Goal: Task Accomplishment & Management: Manage account settings

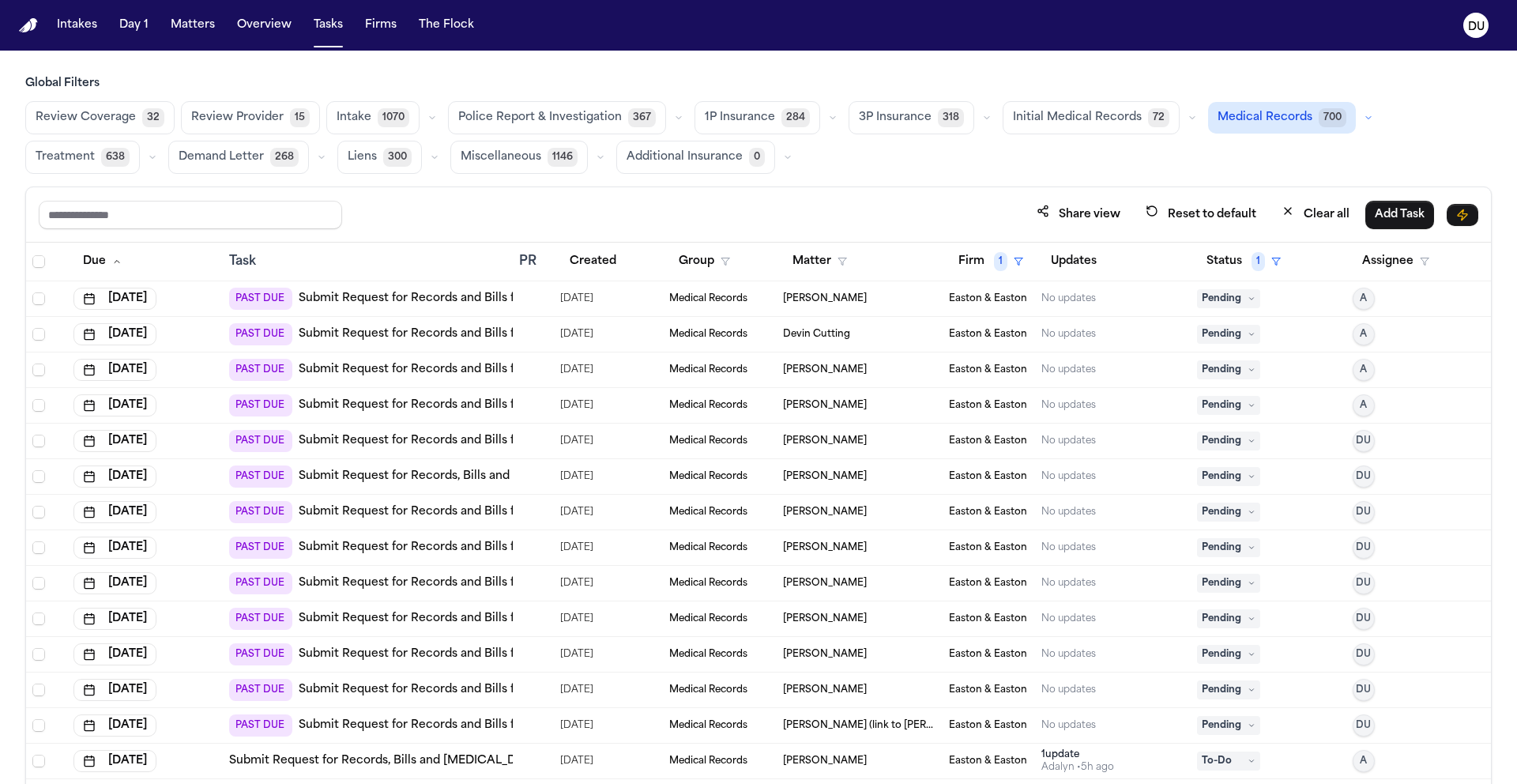
scroll to position [94, 0]
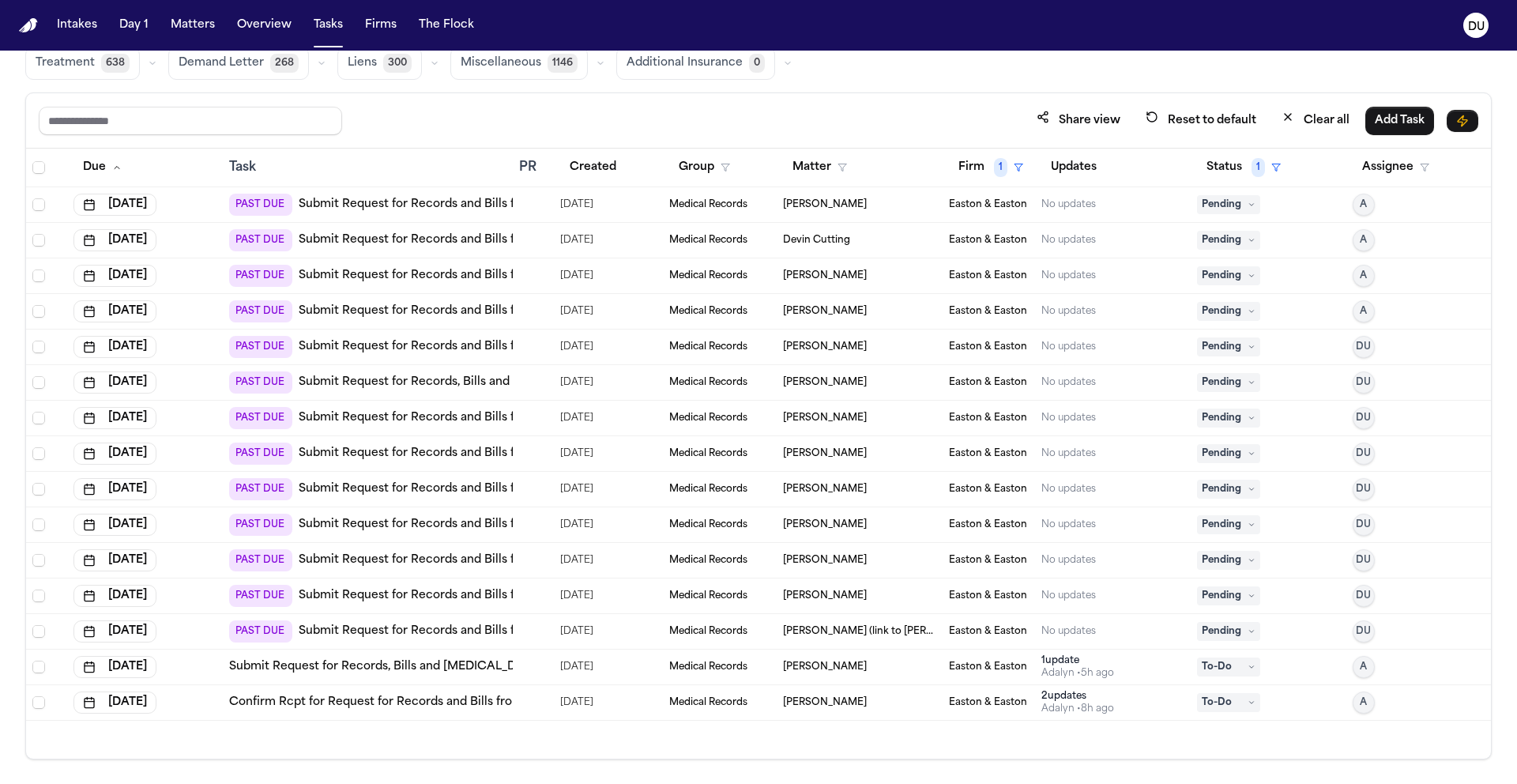
click at [37, 27] on img "Home" at bounding box center [27, 26] width 19 height 15
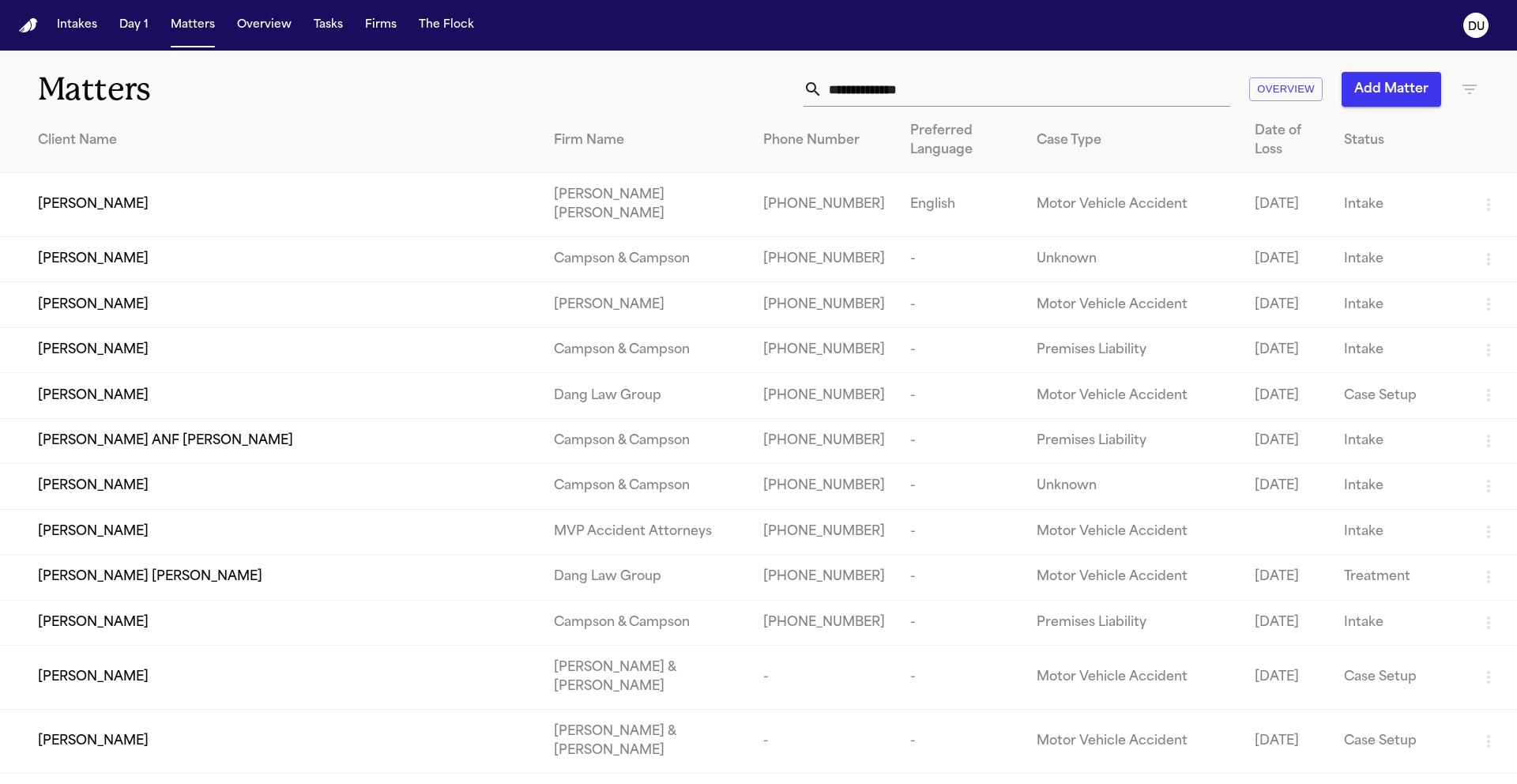
click at [952, 95] on input "text" at bounding box center [1026, 88] width 408 height 34
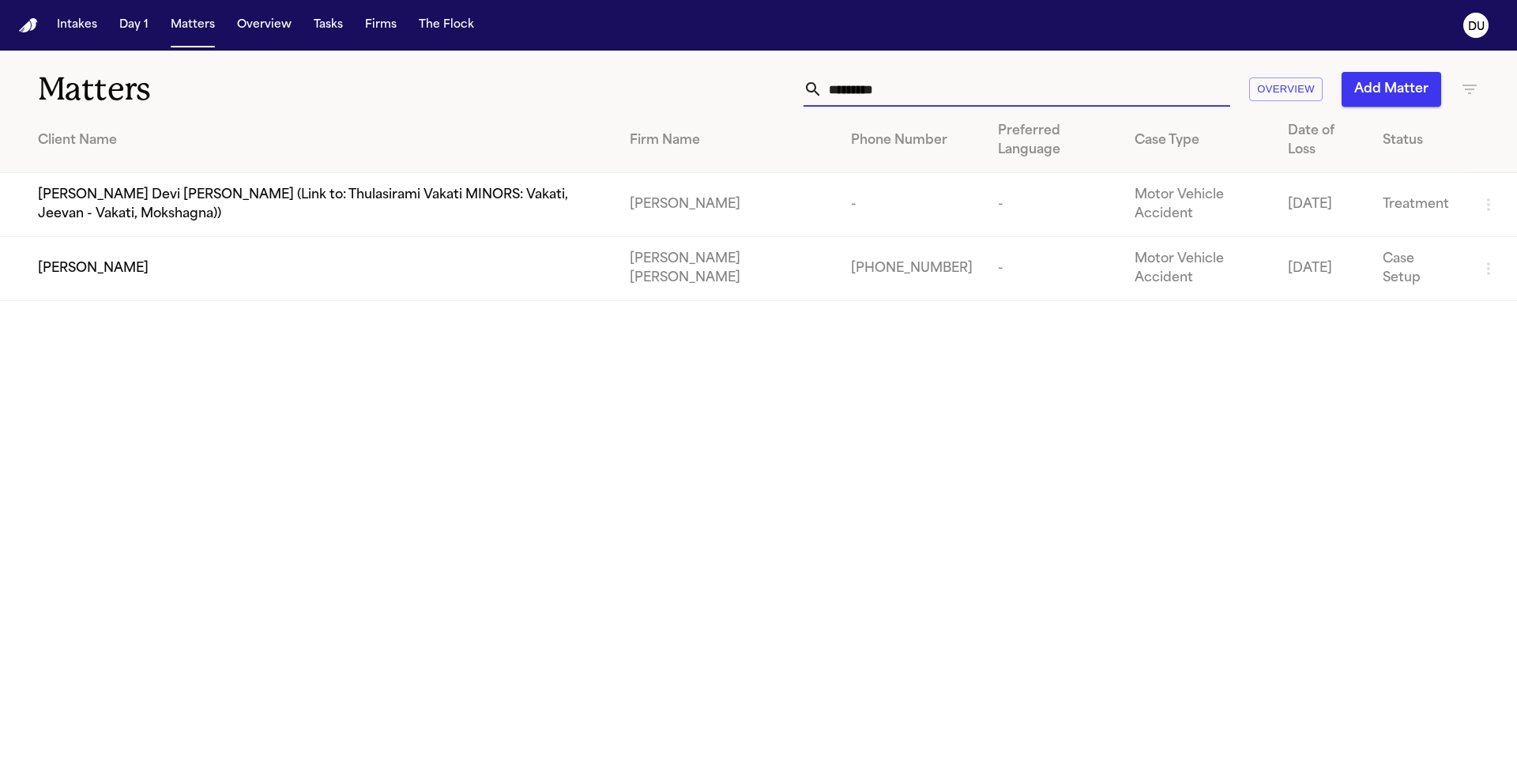
type input "*********"
click at [155, 259] on div "Adrian Vereen" at bounding box center [321, 268] width 566 height 19
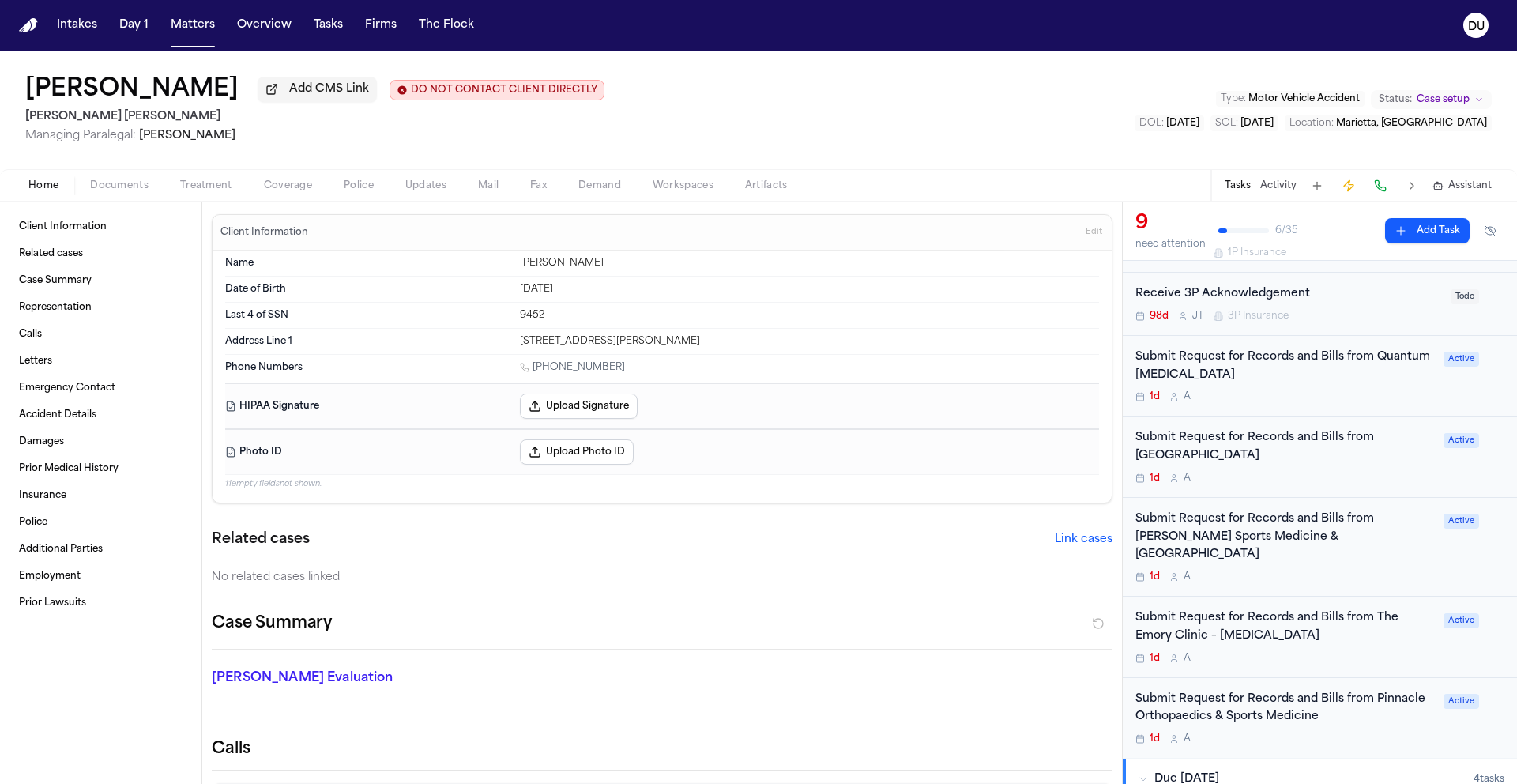
scroll to position [324, 0]
click at [1291, 526] on div "Submit Request for Records and Bills from Myers Sports Medicine & Orthopaedic C…" at bounding box center [1284, 536] width 298 height 54
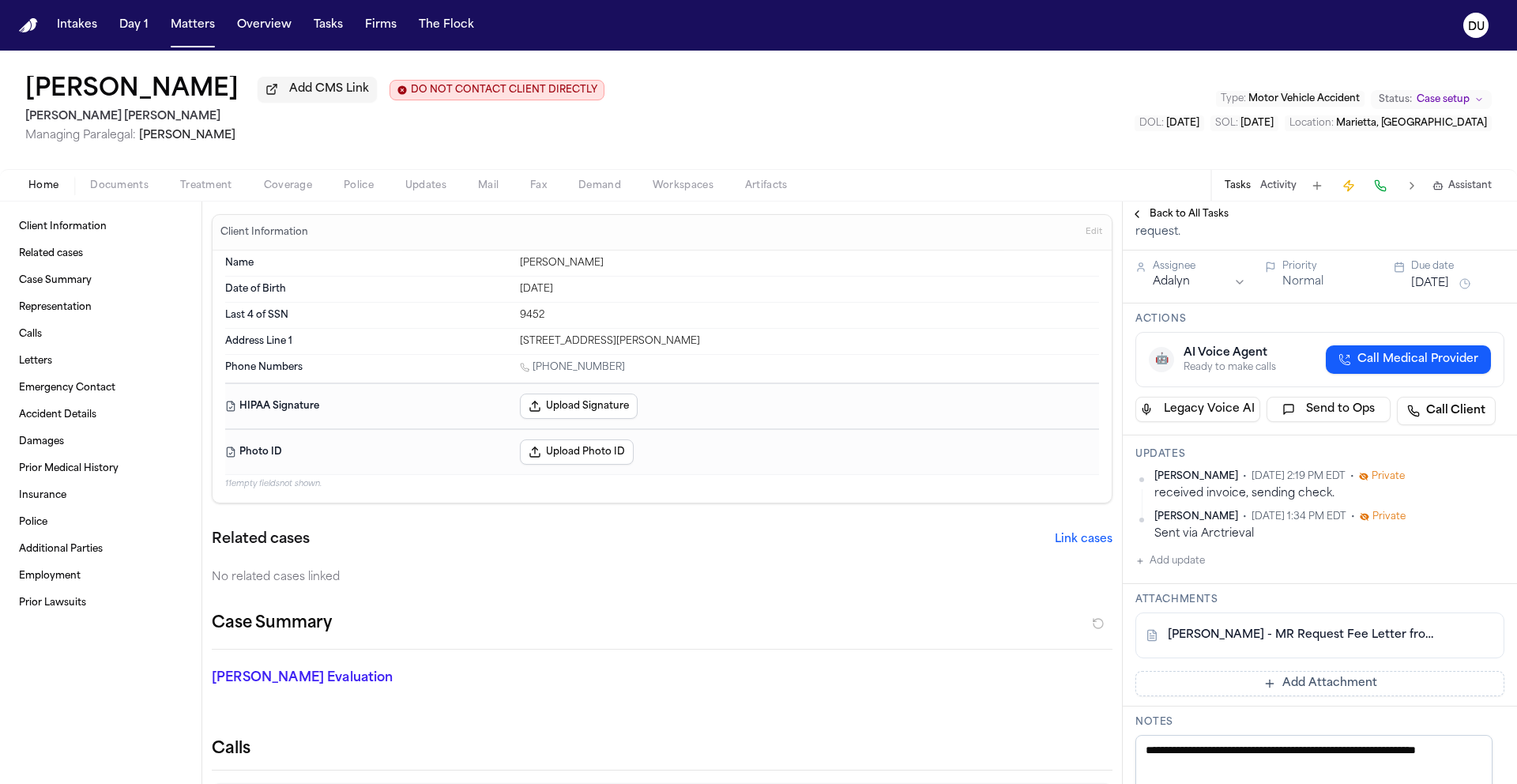
scroll to position [217, 0]
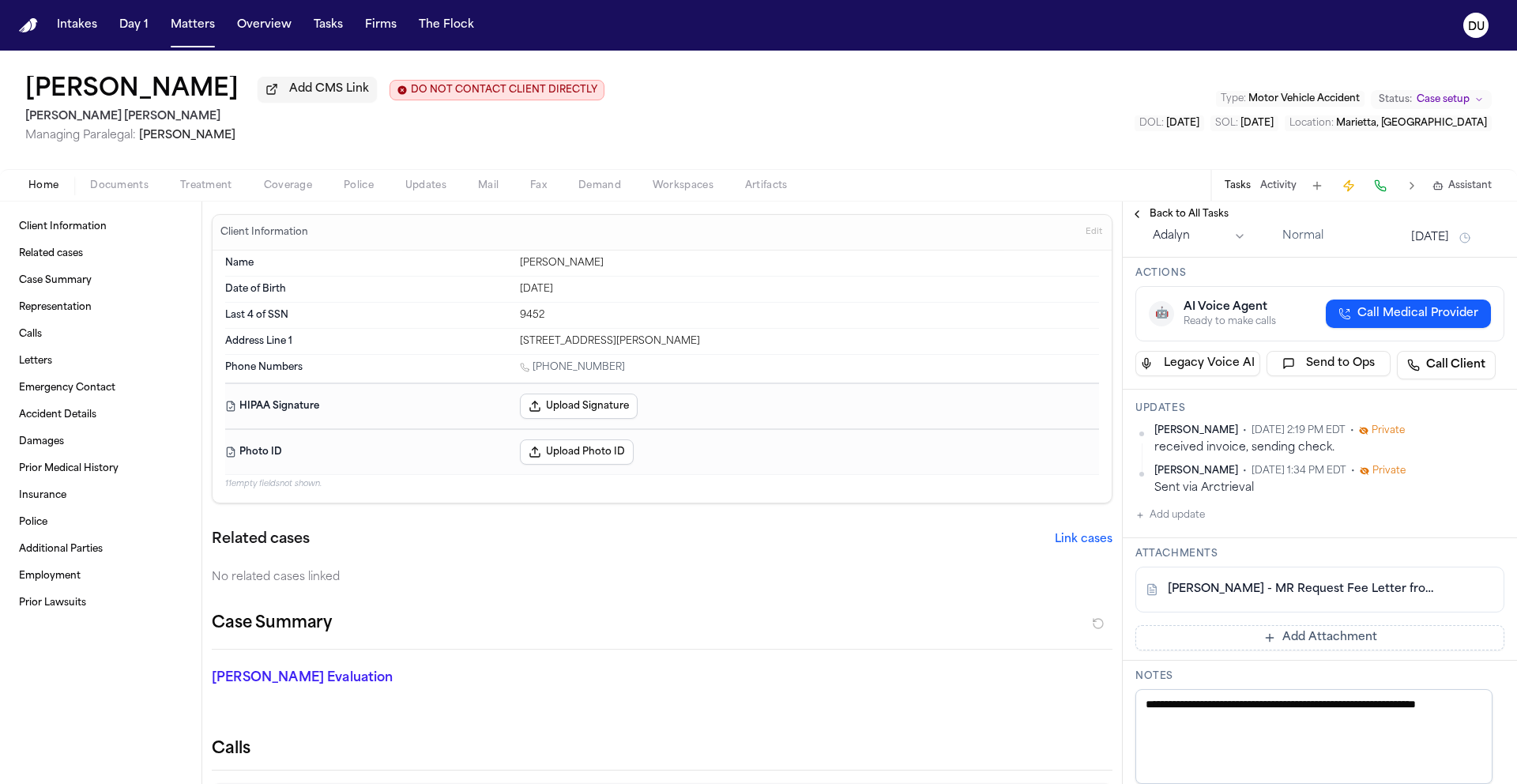
click at [494, 195] on span "button" at bounding box center [489, 194] width 39 height 2
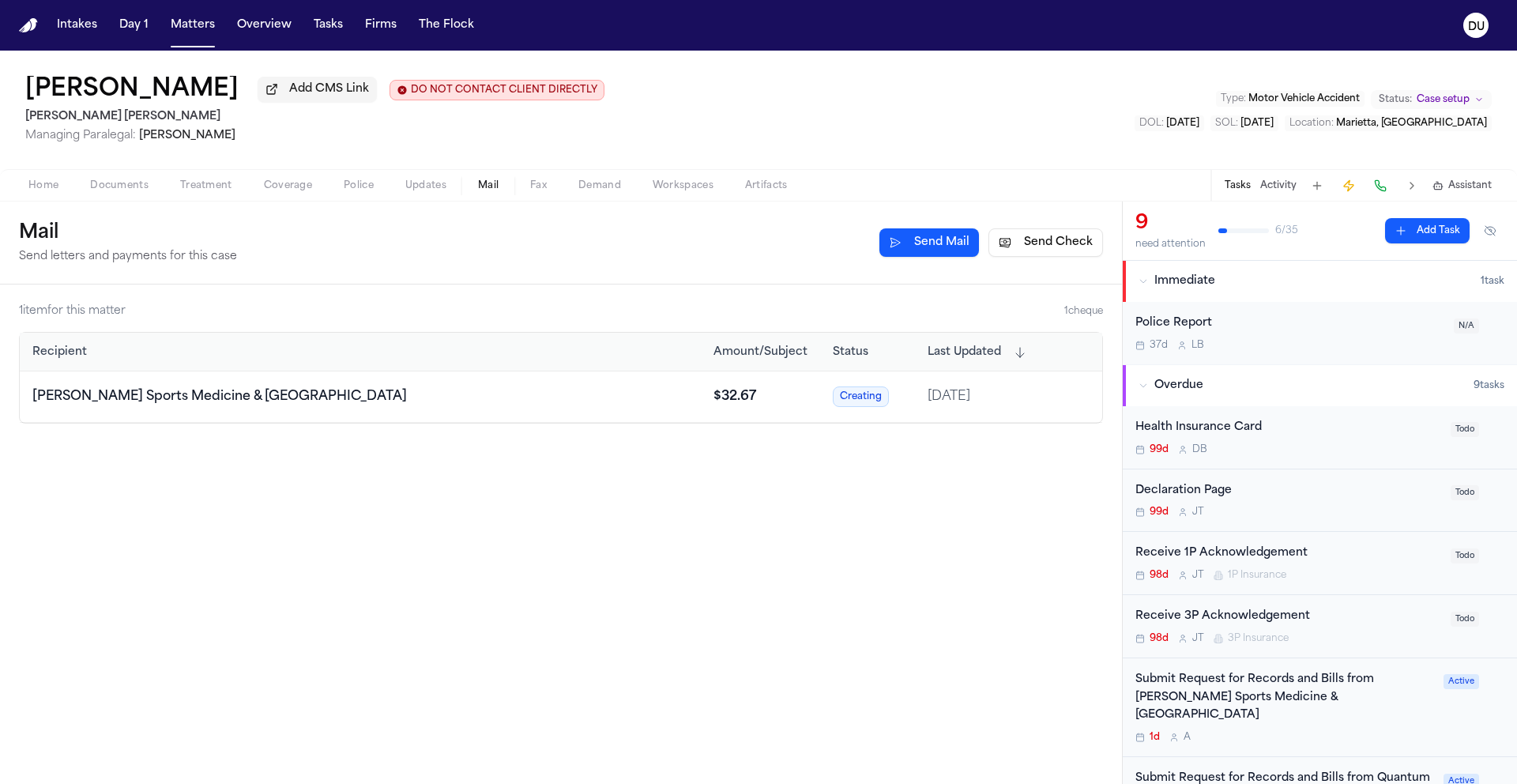
click at [1313, 702] on div "Submit Request for Records and Bills from Myers Sports Medicine & Orthopaedic C…" at bounding box center [1284, 698] width 298 height 54
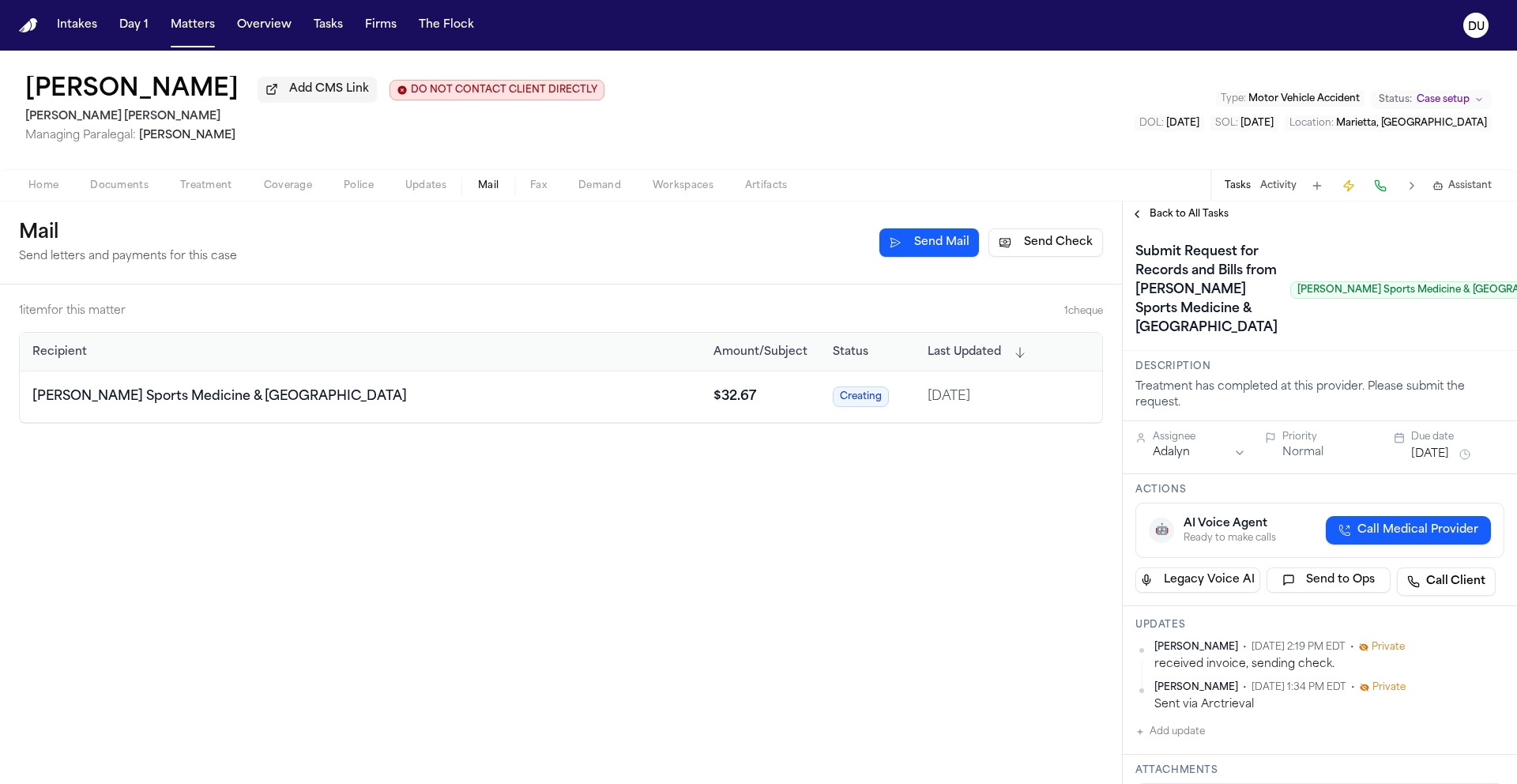
click at [1431, 462] on button "Oct 8, 2025" at bounding box center [1430, 454] width 38 height 16
click at [1375, 687] on button "13" at bounding box center [1368, 690] width 26 height 26
click at [1375, 340] on div "Submit Request for Records and Bills from Myers Sports Medicine & Orthopaedic C…" at bounding box center [1360, 289] width 450 height 101
click at [1161, 216] on span "Back to All Tasks" at bounding box center [1189, 214] width 79 height 13
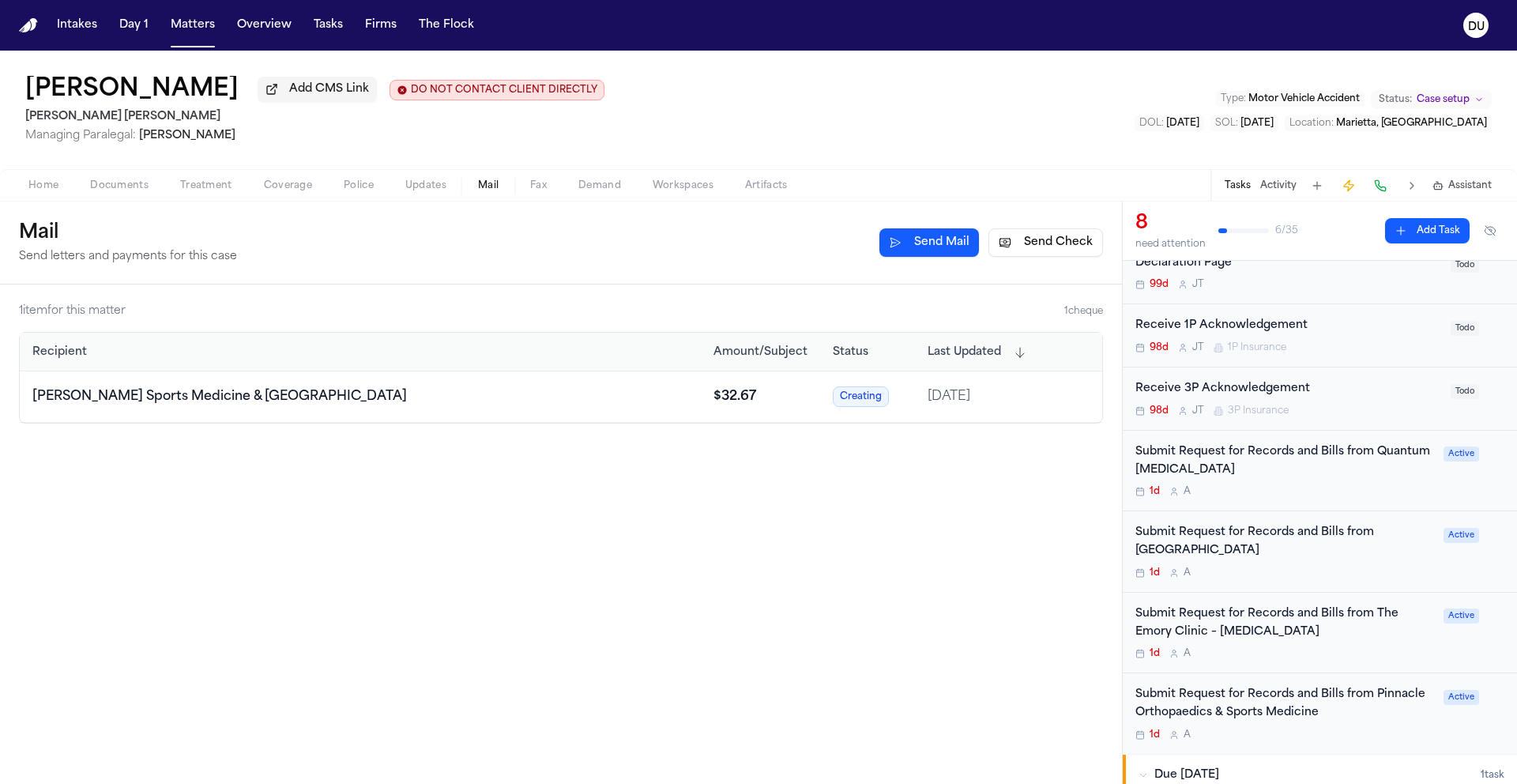
scroll to position [217, 0]
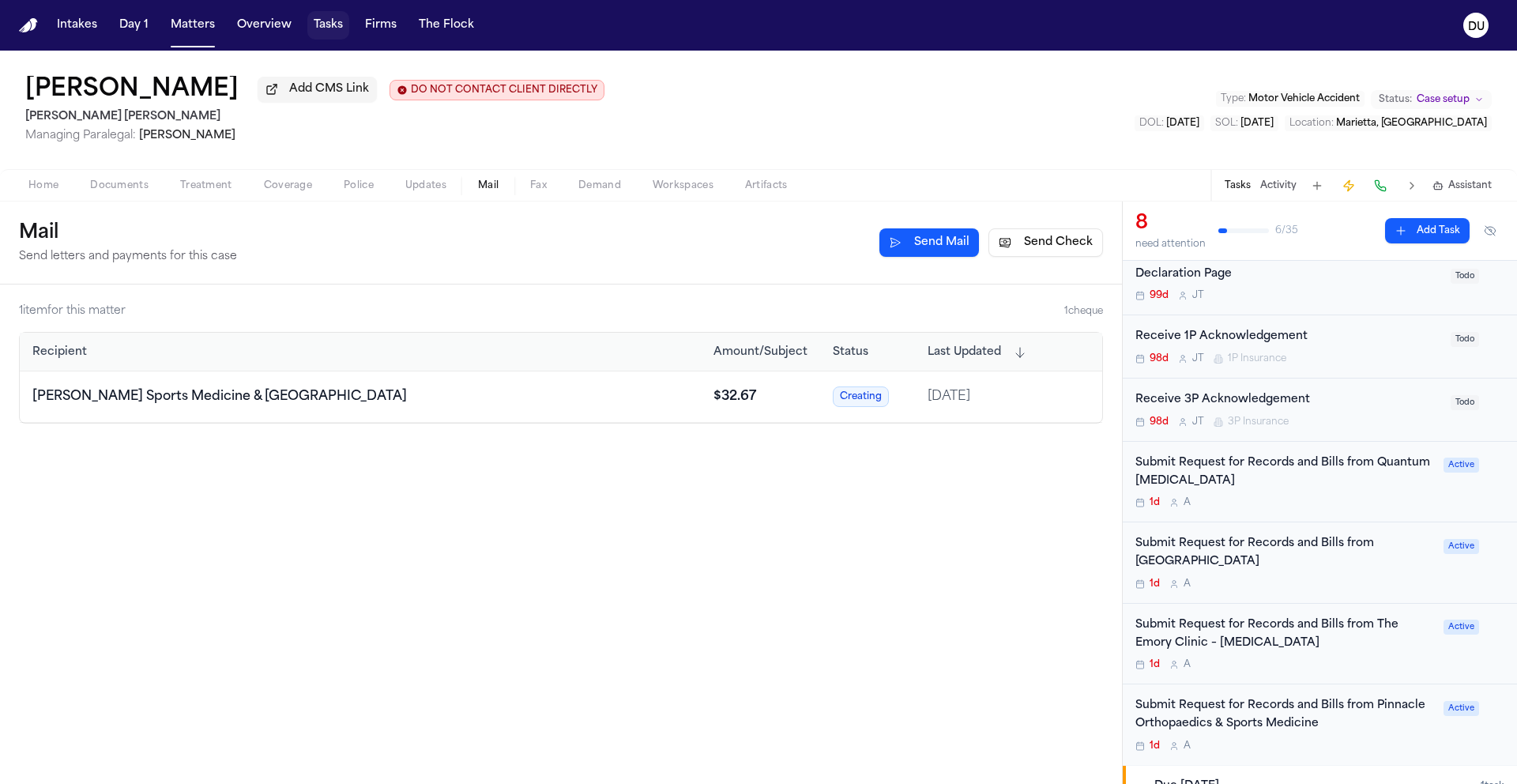
click at [317, 26] on button "Tasks" at bounding box center [328, 25] width 42 height 28
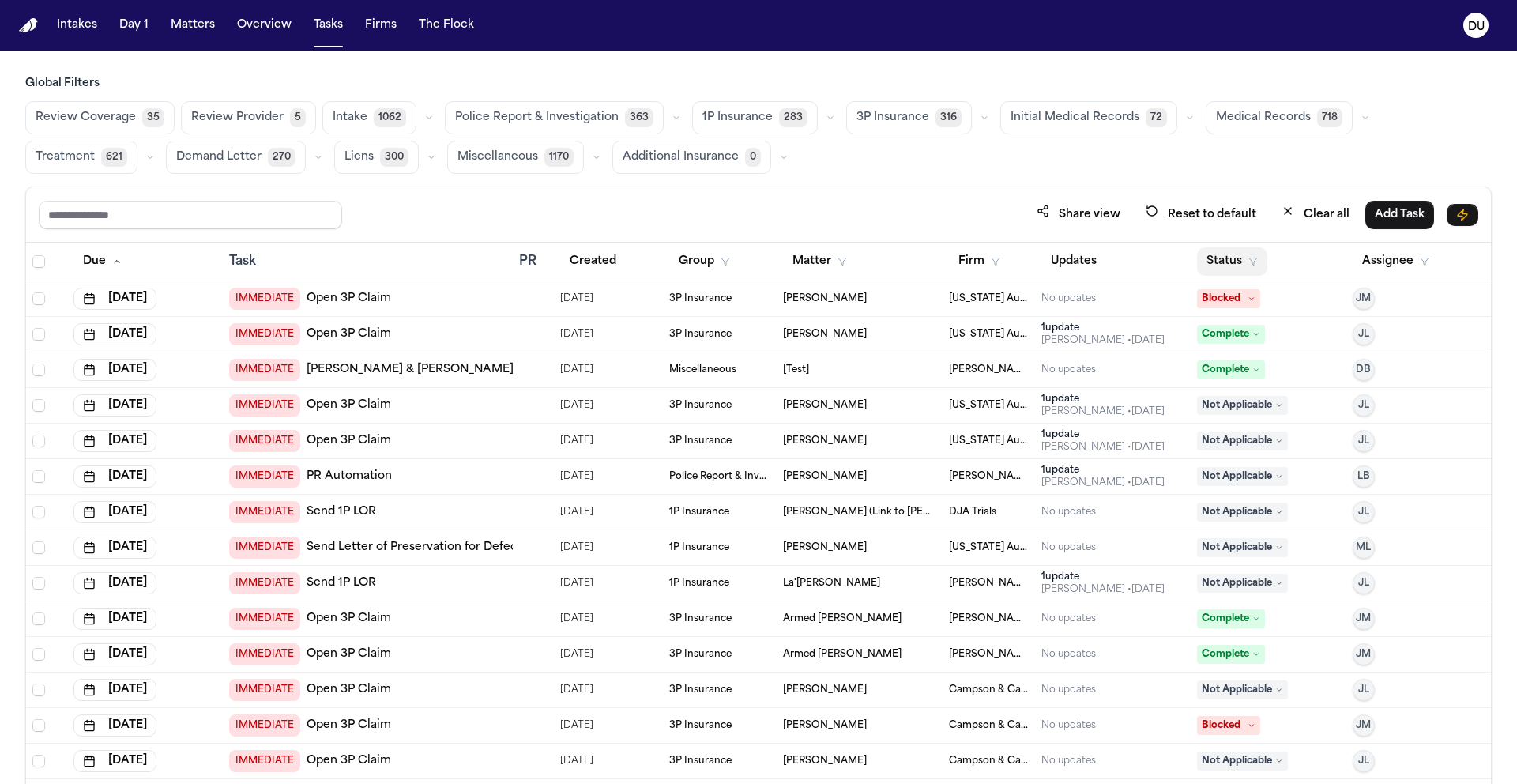
click at [1217, 258] on button "Status" at bounding box center [1232, 261] width 71 height 28
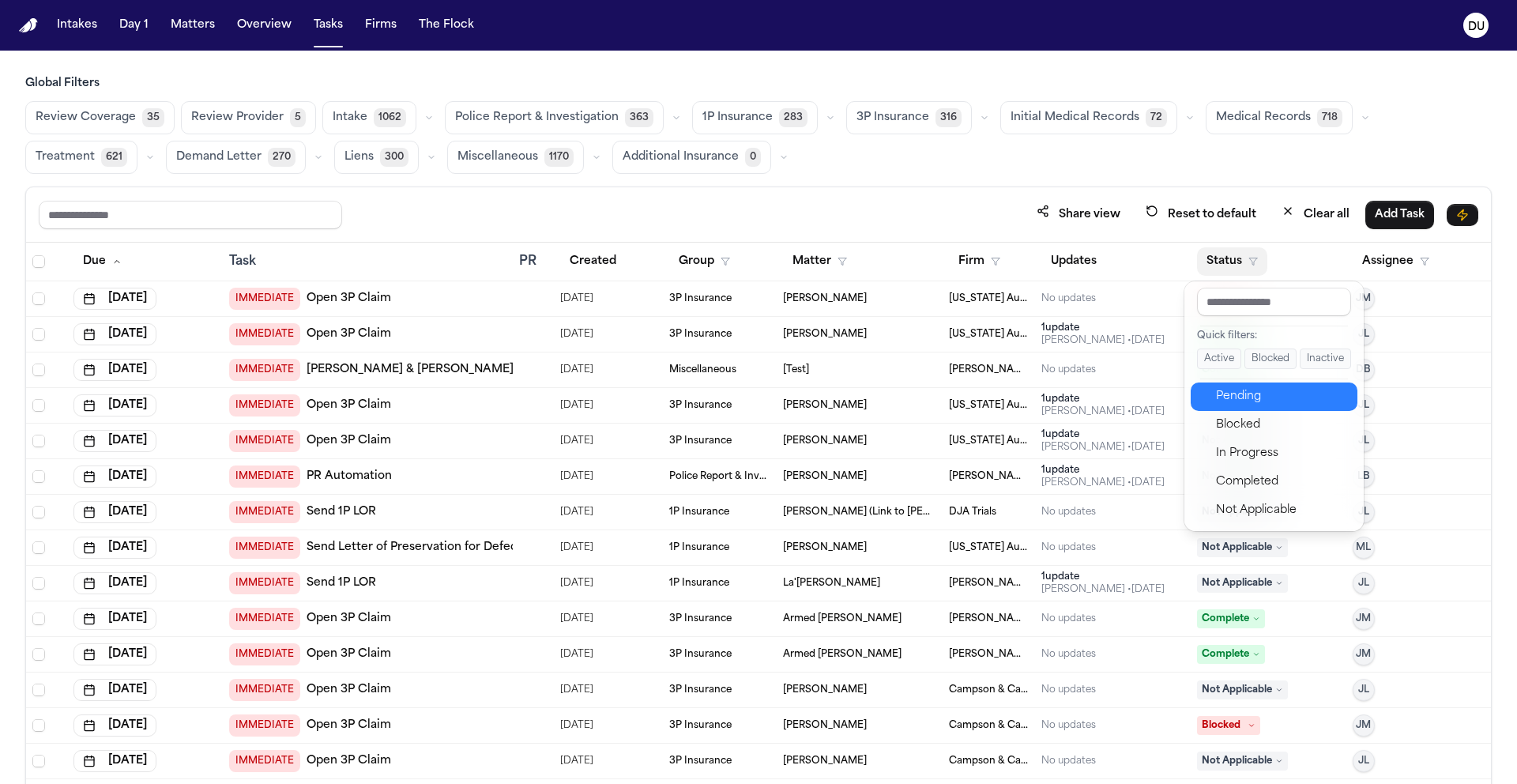
click at [1237, 395] on div "Pending" at bounding box center [1282, 396] width 131 height 19
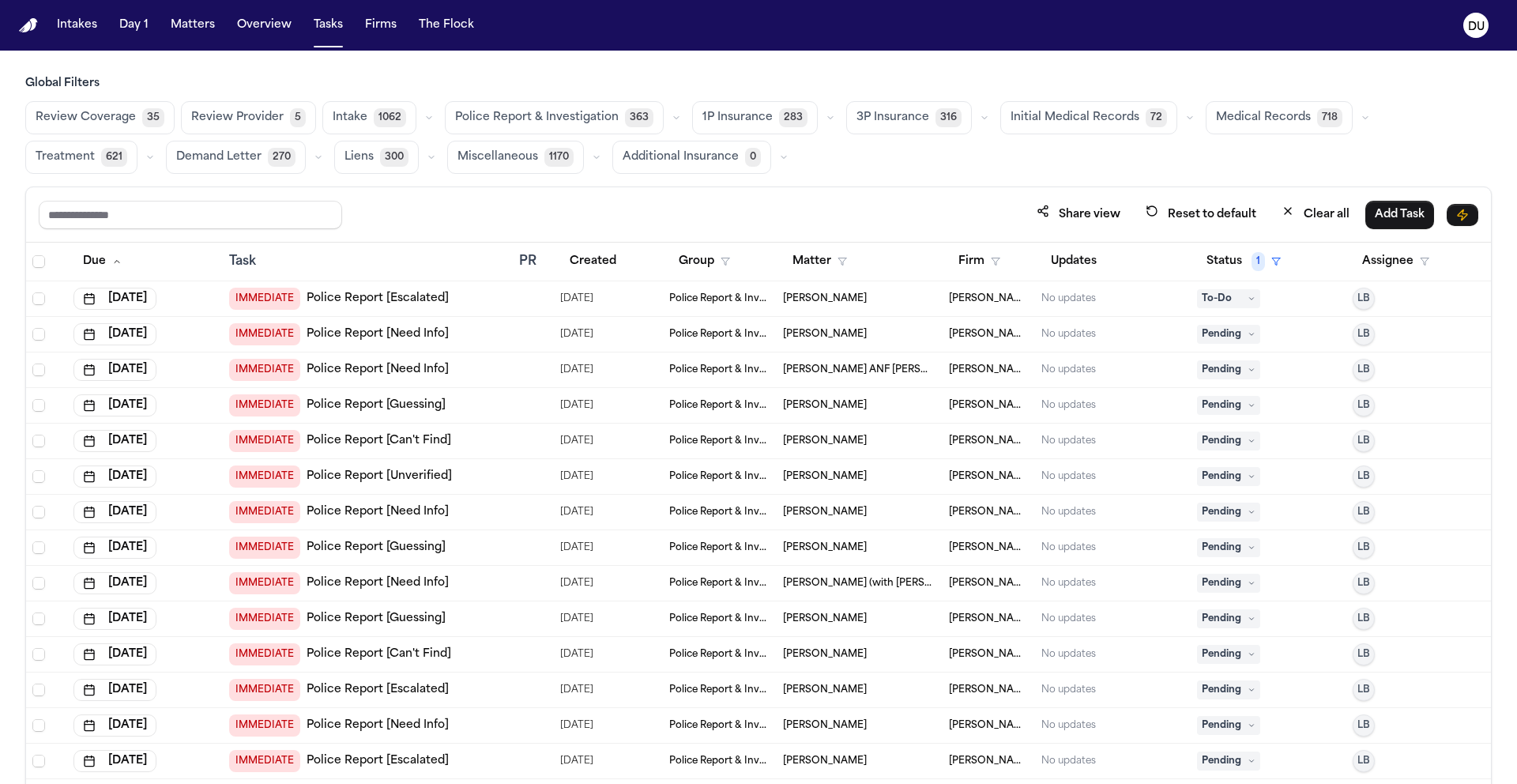
click at [1276, 117] on span "Medical Records" at bounding box center [1263, 118] width 95 height 16
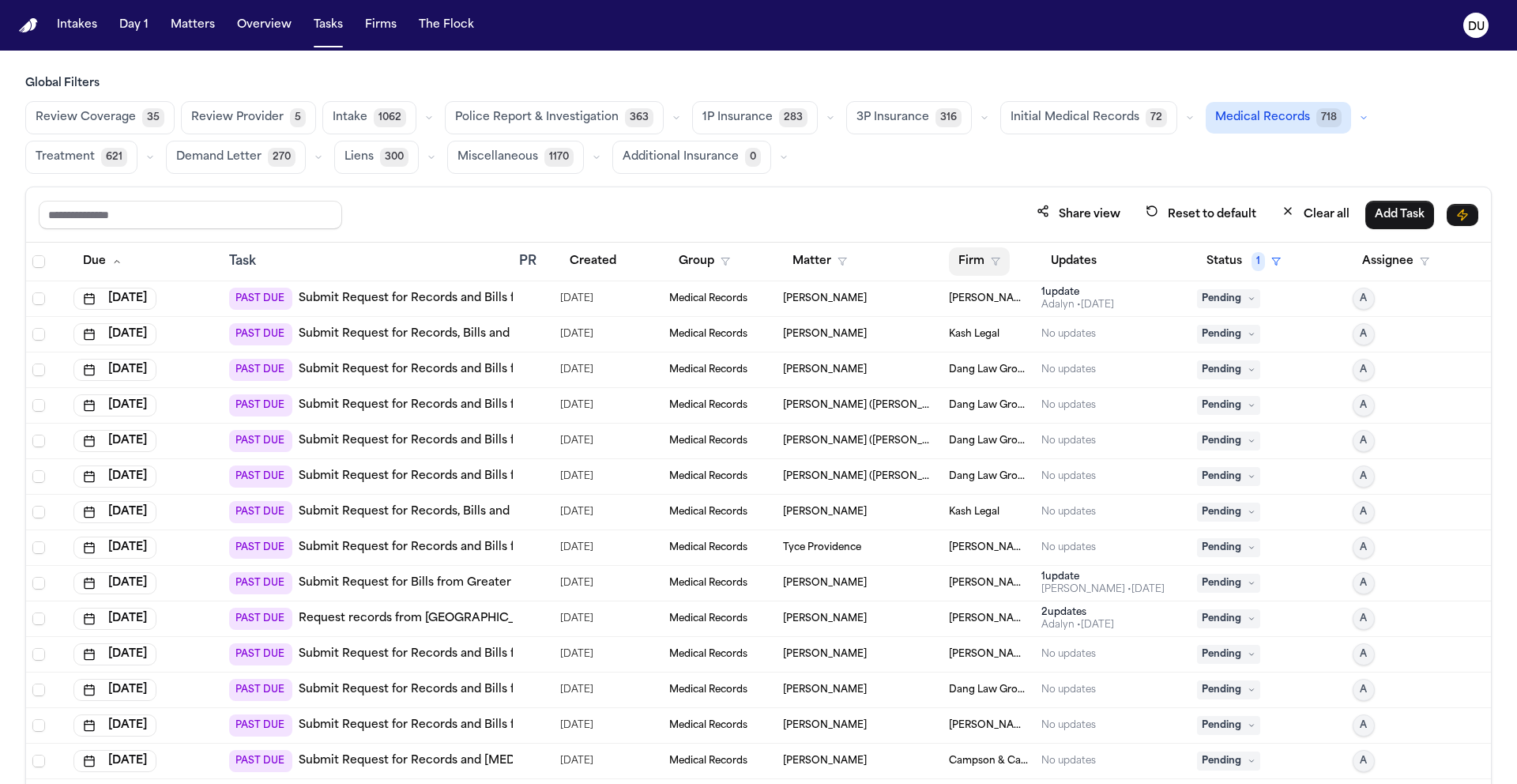
click at [965, 266] on button "Firm" at bounding box center [979, 261] width 61 height 28
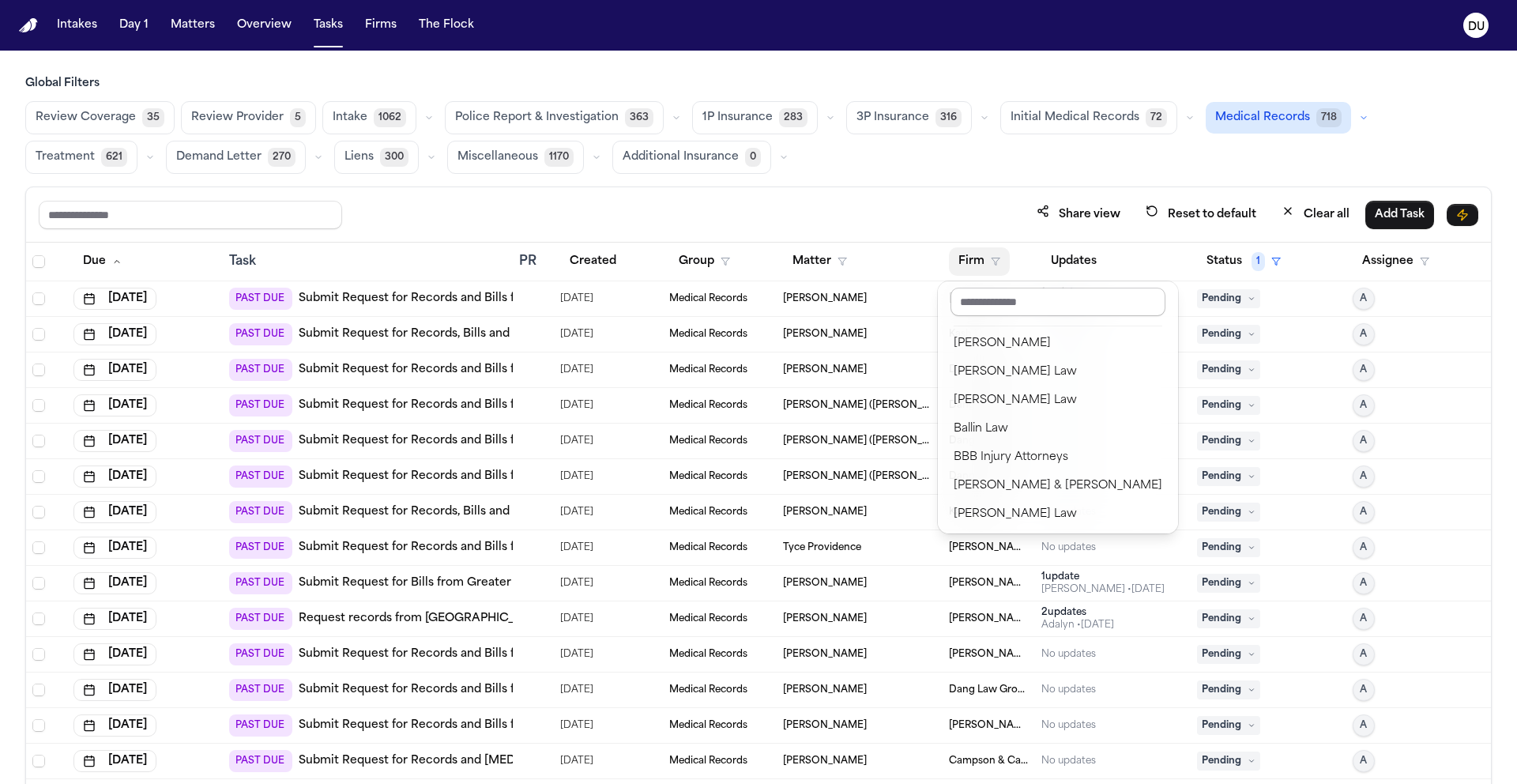
click at [1014, 305] on input "text" at bounding box center [1058, 301] width 215 height 28
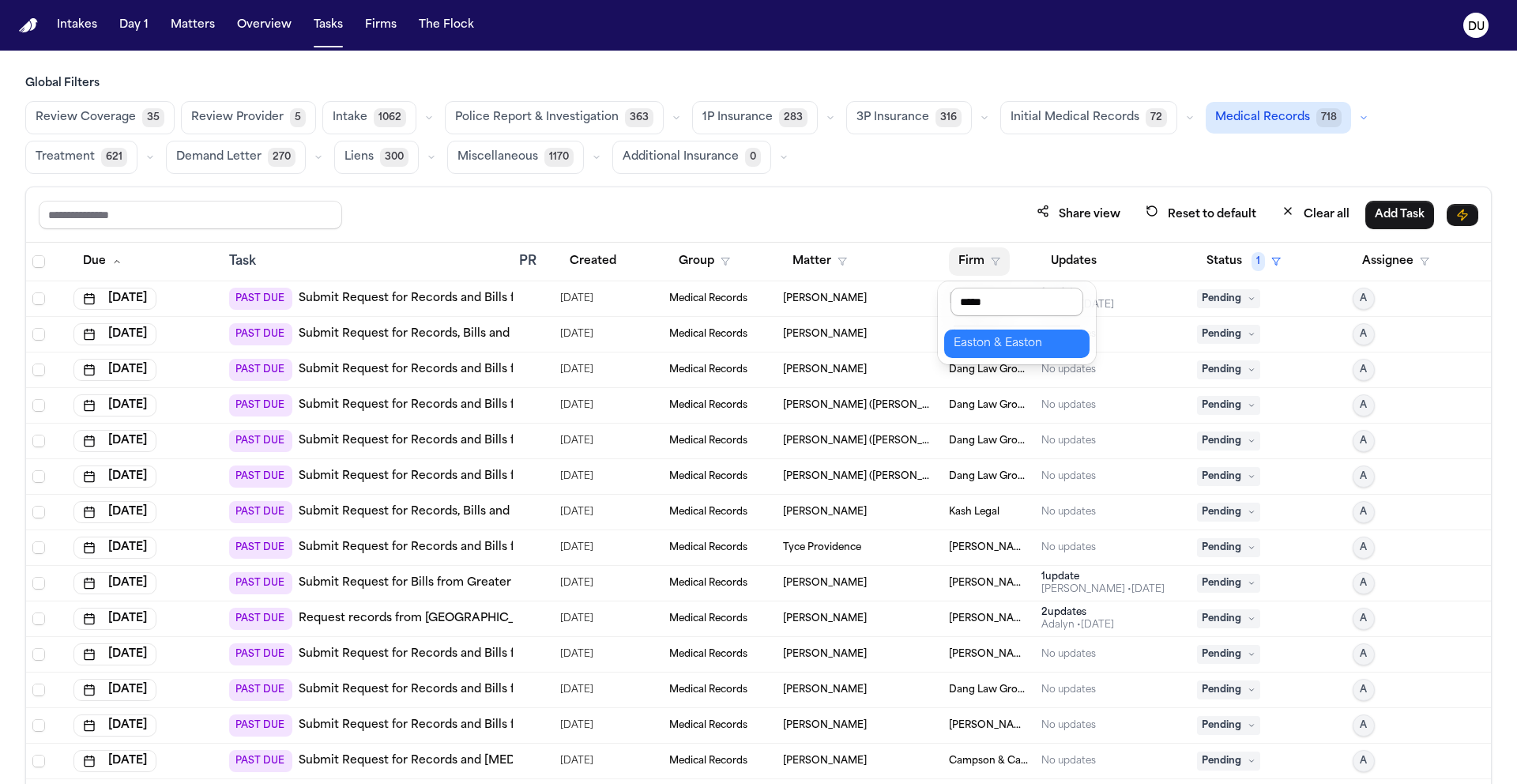
type input "******"
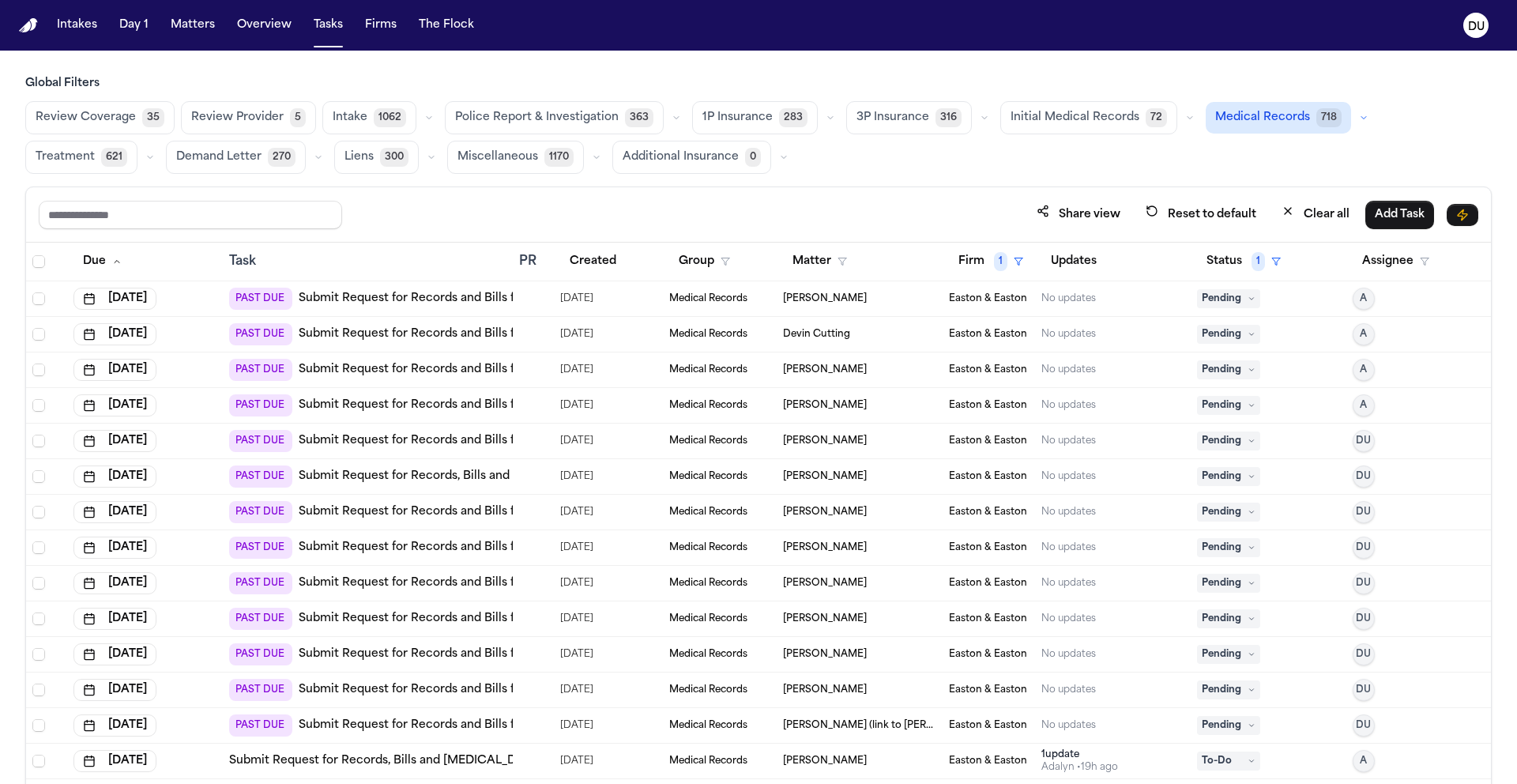
click at [444, 443] on link "Submit Request for Records and Bills from Hoag Hospital Irvine" at bounding box center [529, 441] width 462 height 16
click at [475, 479] on link "Submit Request for Records, Bills and Radiology from Hoag Medical Group" at bounding box center [563, 477] width 530 height 16
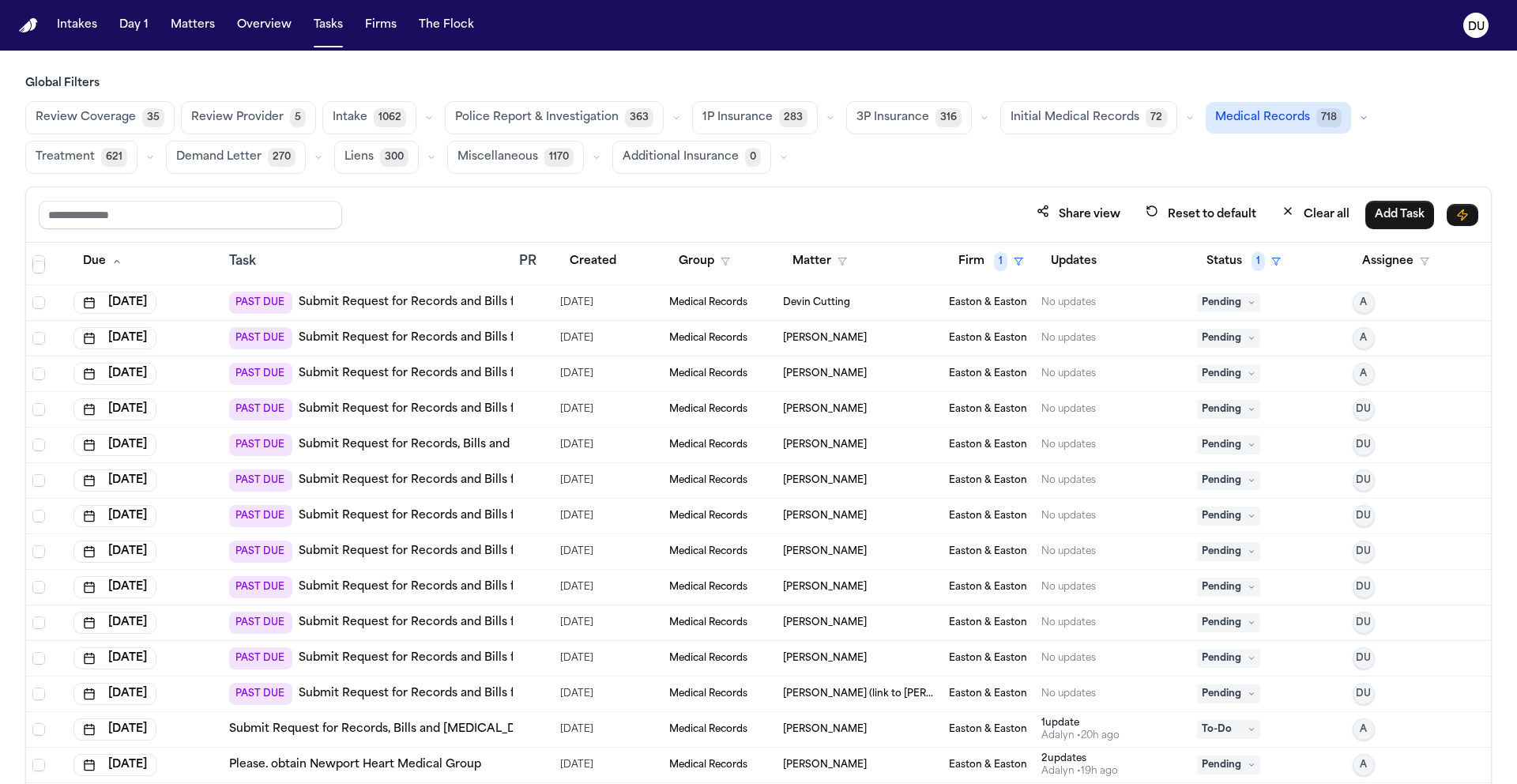
scroll to position [55, 0]
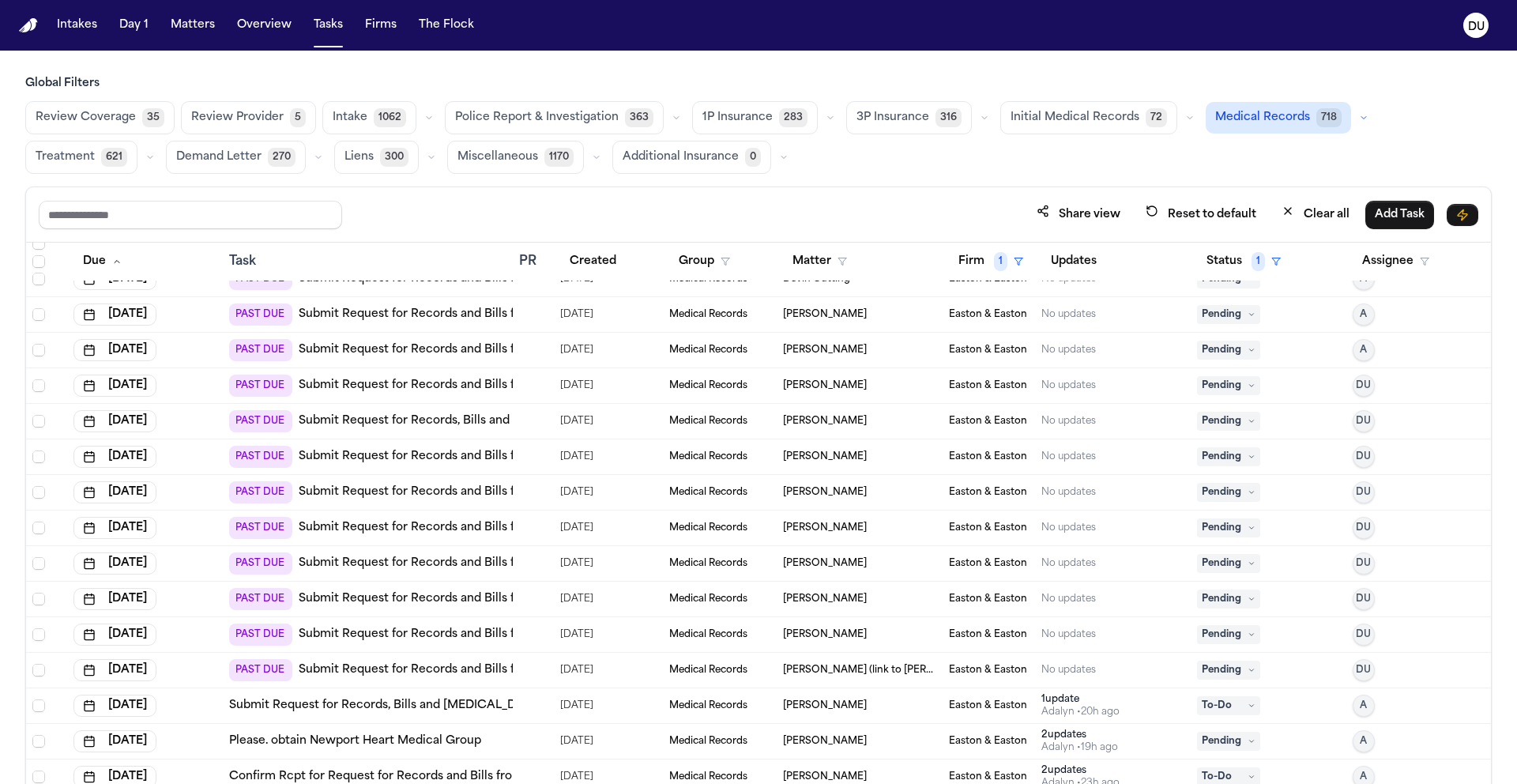
click at [390, 460] on link "Submit Request for Records and Bills from Hoag Medical Group" at bounding box center [510, 456] width 425 height 16
click at [449, 490] on link "Submit Request for Records and Bills from San Gabriel Valley Medical Center" at bounding box center [529, 493] width 462 height 16
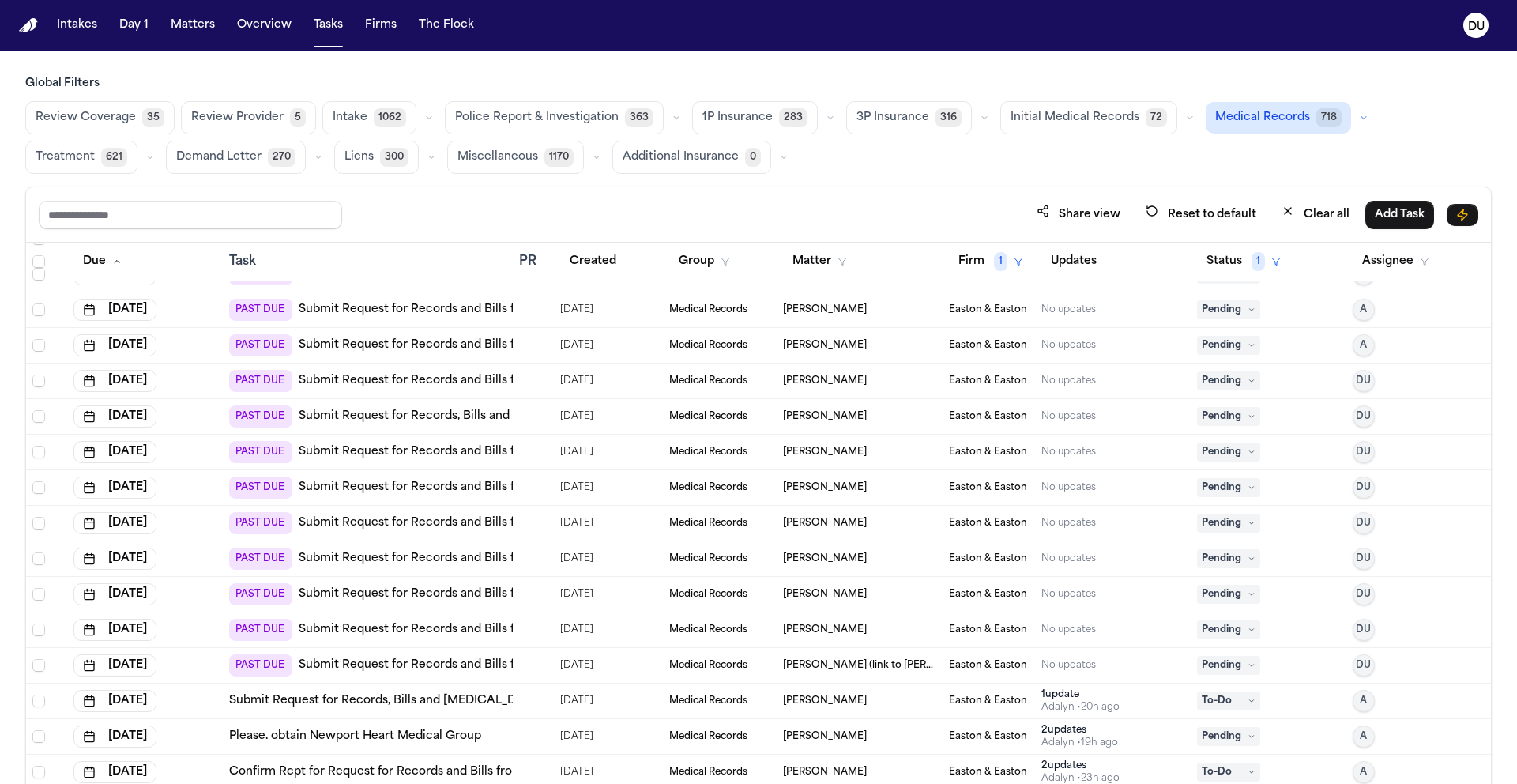
scroll to position [69, 0]
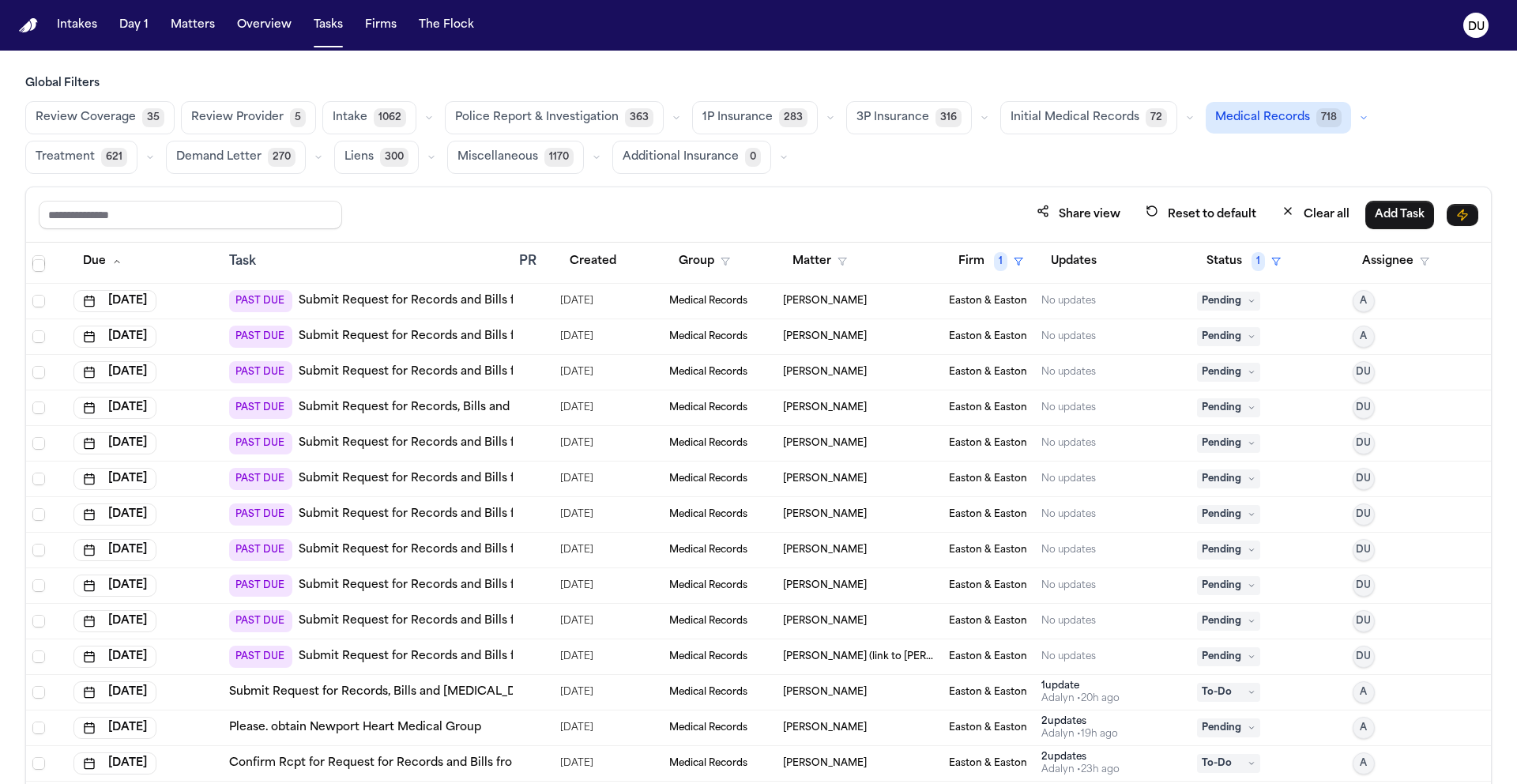
click at [414, 518] on link "Submit Request for Records and Bills from All Valley Urgent Care" at bounding box center [482, 514] width 367 height 16
click at [448, 550] on link "Submit Request for Records and Bills from Imperial Clinica" at bounding box center [463, 549] width 331 height 16
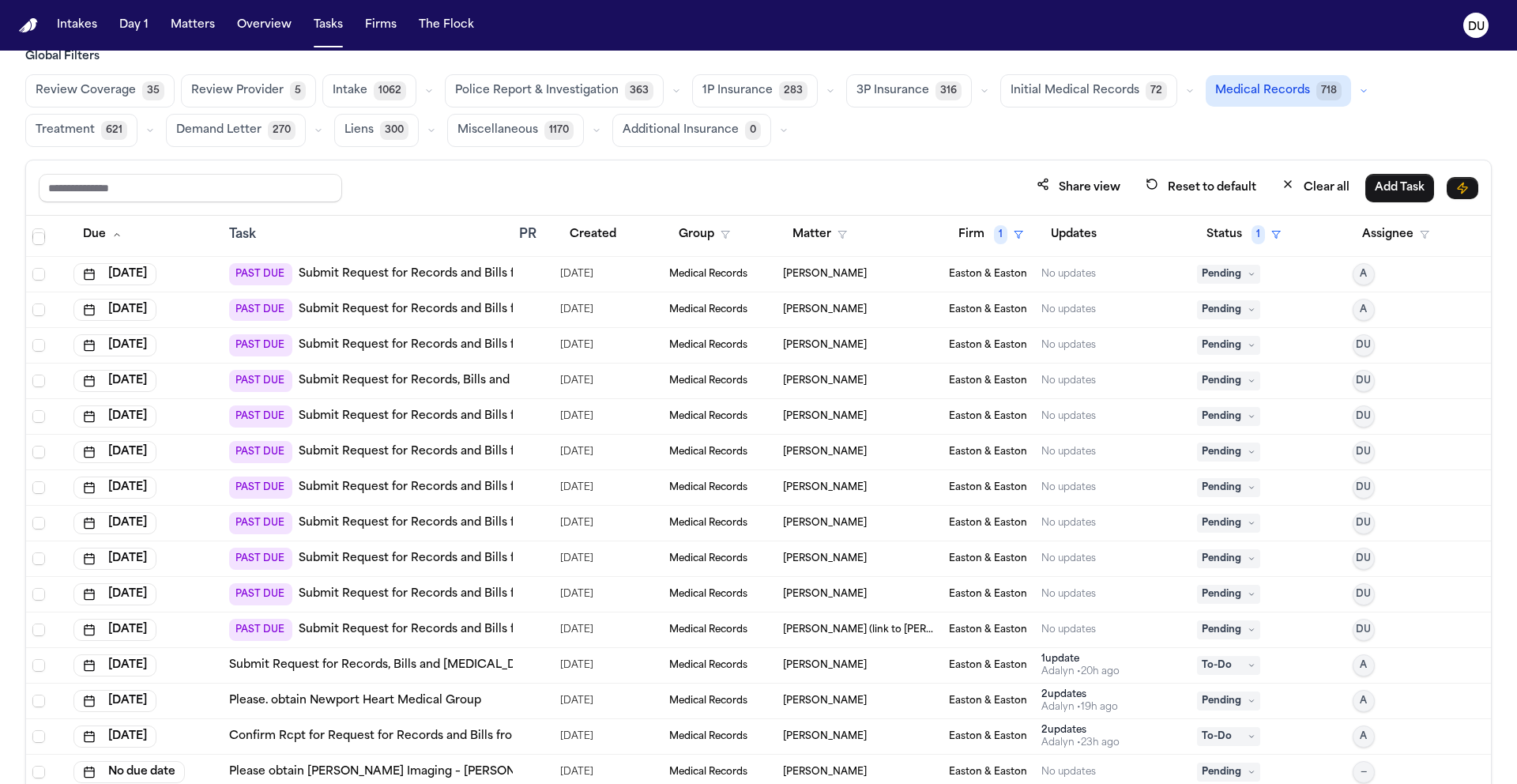
scroll to position [85, 0]
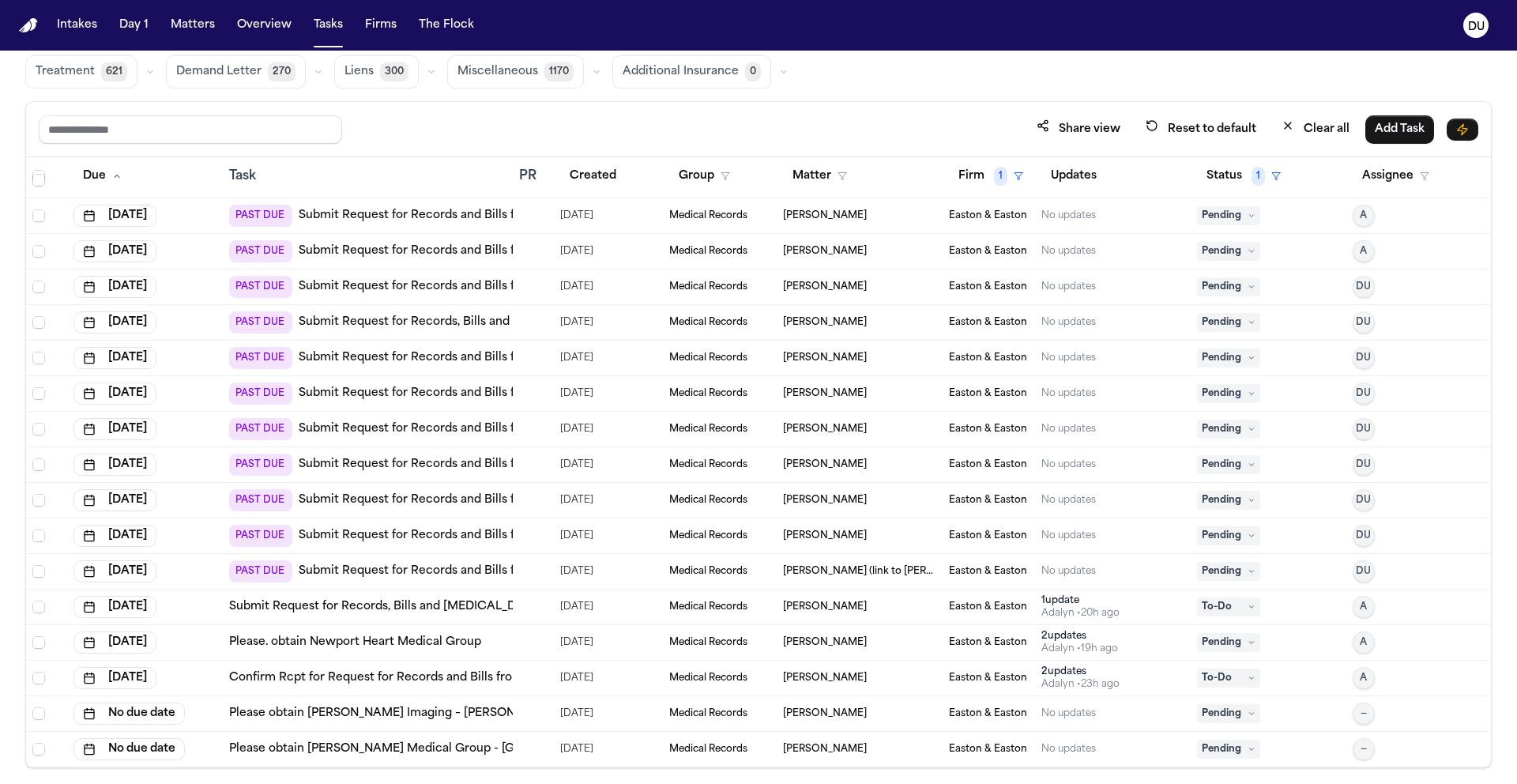
click at [432, 498] on link "Submit Request for Records and Bills from Fountain Valley Fire Department" at bounding box center [511, 500] width 426 height 16
click at [33, 21] on img "Home" at bounding box center [27, 26] width 19 height 15
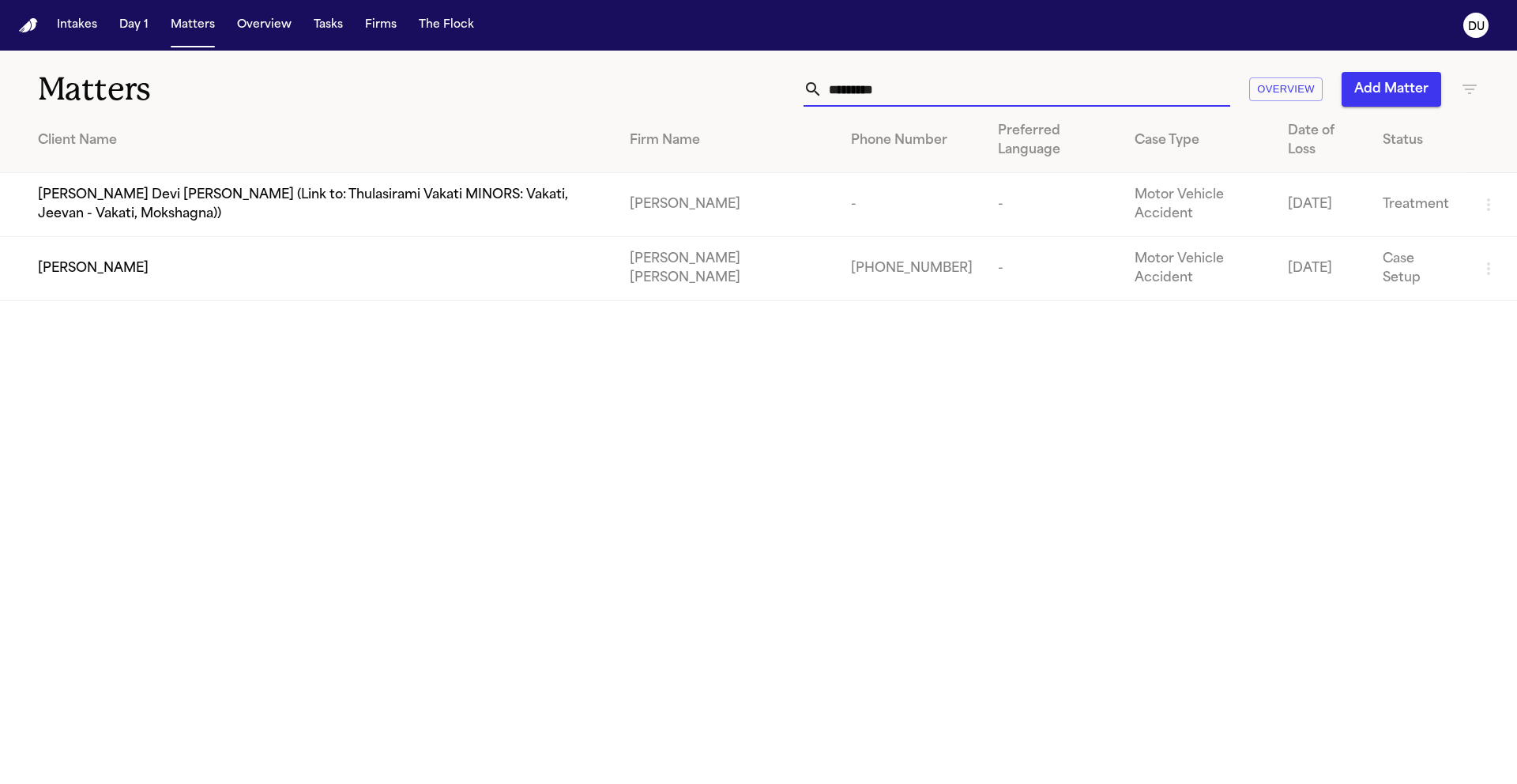
drag, startPoint x: 962, startPoint y: 87, endPoint x: 746, endPoint y: 91, distance: 216.0
click at [748, 91] on div "********* Overview Add Matter" at bounding box center [968, 88] width 1021 height 34
type input "*"
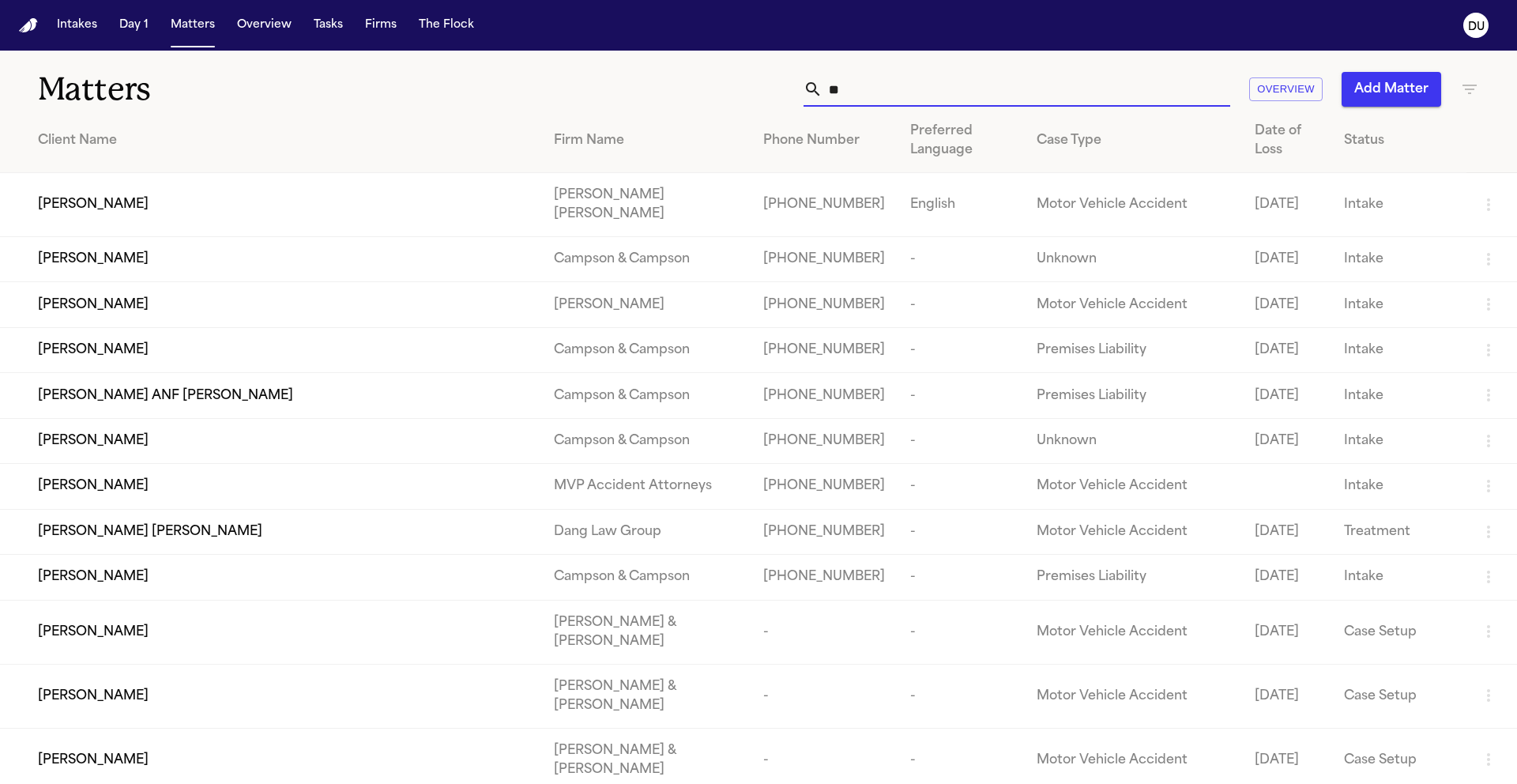
type input "*"
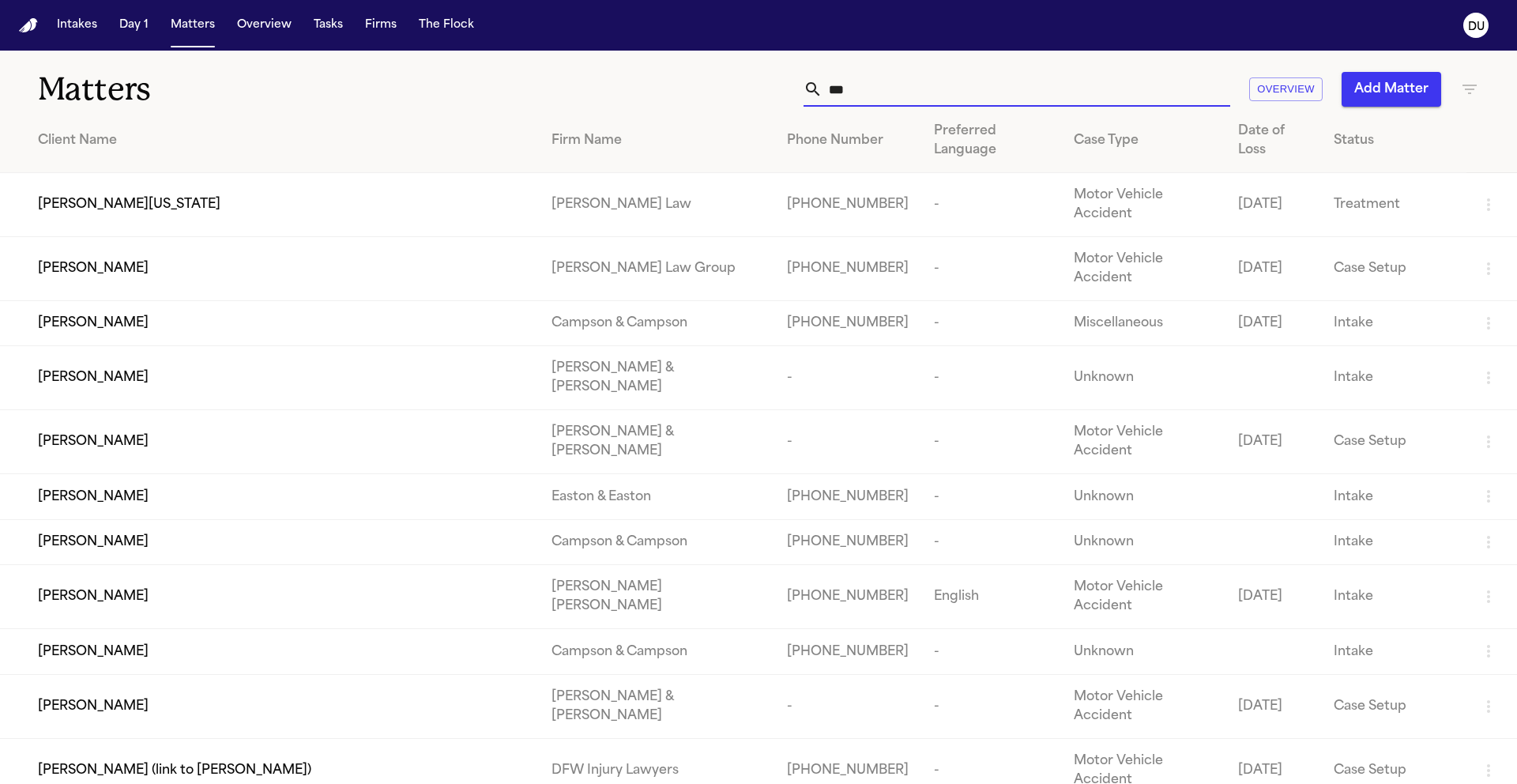
type input "****"
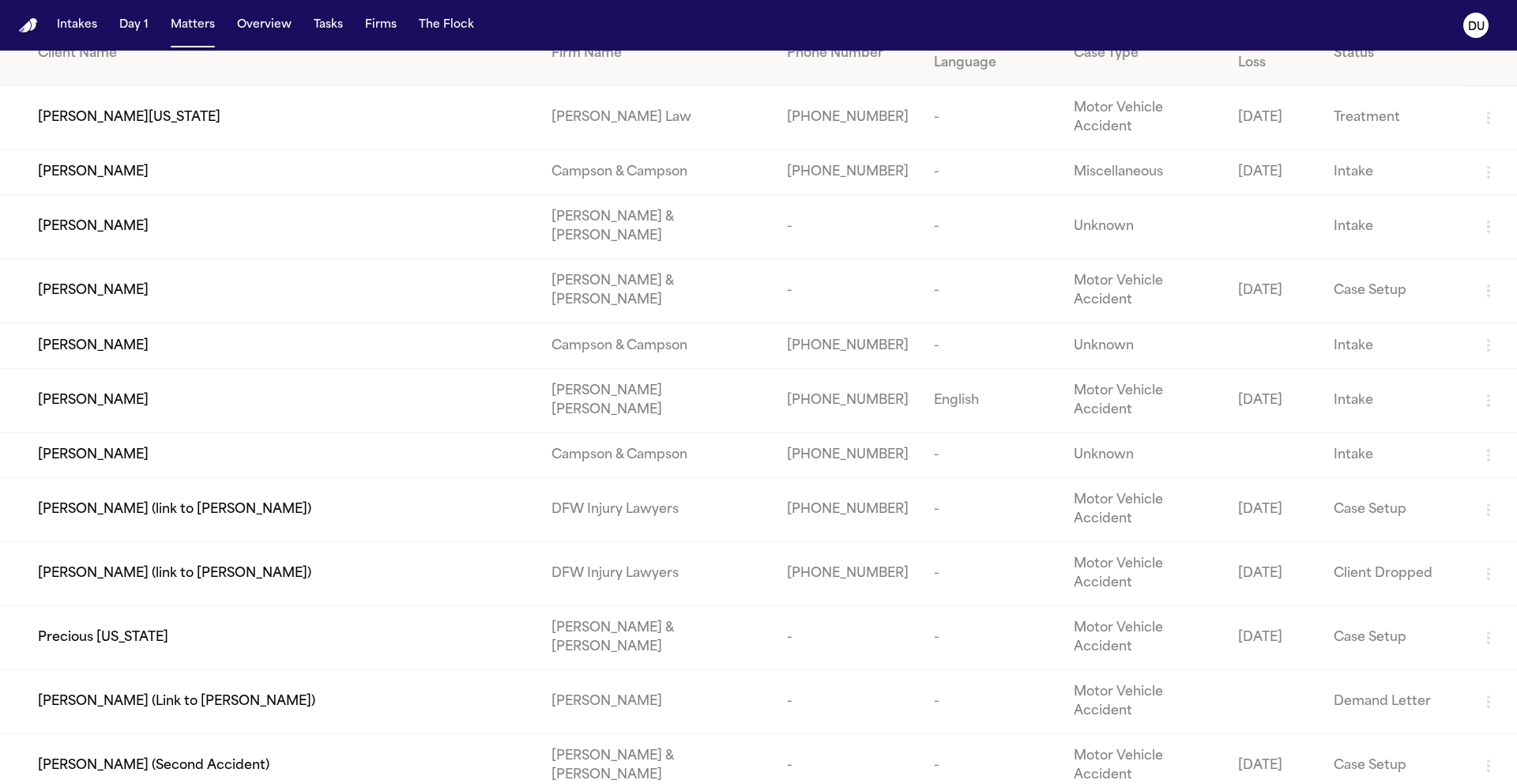
scroll to position [89, 0]
click at [244, 476] on td "Kerry Whitaker (link to Charlie Key)" at bounding box center [269, 507] width 539 height 64
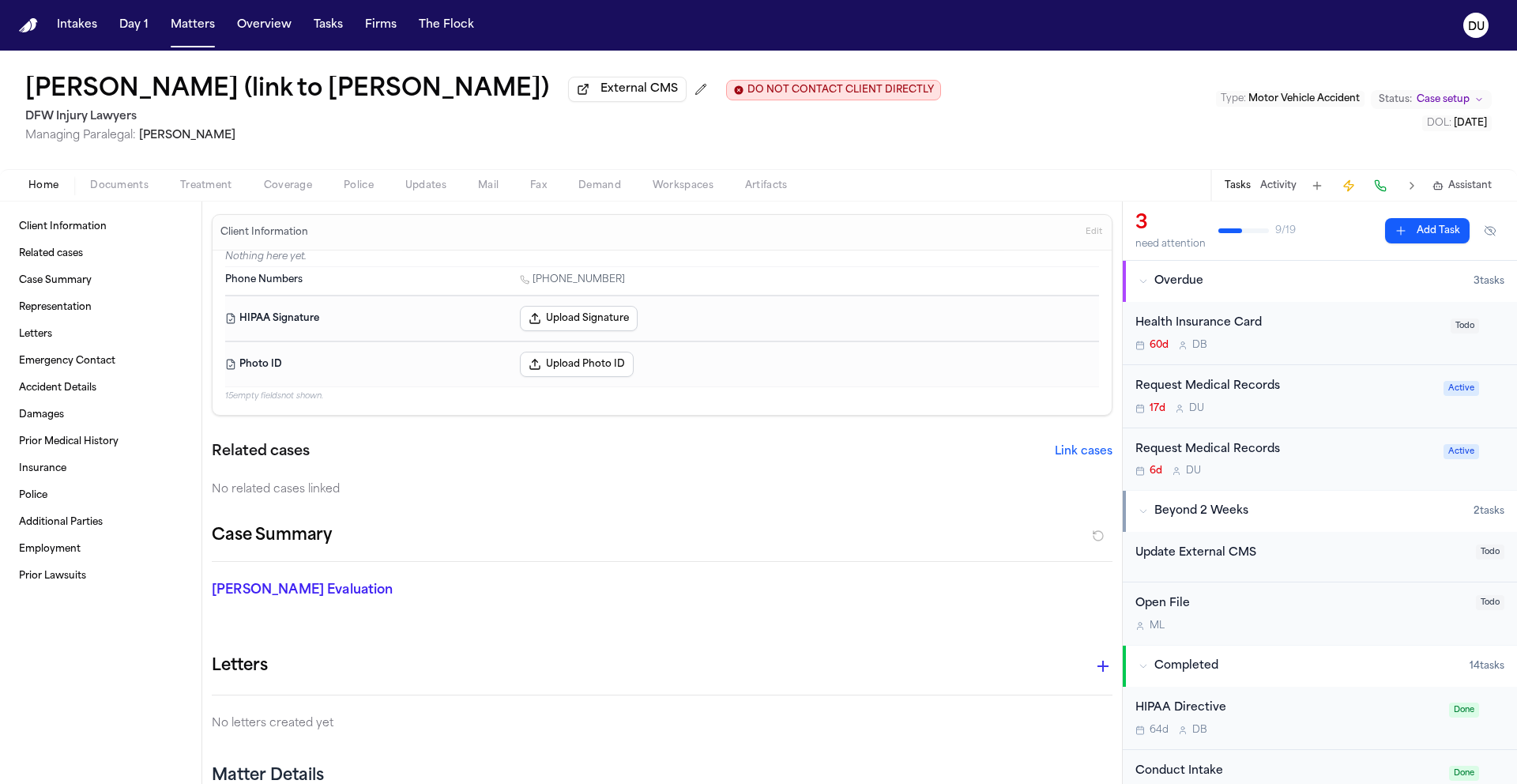
click at [1197, 384] on div "Request Medical Records" at bounding box center [1284, 387] width 298 height 19
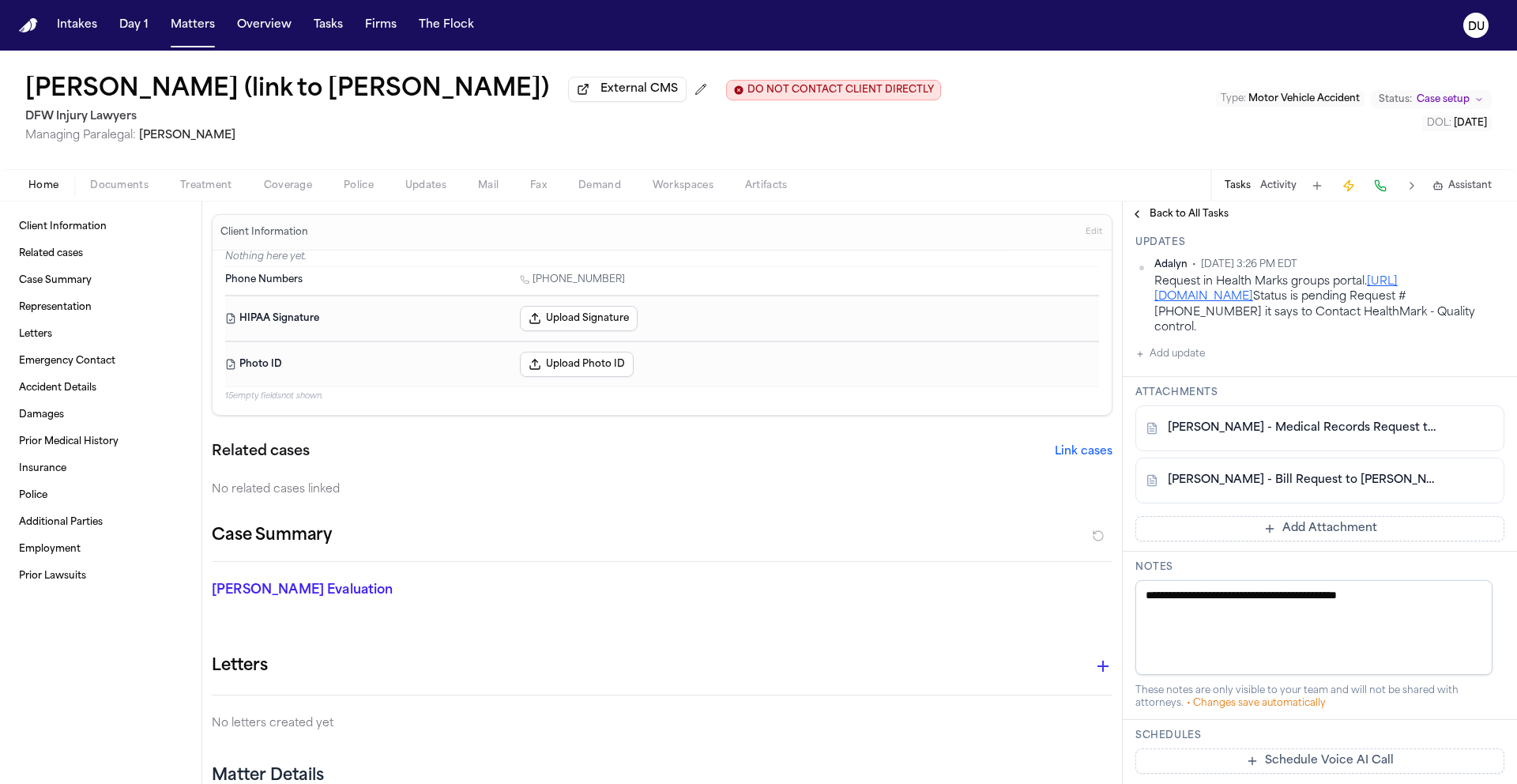
scroll to position [544, 0]
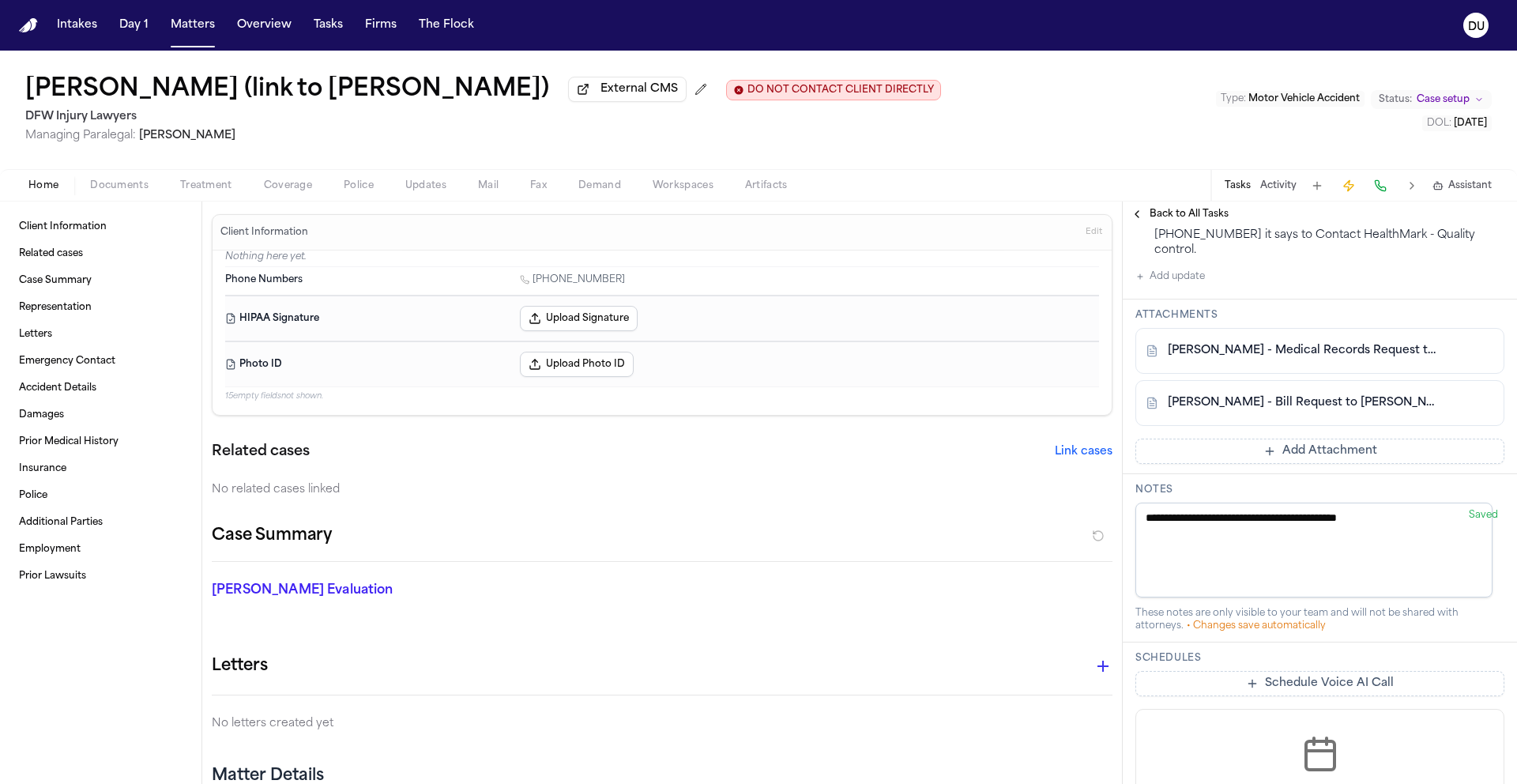
click at [1234, 356] on link "K. Whitaker - Medical Records Request to Baylor Scott & White - 9.18.25" at bounding box center [1304, 351] width 273 height 16
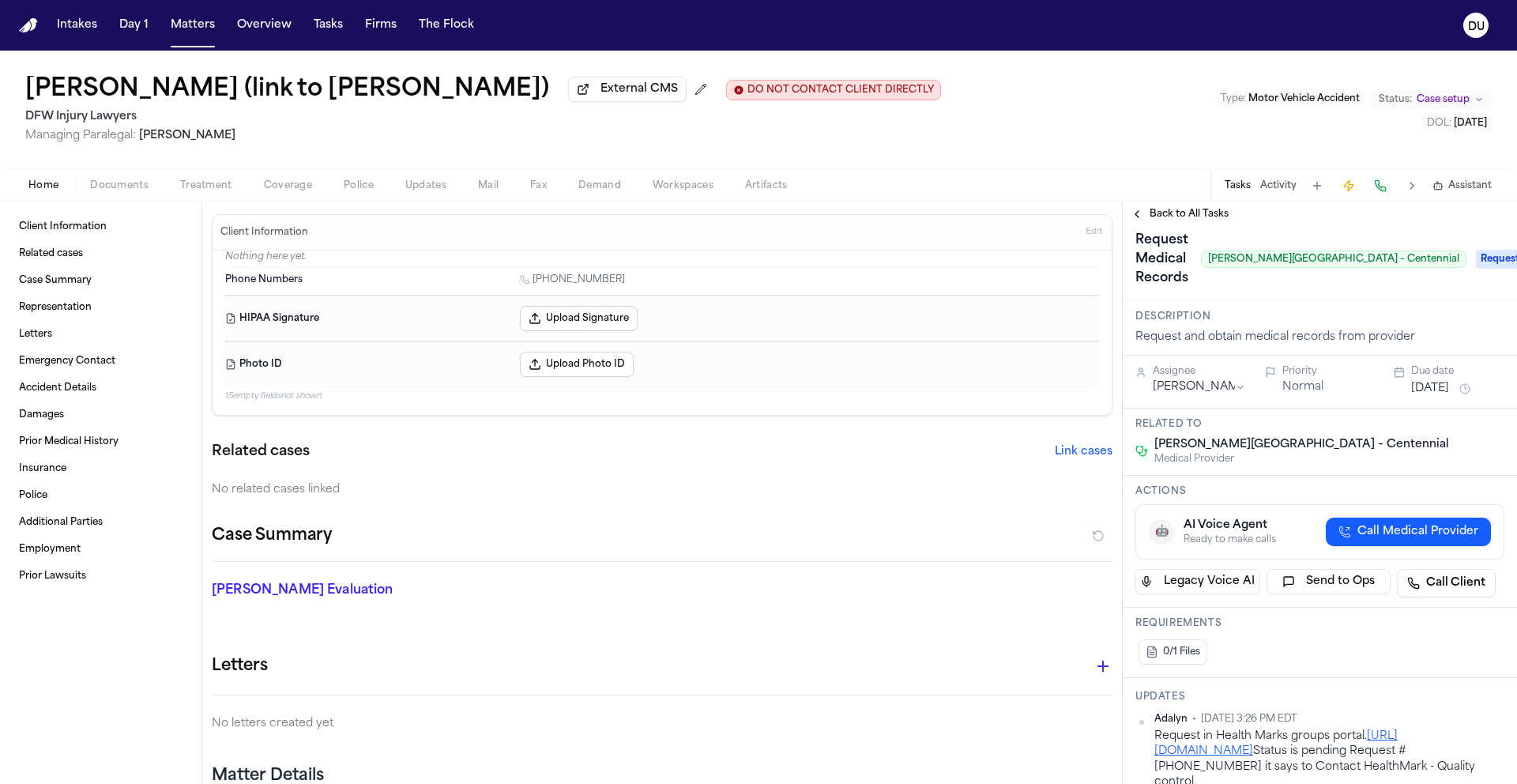
scroll to position [28, 0]
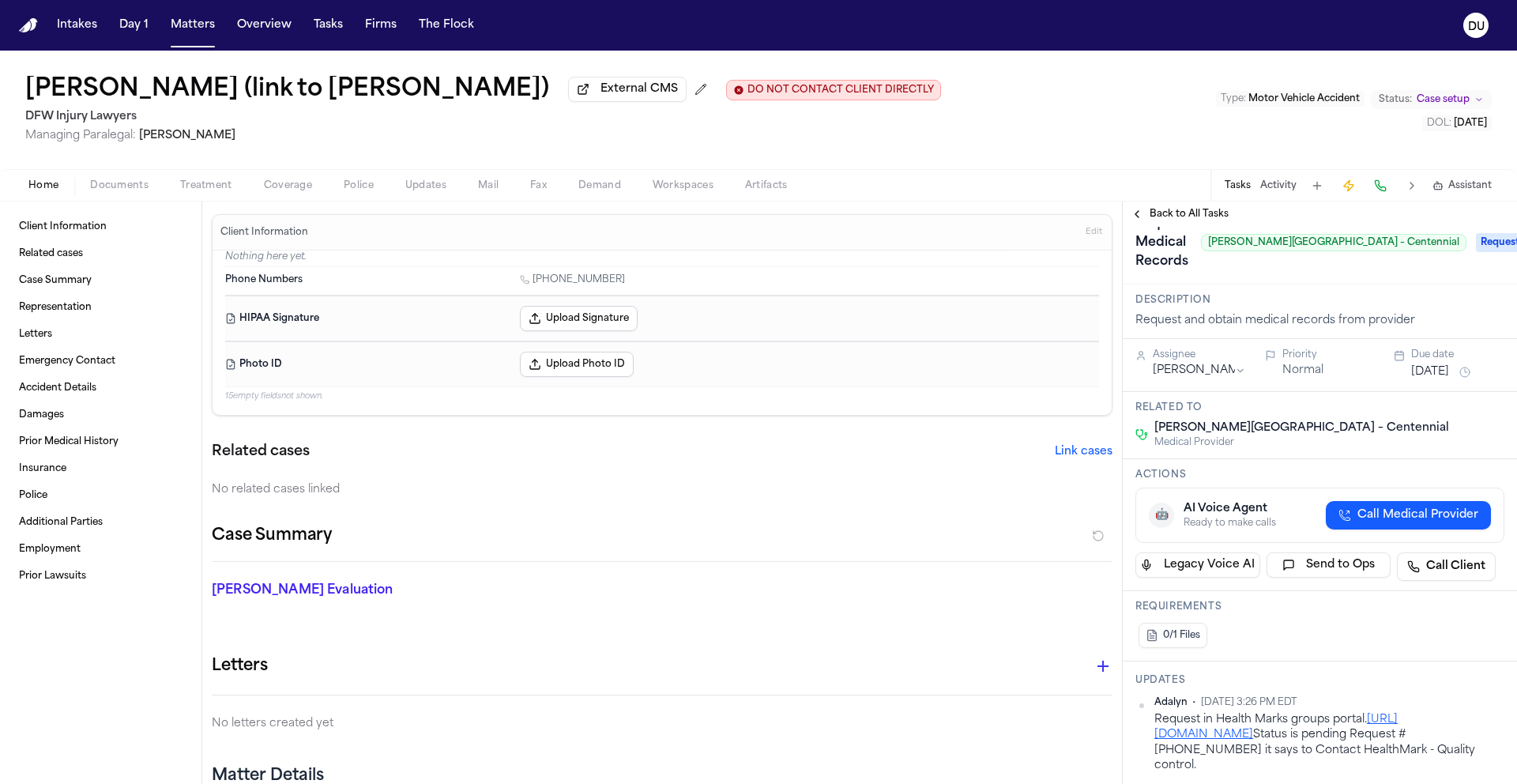
click at [1171, 218] on span "Back to All Tasks" at bounding box center [1189, 214] width 79 height 13
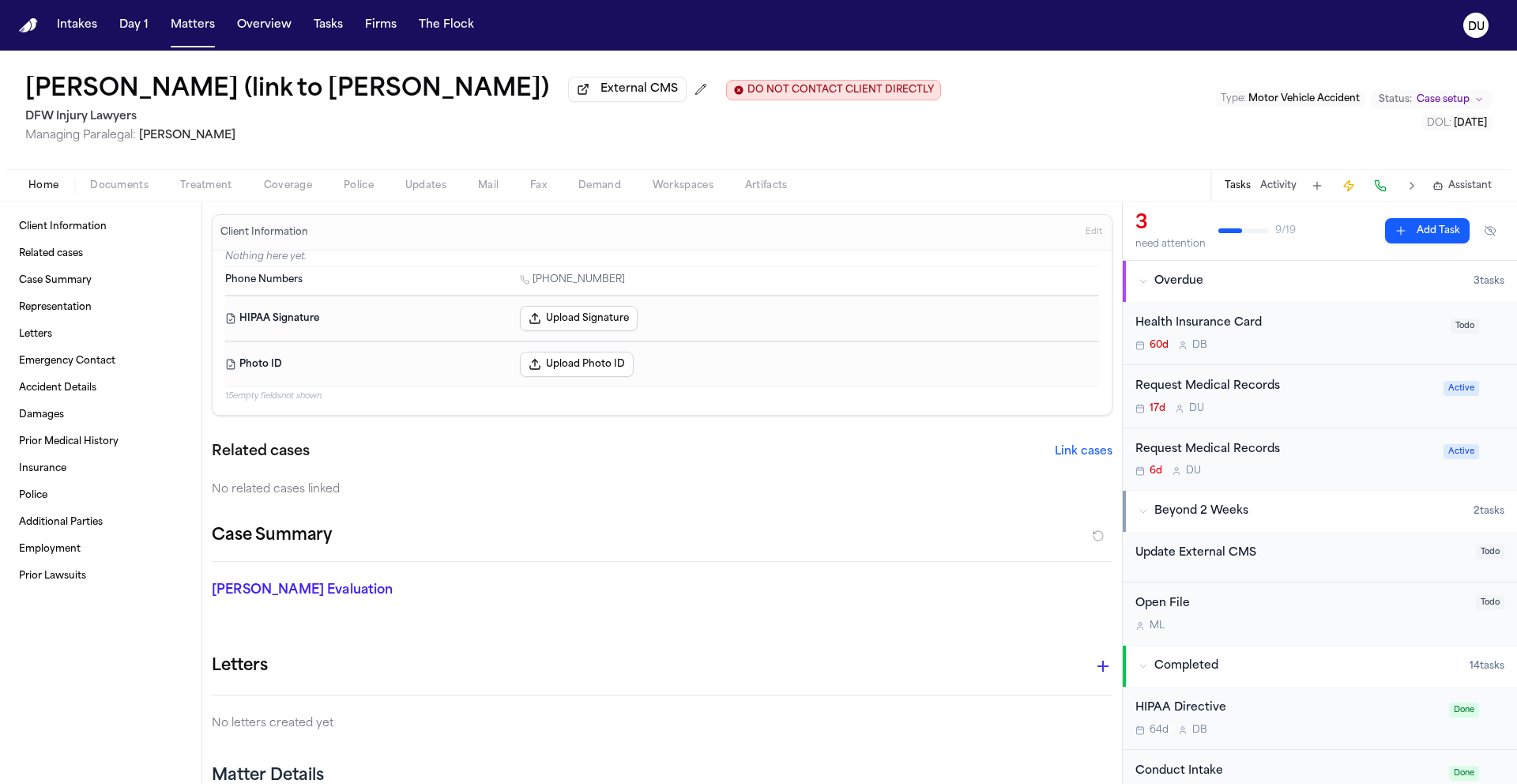
click at [1238, 447] on div "Request Medical Records" at bounding box center [1284, 449] width 298 height 19
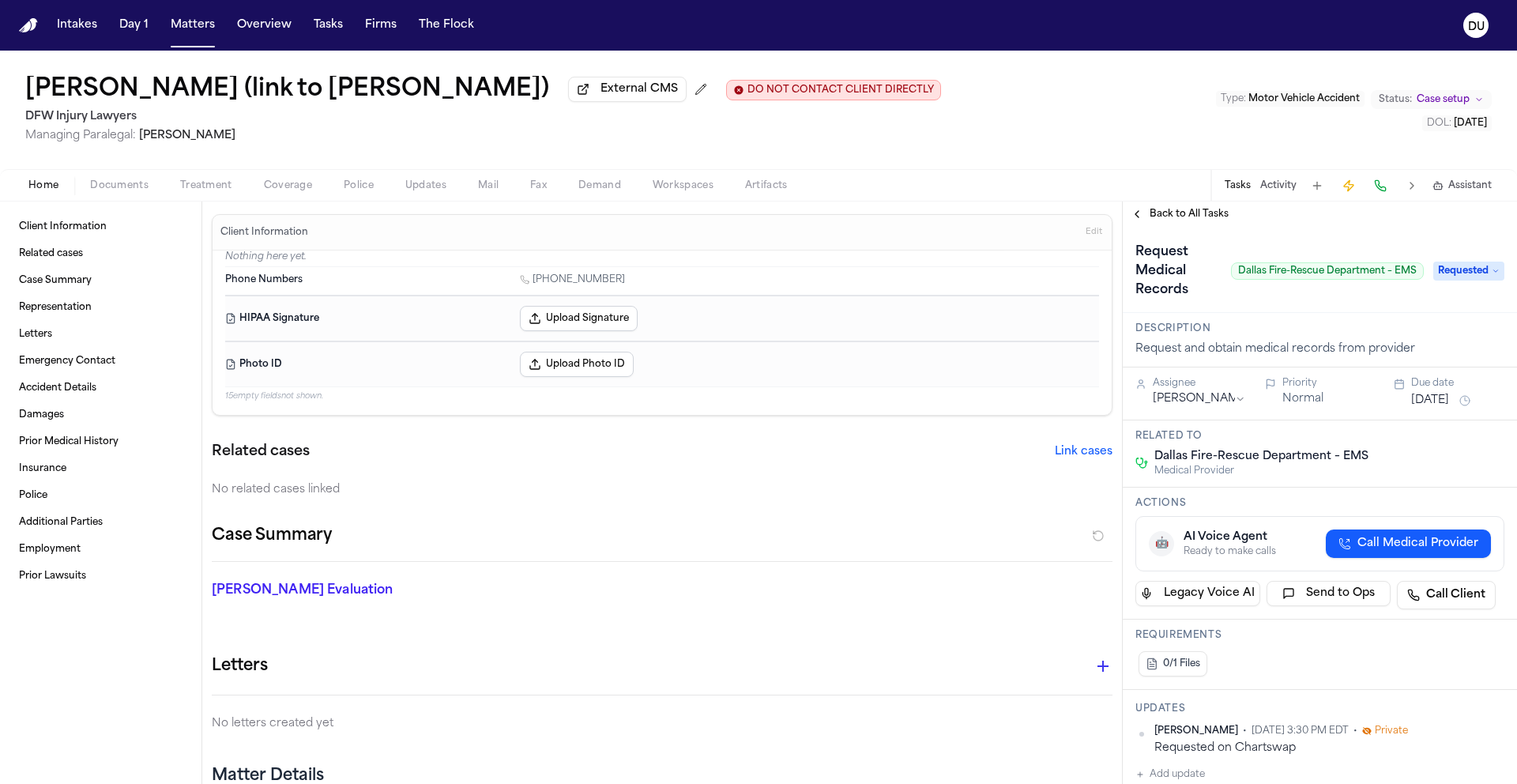
click at [1182, 210] on span "Back to All Tasks" at bounding box center [1189, 214] width 79 height 13
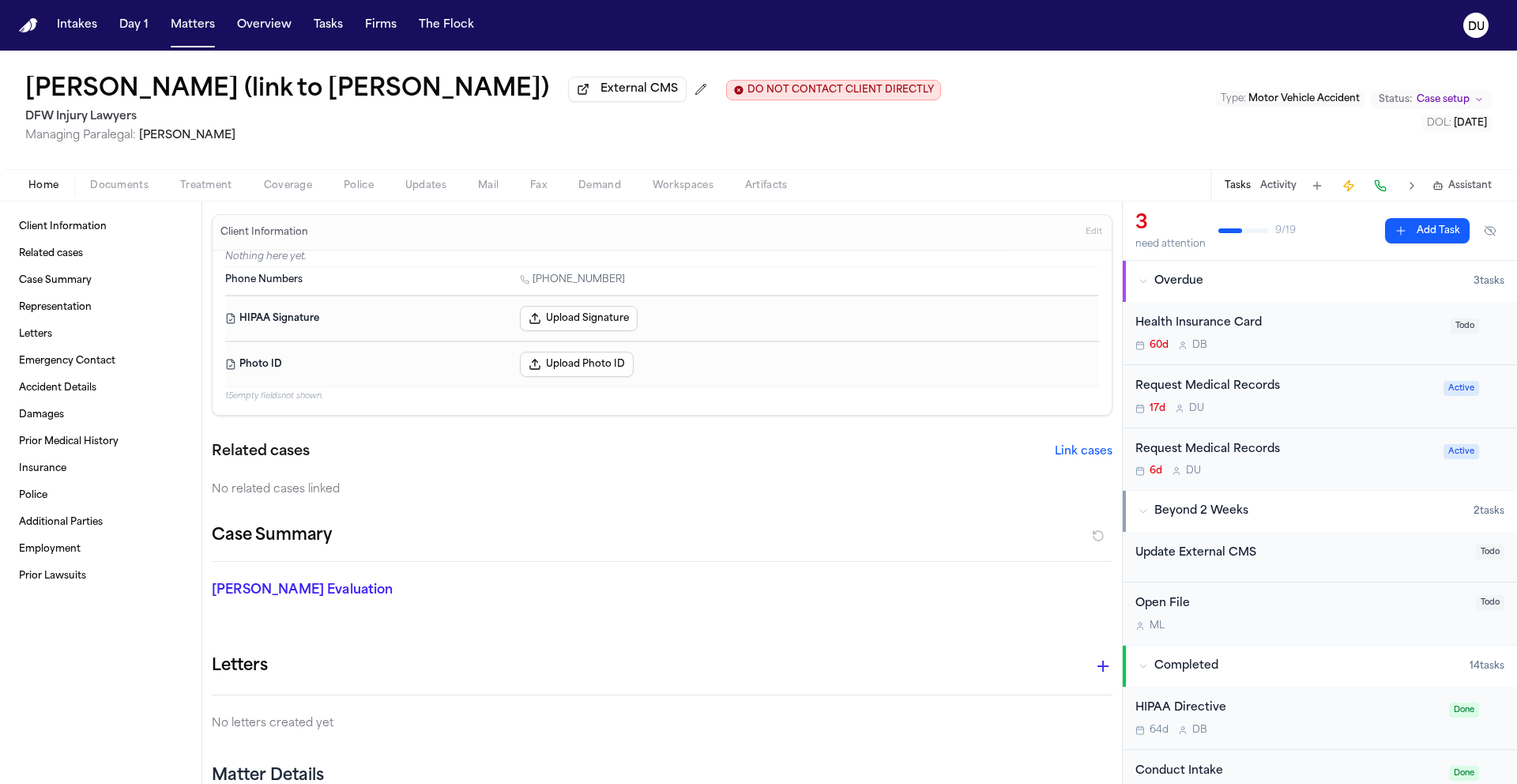
click at [1229, 395] on div "Request Medical Records" at bounding box center [1284, 387] width 298 height 19
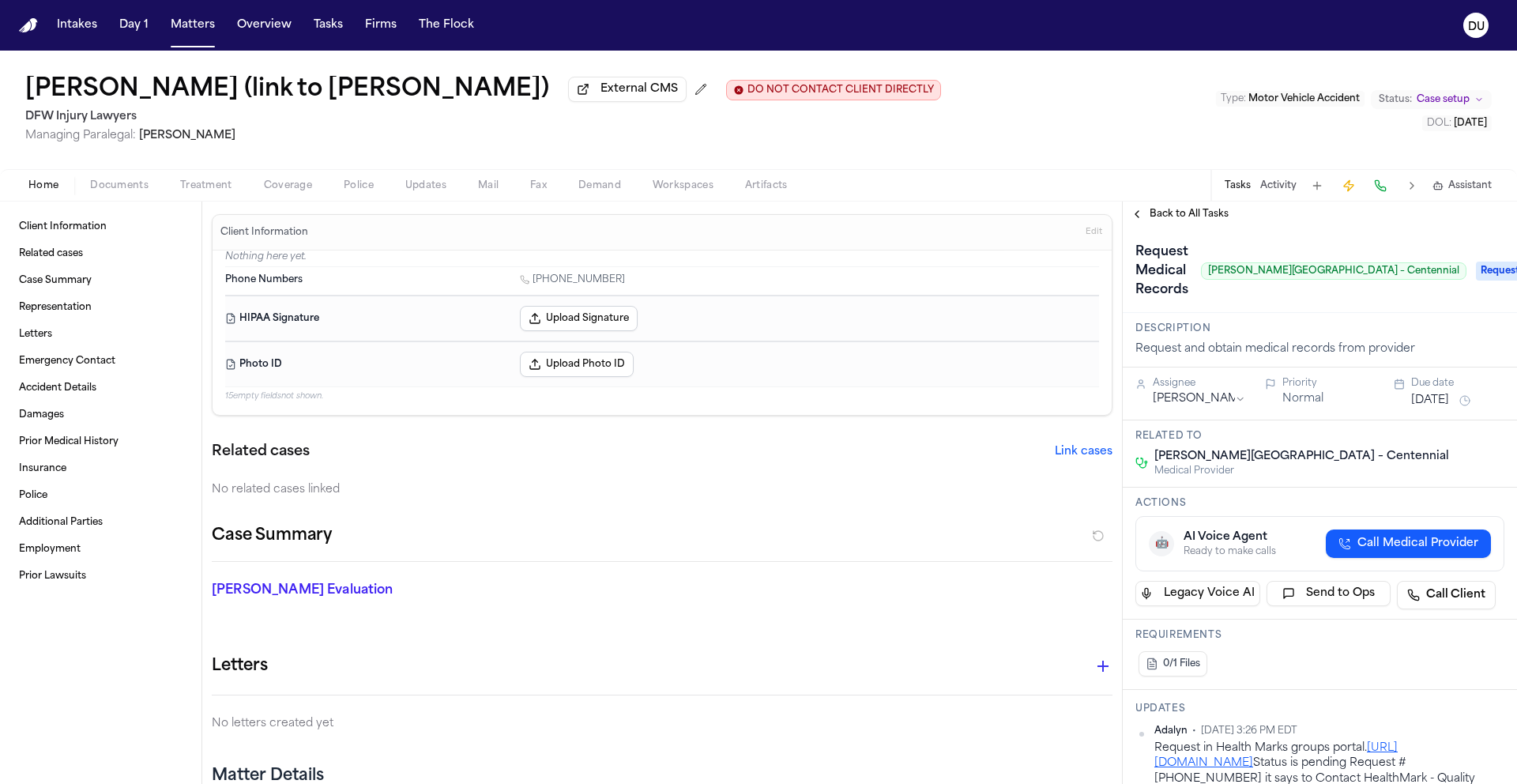
click at [1486, 273] on span "Requested" at bounding box center [1507, 271] width 63 height 19
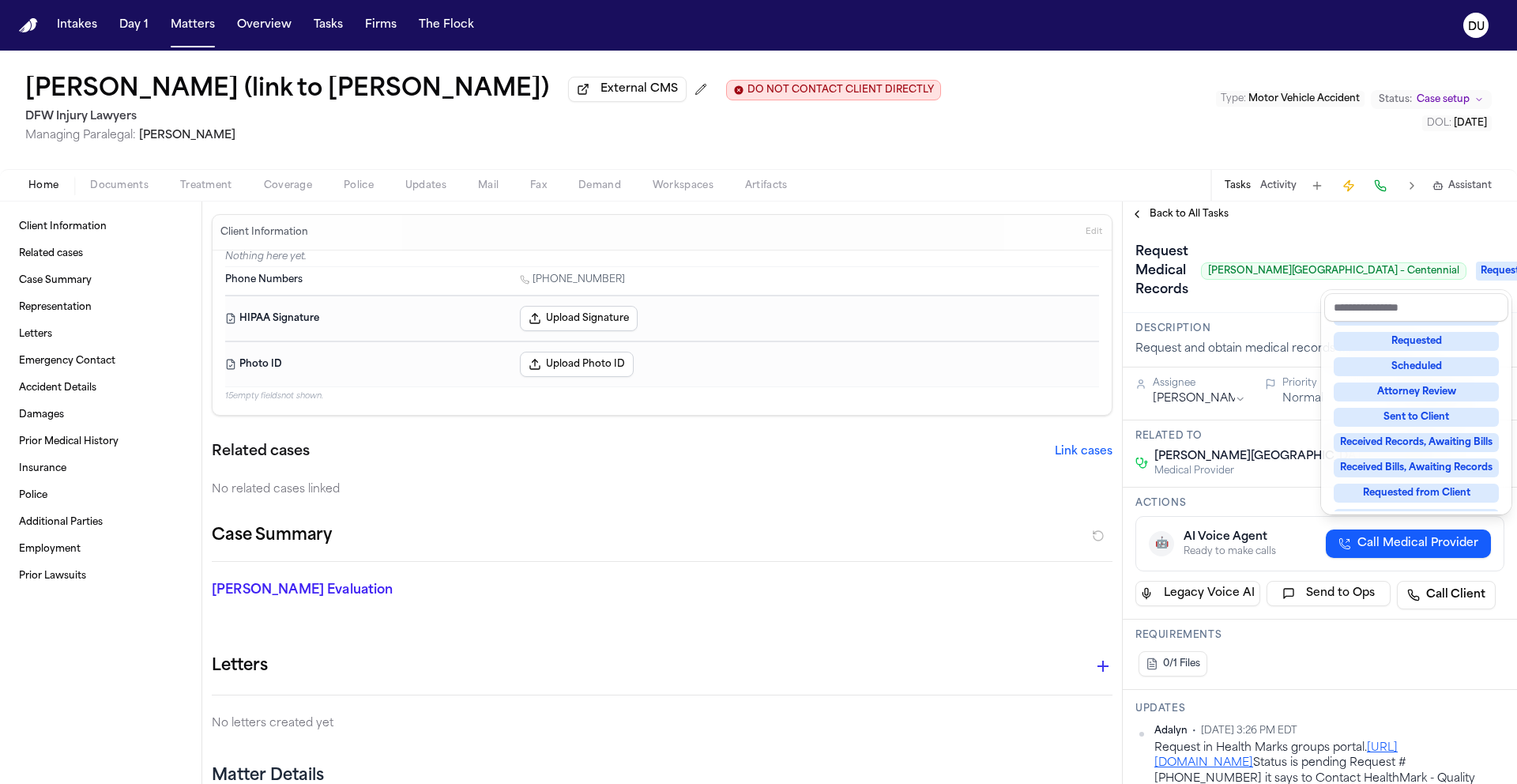
scroll to position [114, 0]
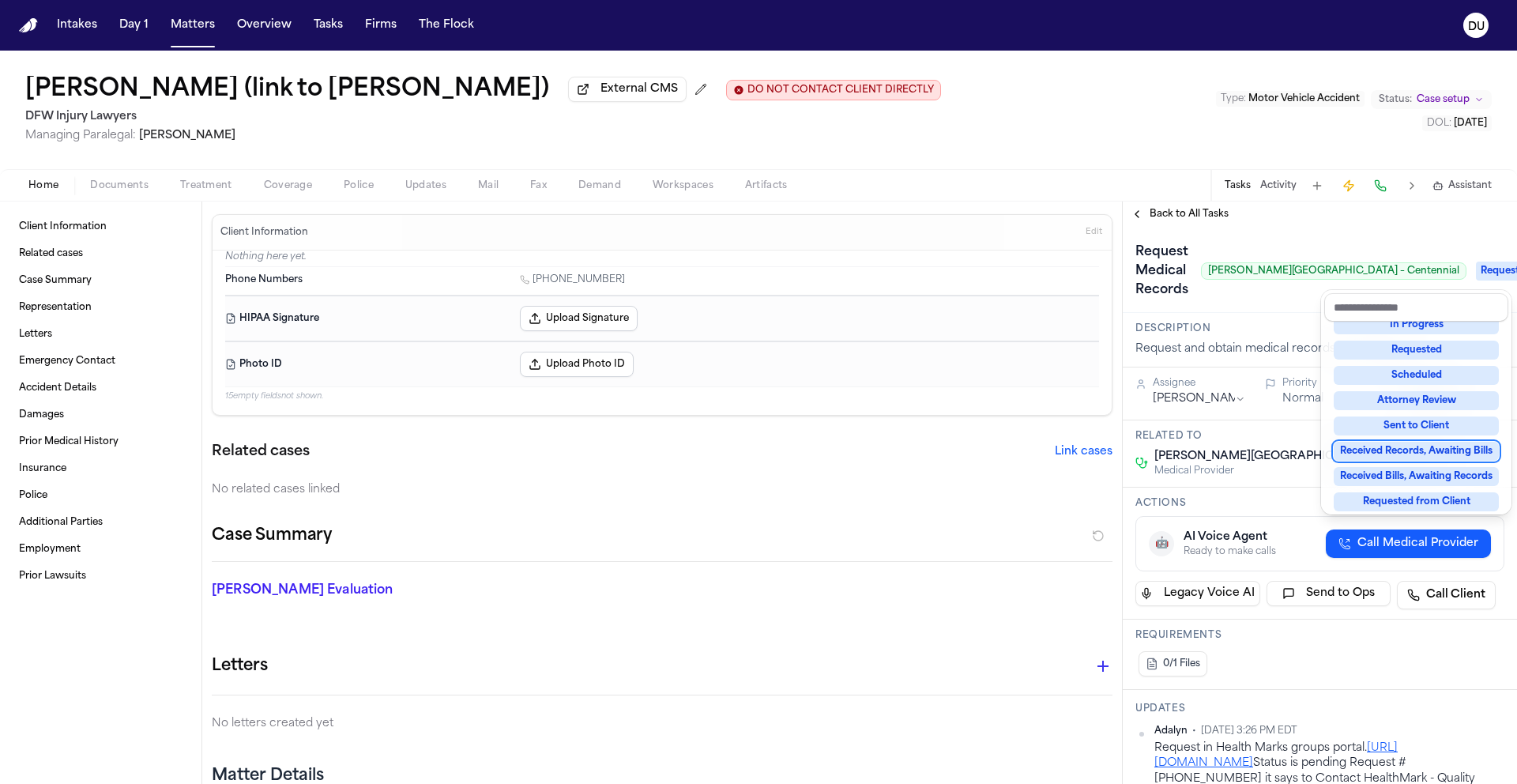
click at [1415, 454] on div "Received Records, Awaiting Bills" at bounding box center [1416, 450] width 165 height 19
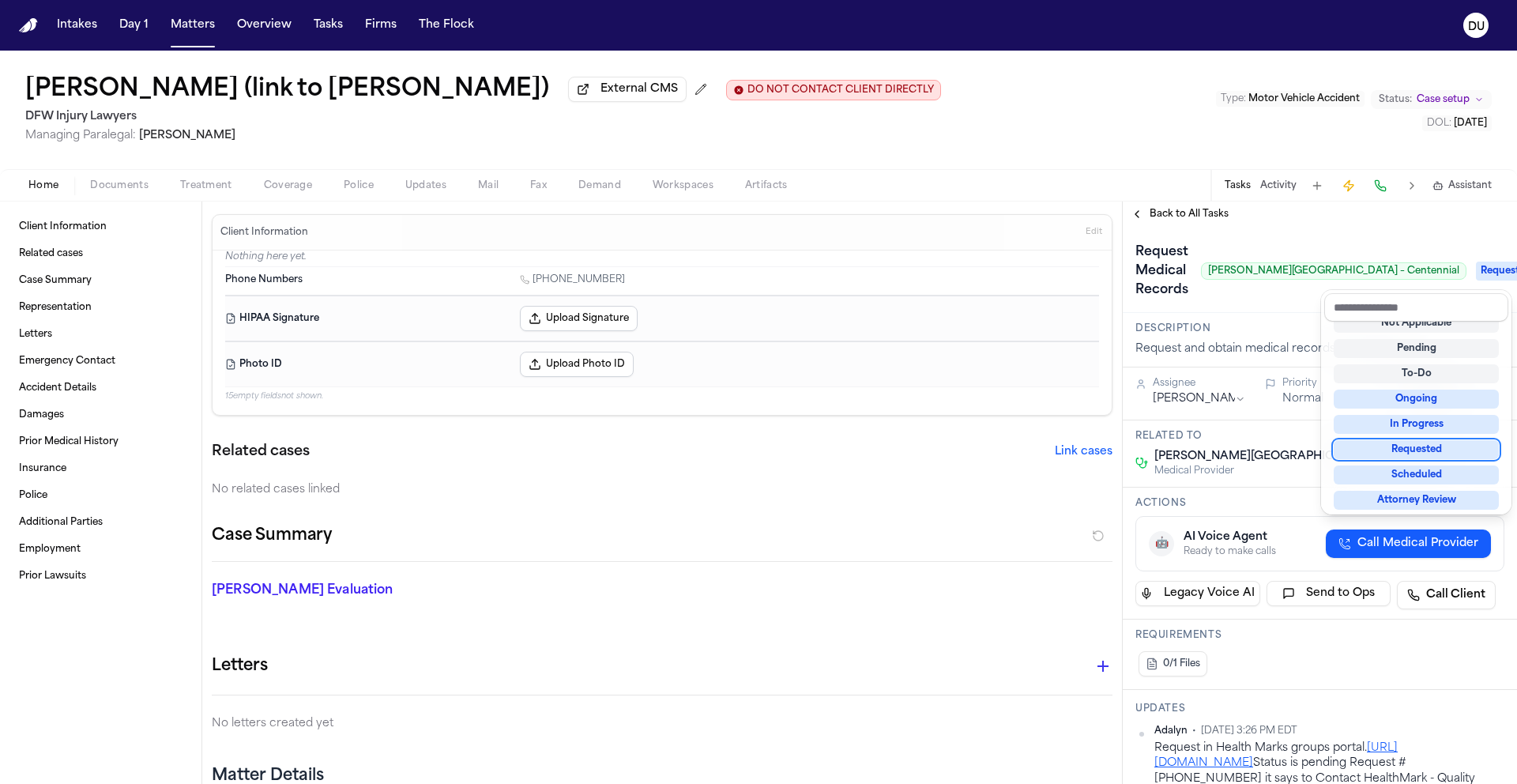
scroll to position [7, 0]
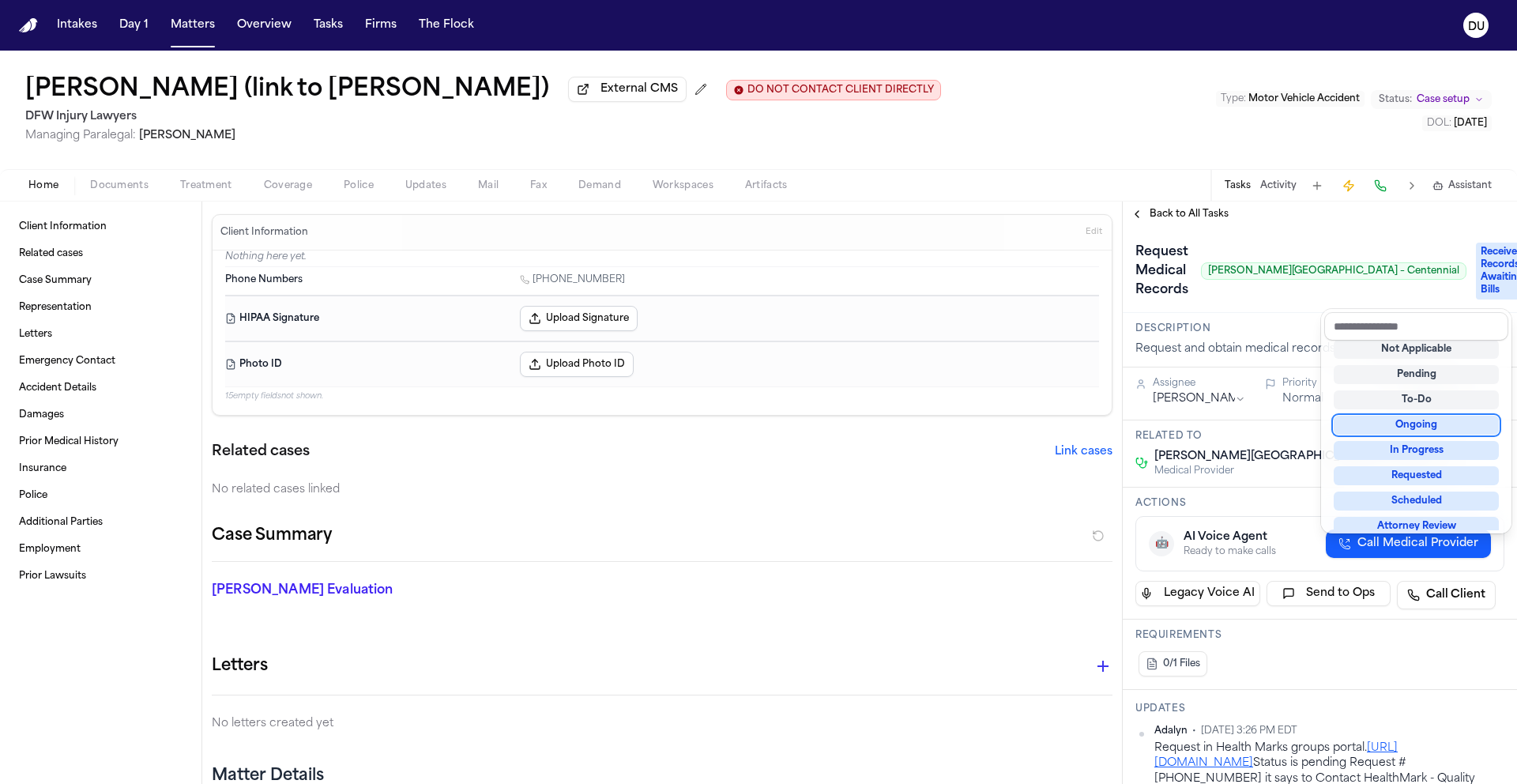
click at [1267, 309] on div "Request Medical Records Baylor Scott & White Medical Center – Centennial Receiv…" at bounding box center [1320, 270] width 394 height 86
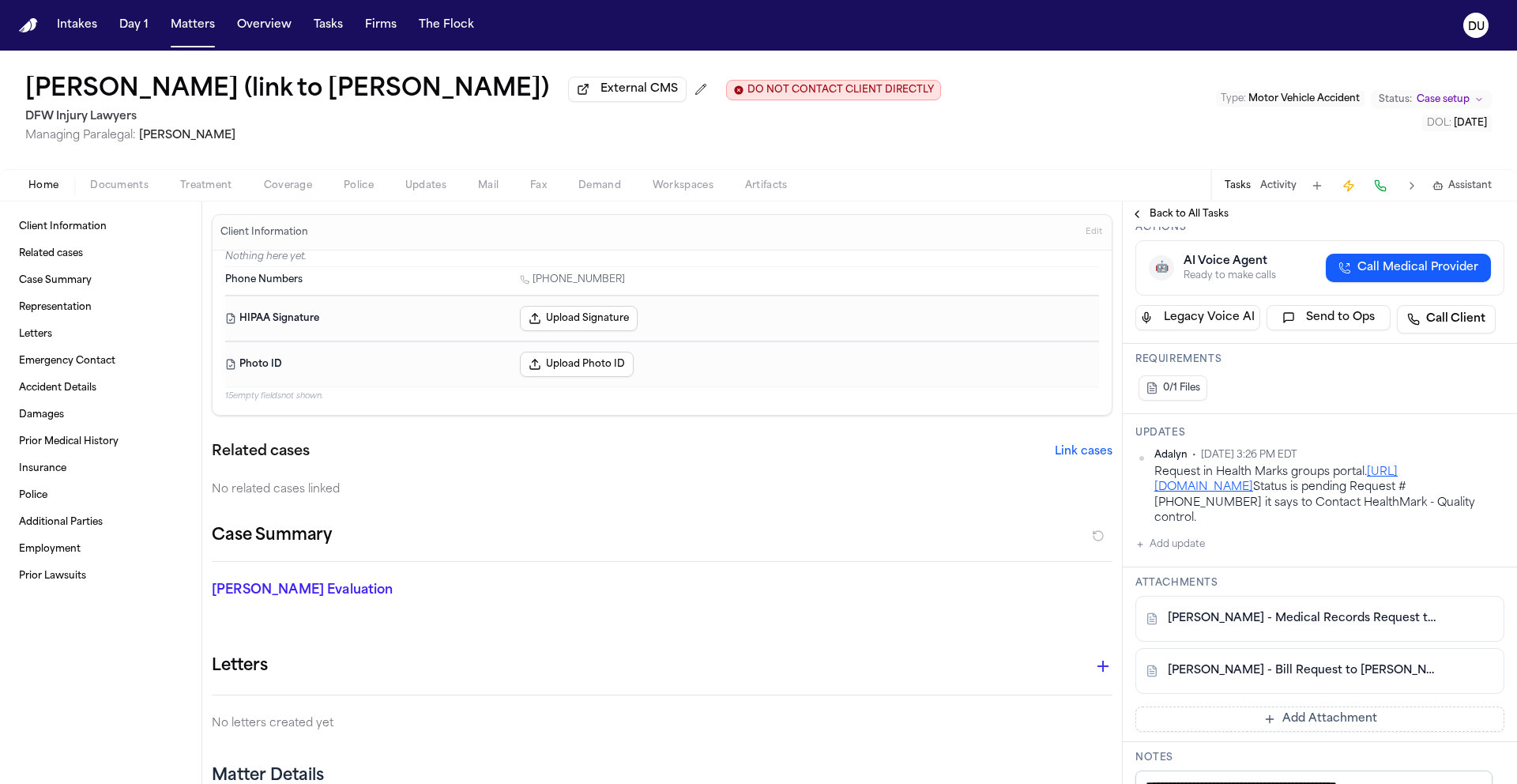
scroll to position [279, 0]
click at [1232, 724] on button "Add Attachment" at bounding box center [1320, 716] width 369 height 26
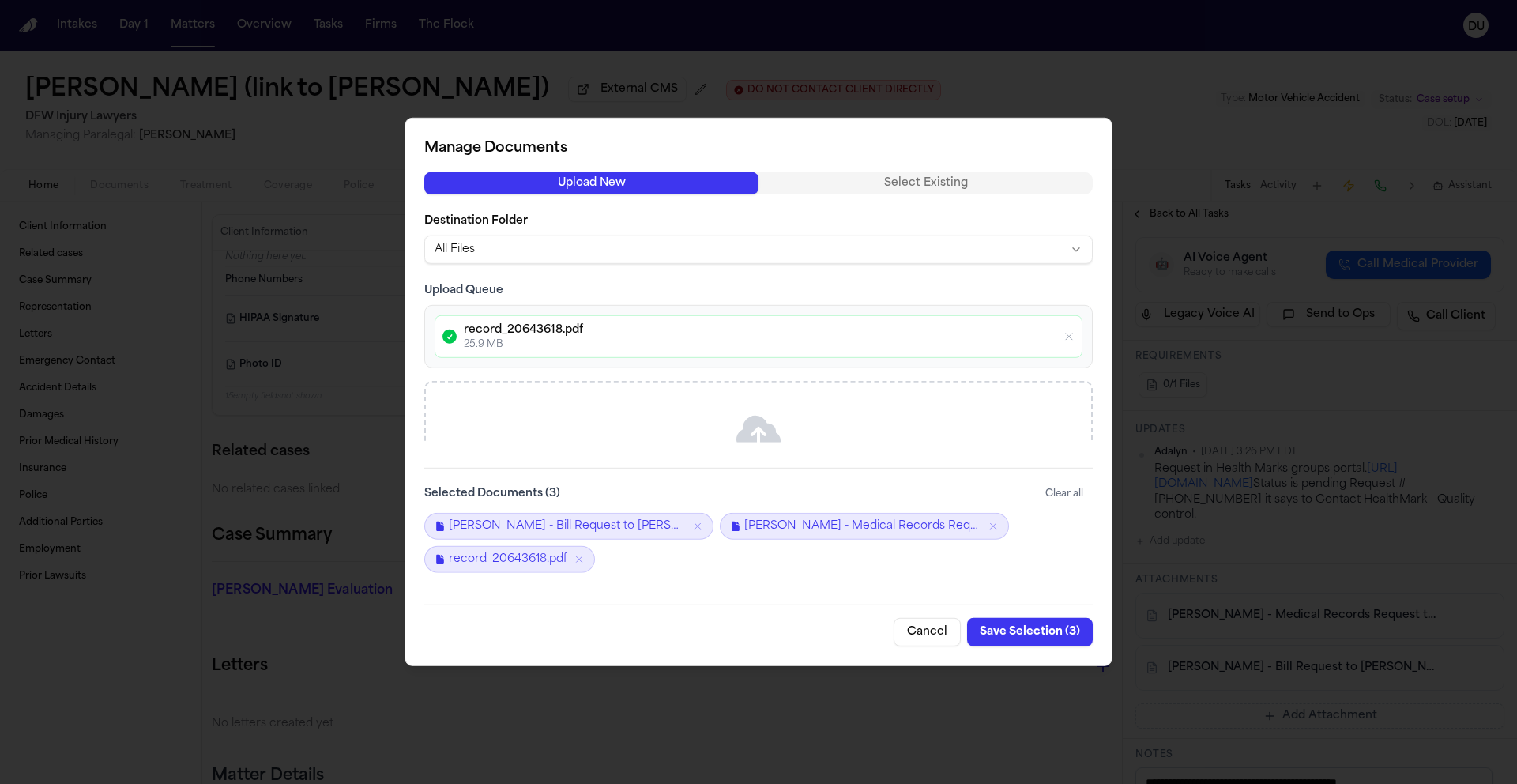
click at [1018, 627] on button "Save Selection ( 3 )" at bounding box center [1030, 632] width 126 height 28
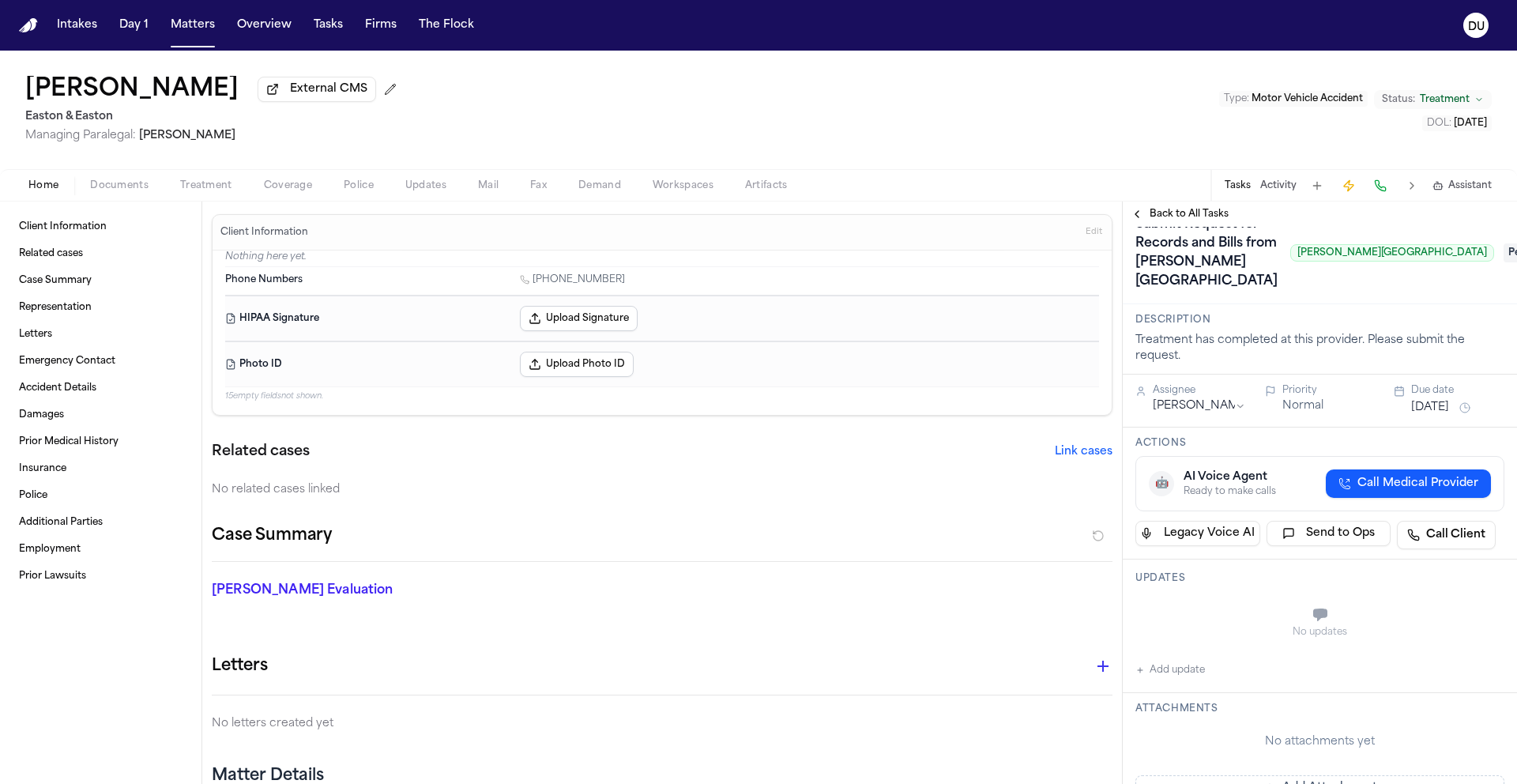
scroll to position [27, 0]
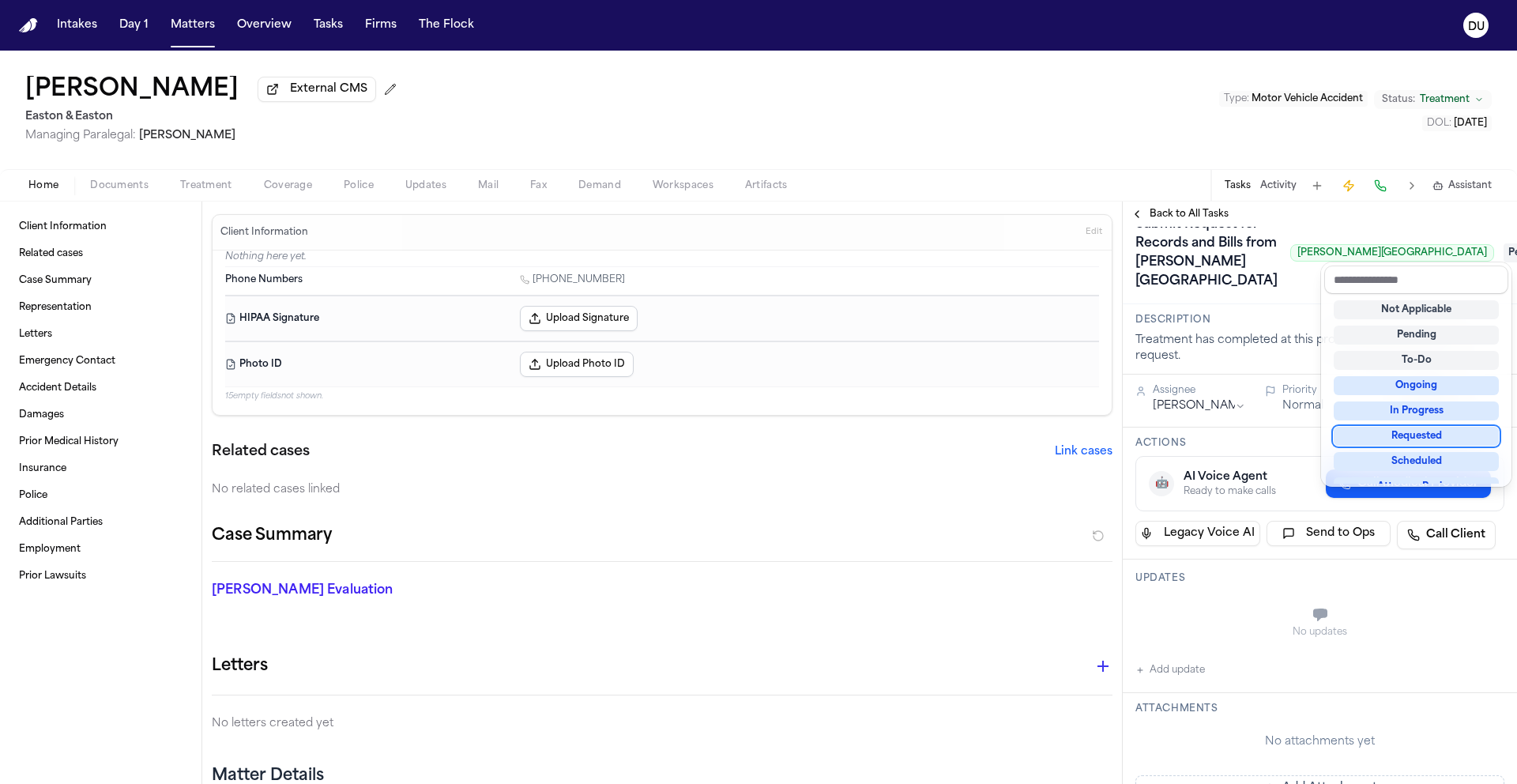
click at [1419, 437] on div "Requested" at bounding box center [1416, 436] width 165 height 19
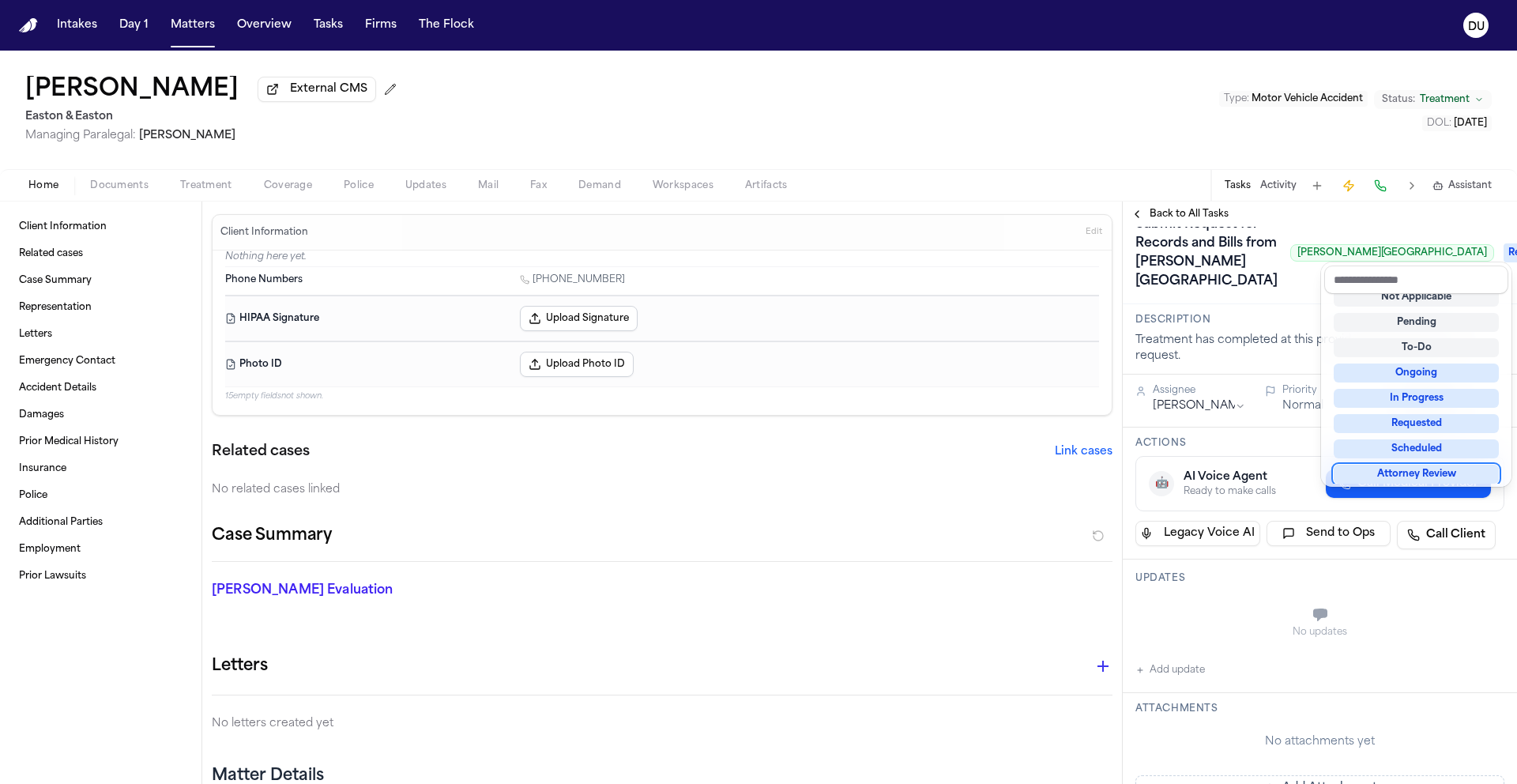
drag, startPoint x: 1309, startPoint y: 628, endPoint x: 1345, endPoint y: 578, distance: 61.6
click at [1310, 628] on div "**********" at bounding box center [1320, 745] width 394 height 1092
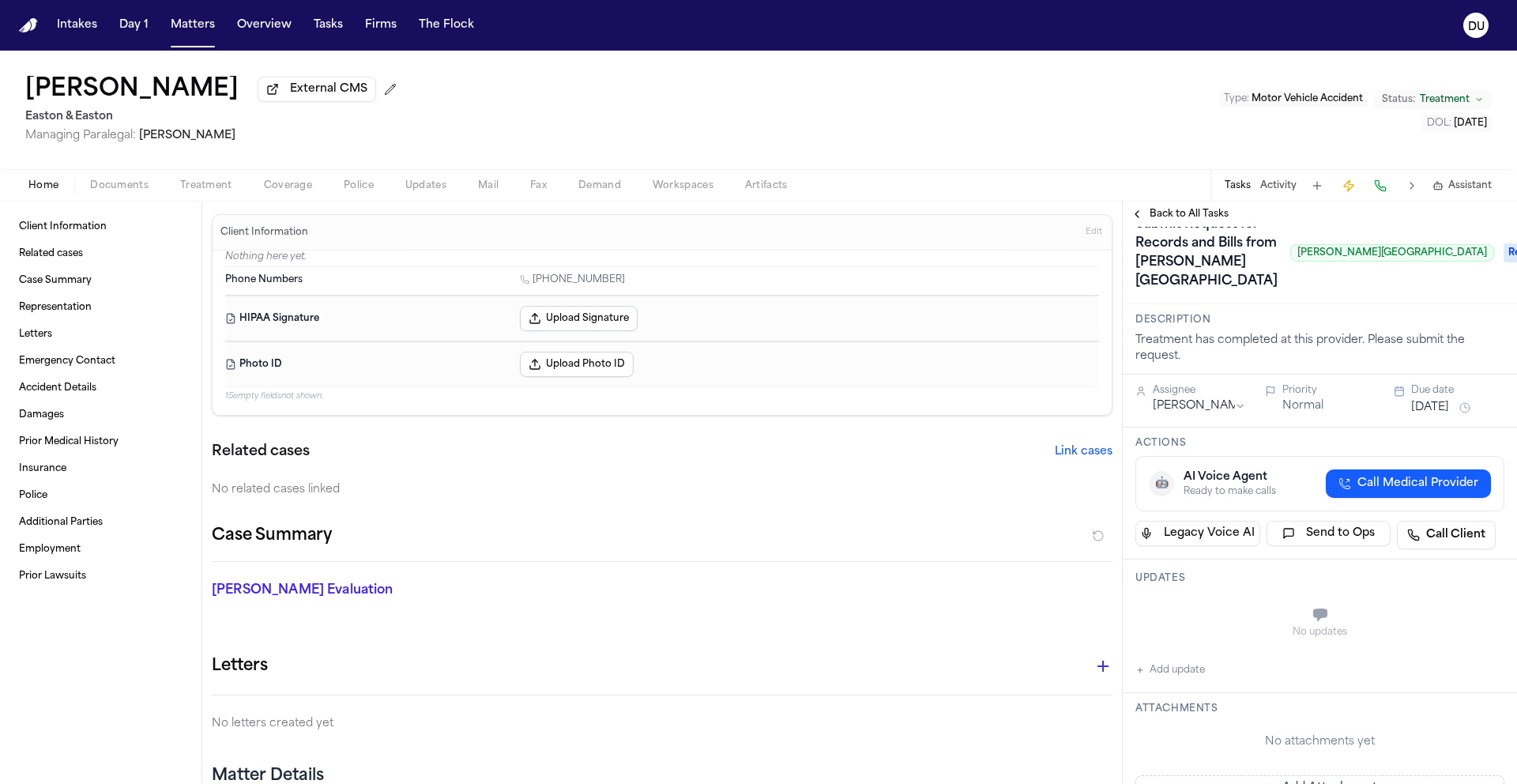
click at [1438, 400] on button "[DATE]" at bounding box center [1430, 408] width 38 height 16
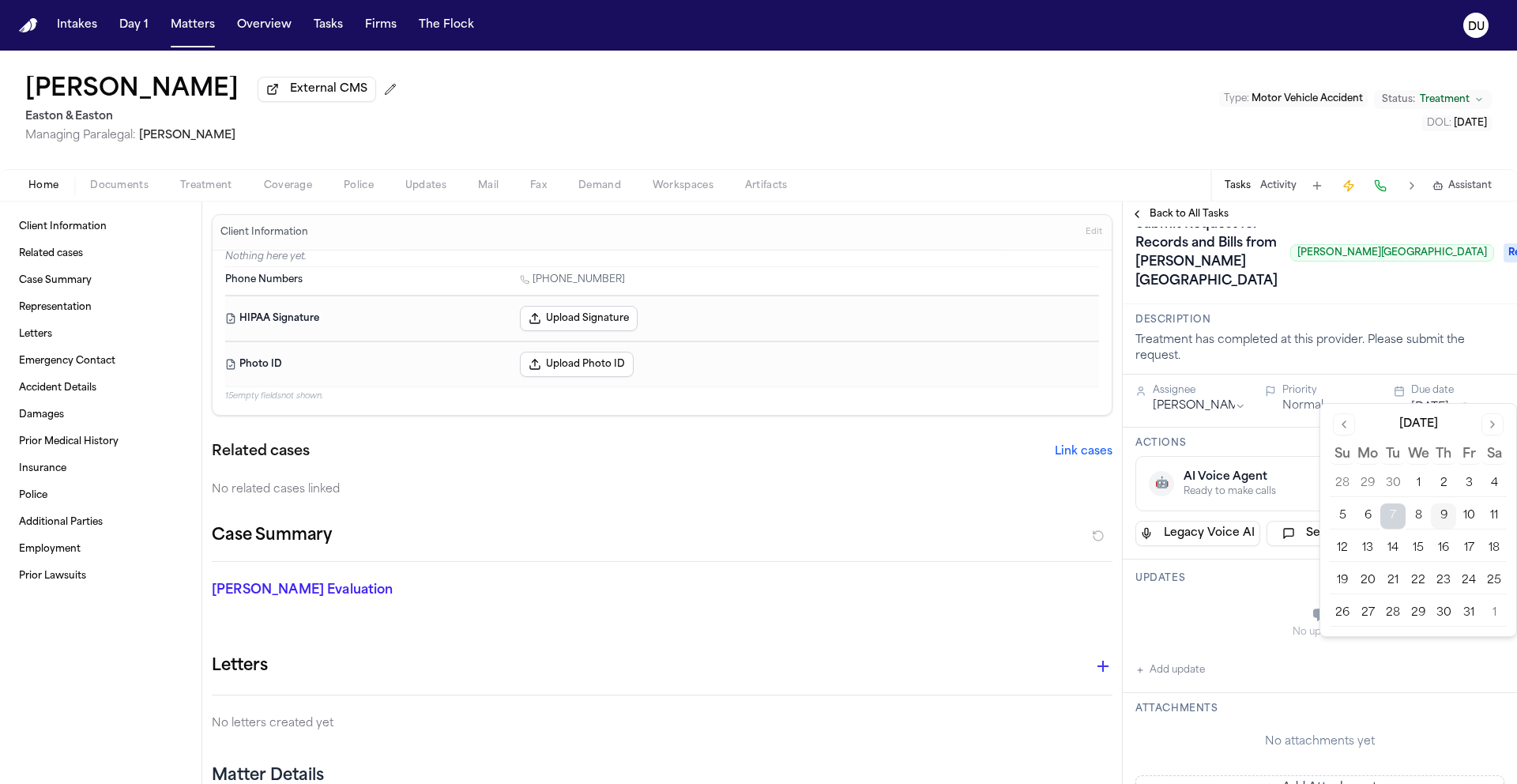
click at [1465, 519] on button "10" at bounding box center [1469, 516] width 26 height 26
click at [1371, 550] on button "13" at bounding box center [1368, 549] width 26 height 26
click at [1326, 314] on h3 "Description" at bounding box center [1320, 320] width 369 height 13
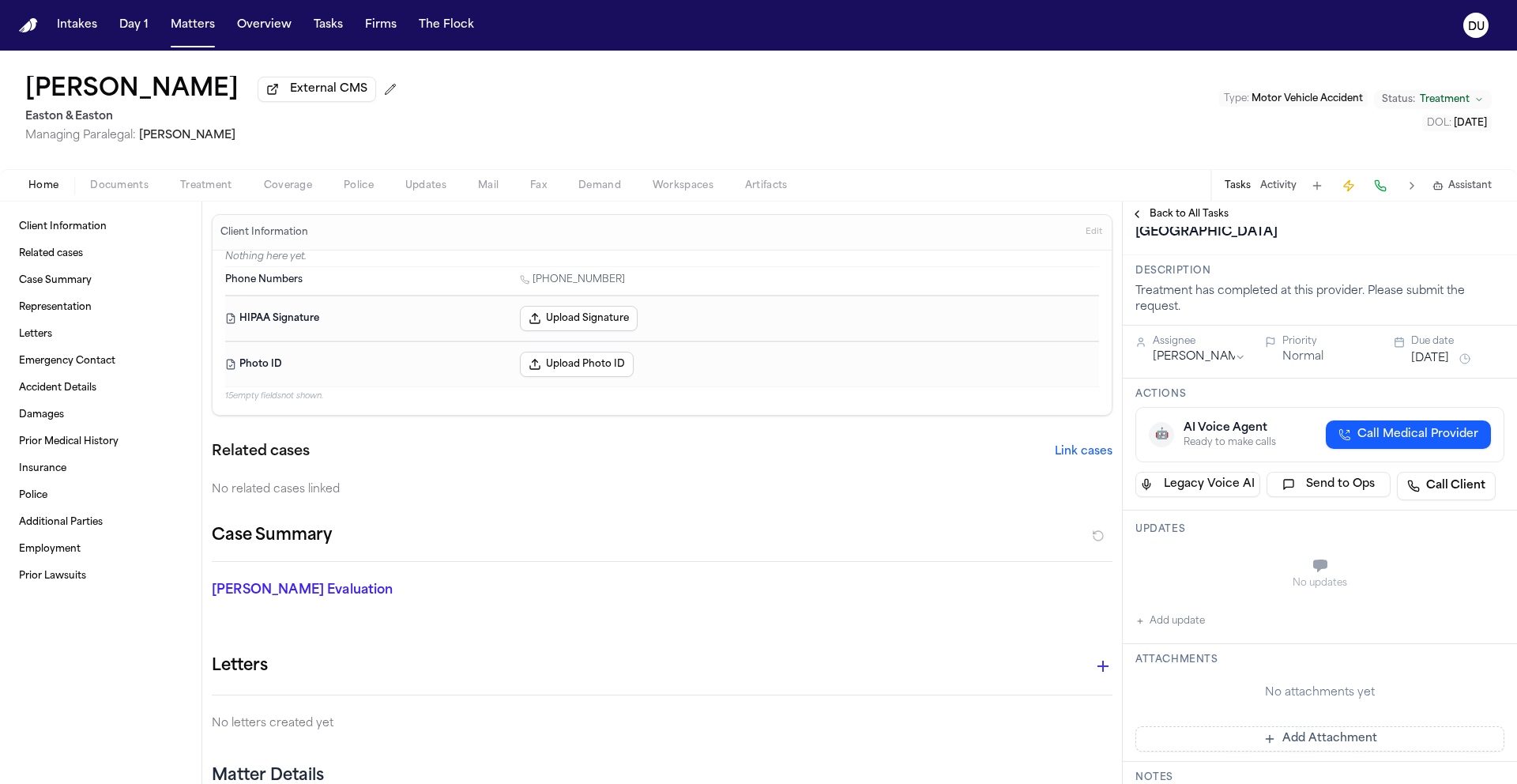
scroll to position [159, 0]
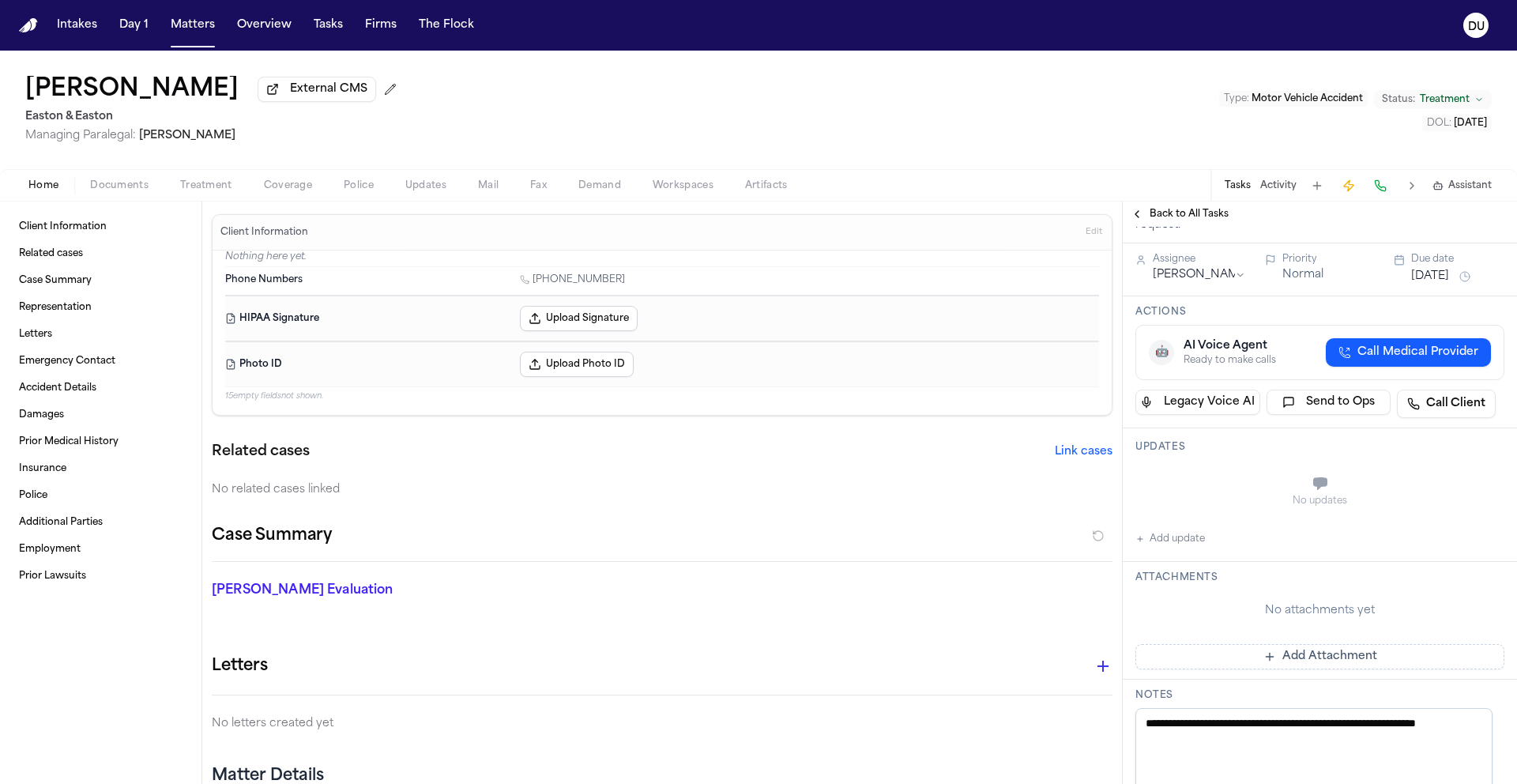
click at [1294, 644] on button "Add Attachment" at bounding box center [1320, 656] width 369 height 26
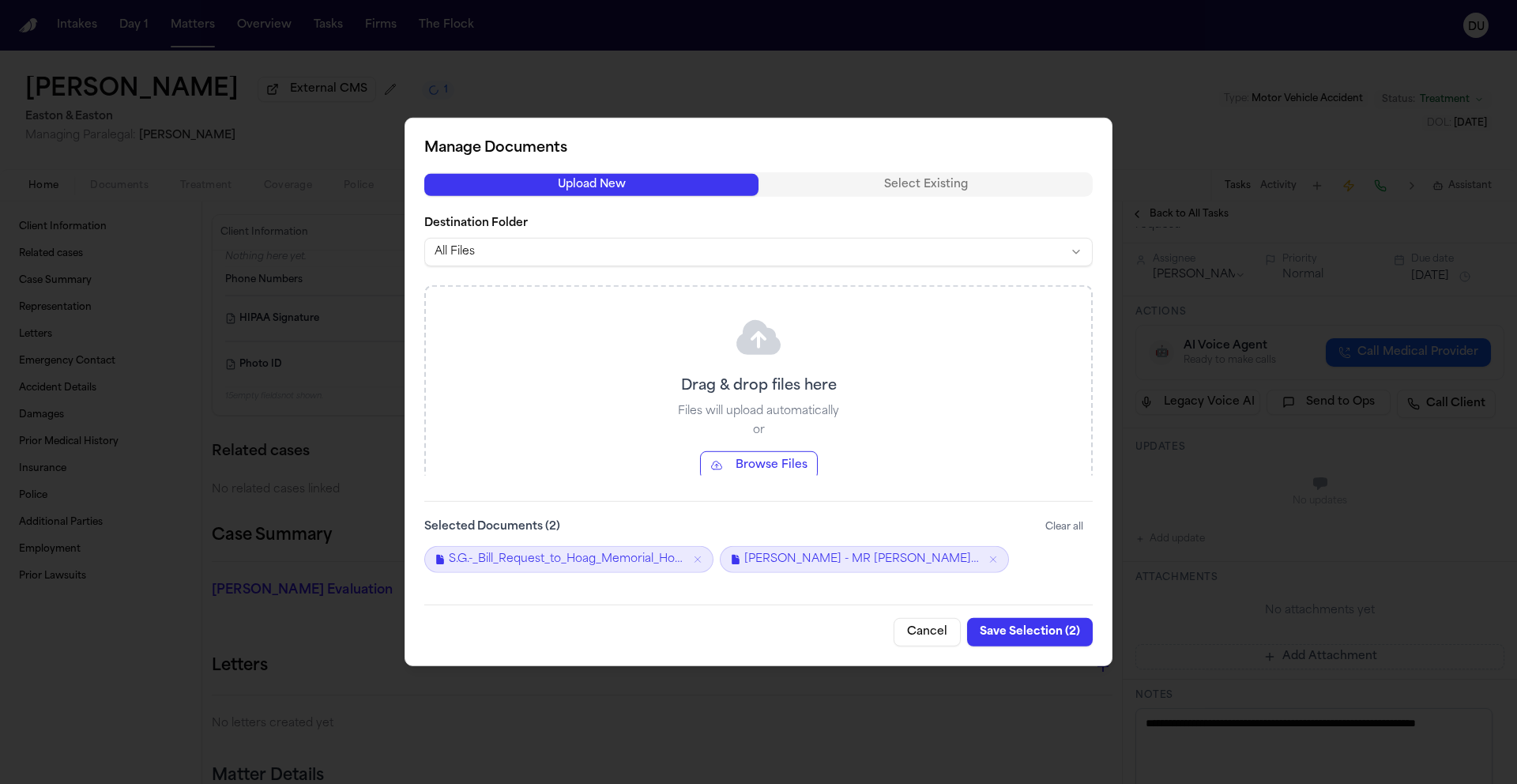
click at [1174, 134] on div at bounding box center [758, 392] width 1517 height 784
click at [1018, 644] on button "Save Selection ( 2 )" at bounding box center [1030, 632] width 126 height 28
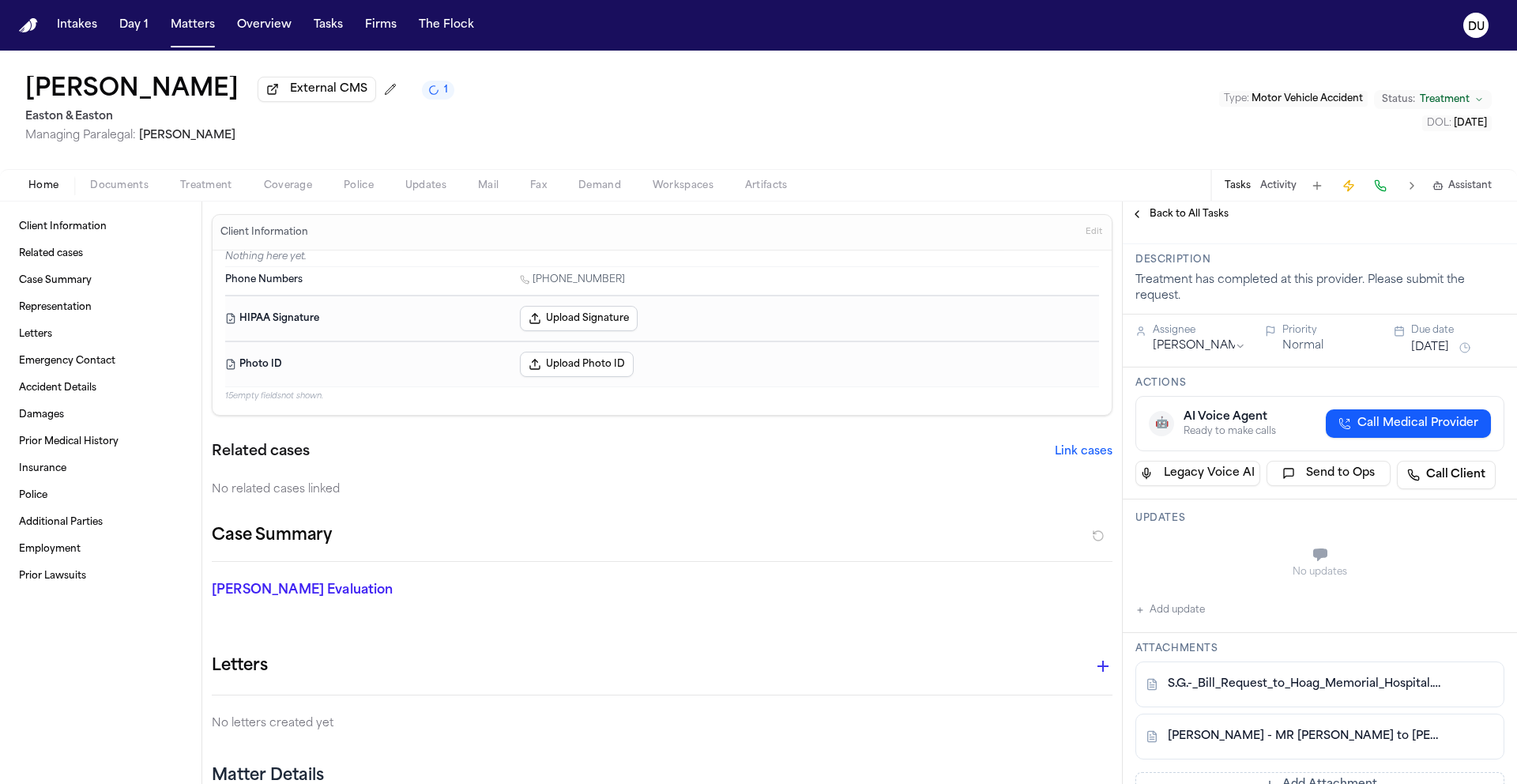
scroll to position [0, 0]
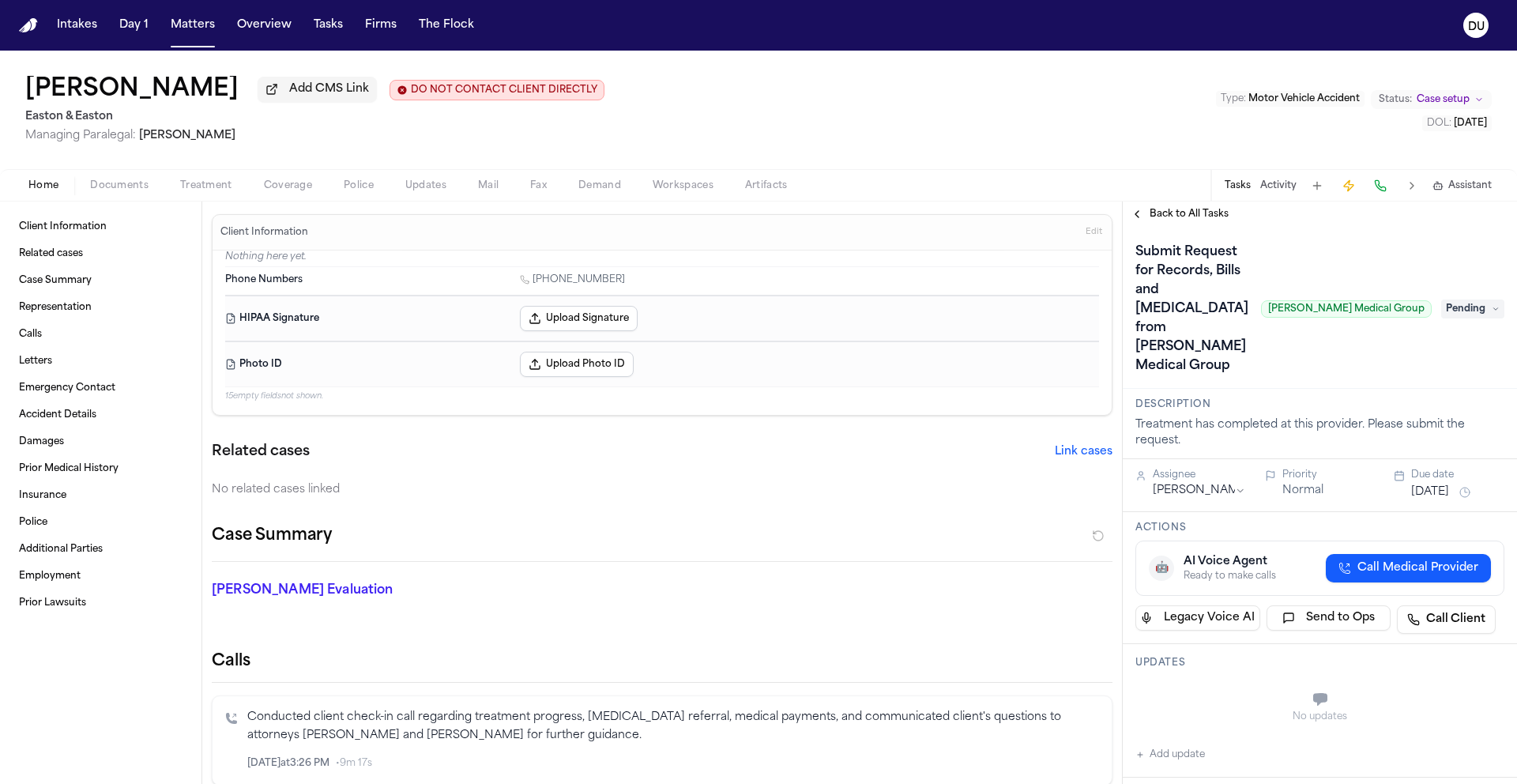
click at [1488, 299] on span "Pending" at bounding box center [1473, 308] width 63 height 19
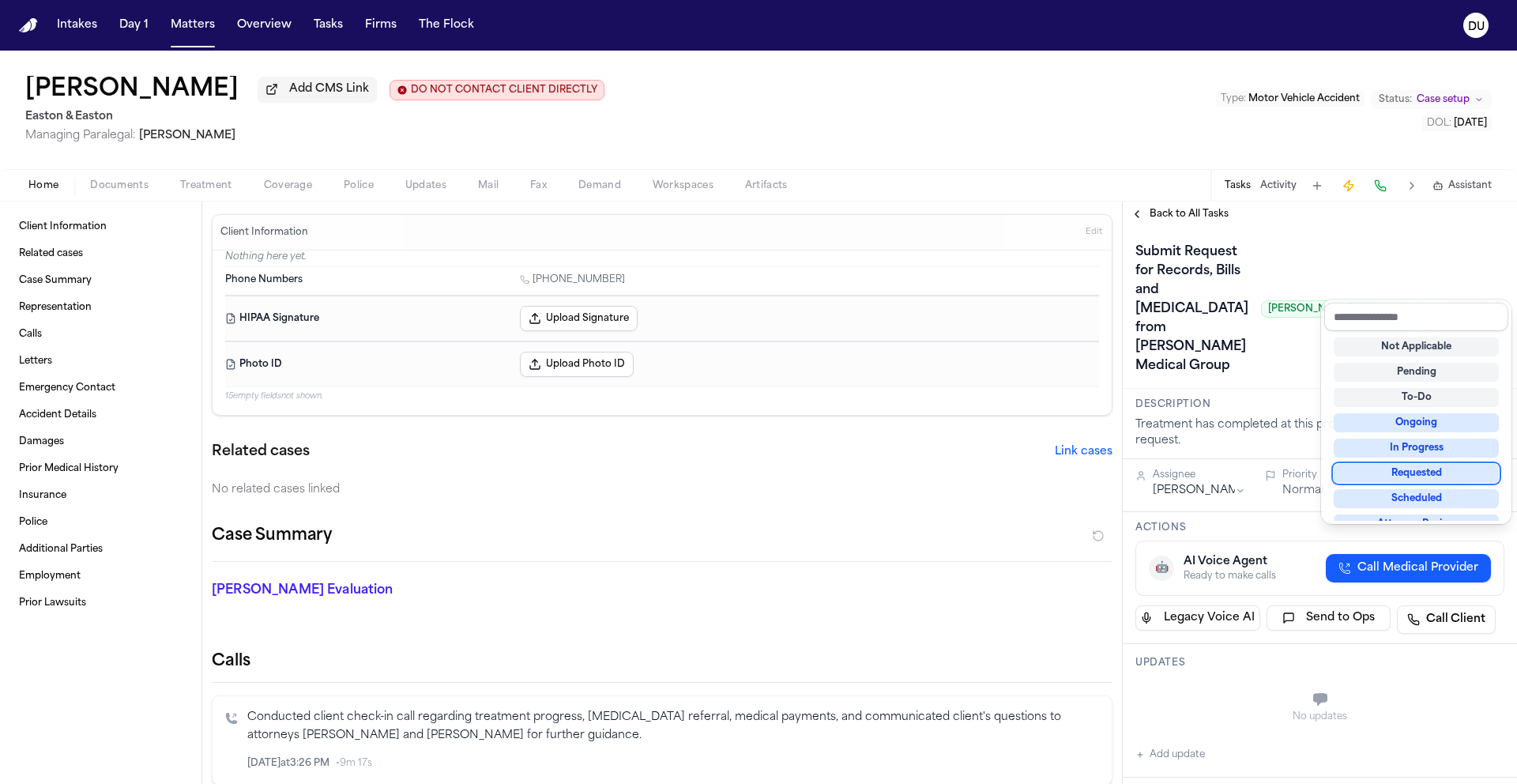
click at [1434, 473] on div "Requested" at bounding box center [1416, 473] width 165 height 19
click at [1333, 191] on div "Randy Kunin Add CMS Link DO NOT CONTACT CLIENT DIRECTLY DO NOT CONTACT Easton &…" at bounding box center [758, 417] width 1517 height 733
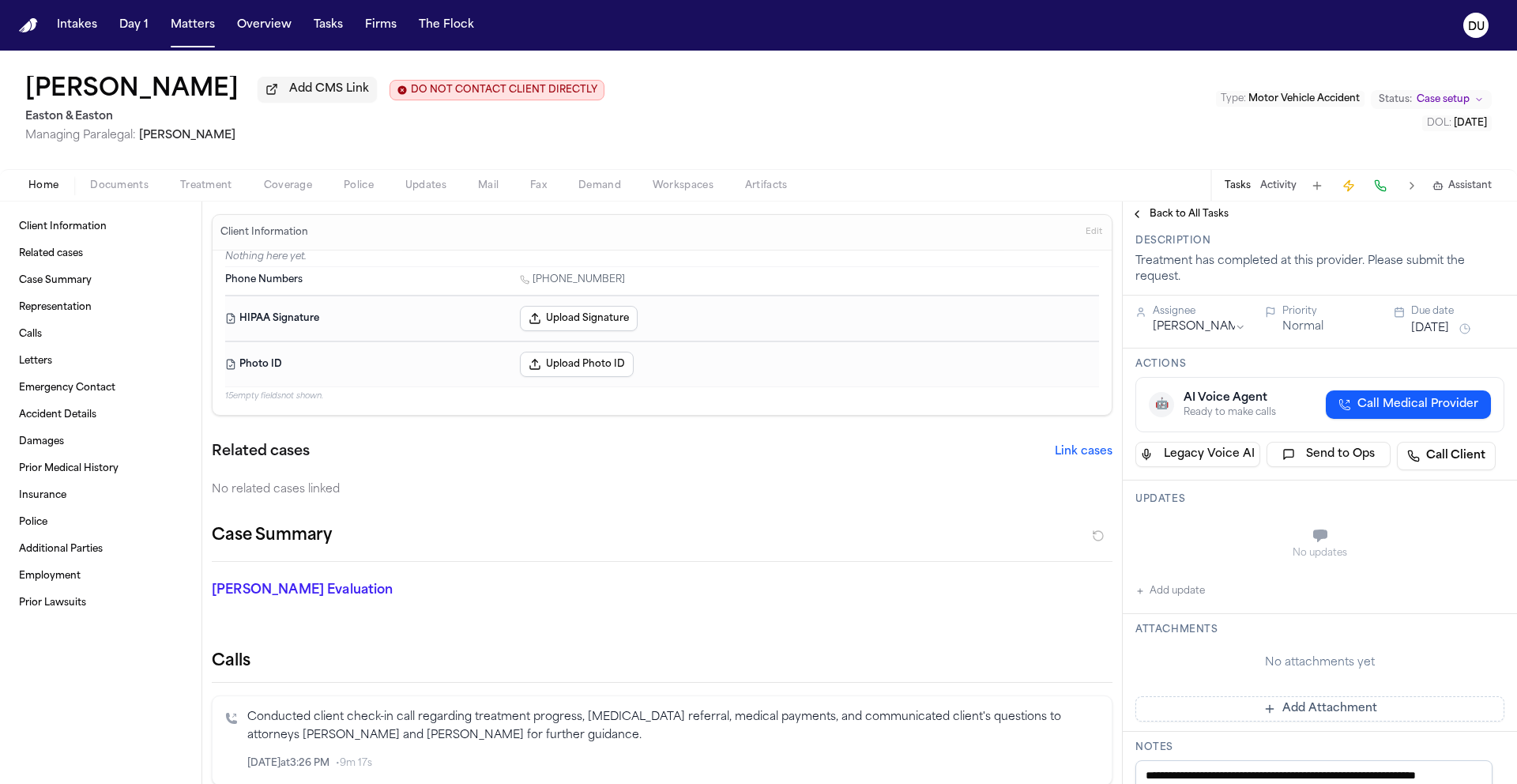
scroll to position [238, 0]
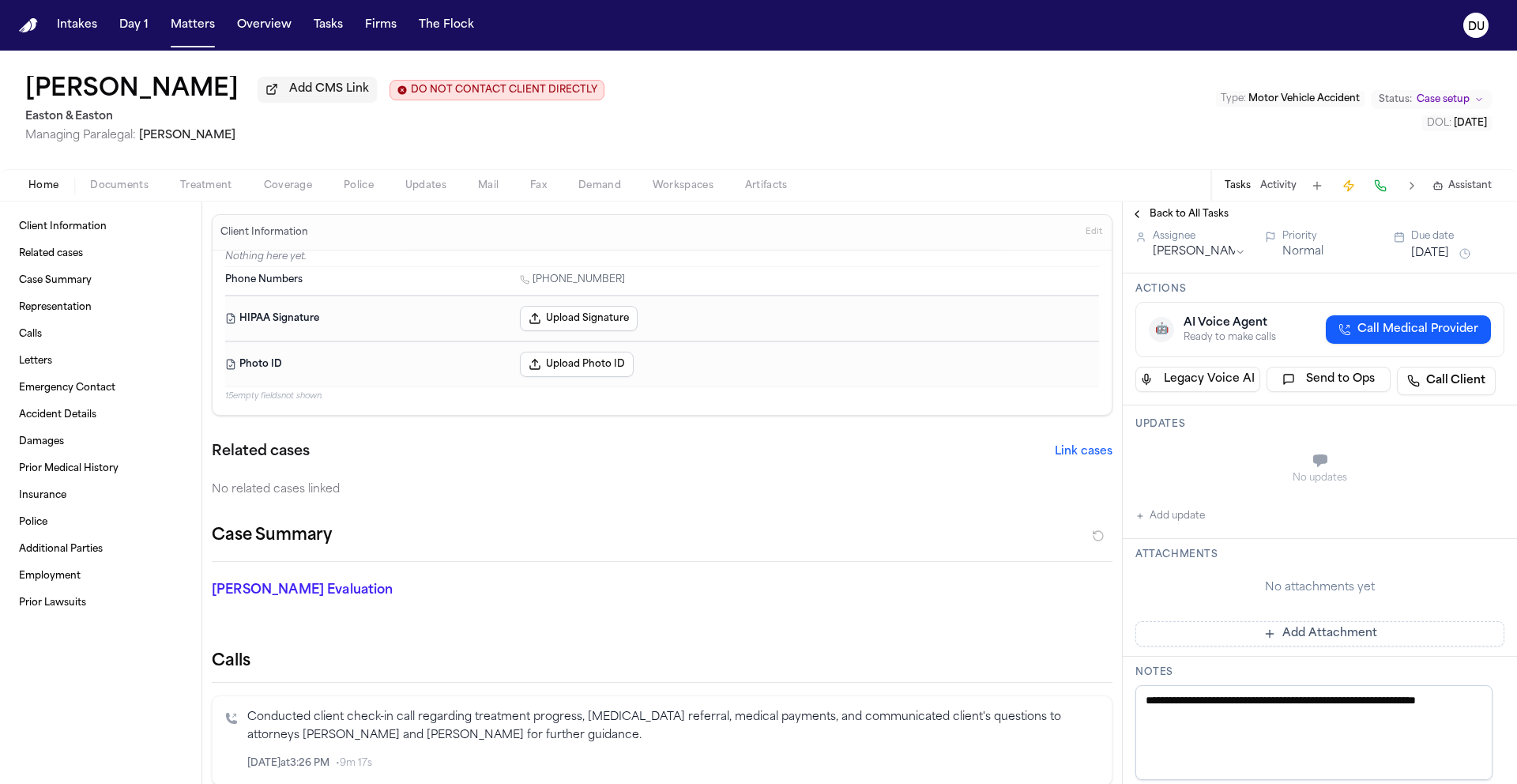
click at [1305, 621] on button "Add Attachment" at bounding box center [1320, 634] width 369 height 26
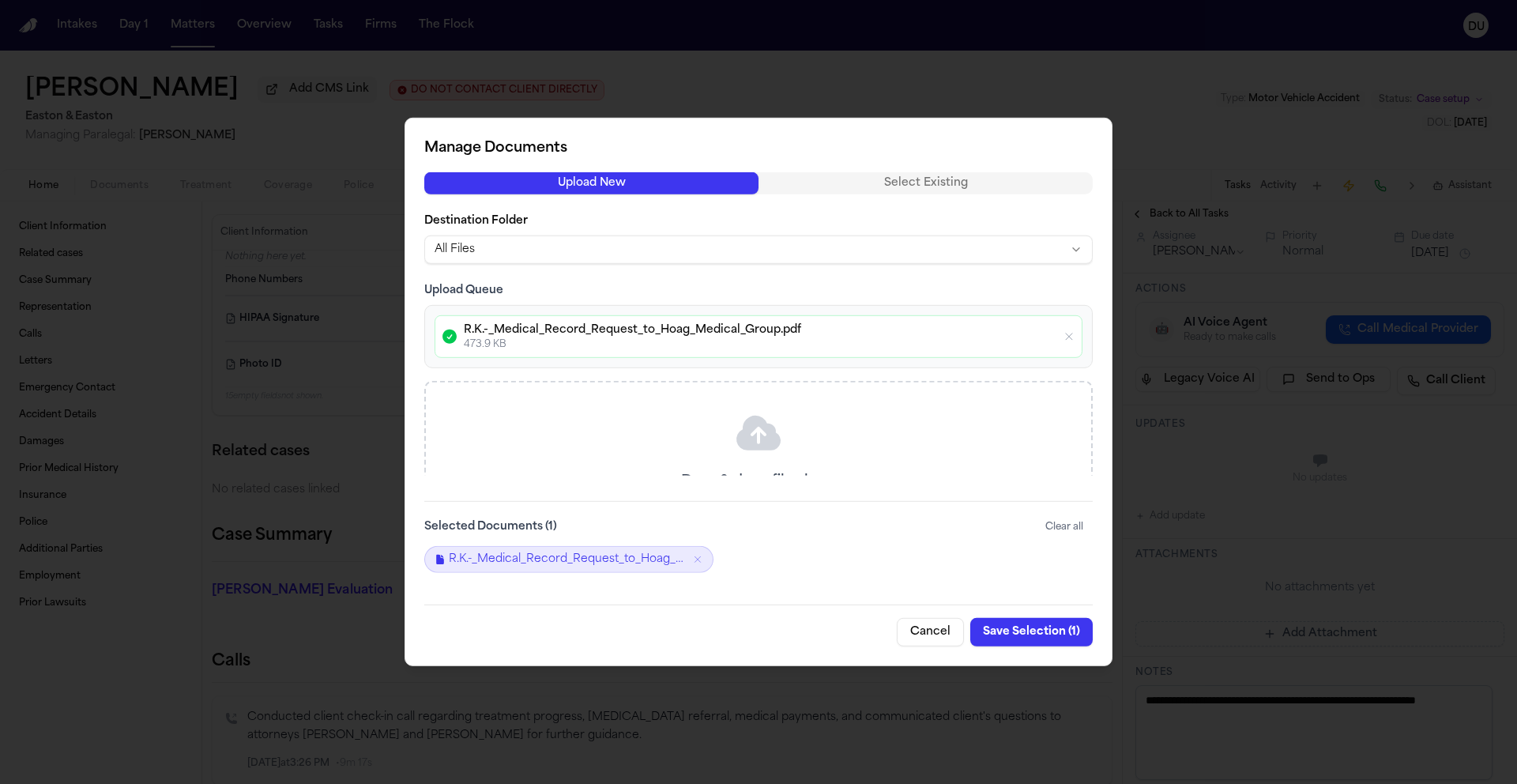
click at [1032, 635] on button "Save Selection ( 1 )" at bounding box center [1031, 632] width 123 height 28
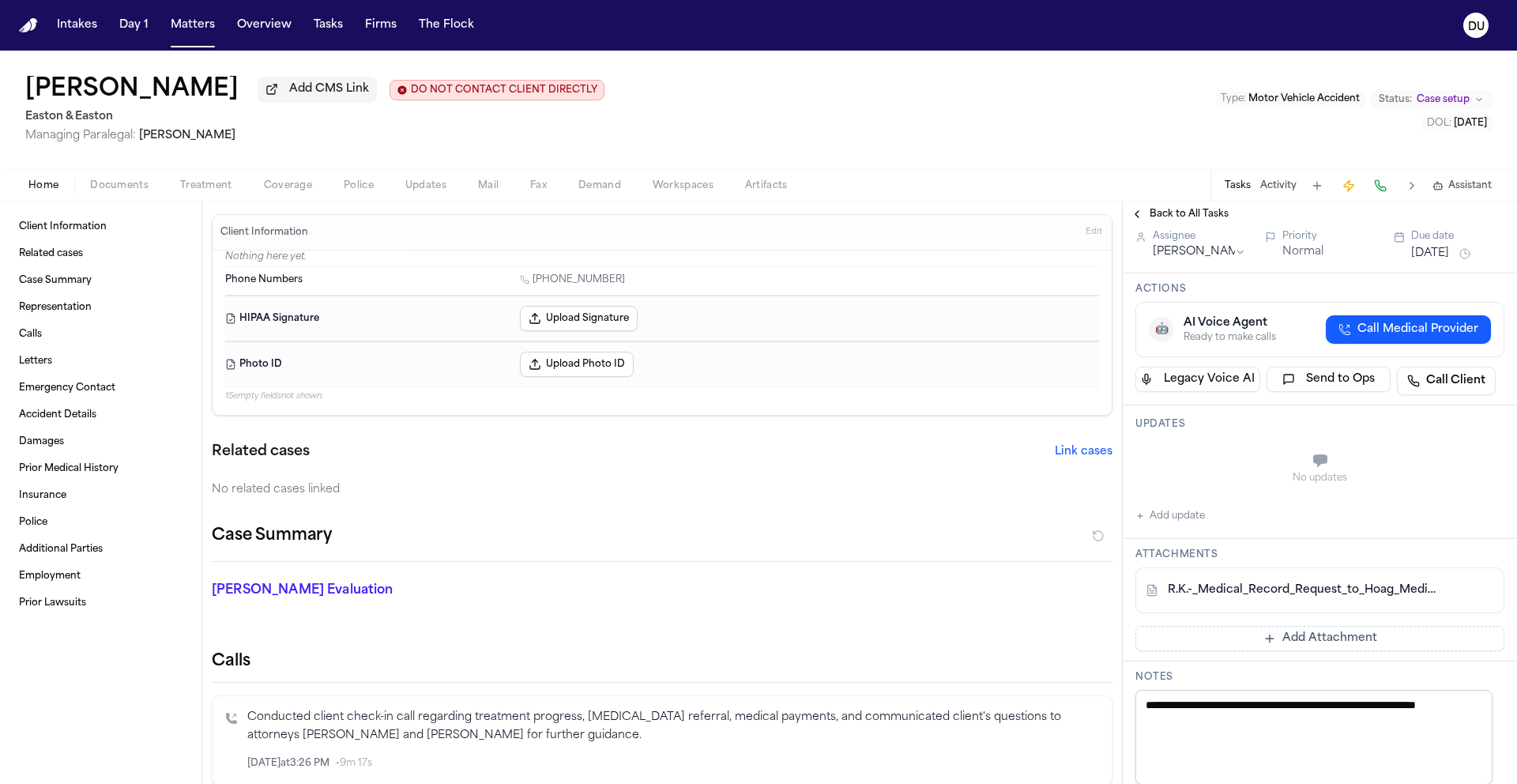
scroll to position [0, 0]
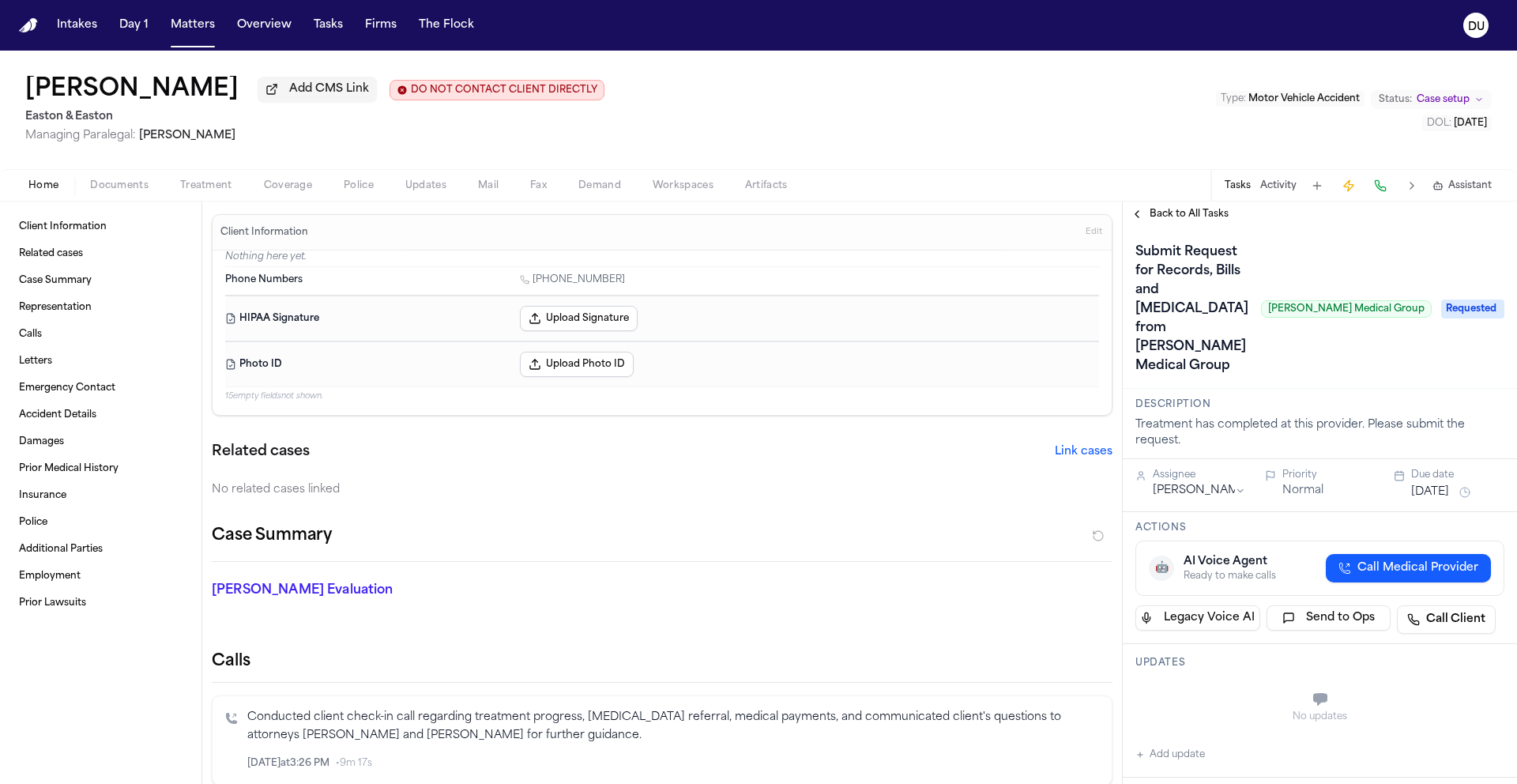
click at [1442, 485] on button "[DATE]" at bounding box center [1430, 493] width 38 height 16
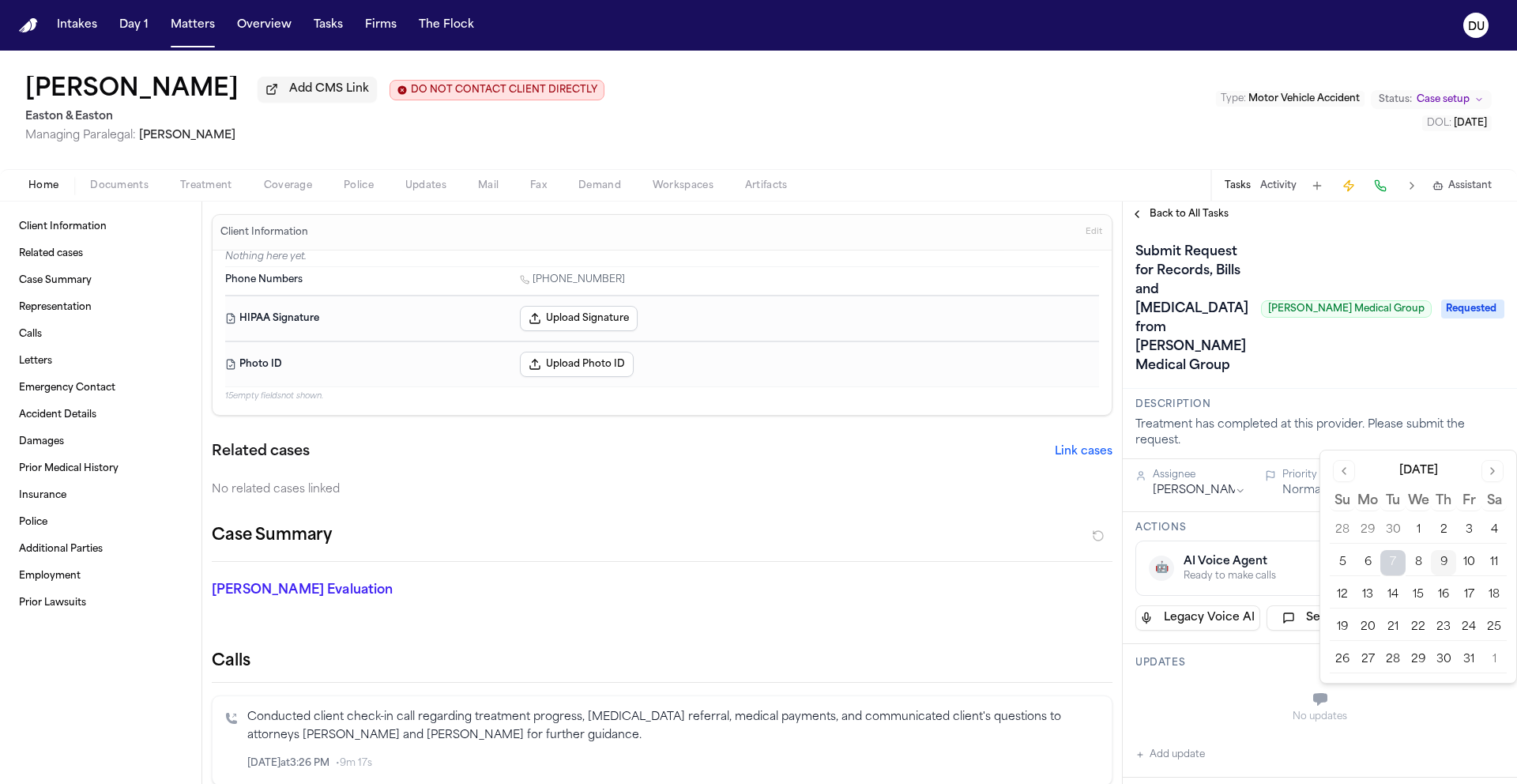
click at [1375, 599] on button "13" at bounding box center [1368, 596] width 26 height 26
click at [1370, 243] on div "Submit Request for Records, Bills and Radiology from Hoag Medical Group Hoag Me…" at bounding box center [1283, 309] width 296 height 139
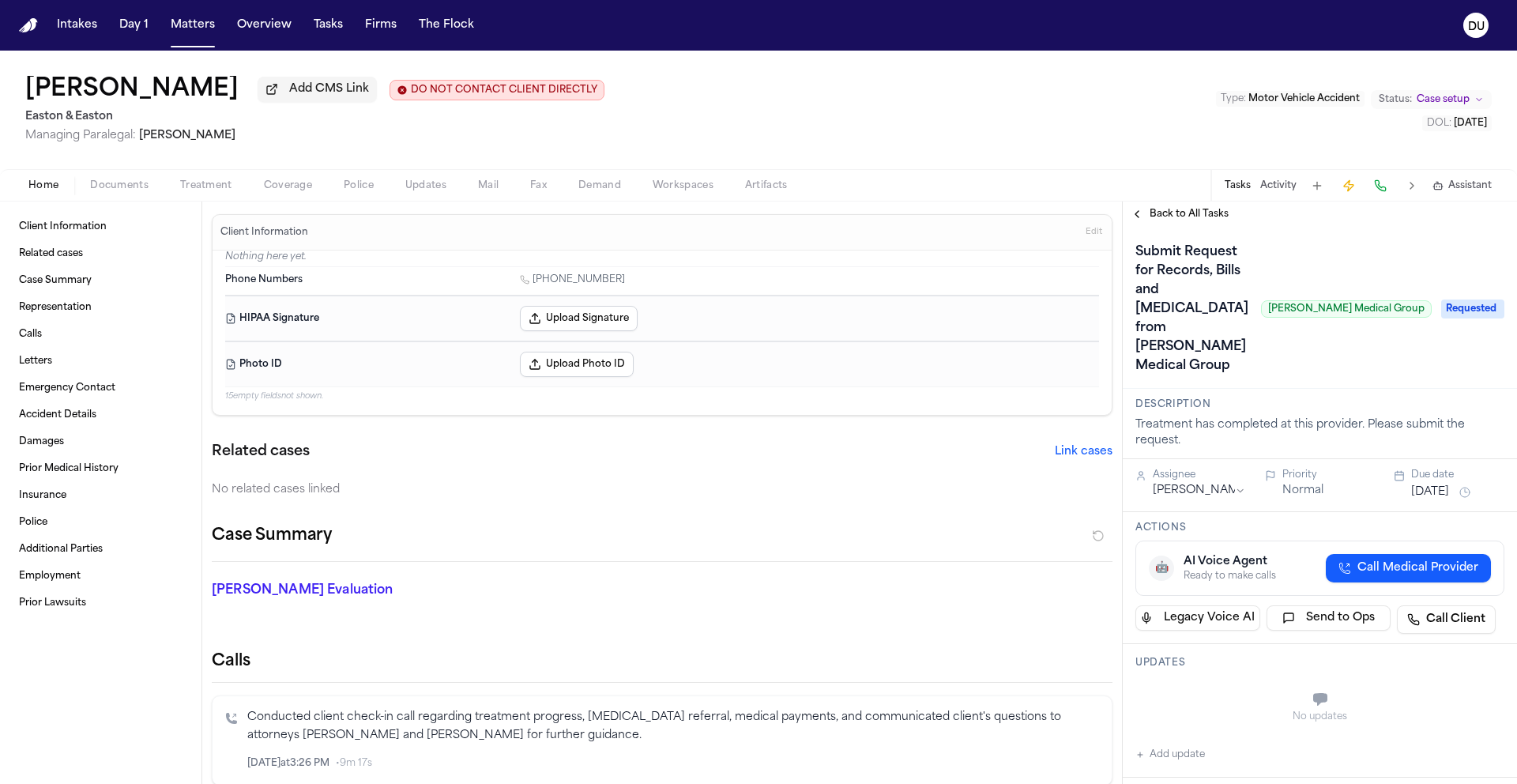
click at [1208, 217] on span "Back to All Tasks" at bounding box center [1189, 214] width 79 height 13
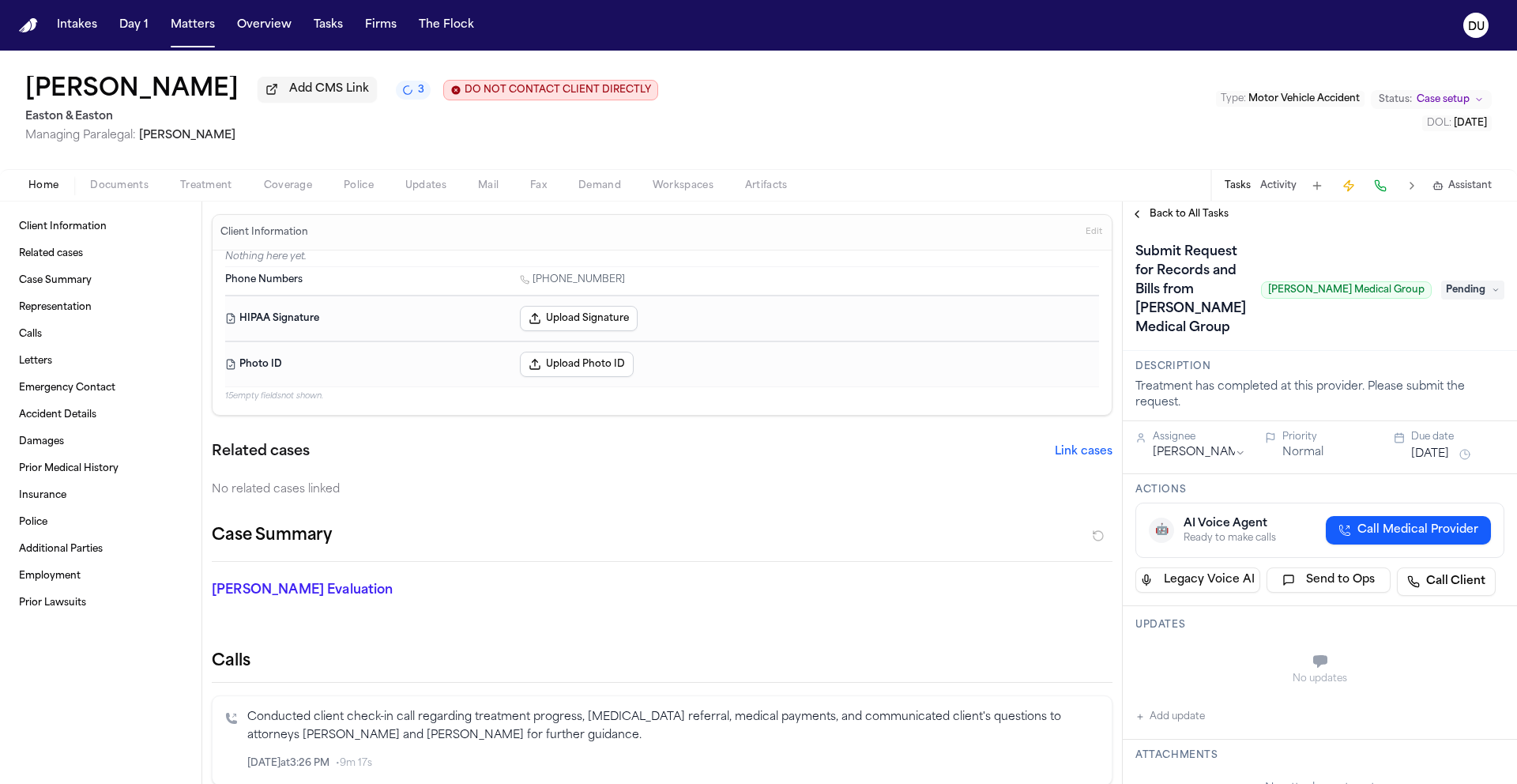
click at [1180, 221] on span "Back to All Tasks" at bounding box center [1189, 214] width 79 height 13
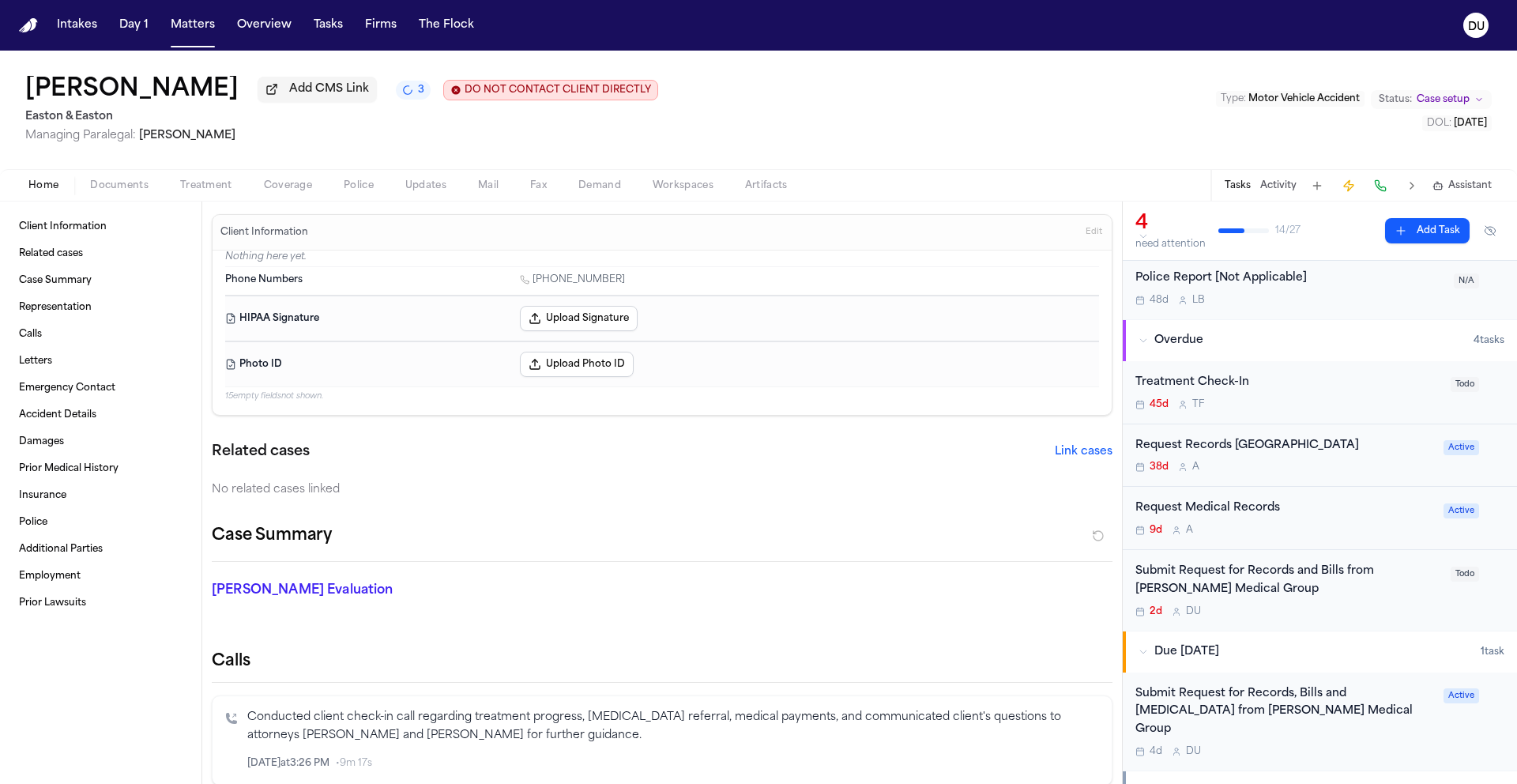
scroll to position [127, 0]
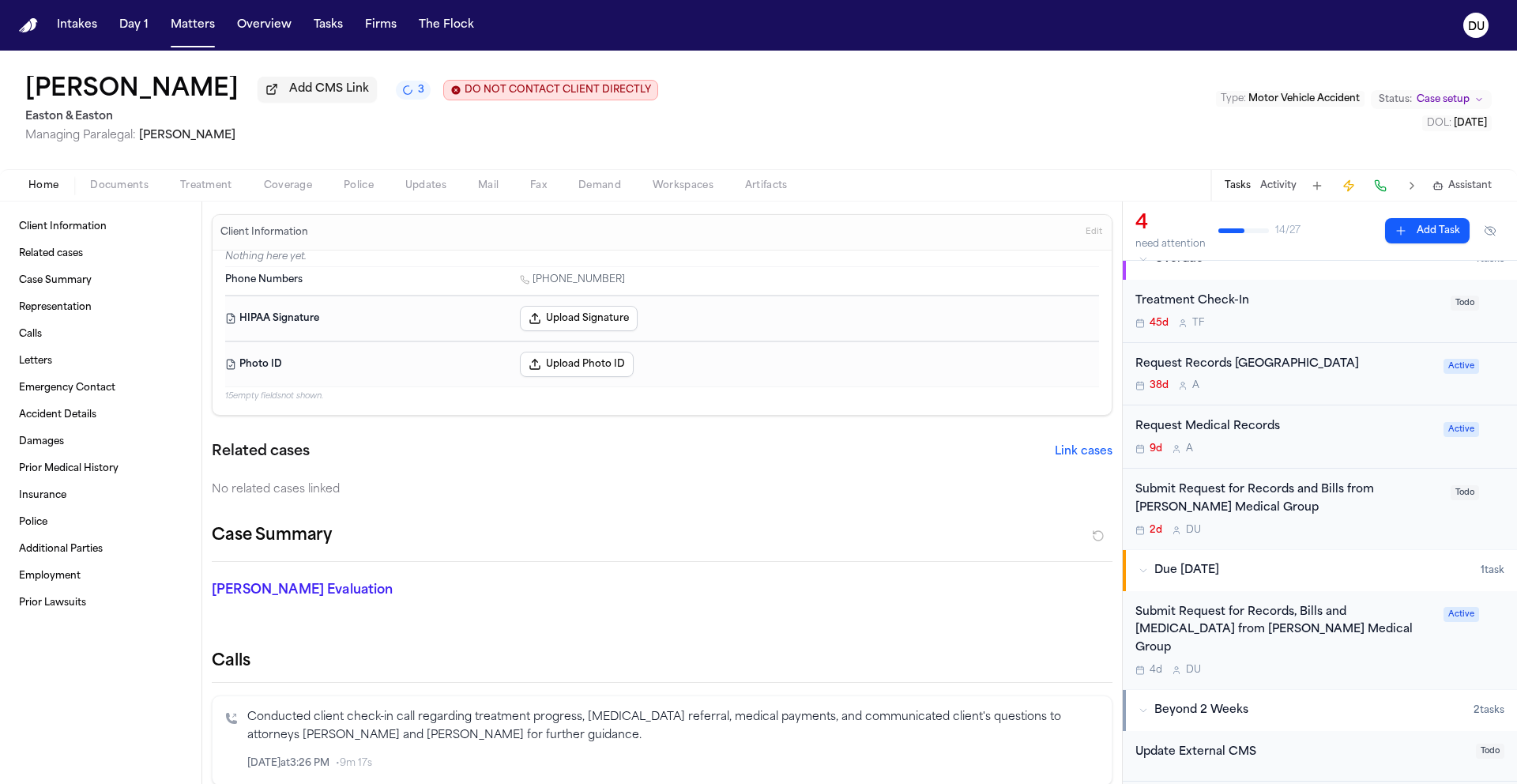
click at [1202, 499] on div "Submit Request for Records and Bills from [PERSON_NAME] Medical Group" at bounding box center [1288, 498] width 306 height 36
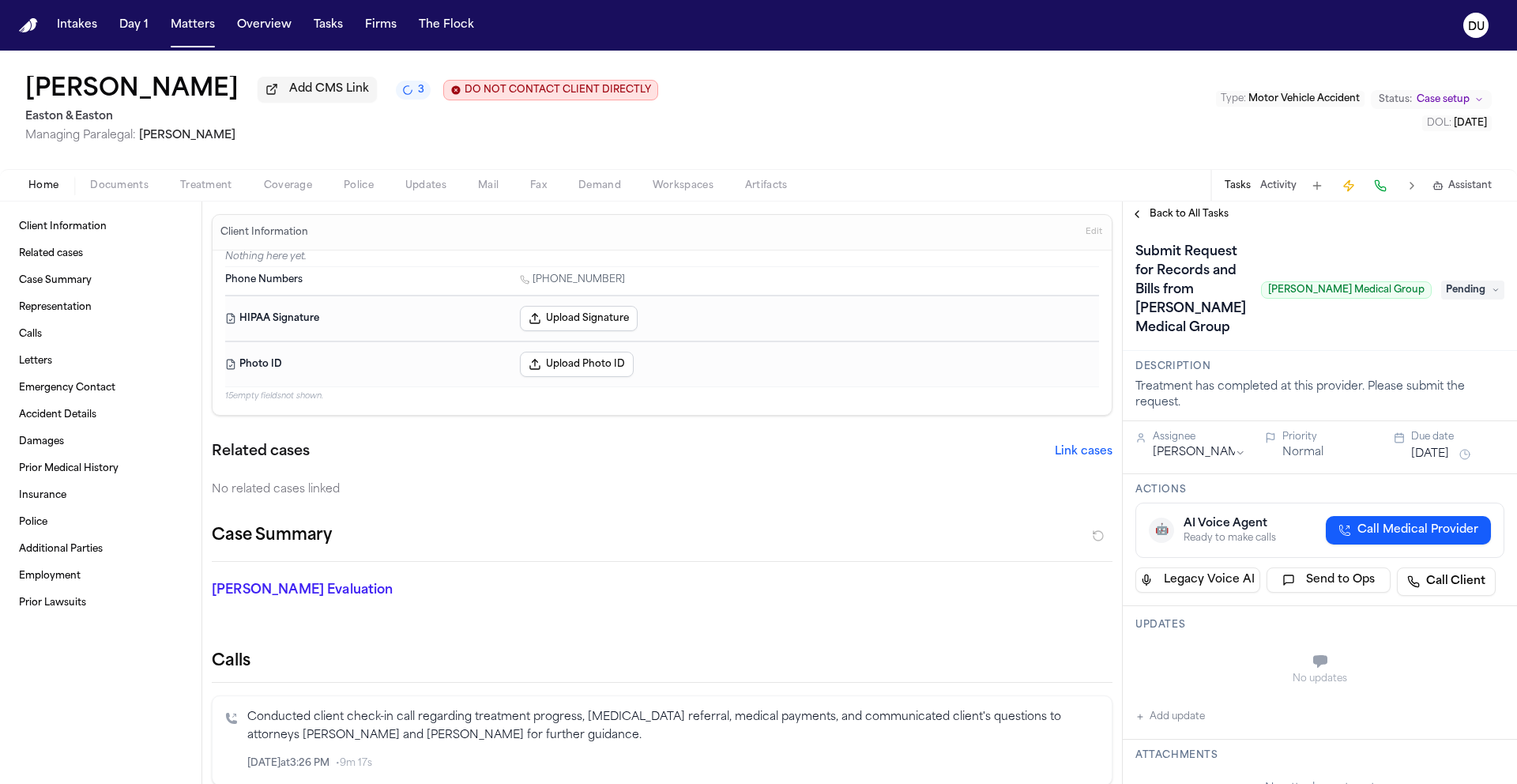
click at [1199, 217] on span "Back to All Tasks" at bounding box center [1189, 214] width 79 height 13
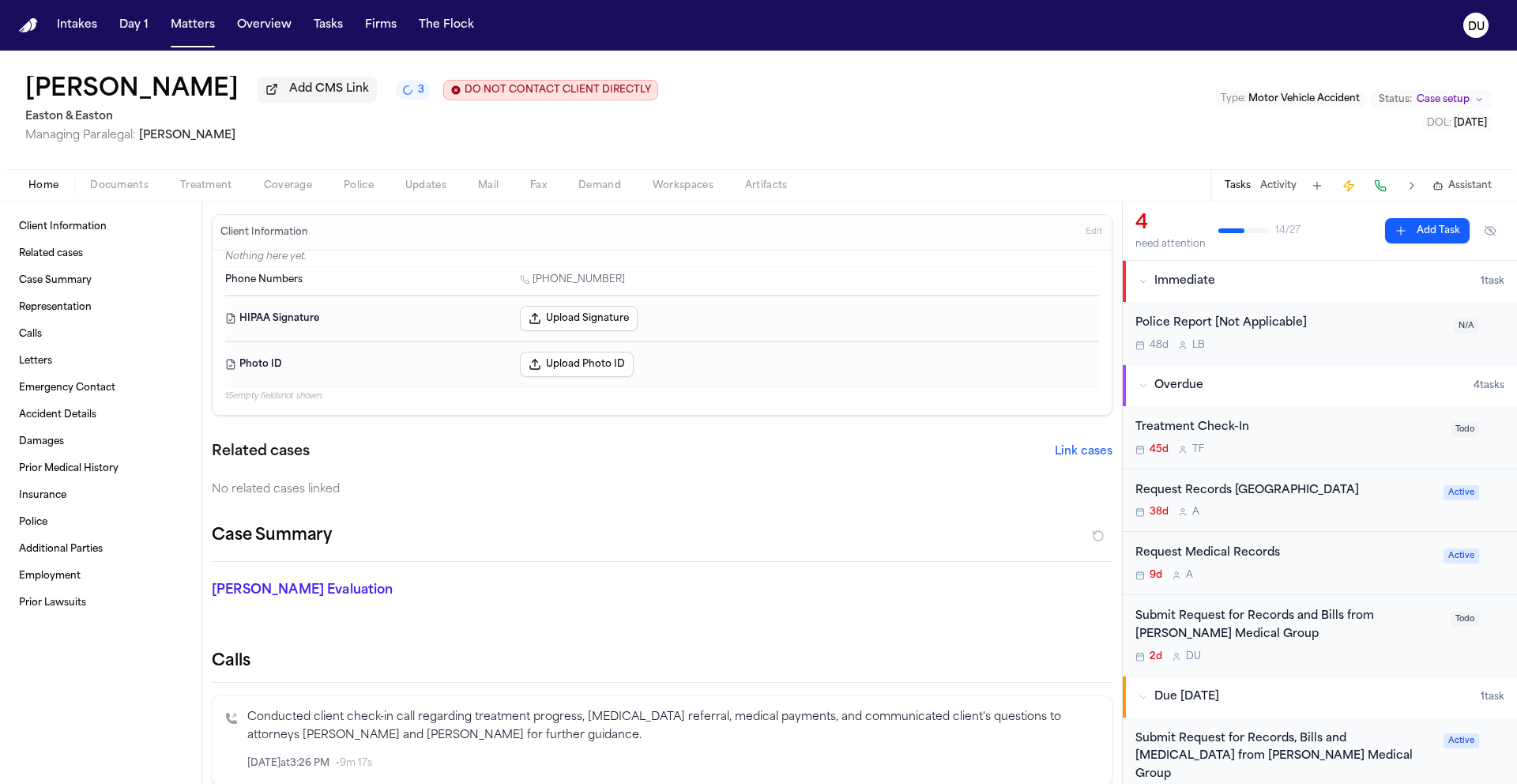
click at [1216, 560] on div "Request Medical Records" at bounding box center [1284, 553] width 298 height 19
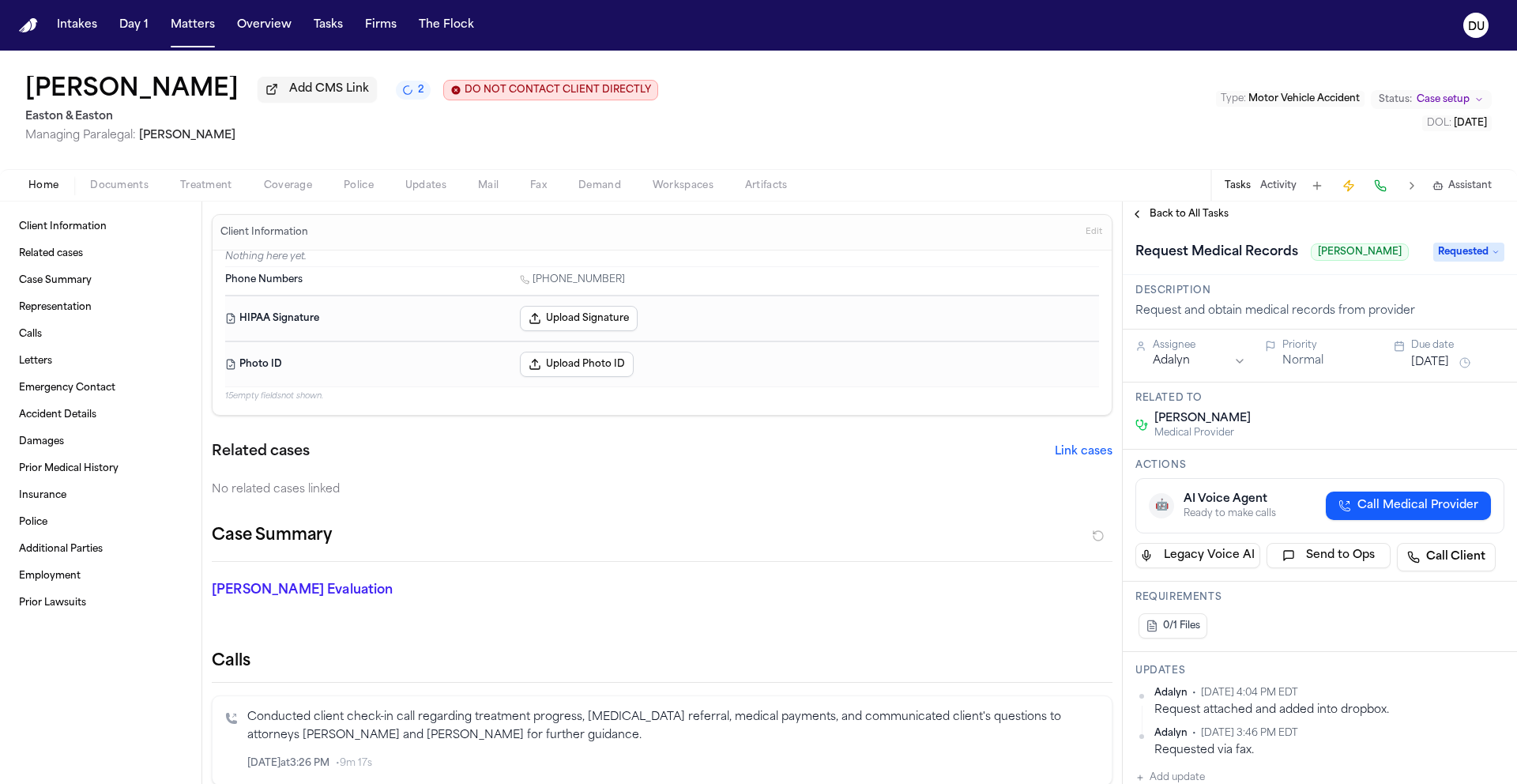
click at [1194, 218] on span "Back to All Tasks" at bounding box center [1189, 214] width 79 height 13
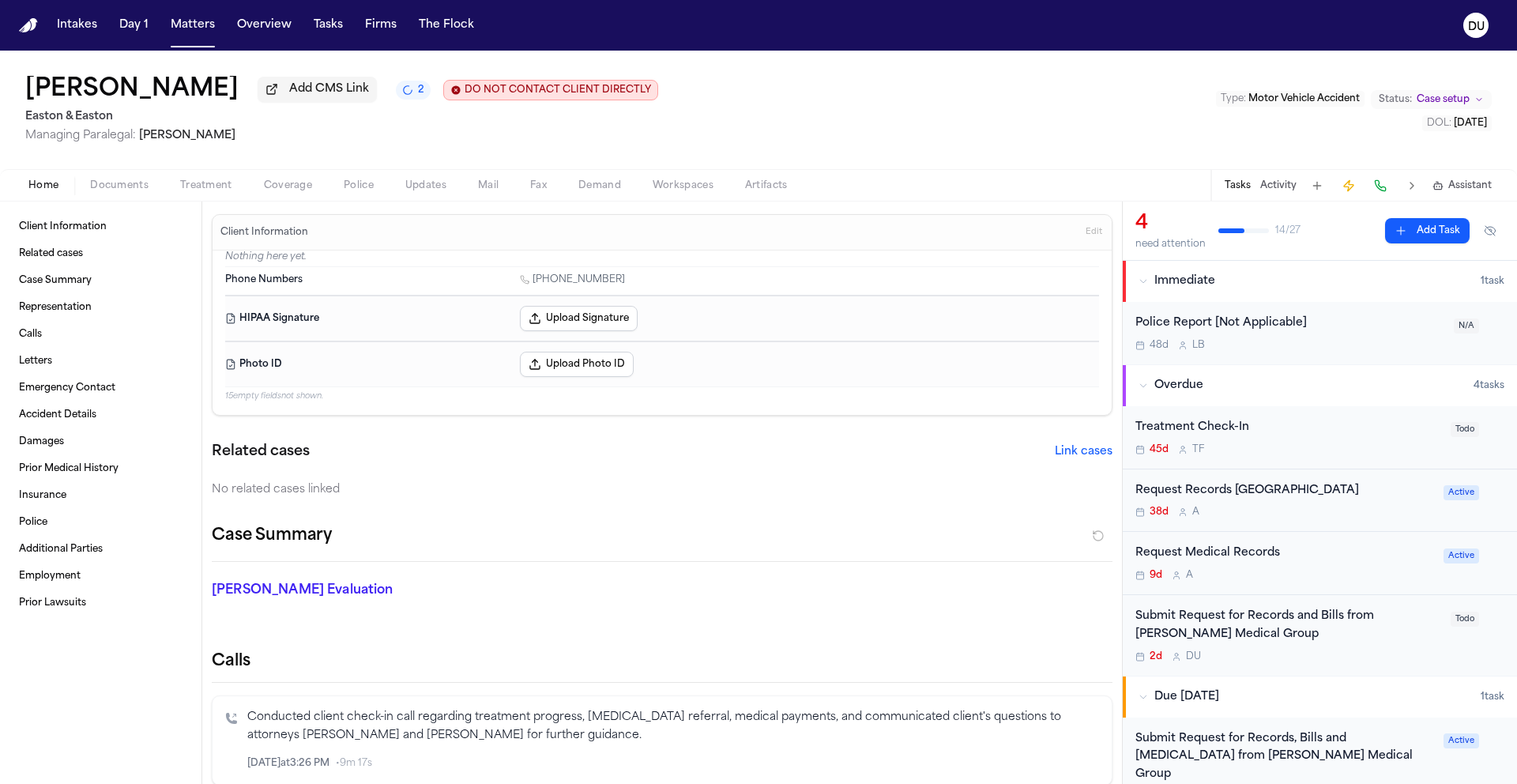
click at [1268, 490] on div "Request Records fromHoag Medical Center" at bounding box center [1284, 491] width 298 height 19
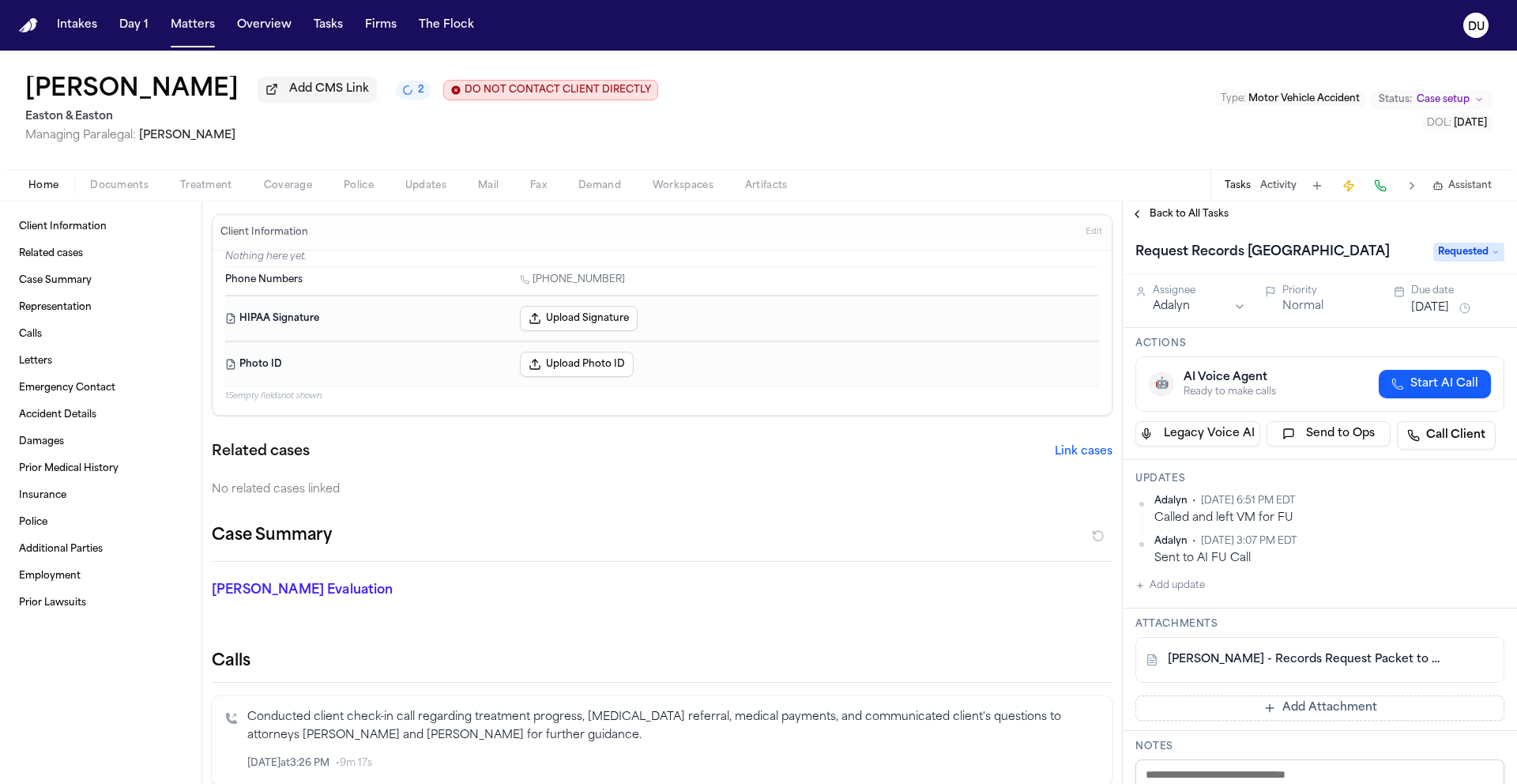
click at [1207, 215] on span "Back to All Tasks" at bounding box center [1189, 214] width 79 height 13
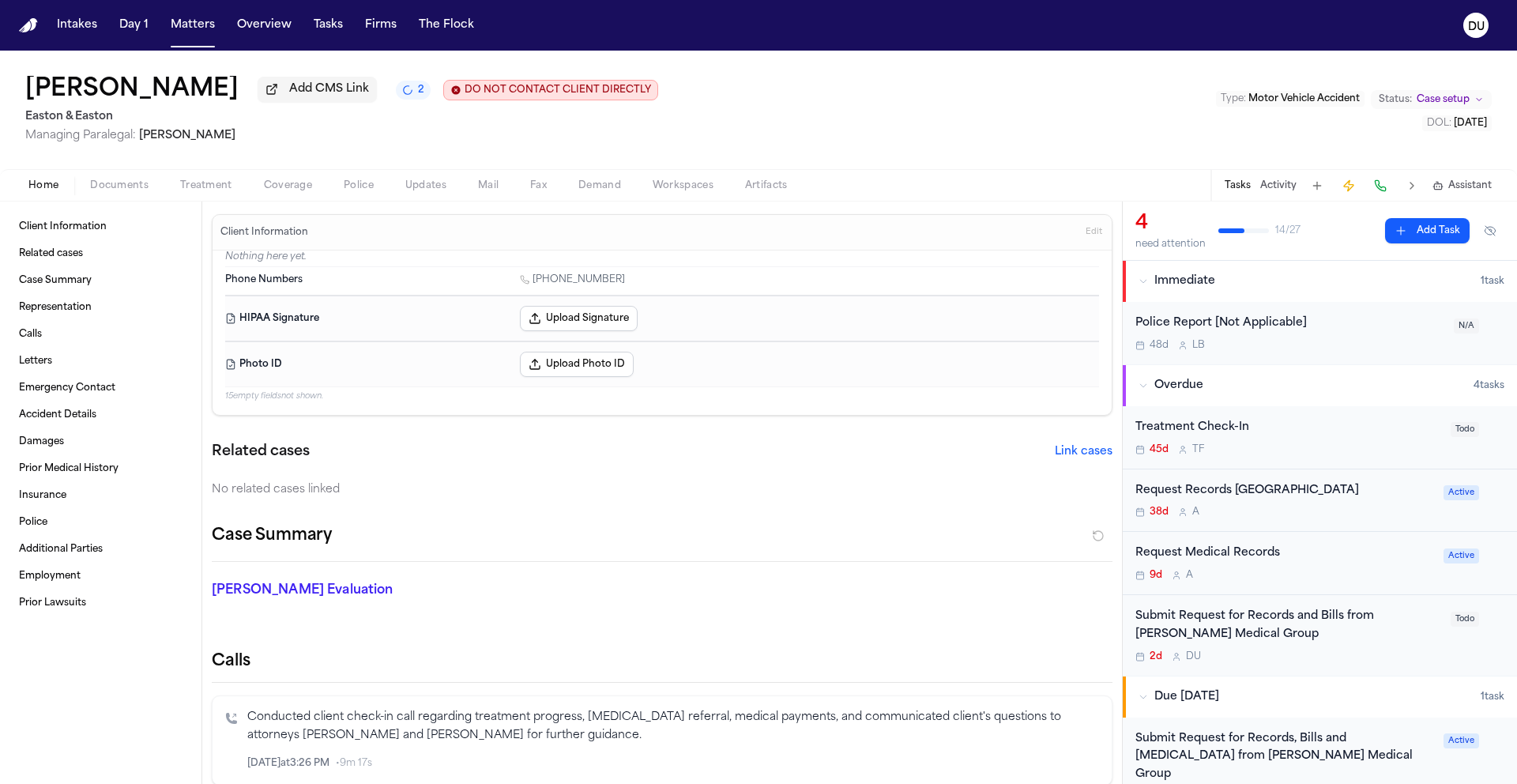
click at [1266, 637] on div "Submit Request for Records and Bills from Hoag Medical Group" at bounding box center [1288, 625] width 306 height 36
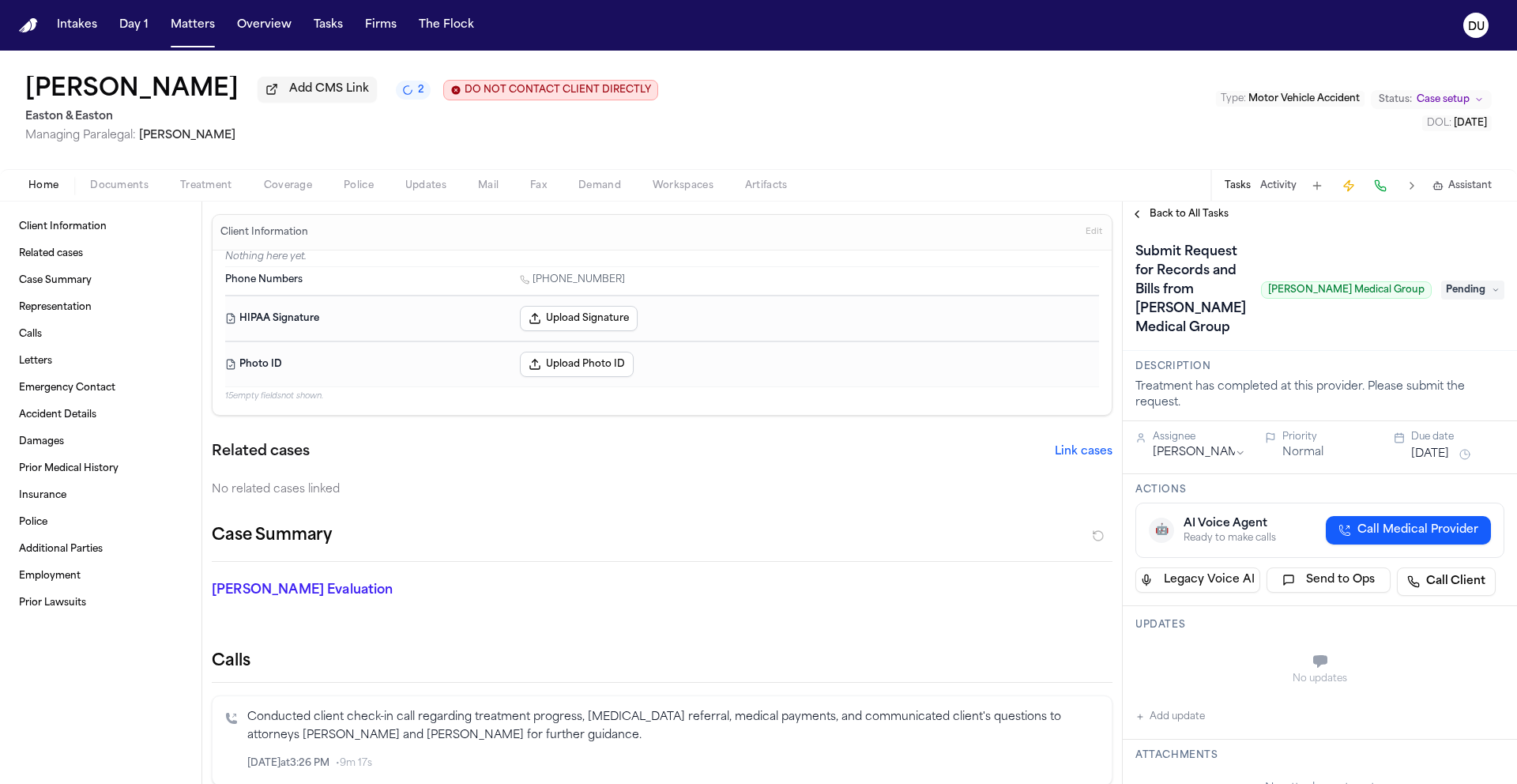
click at [1474, 281] on span "Pending" at bounding box center [1473, 289] width 63 height 19
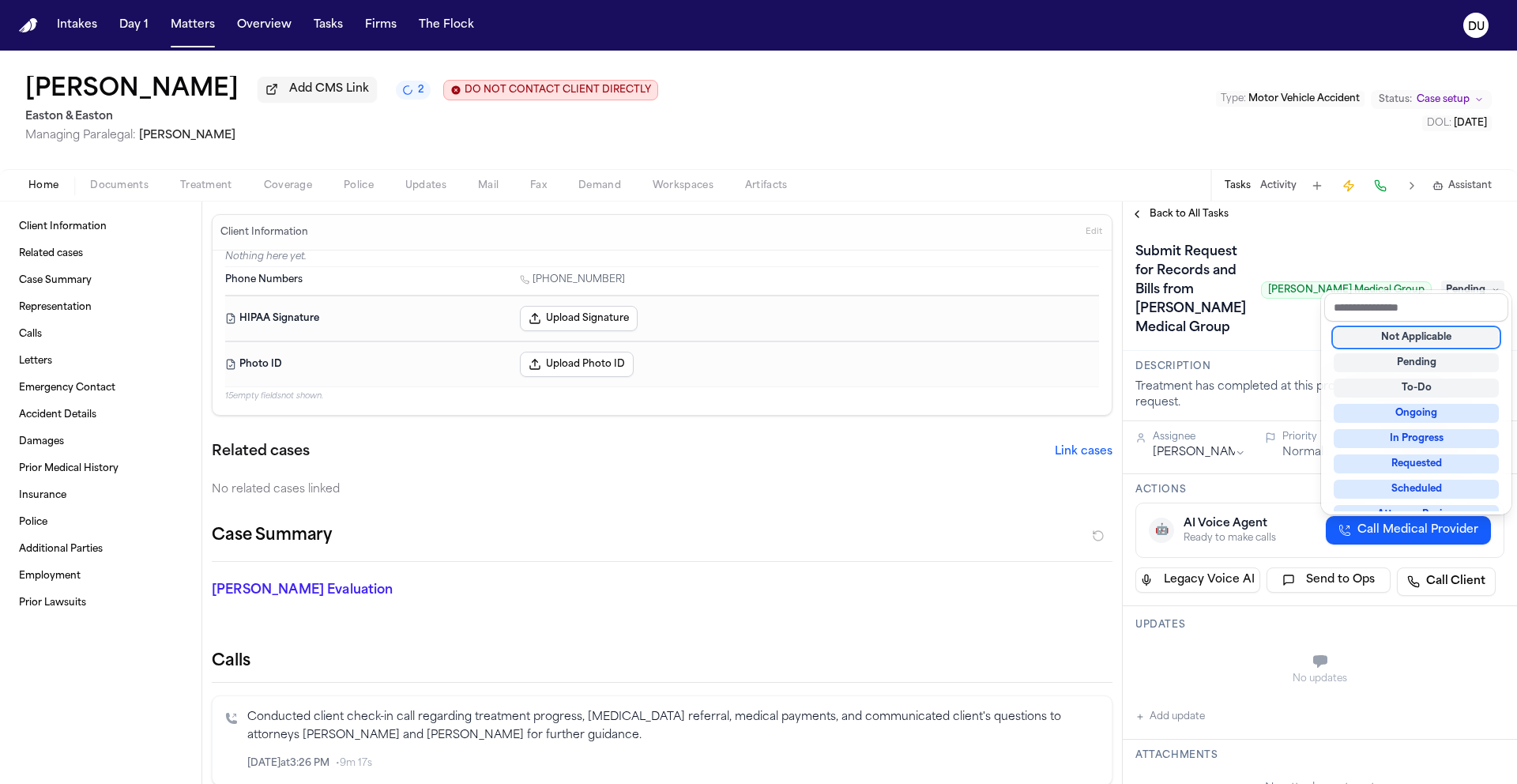
click at [1427, 334] on div "Not Applicable" at bounding box center [1416, 337] width 165 height 19
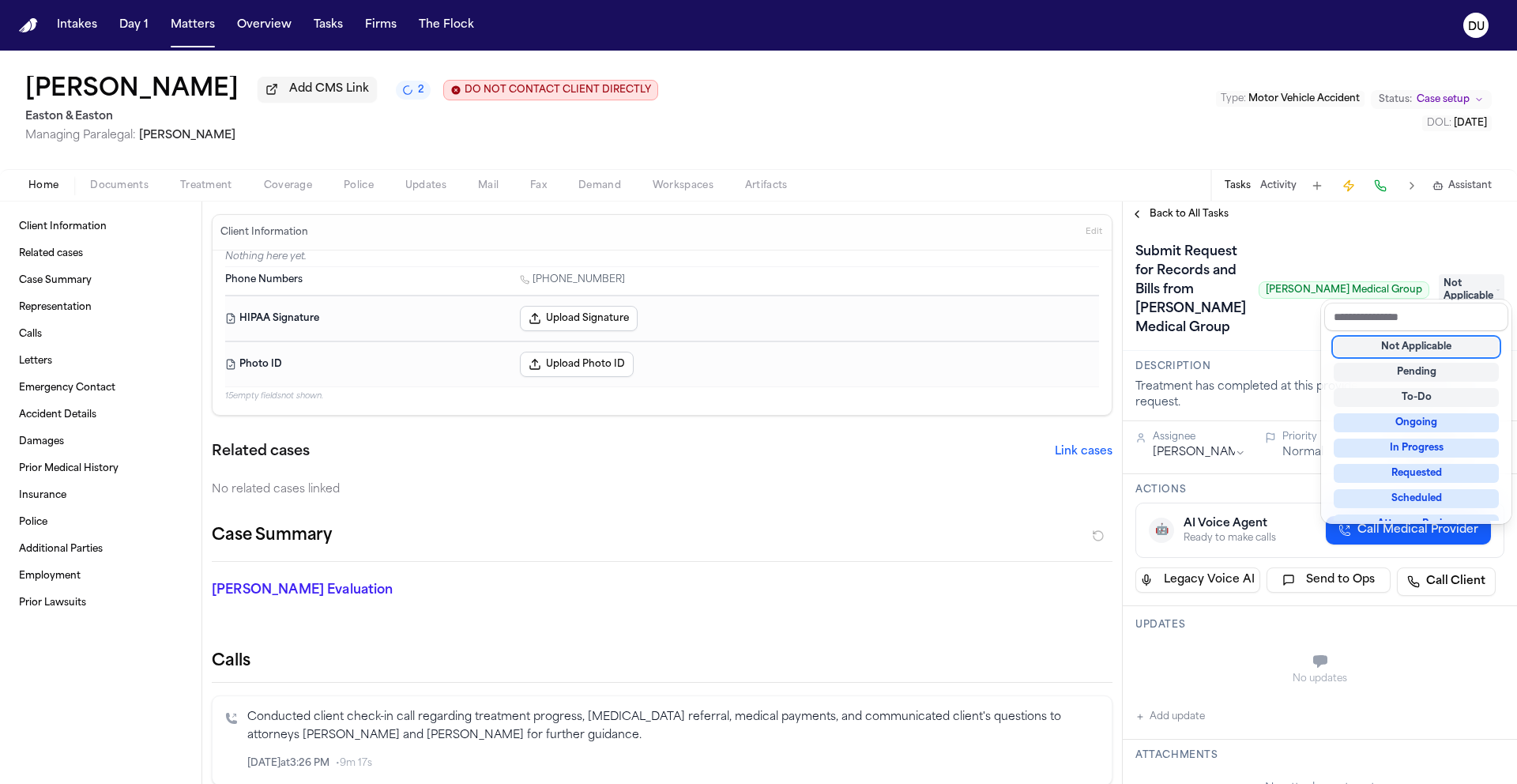
click at [1189, 217] on div "**********" at bounding box center [1320, 493] width 394 height 583
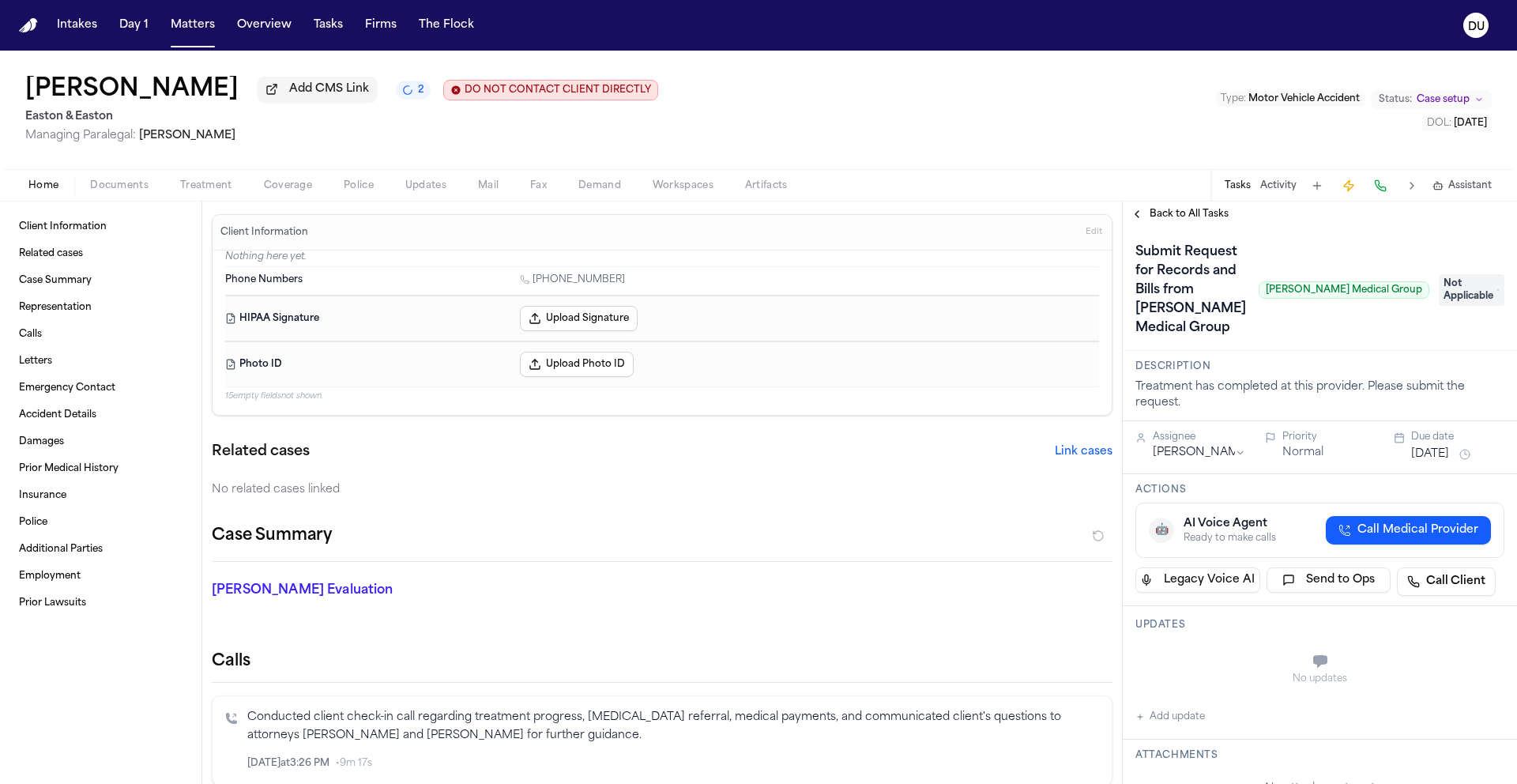
click at [1176, 221] on span "Back to All Tasks" at bounding box center [1189, 214] width 79 height 13
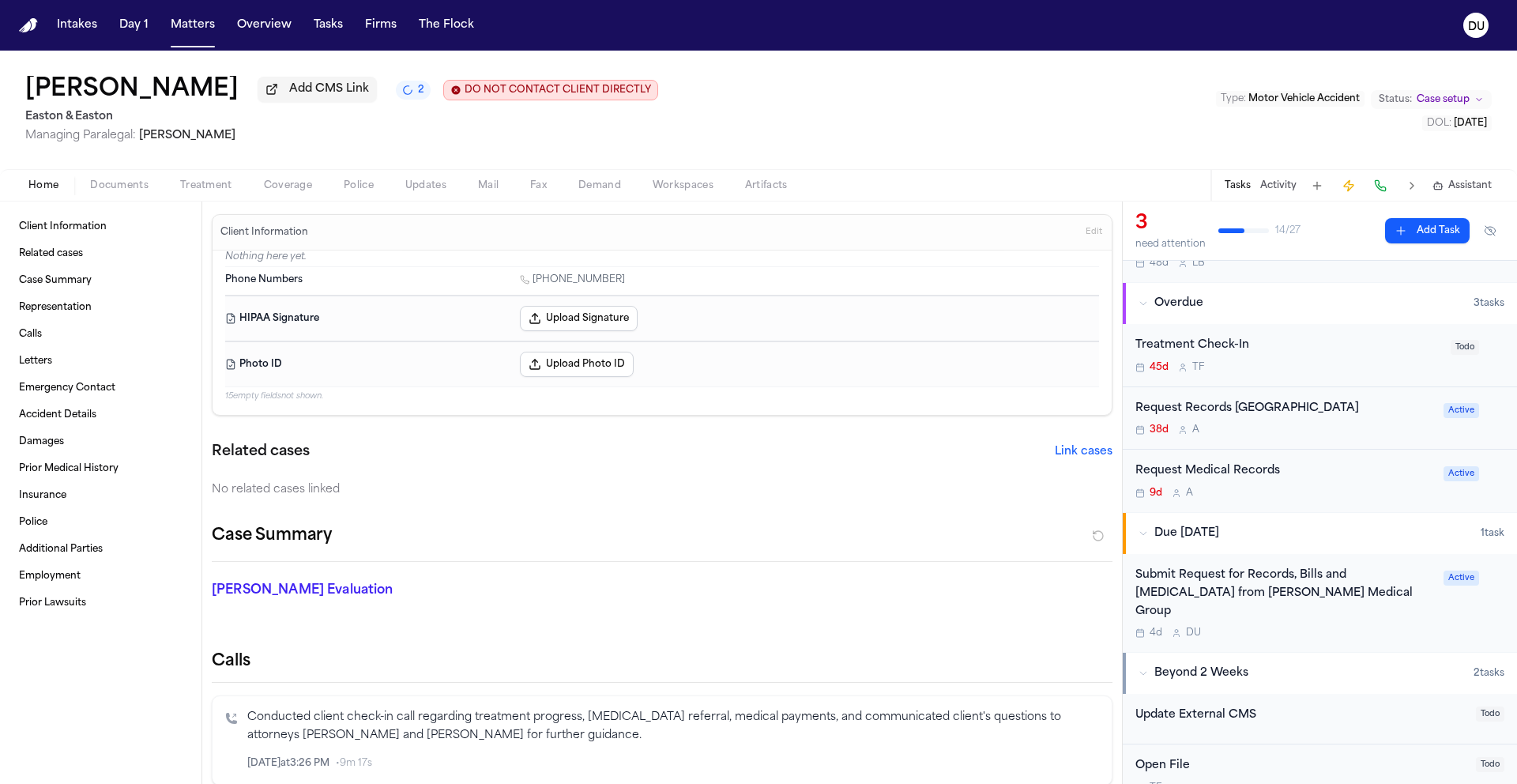
scroll to position [98, 0]
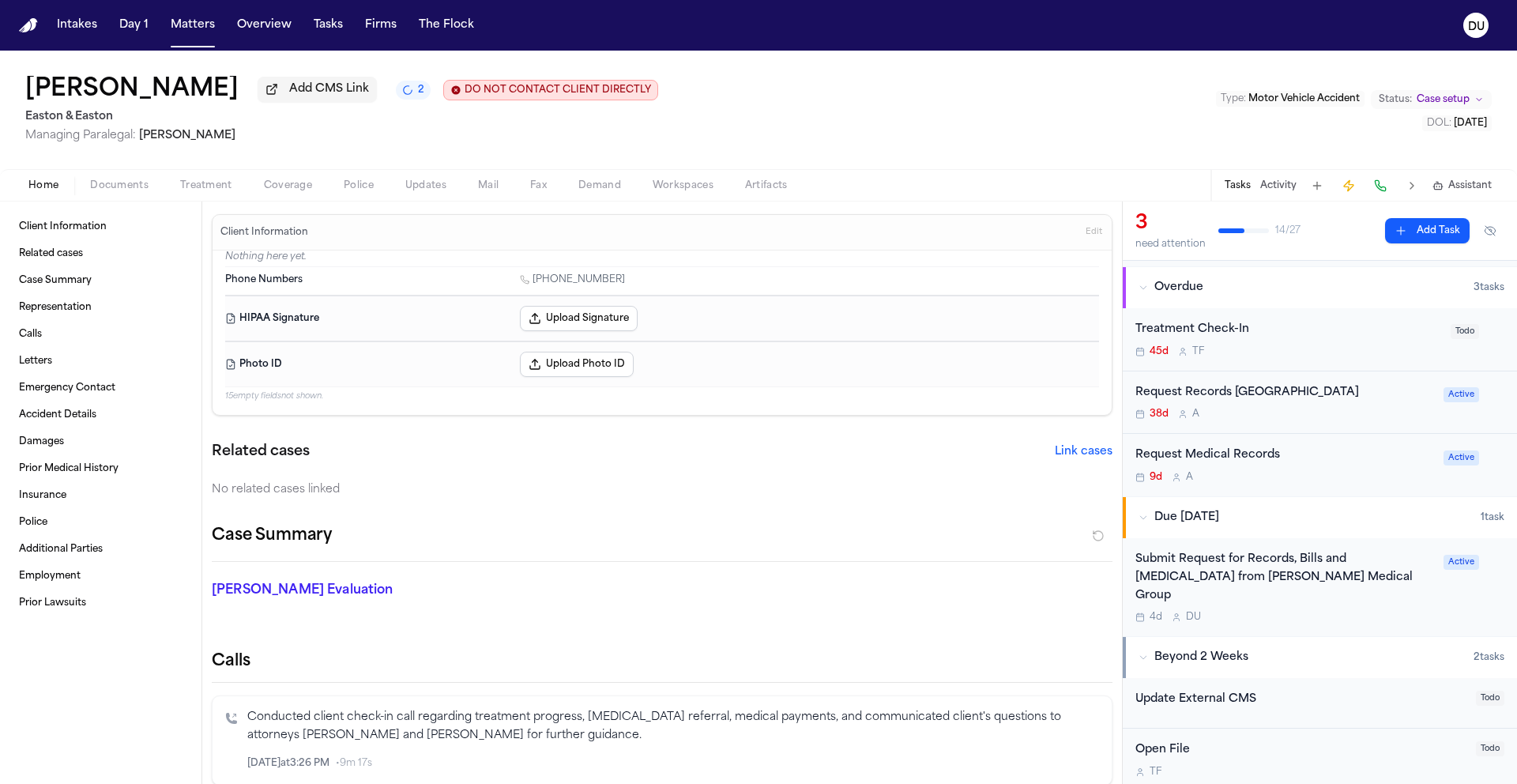
click at [1266, 575] on div "Submit Request for Records, Bills and Radiology from Hoag Medical Group" at bounding box center [1284, 577] width 298 height 54
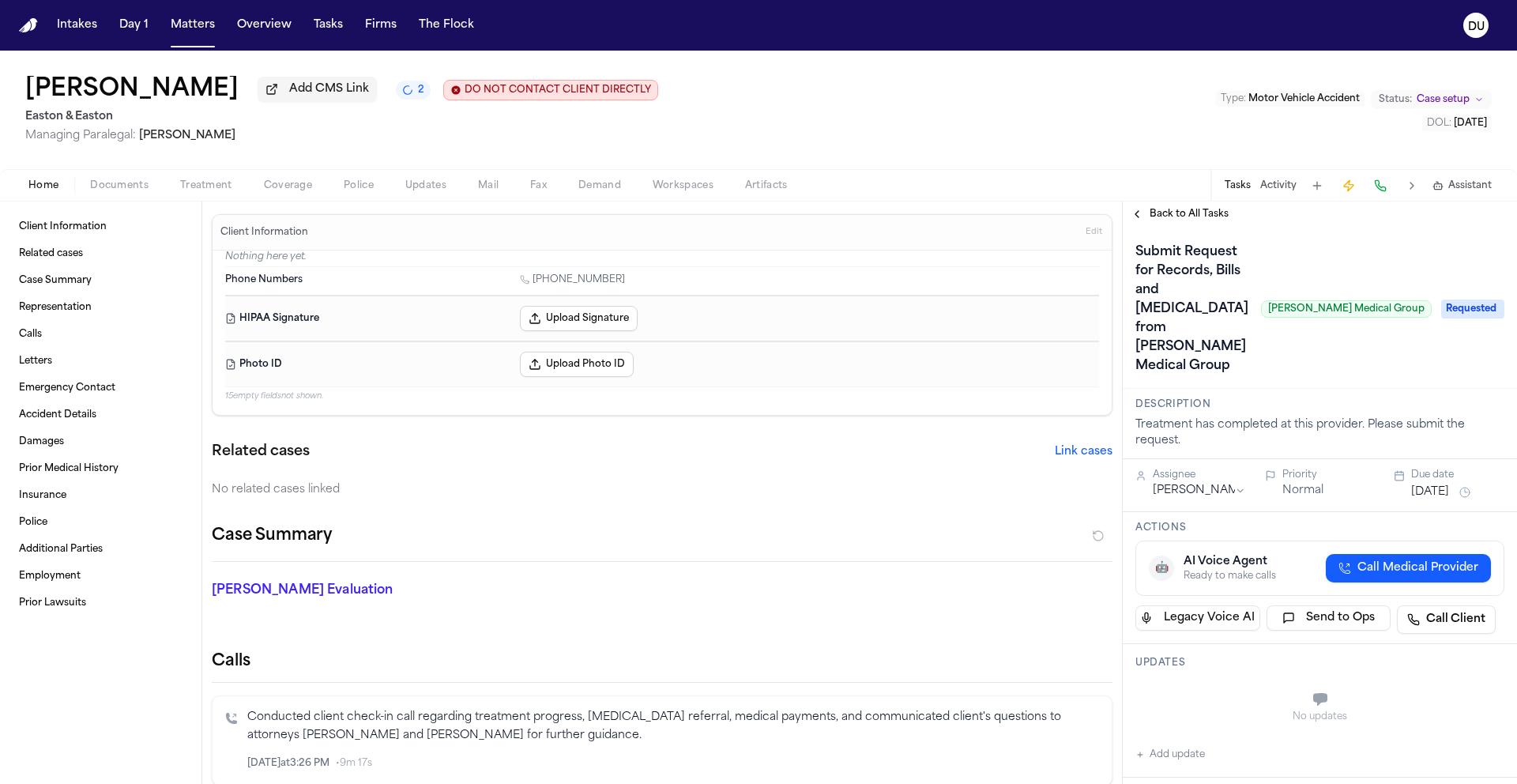
click at [1192, 213] on span "Back to All Tasks" at bounding box center [1189, 214] width 79 height 13
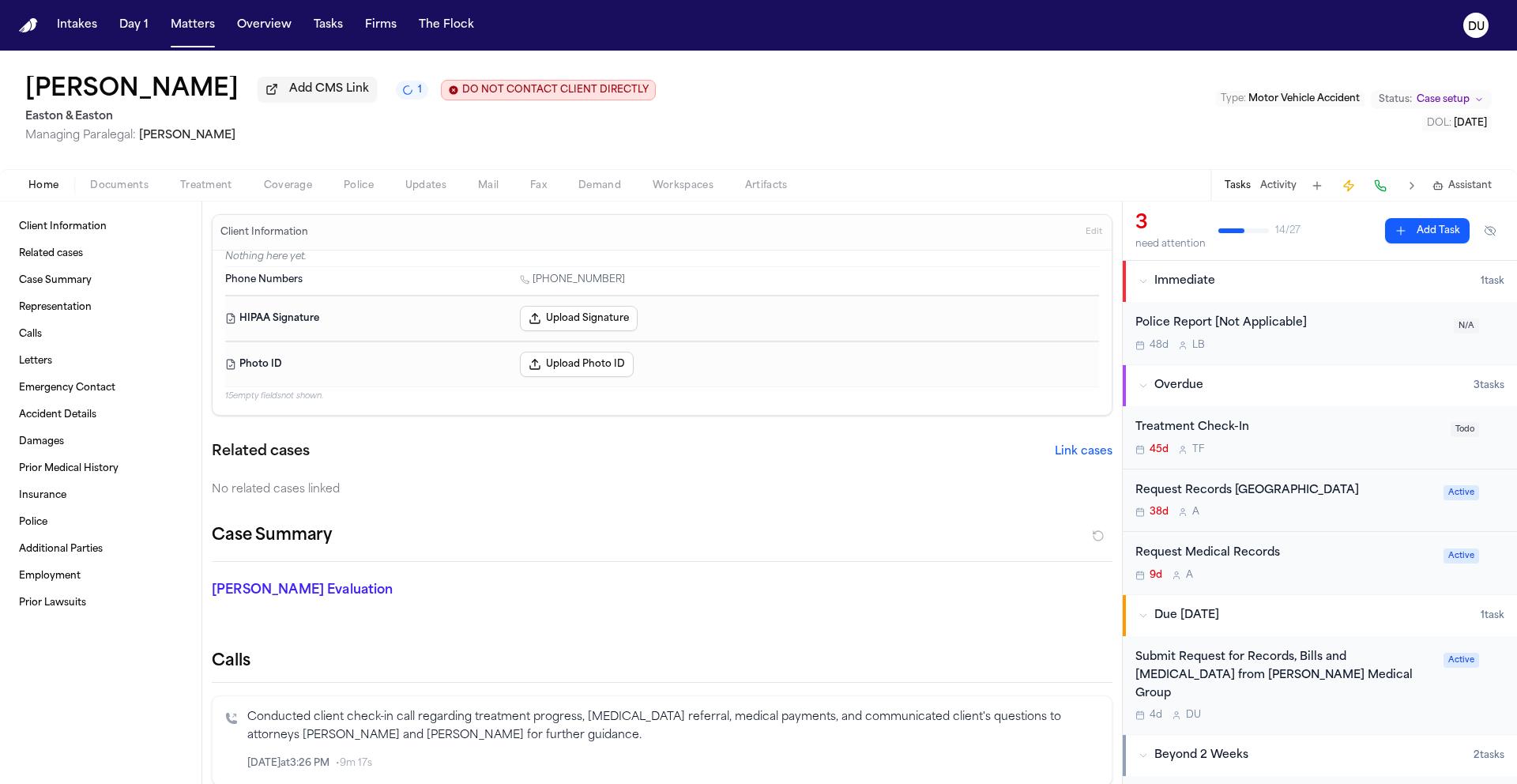
click at [1301, 497] on div "Request Records fromHoag Medical Center" at bounding box center [1284, 491] width 298 height 19
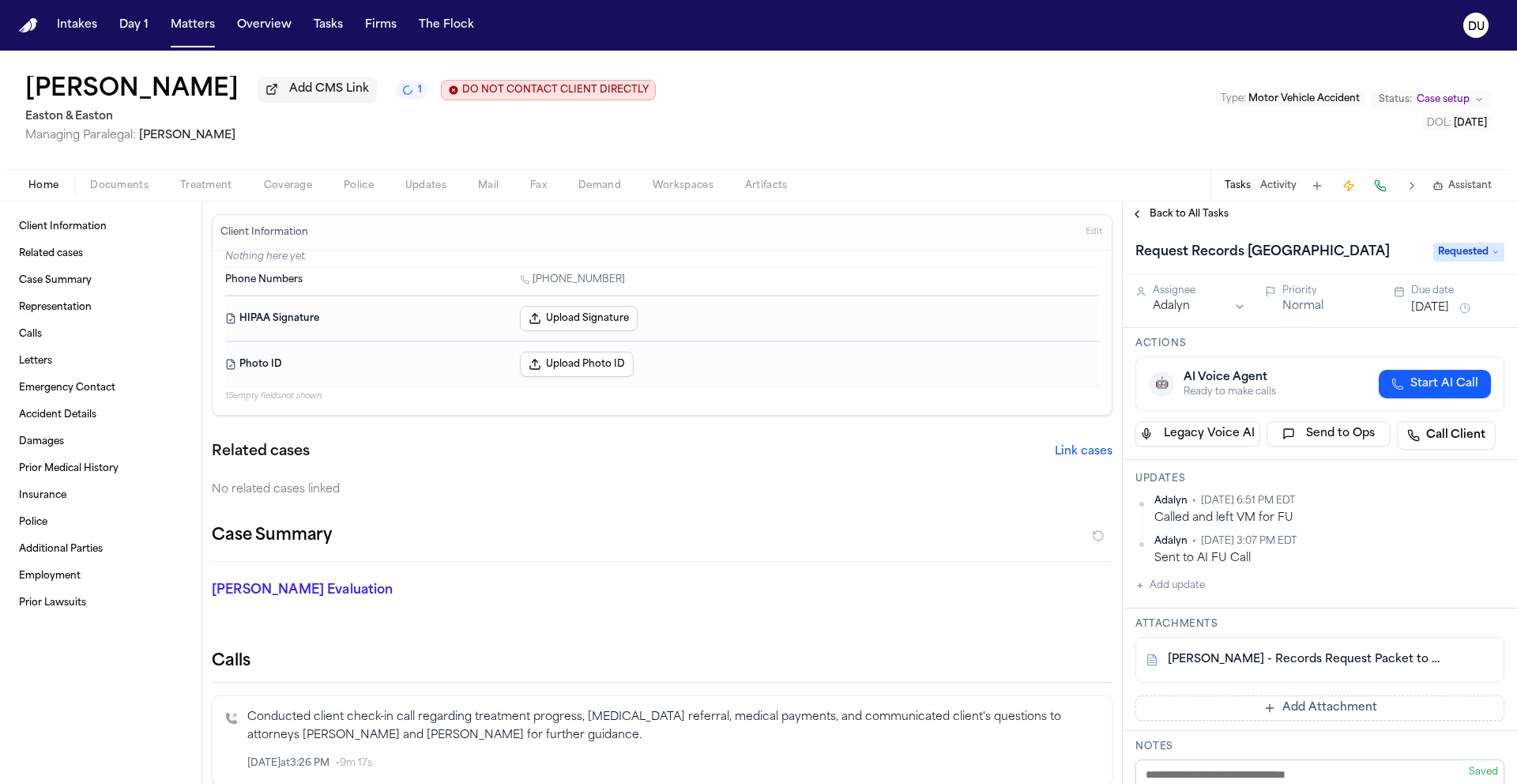
click at [1179, 217] on span "Back to All Tasks" at bounding box center [1189, 214] width 79 height 13
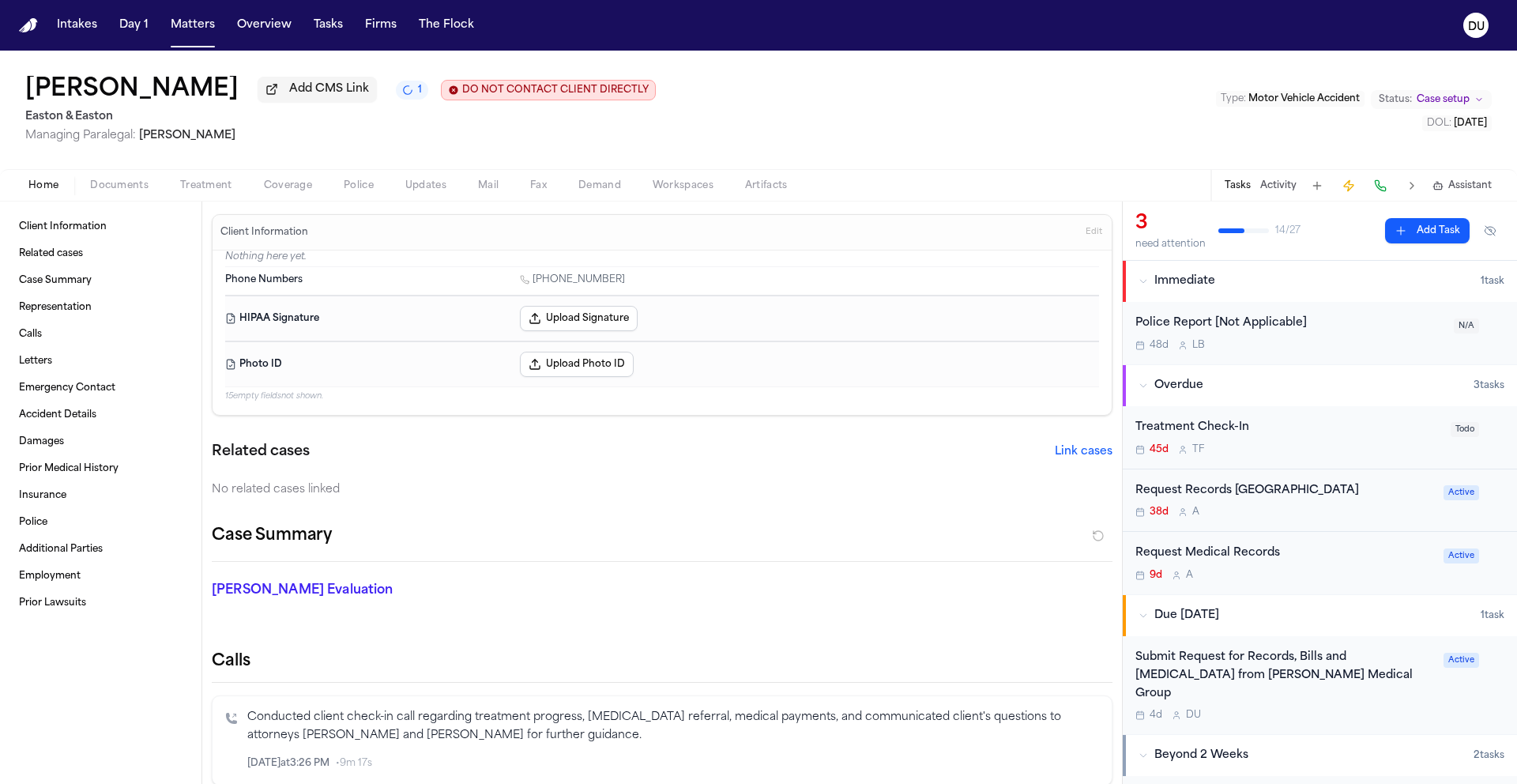
click at [1246, 557] on div "Request Medical Records" at bounding box center [1284, 553] width 298 height 19
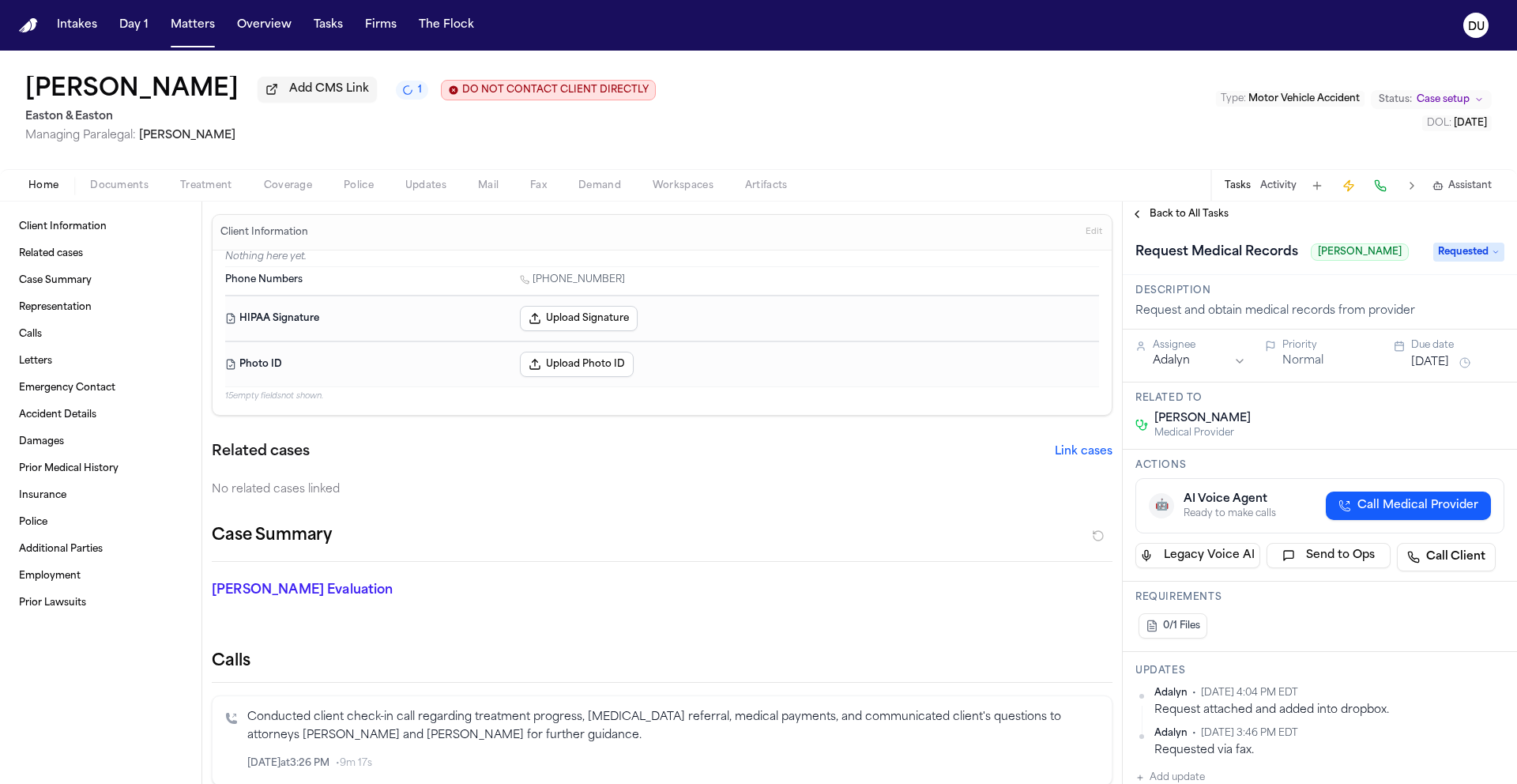
click at [1478, 259] on span "Requested" at bounding box center [1469, 251] width 71 height 19
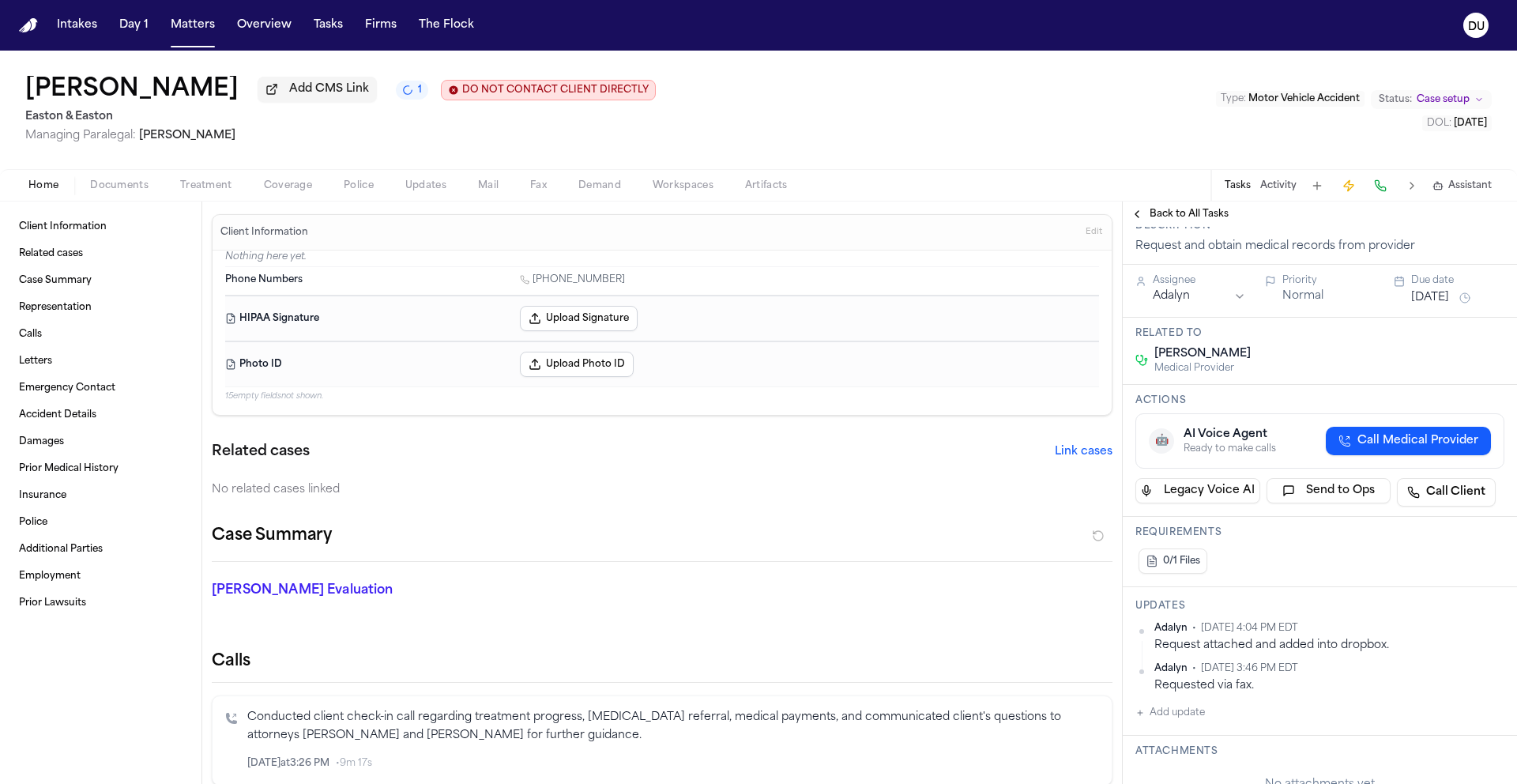
scroll to position [135, 0]
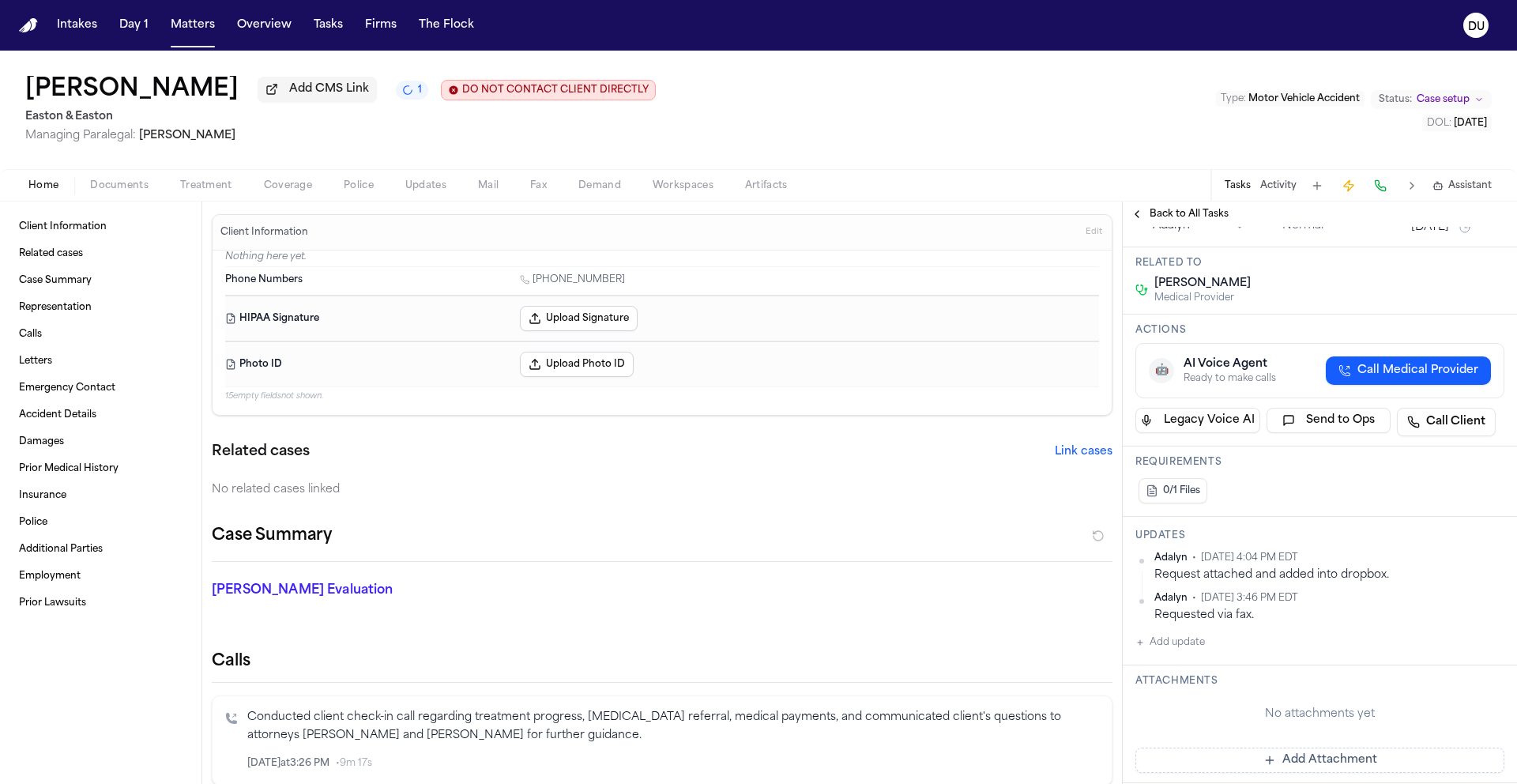
click at [1163, 648] on button "Add update" at bounding box center [1170, 642] width 70 height 19
click at [1206, 651] on textarea "Add your update" at bounding box center [1330, 655] width 338 height 31
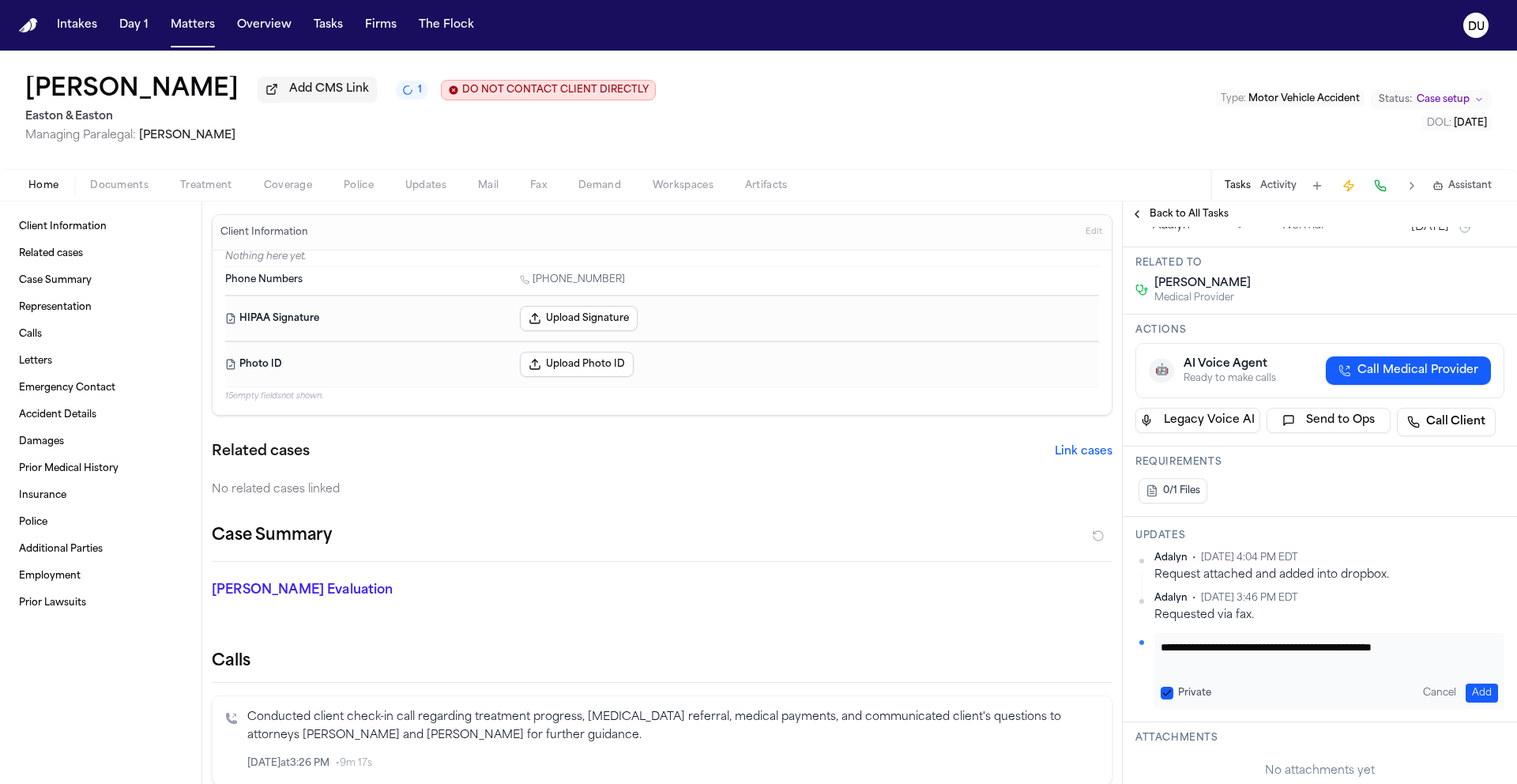
type textarea "**********"
click at [1467, 690] on button "Add" at bounding box center [1482, 693] width 32 height 19
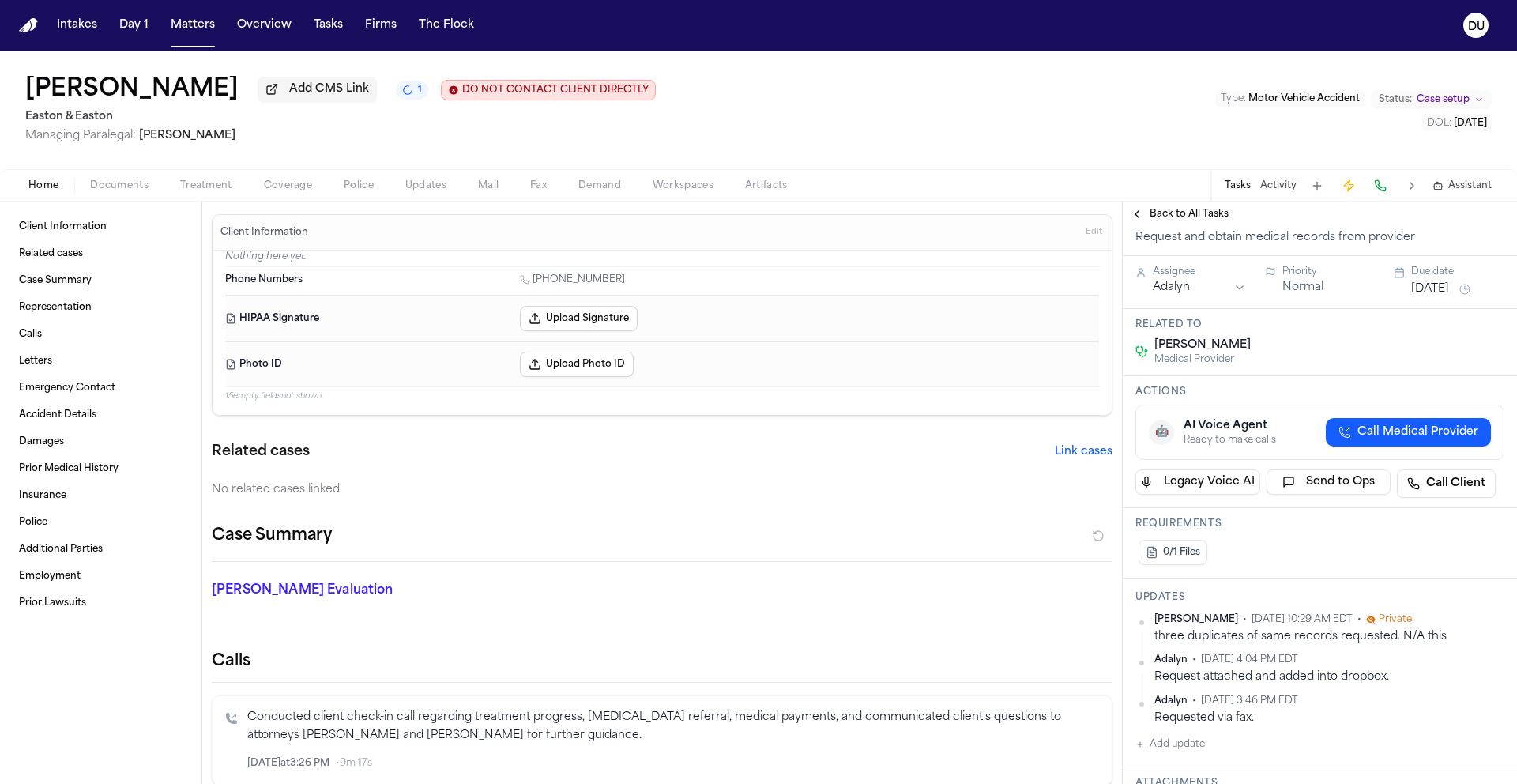
scroll to position [0, 0]
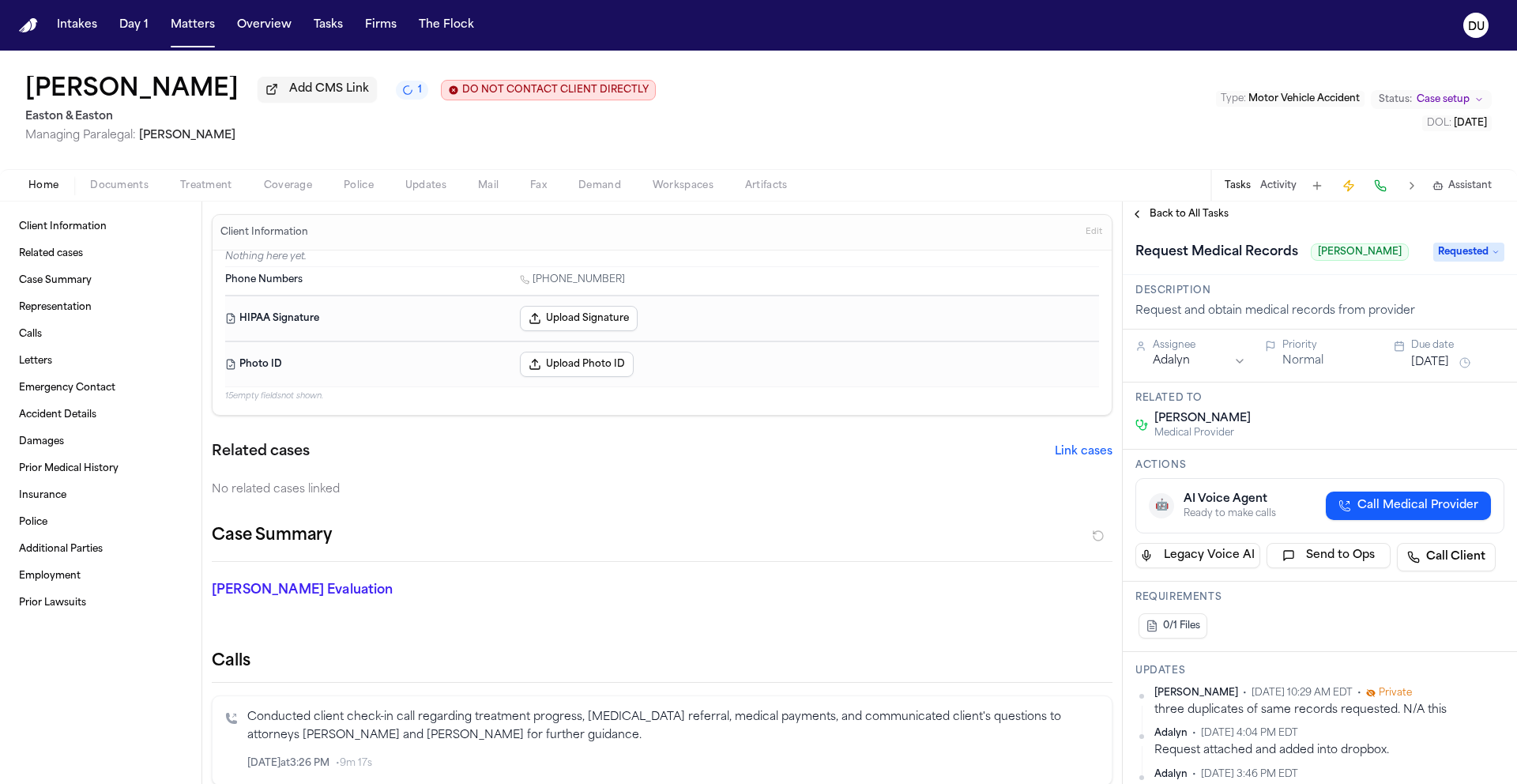
click at [1440, 255] on span "Requested" at bounding box center [1469, 251] width 71 height 19
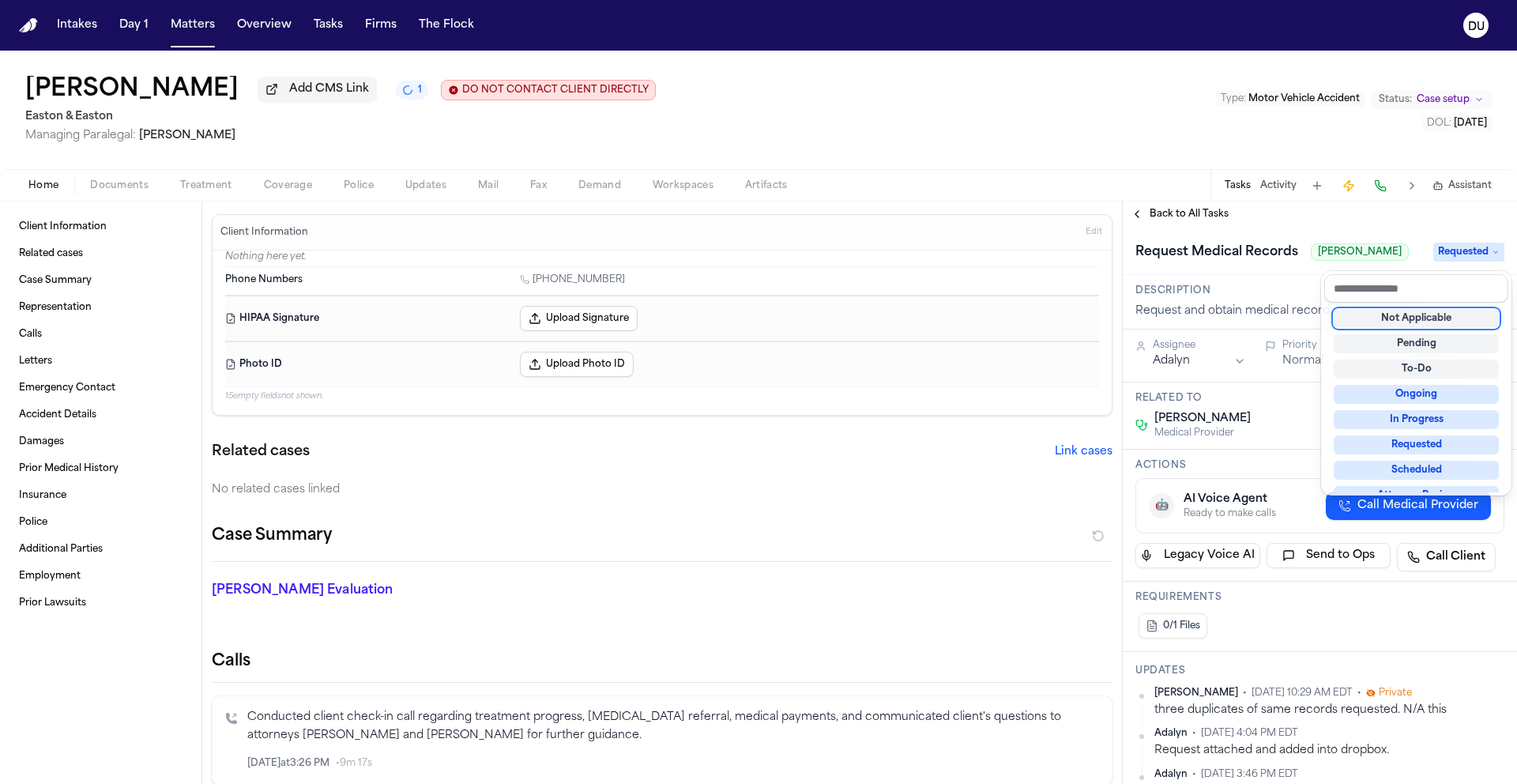
click at [1438, 321] on div "Not Applicable" at bounding box center [1416, 318] width 165 height 19
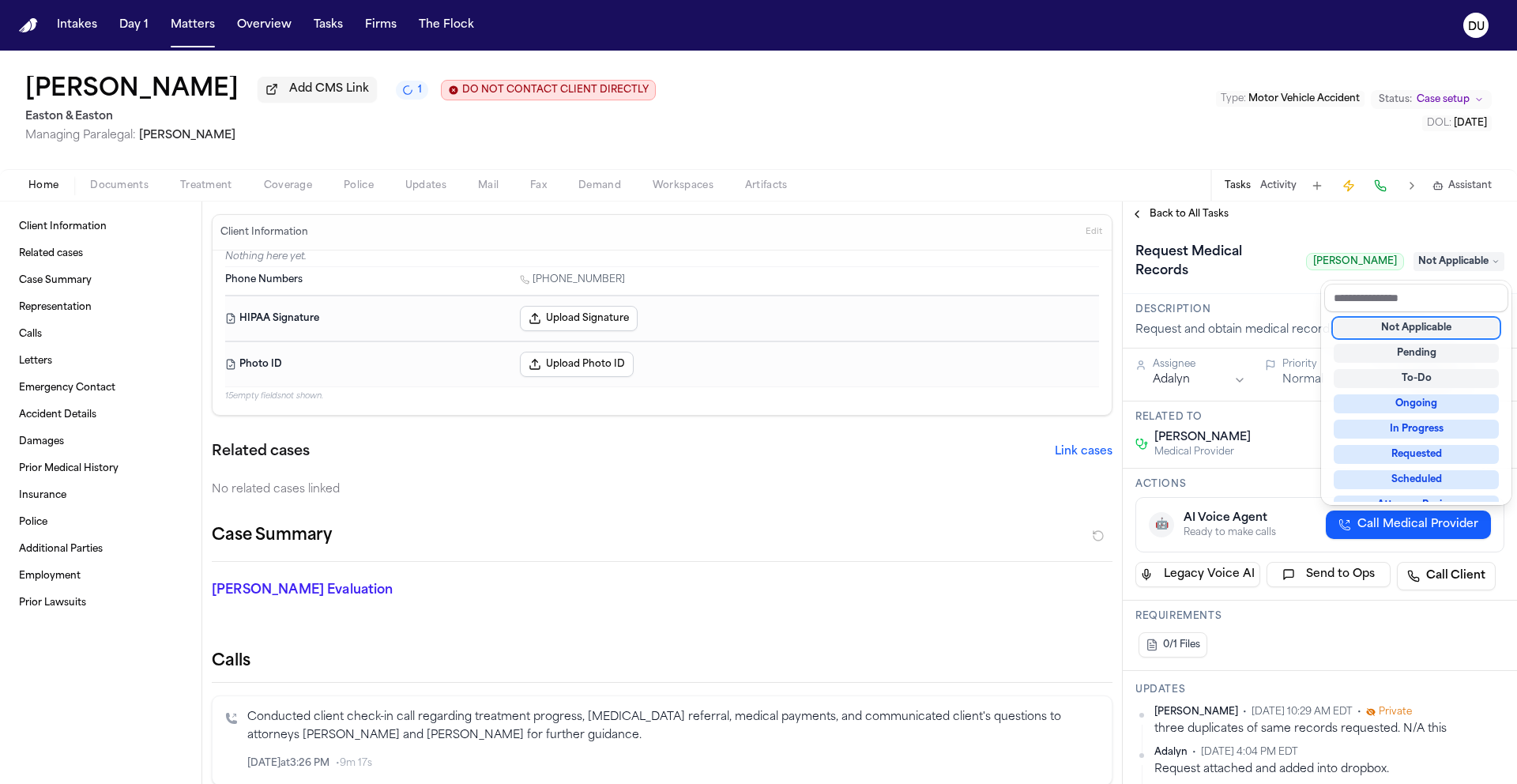
click at [1168, 221] on div "**********" at bounding box center [1320, 493] width 394 height 583
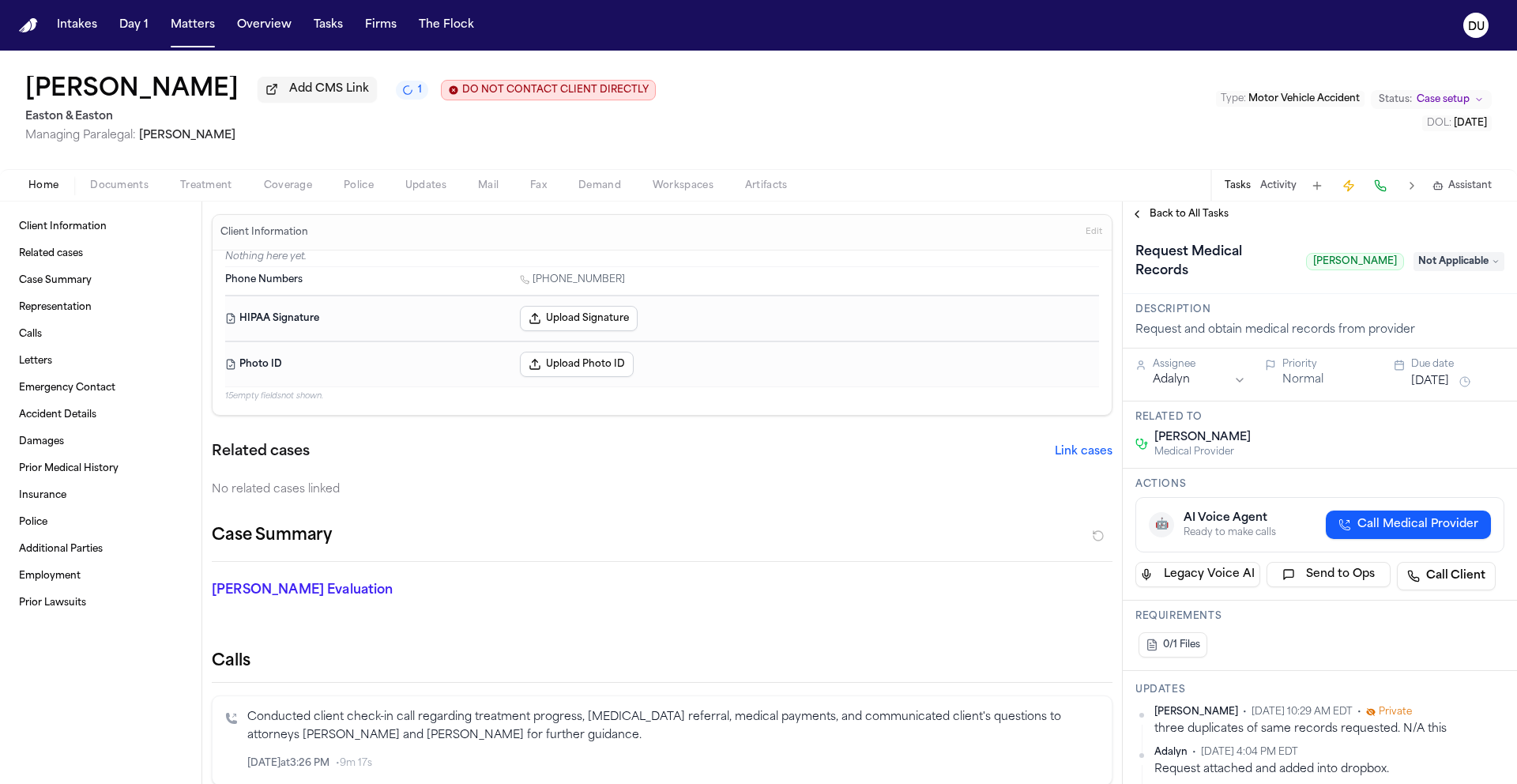
click at [1172, 217] on span "Back to All Tasks" at bounding box center [1189, 214] width 79 height 13
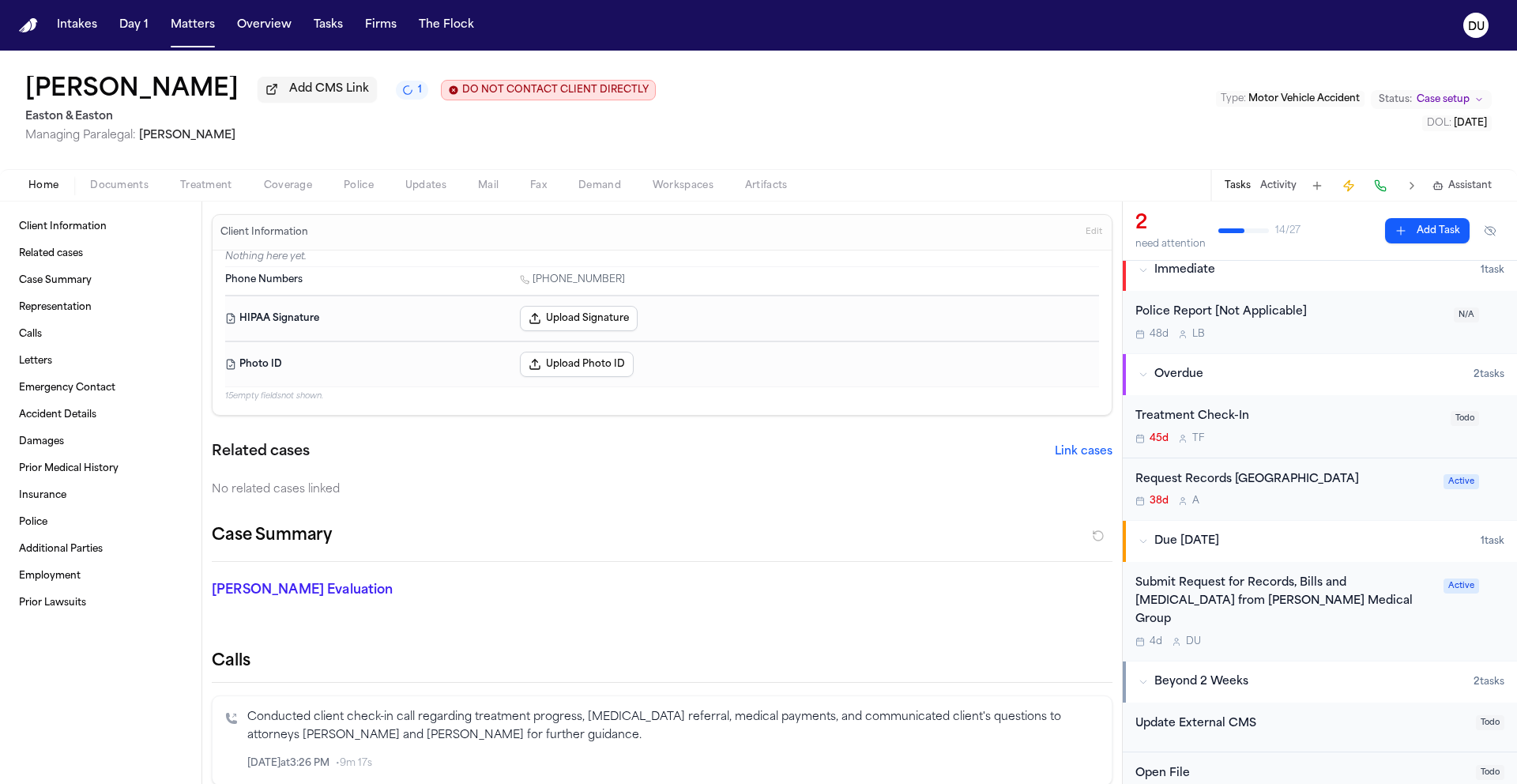
scroll to position [27, 0]
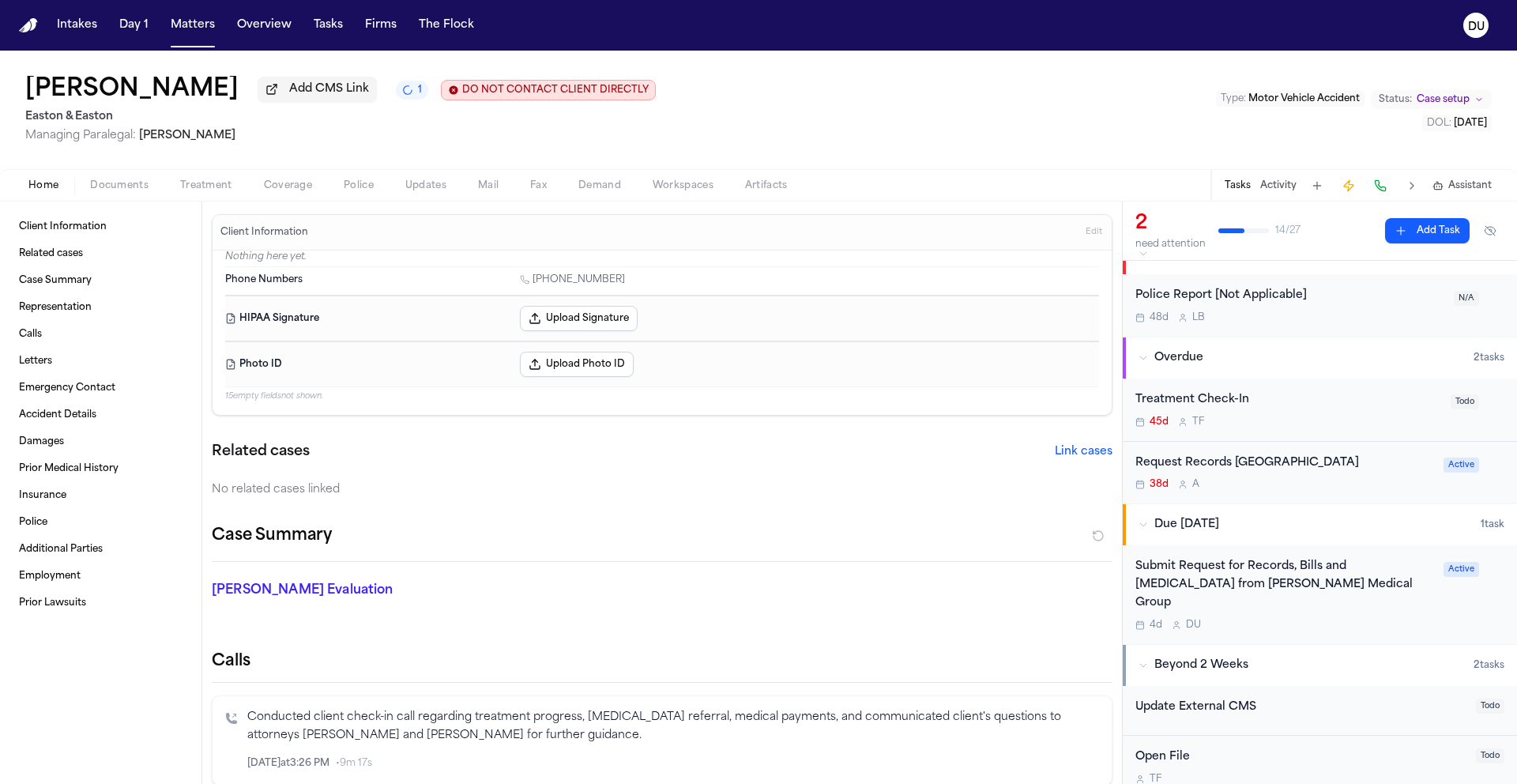
click at [1279, 468] on div "Request Records fromHoag Medical Center" at bounding box center [1284, 463] width 298 height 19
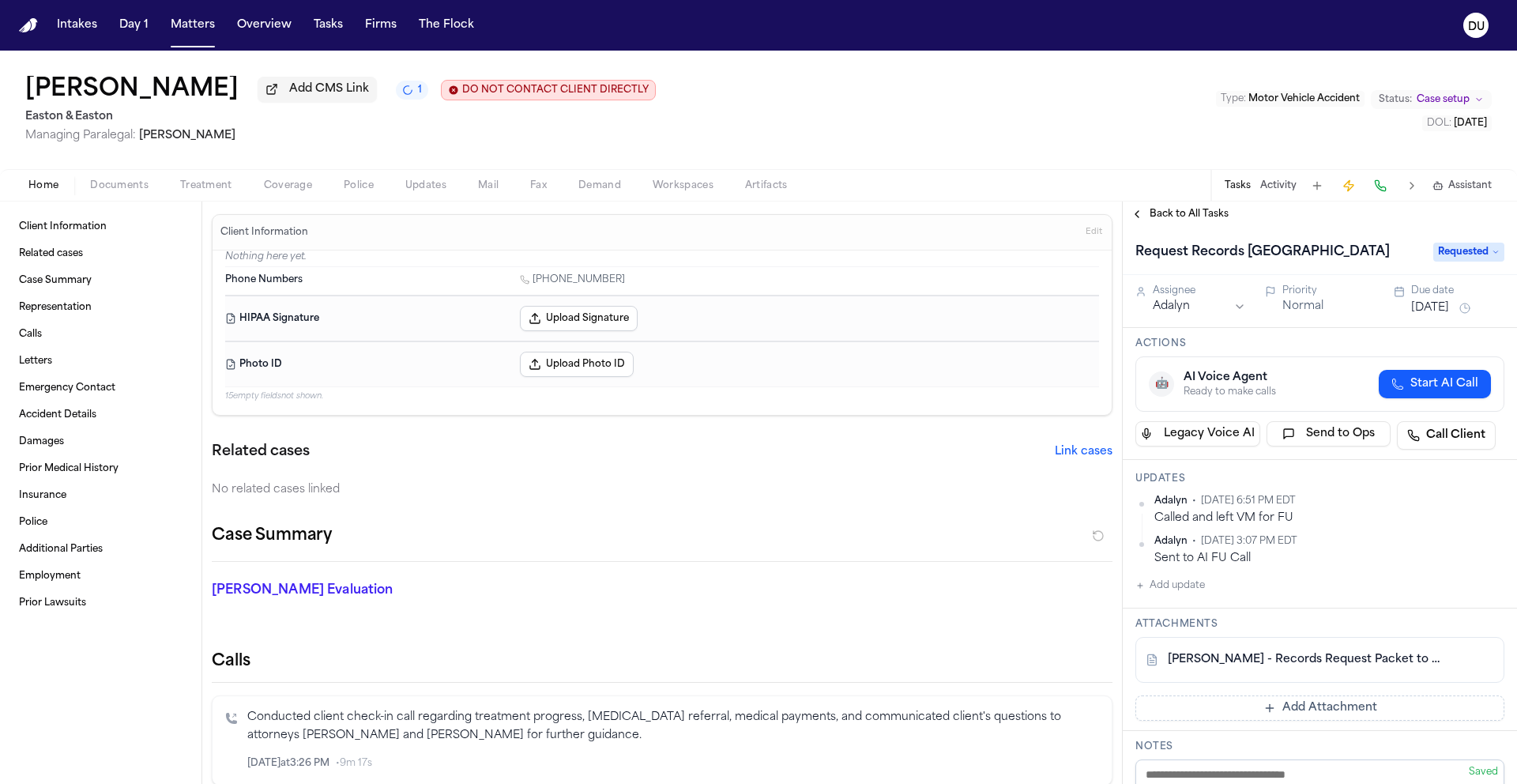
click at [1492, 256] on icon at bounding box center [1496, 252] width 8 height 8
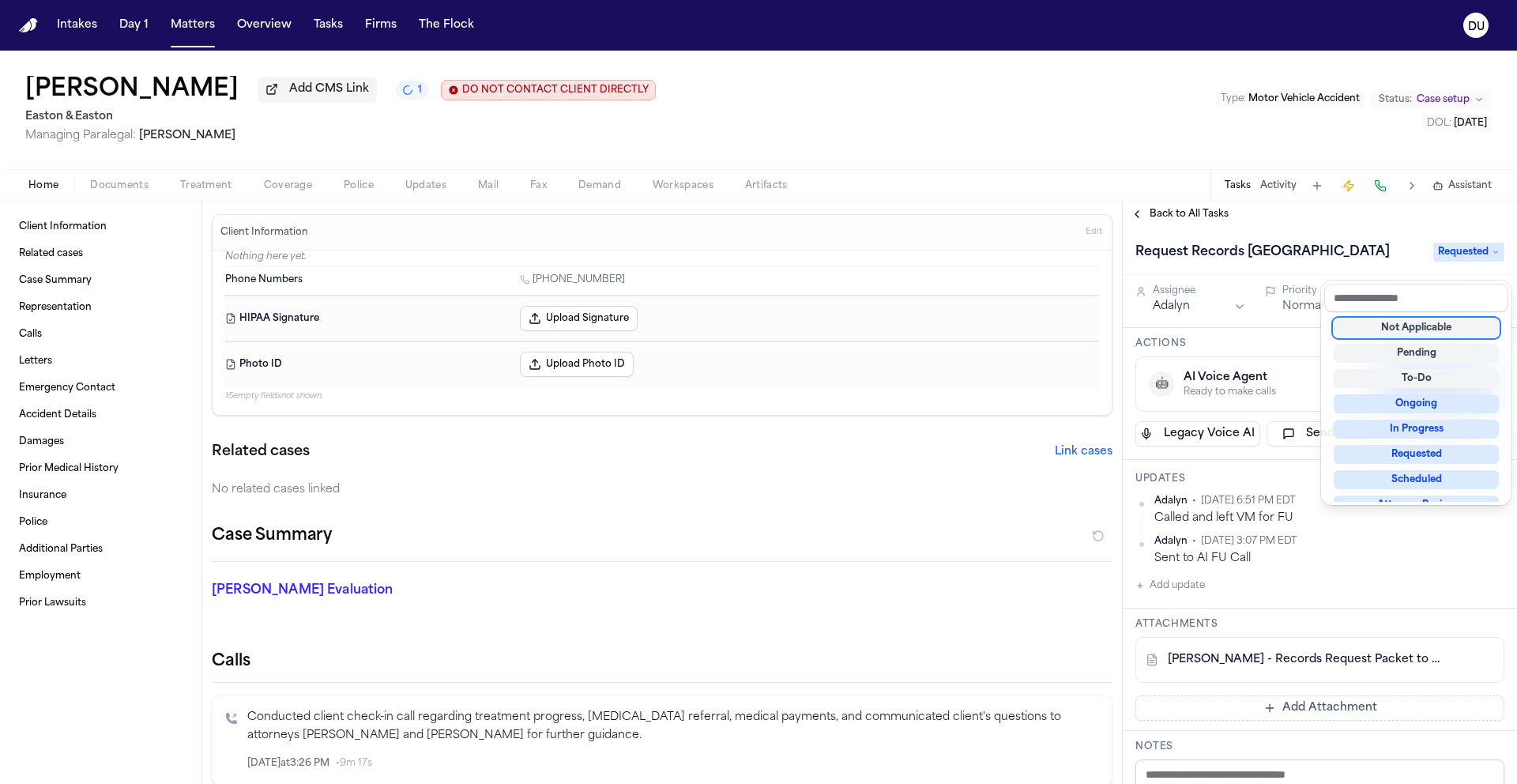
click at [1432, 331] on div "Not Applicable" at bounding box center [1416, 328] width 165 height 19
click at [1216, 221] on div "Back to All Tasks Request Records fromHoag Medical Center Not Applicable Assign…" at bounding box center [1320, 493] width 394 height 583
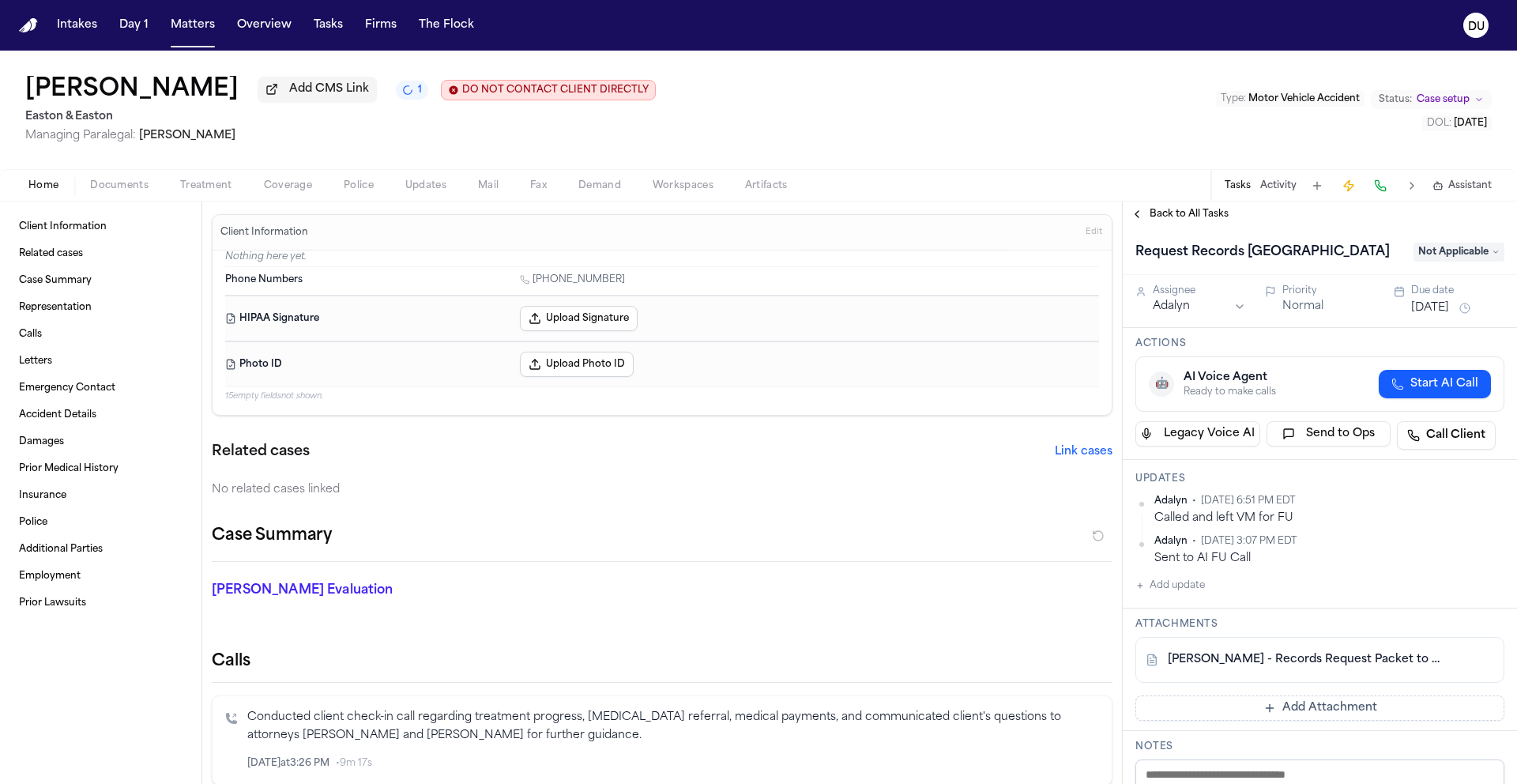
click at [1189, 220] on span "Back to All Tasks" at bounding box center [1189, 214] width 79 height 13
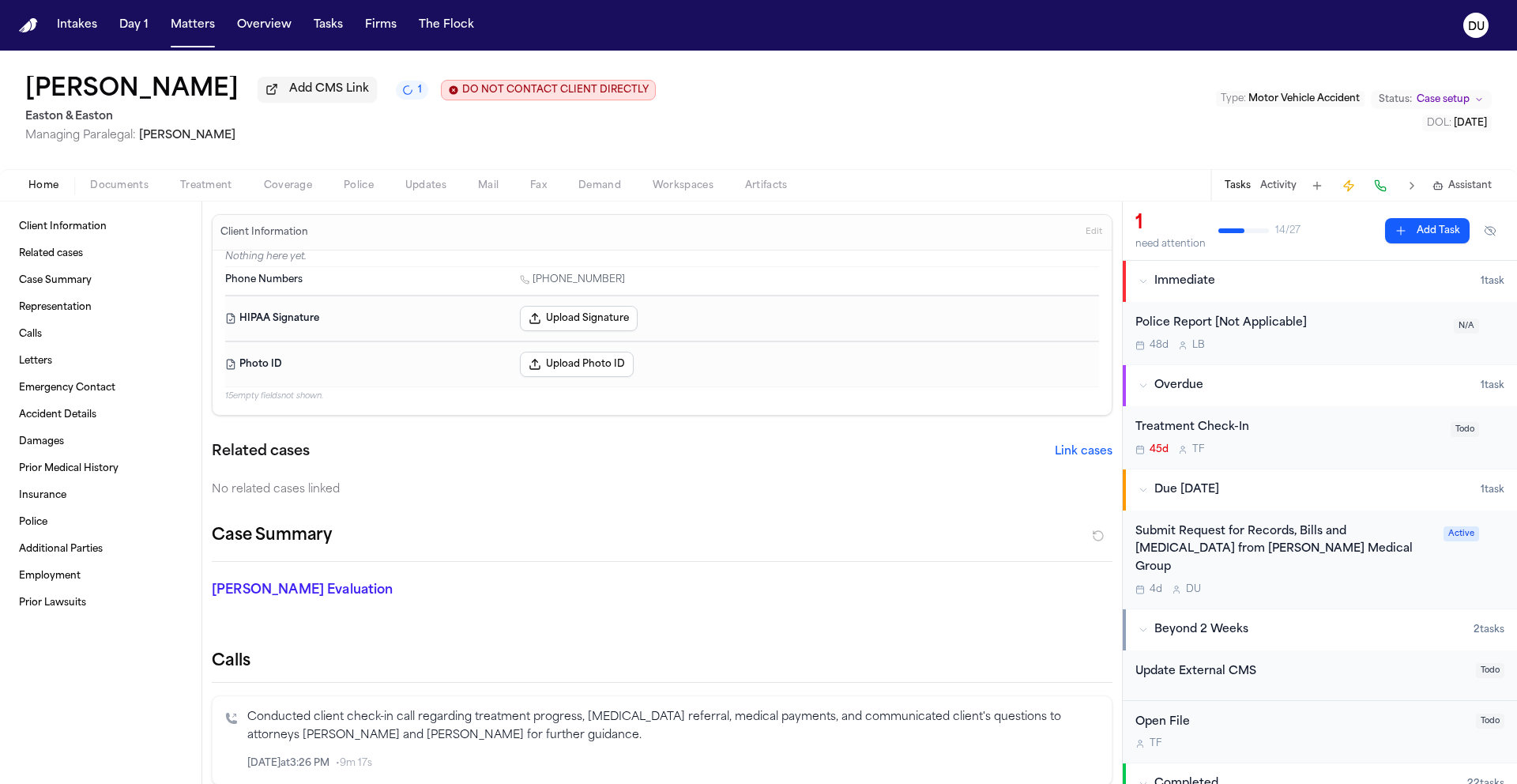
click at [1219, 566] on div "Submit Request for Records, Bills and Radiology from Hoag Medical Group 4d D U" at bounding box center [1284, 559] width 298 height 73
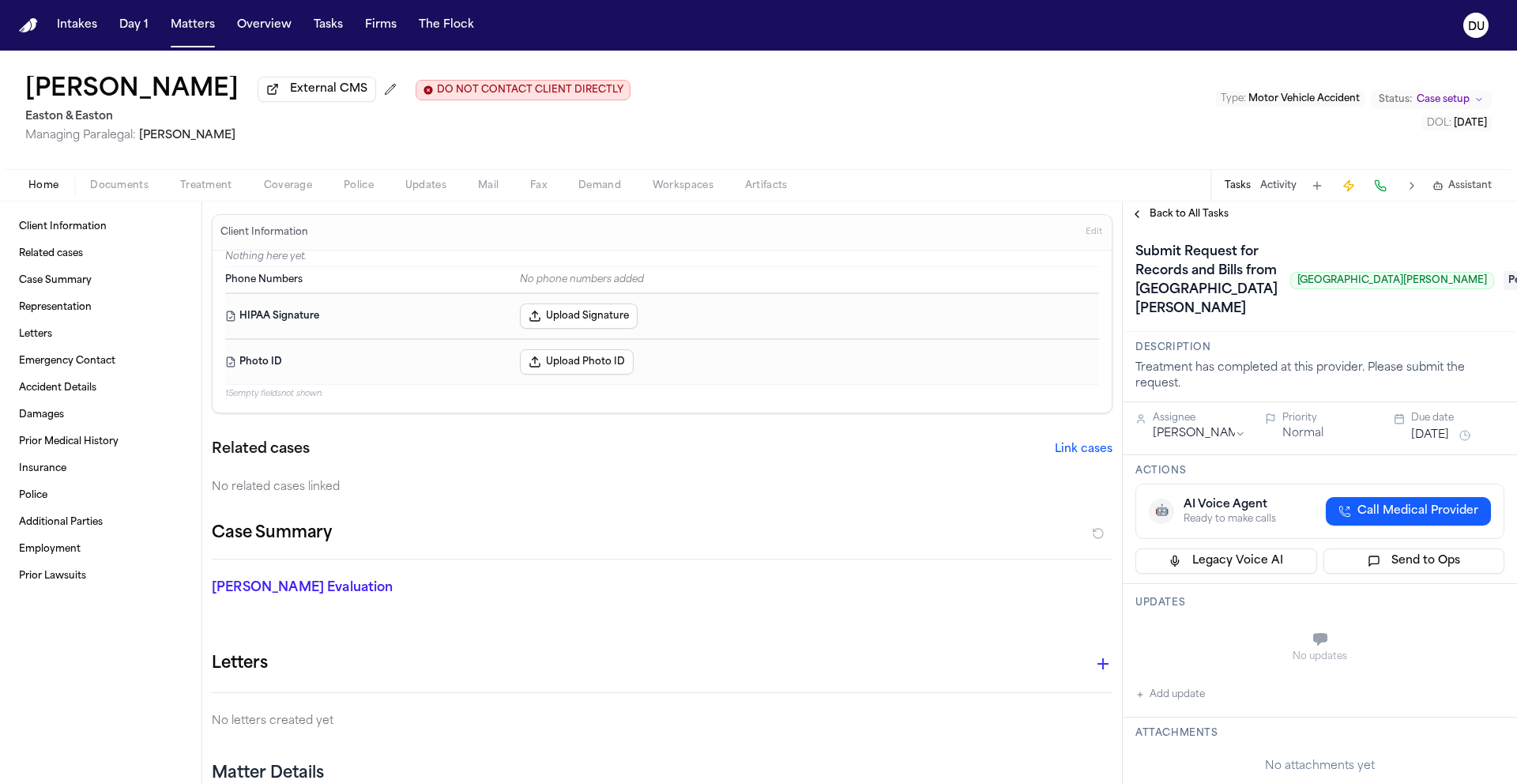
drag, startPoint x: 1253, startPoint y: 315, endPoint x: 1423, endPoint y: 314, distance: 170.0
click at [1423, 314] on div "Submit Request for Records and Bills from [GEOGRAPHIC_DATA][PERSON_NAME] [GEOGR…" at bounding box center [1320, 281] width 369 height 82
copy span "[GEOGRAPHIC_DATA][PERSON_NAME]"
click at [1308, 322] on div "Submit Request for Records and Bills from [GEOGRAPHIC_DATA][PERSON_NAME] [GEOGR…" at bounding box center [1315, 281] width 359 height 82
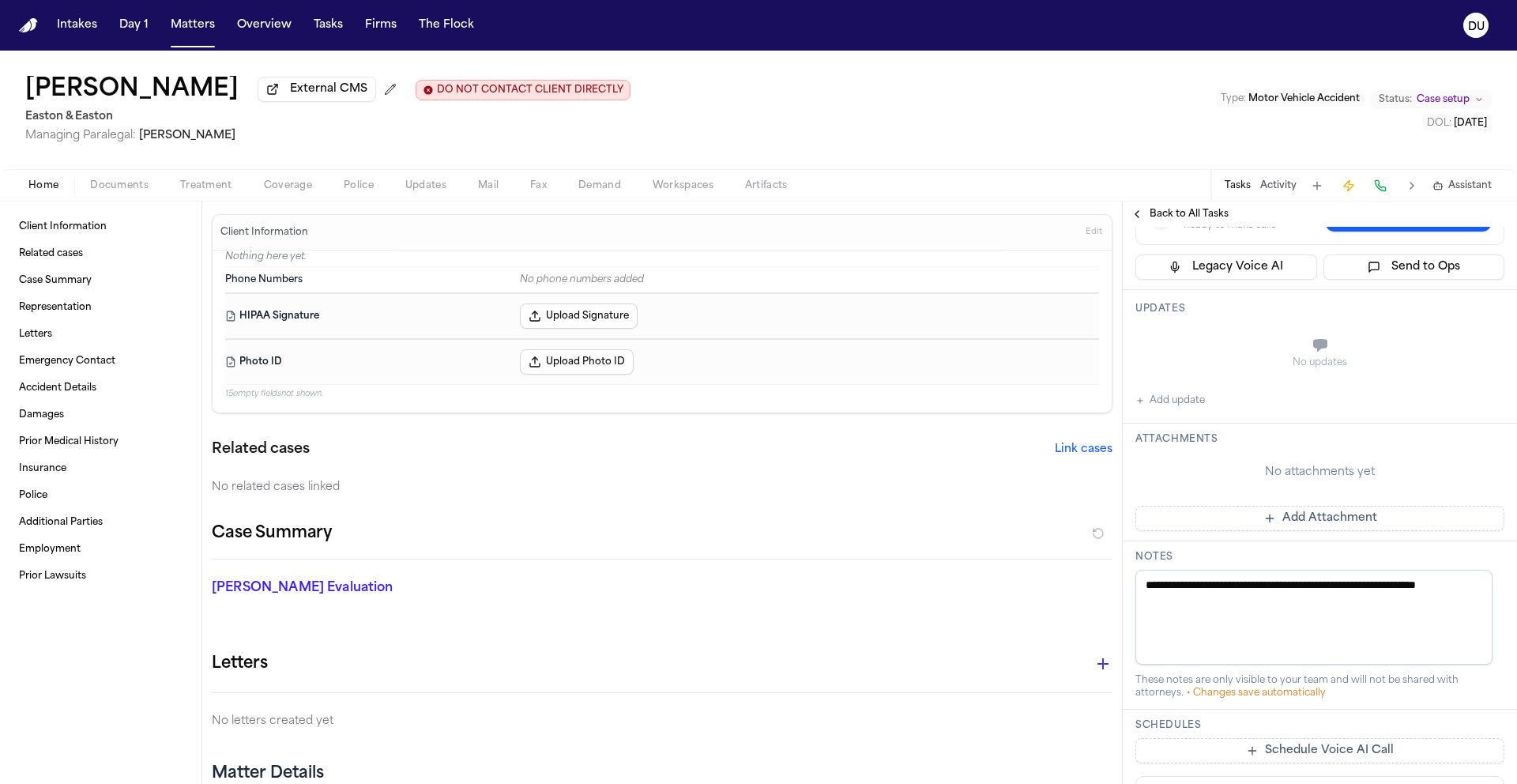
click at [1177, 410] on button "Add update" at bounding box center [1170, 400] width 70 height 19
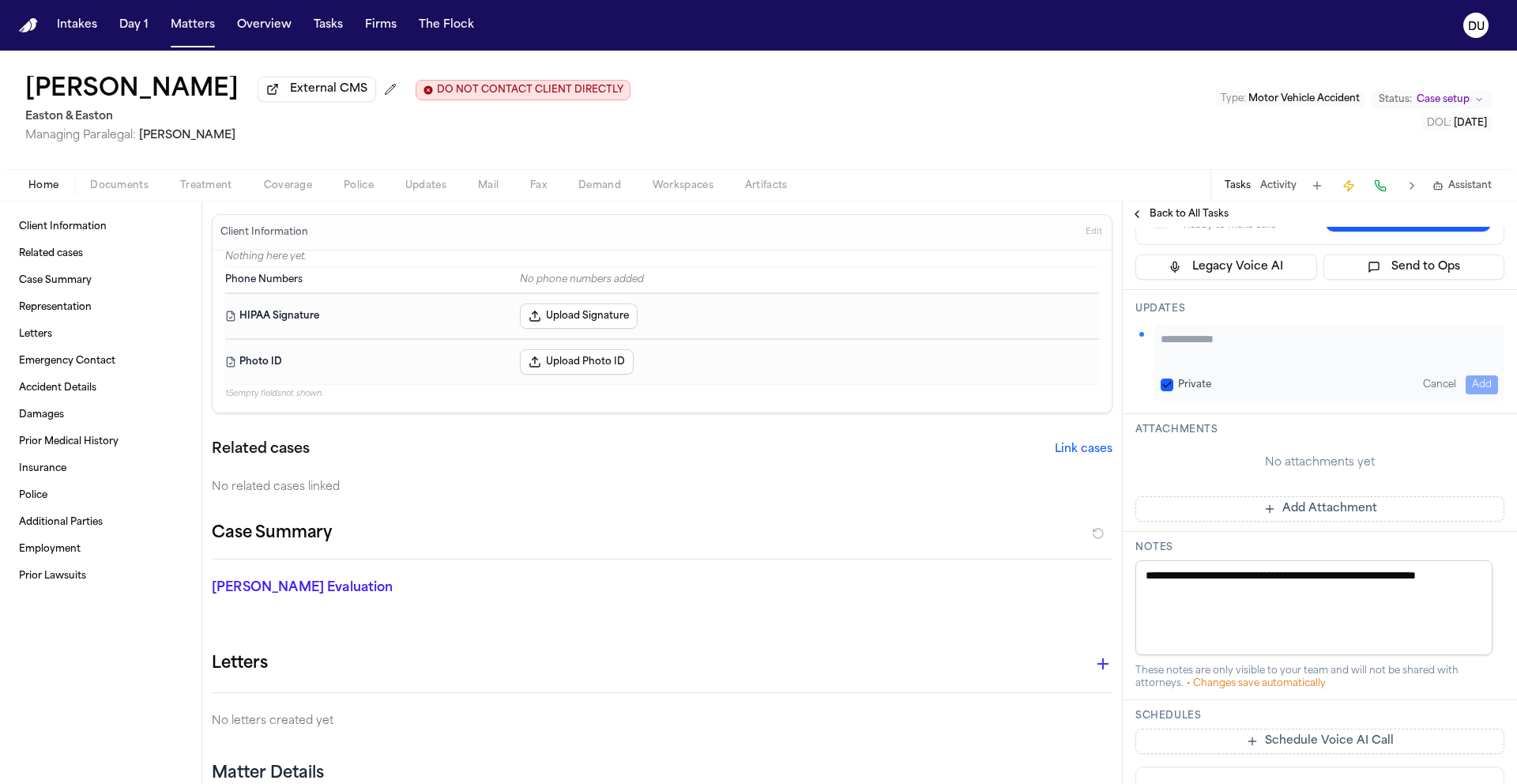
click at [1259, 363] on textarea "Add your update" at bounding box center [1330, 346] width 338 height 31
type textarea "**********"
click at [1474, 394] on button "Add" at bounding box center [1482, 385] width 32 height 19
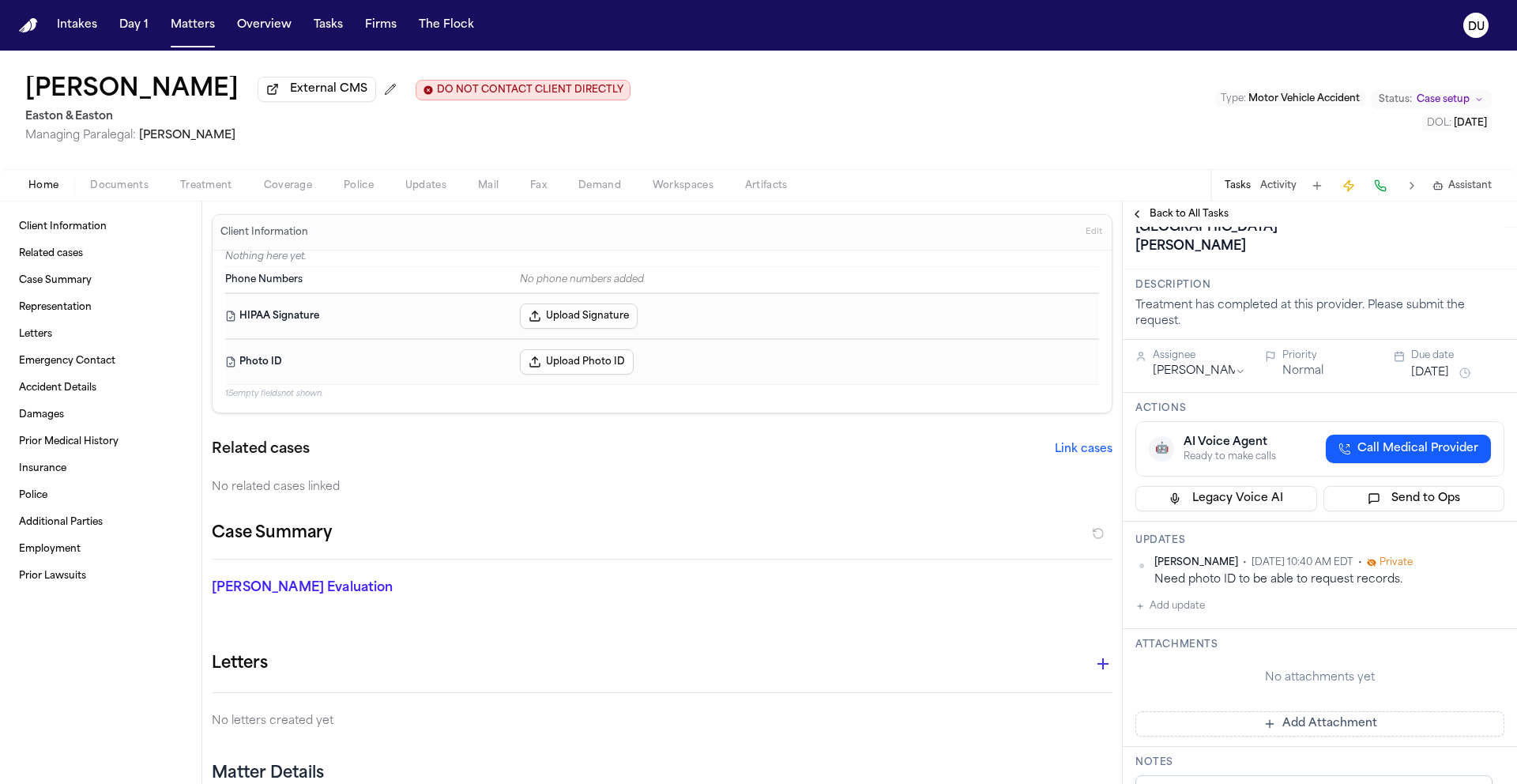
scroll to position [0, 0]
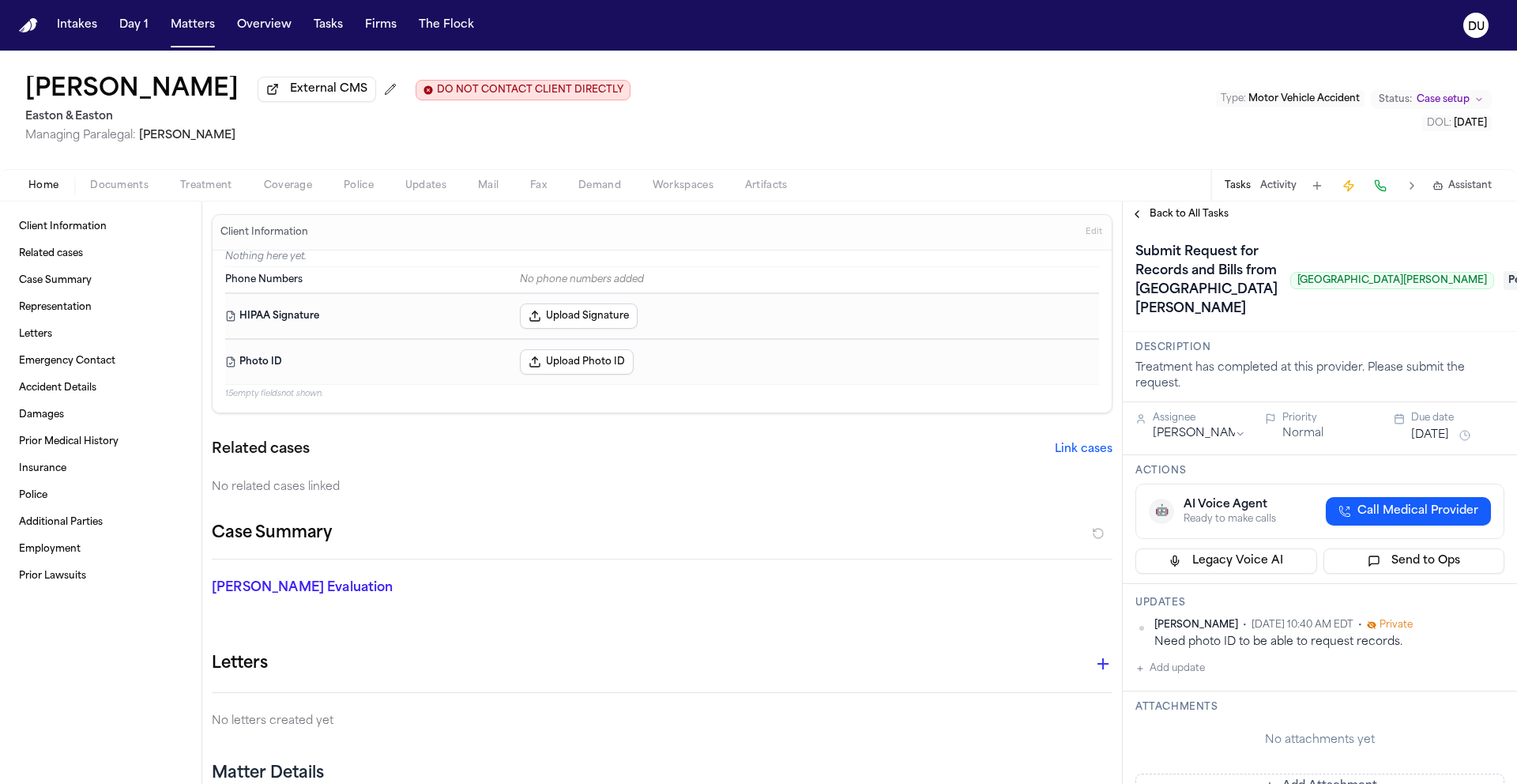
click at [1504, 290] on span "Pending" at bounding box center [1536, 280] width 63 height 19
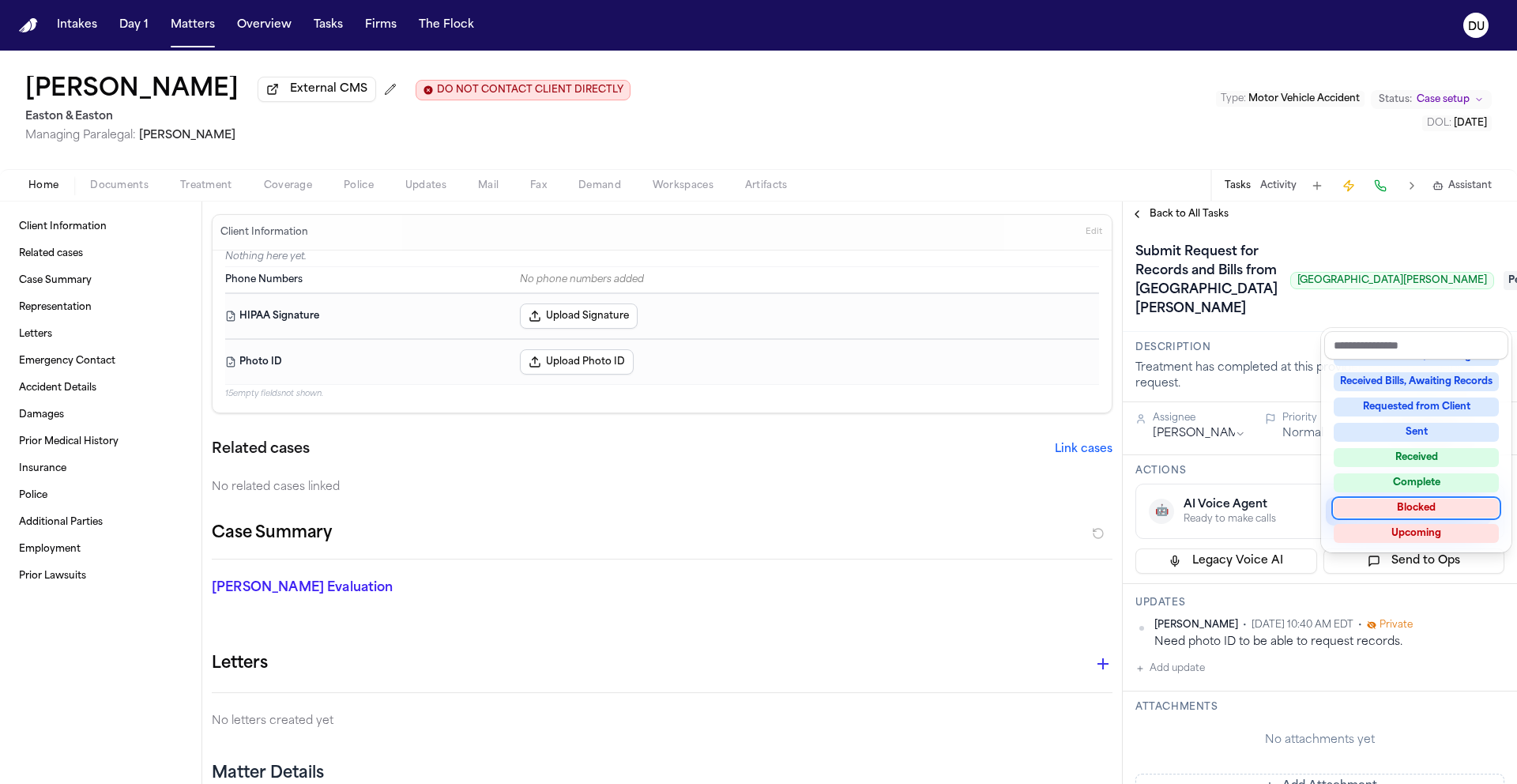
click at [1424, 503] on div "Blocked" at bounding box center [1416, 507] width 165 height 19
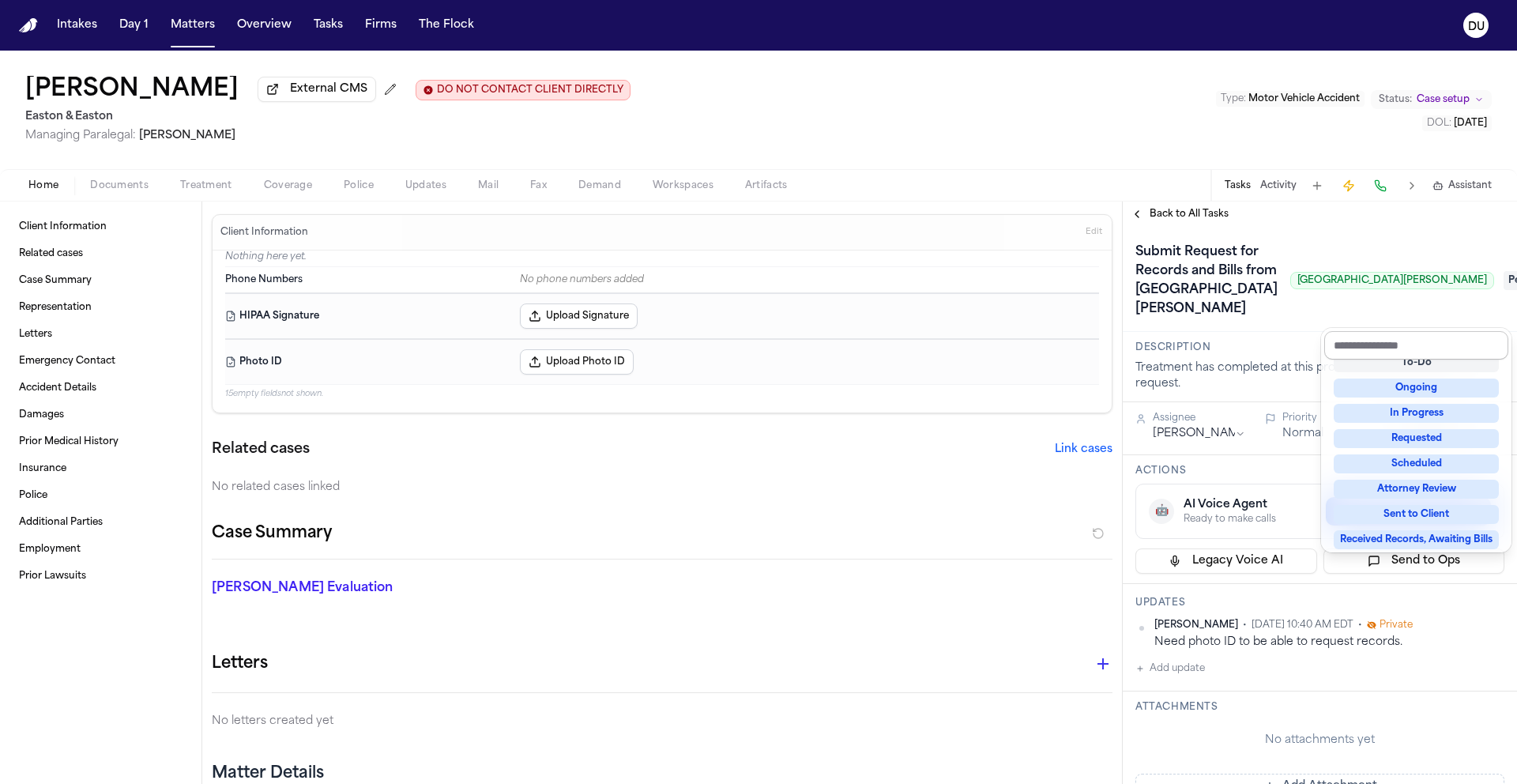
scroll to position [28, 0]
click at [1386, 248] on div "Submit Request for Records and Bills from [GEOGRAPHIC_DATA][PERSON_NAME] [GEOGR…" at bounding box center [1320, 281] width 369 height 82
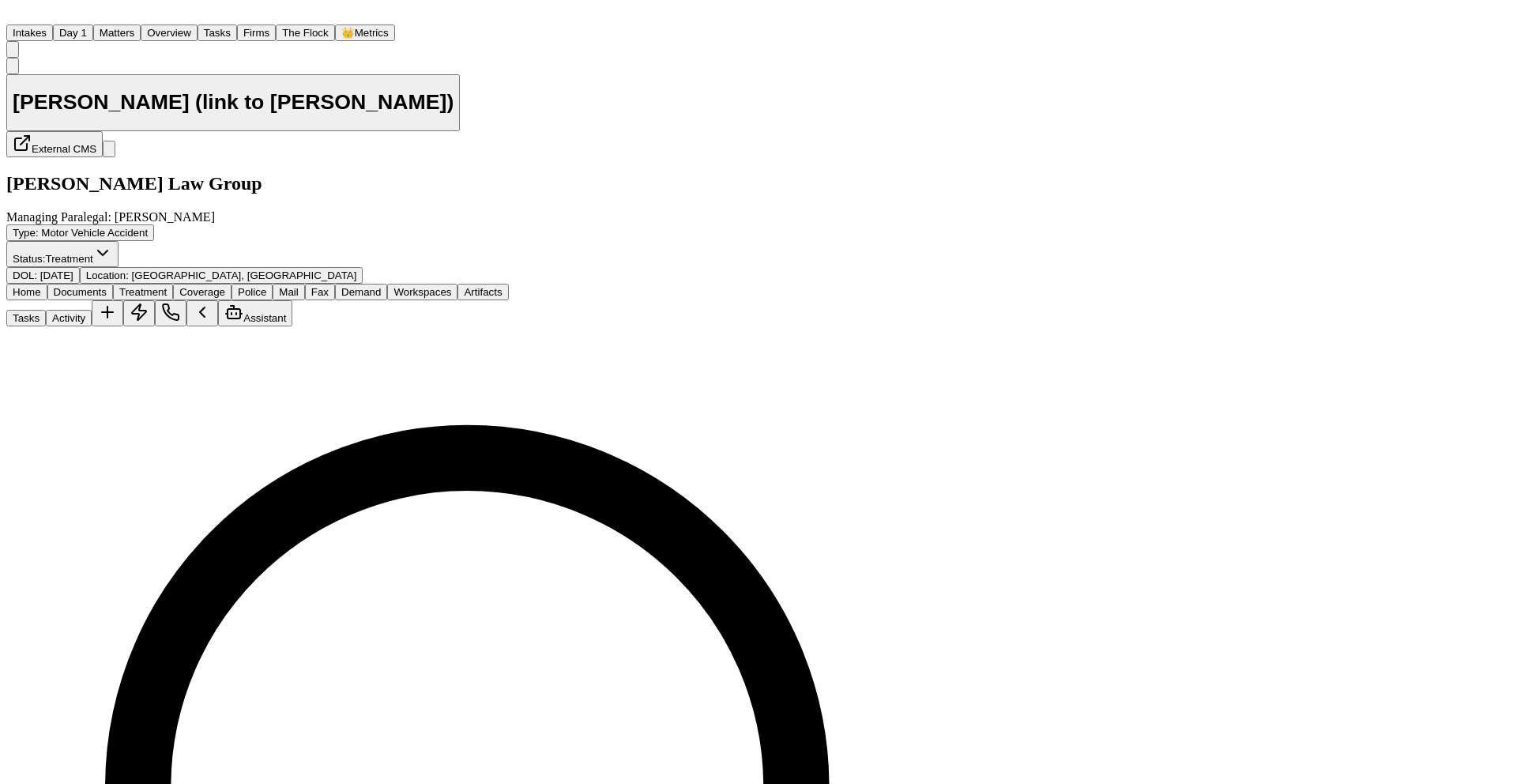
scroll to position [95, 0]
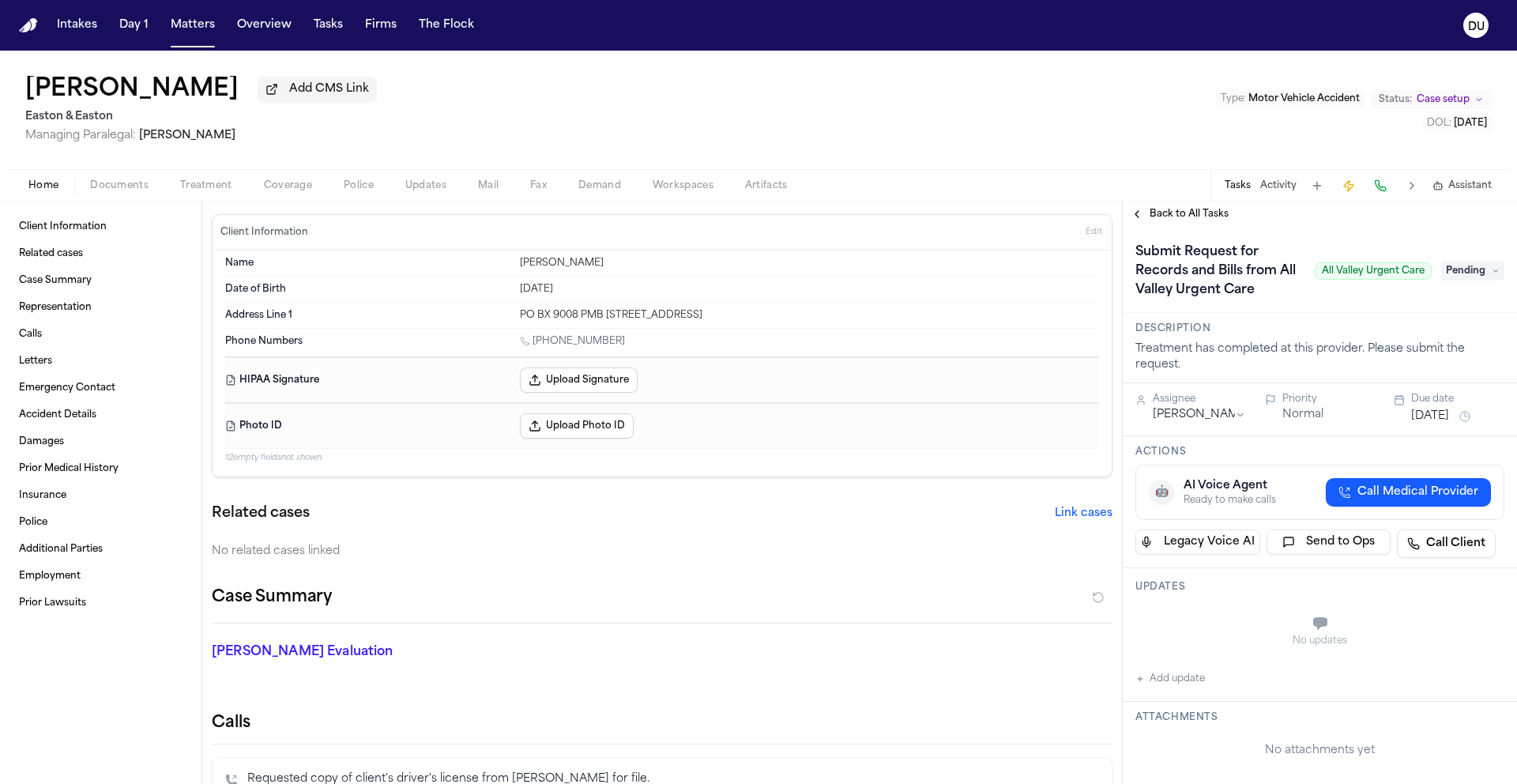
click at [1205, 221] on span "Back to All Tasks" at bounding box center [1189, 214] width 79 height 13
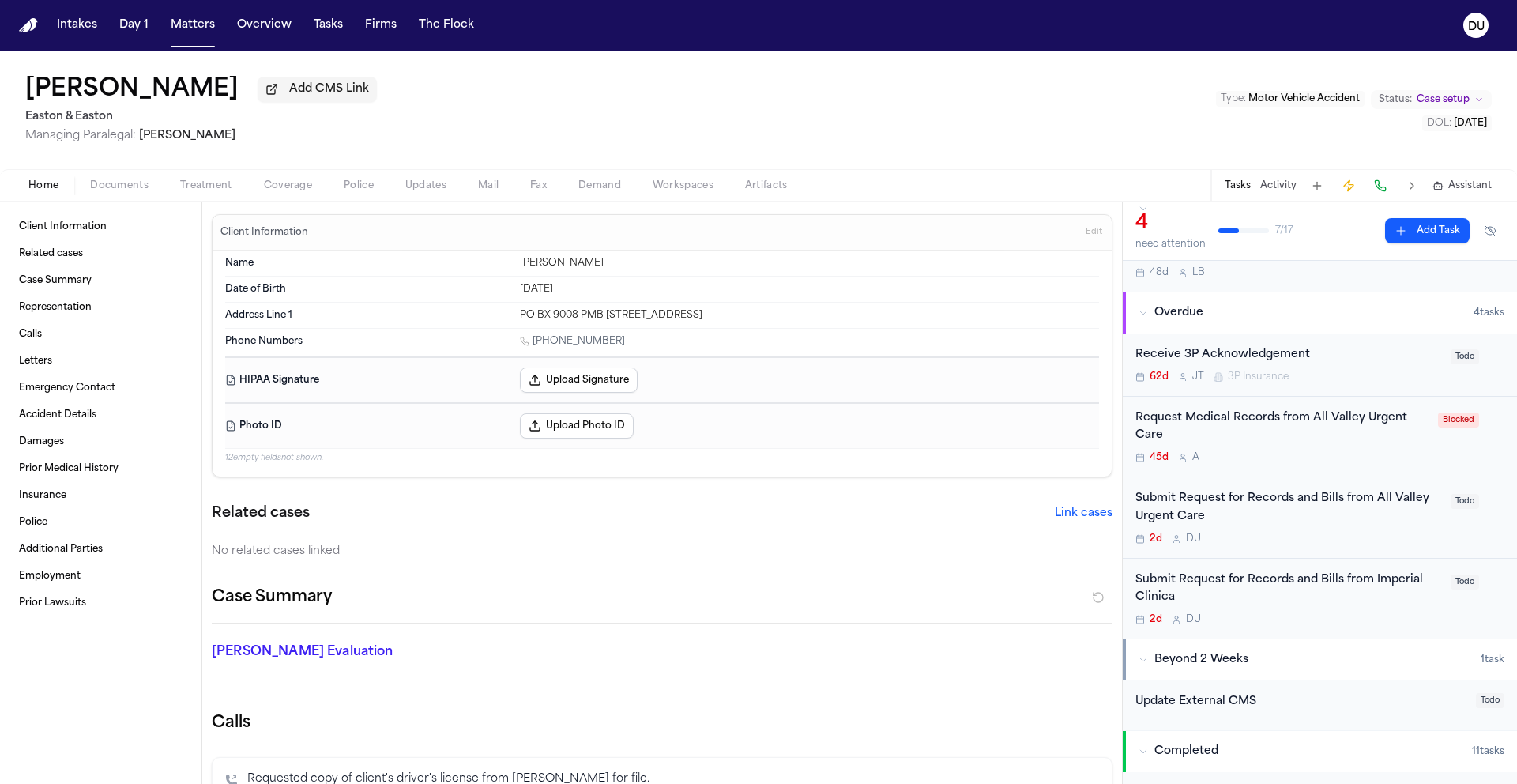
scroll to position [109, 0]
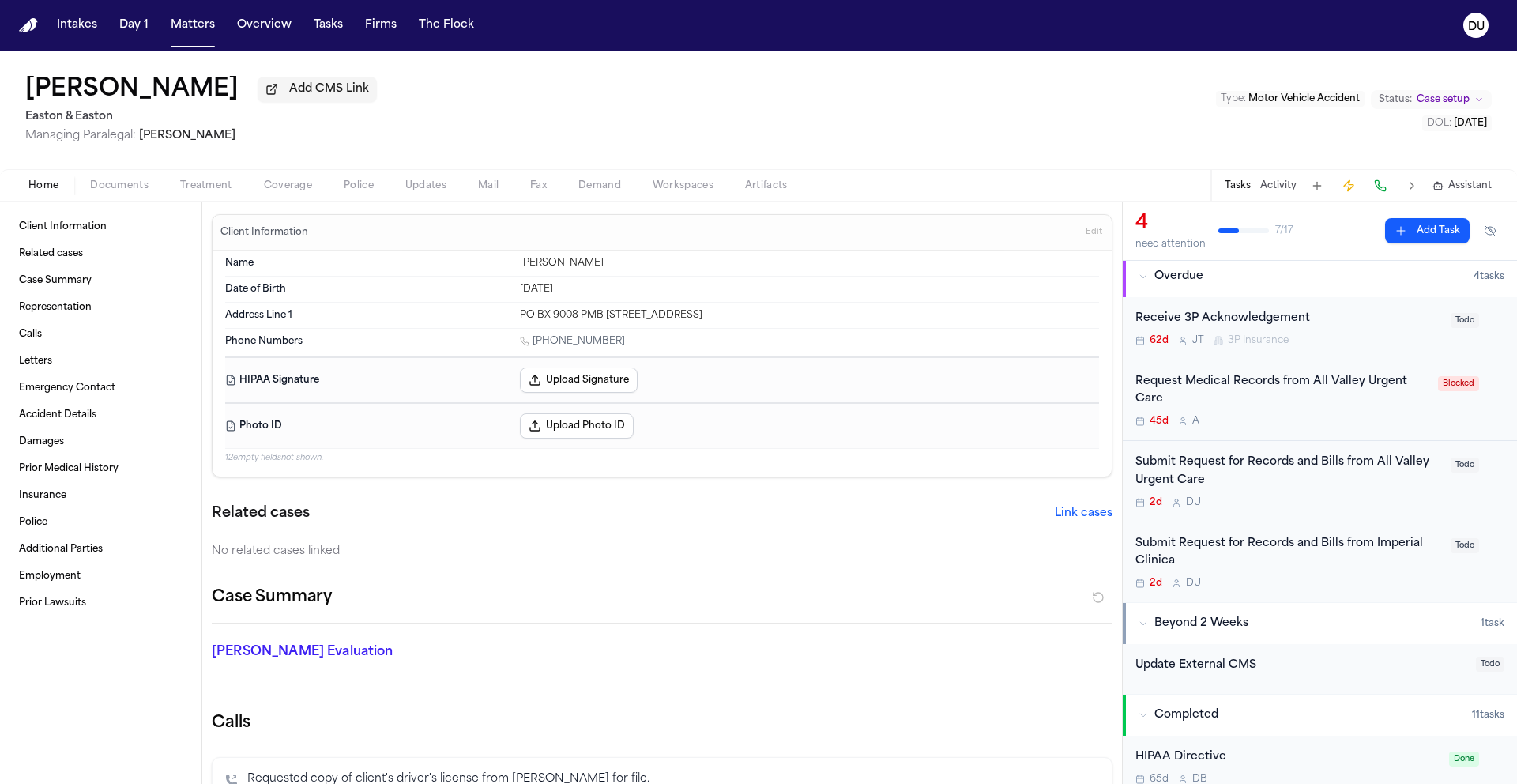
click at [1326, 391] on div "Request Medical Records from All Valley Urgent Care" at bounding box center [1282, 391] width 293 height 36
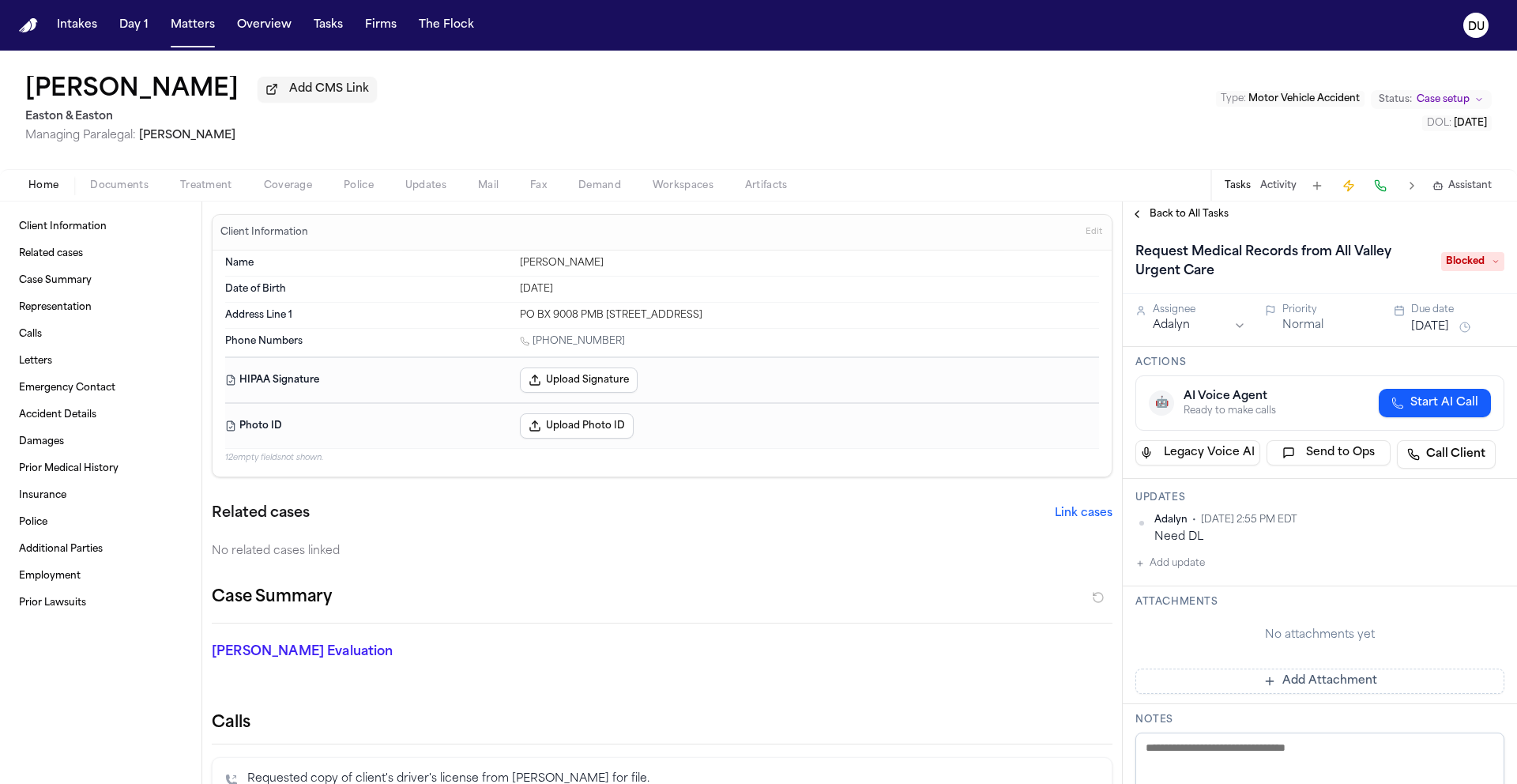
click at [1193, 218] on span "Back to All Tasks" at bounding box center [1189, 214] width 79 height 13
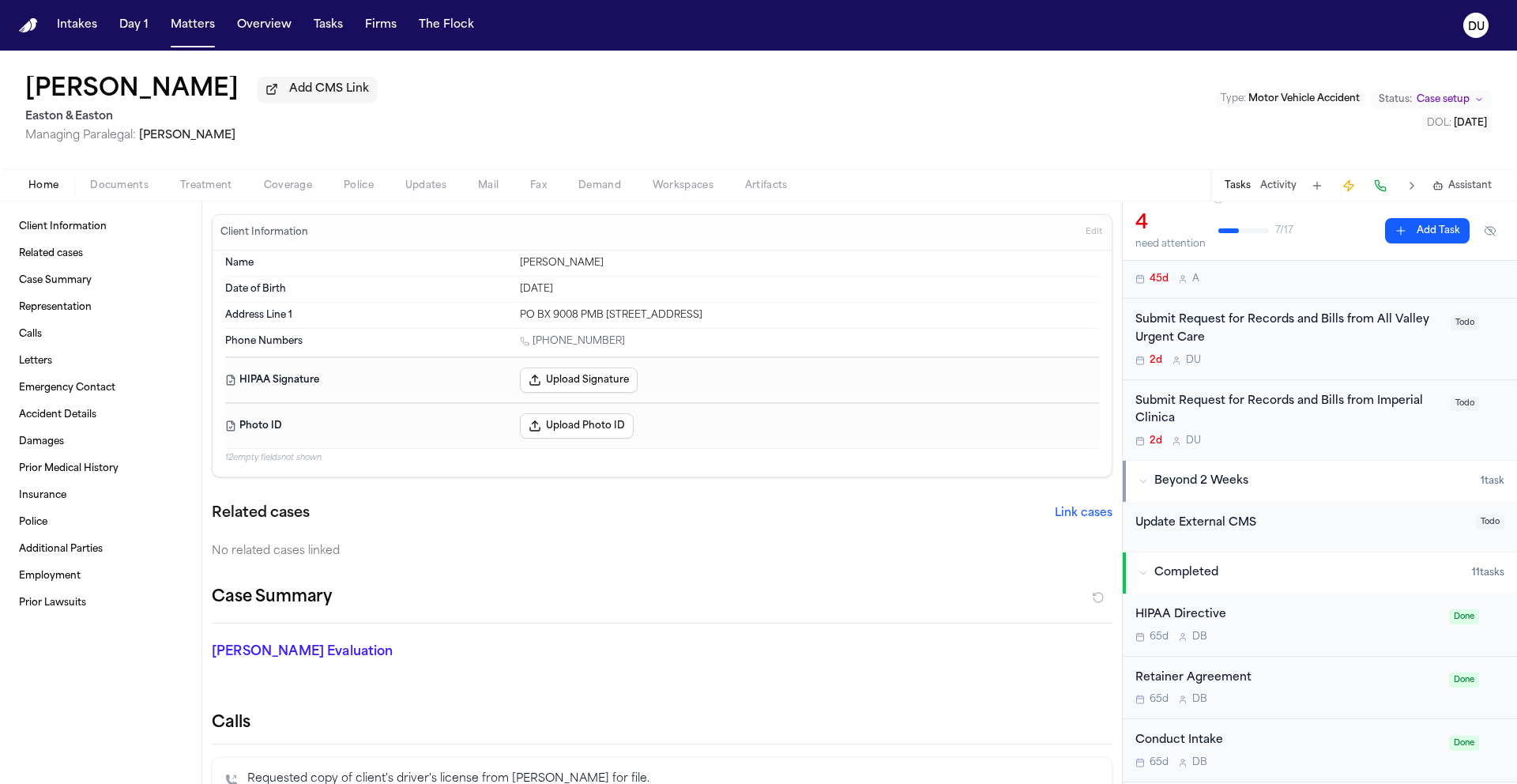
scroll to position [109, 0]
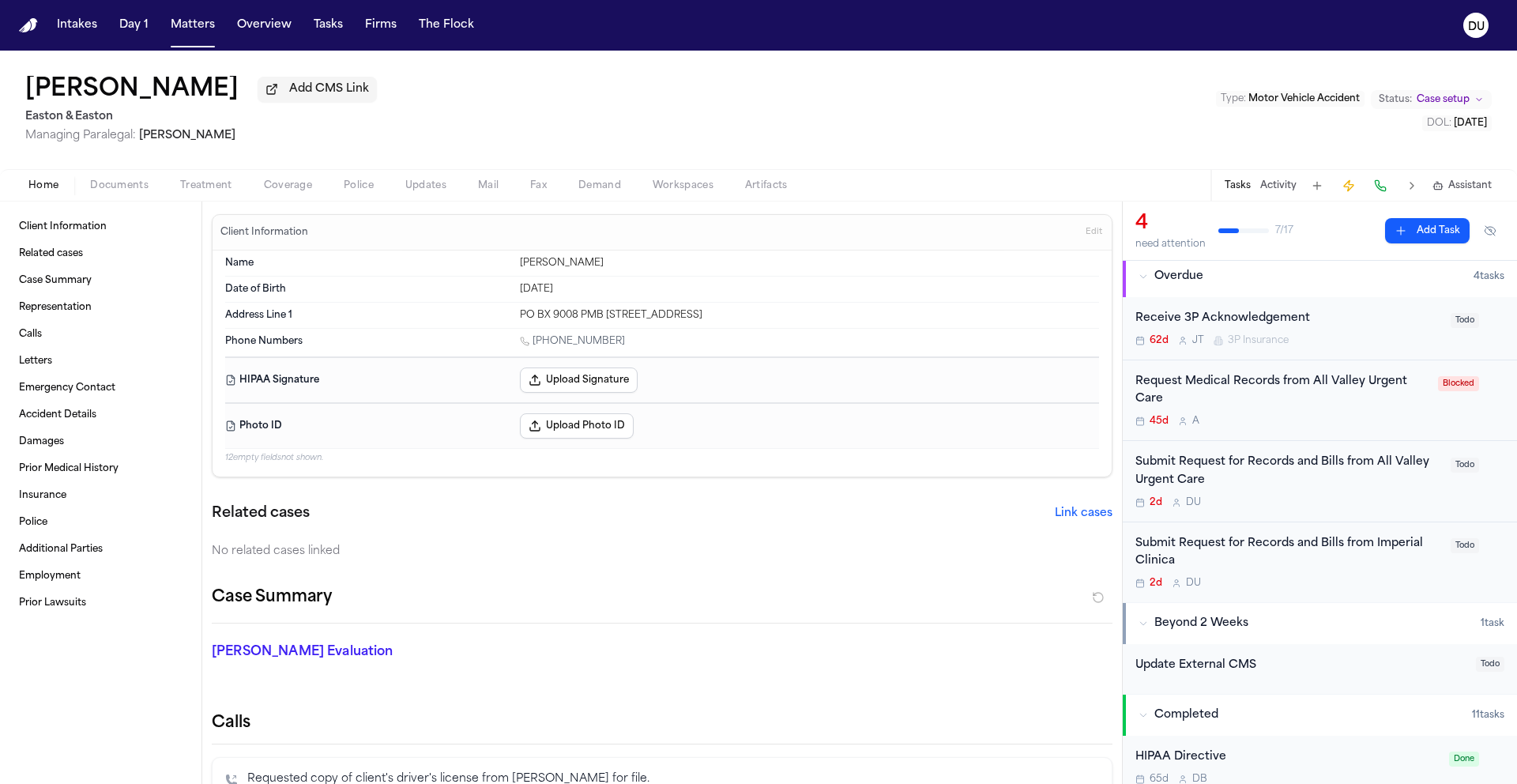
click at [1288, 469] on div "Submit Request for Records and Bills from All Valley Urgent Care" at bounding box center [1288, 471] width 306 height 36
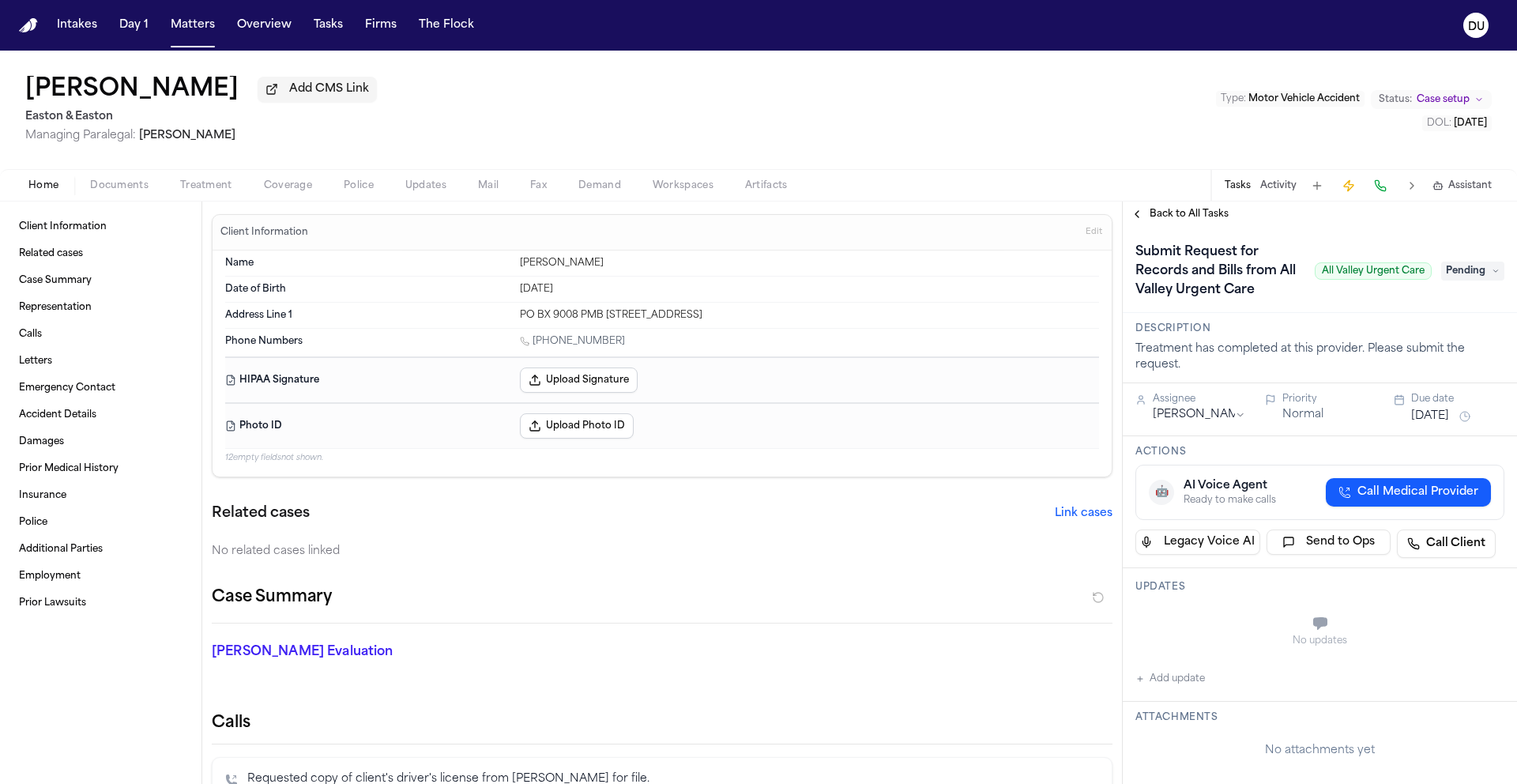
drag, startPoint x: 1159, startPoint y: 694, endPoint x: 1168, endPoint y: 681, distance: 15.8
click at [1161, 692] on div "Updates No updates Add update" at bounding box center [1320, 635] width 394 height 133
click at [1168, 681] on button "Add update" at bounding box center [1170, 678] width 70 height 19
click at [1204, 638] on textarea "Add your update" at bounding box center [1330, 625] width 338 height 31
type textarea "*********"
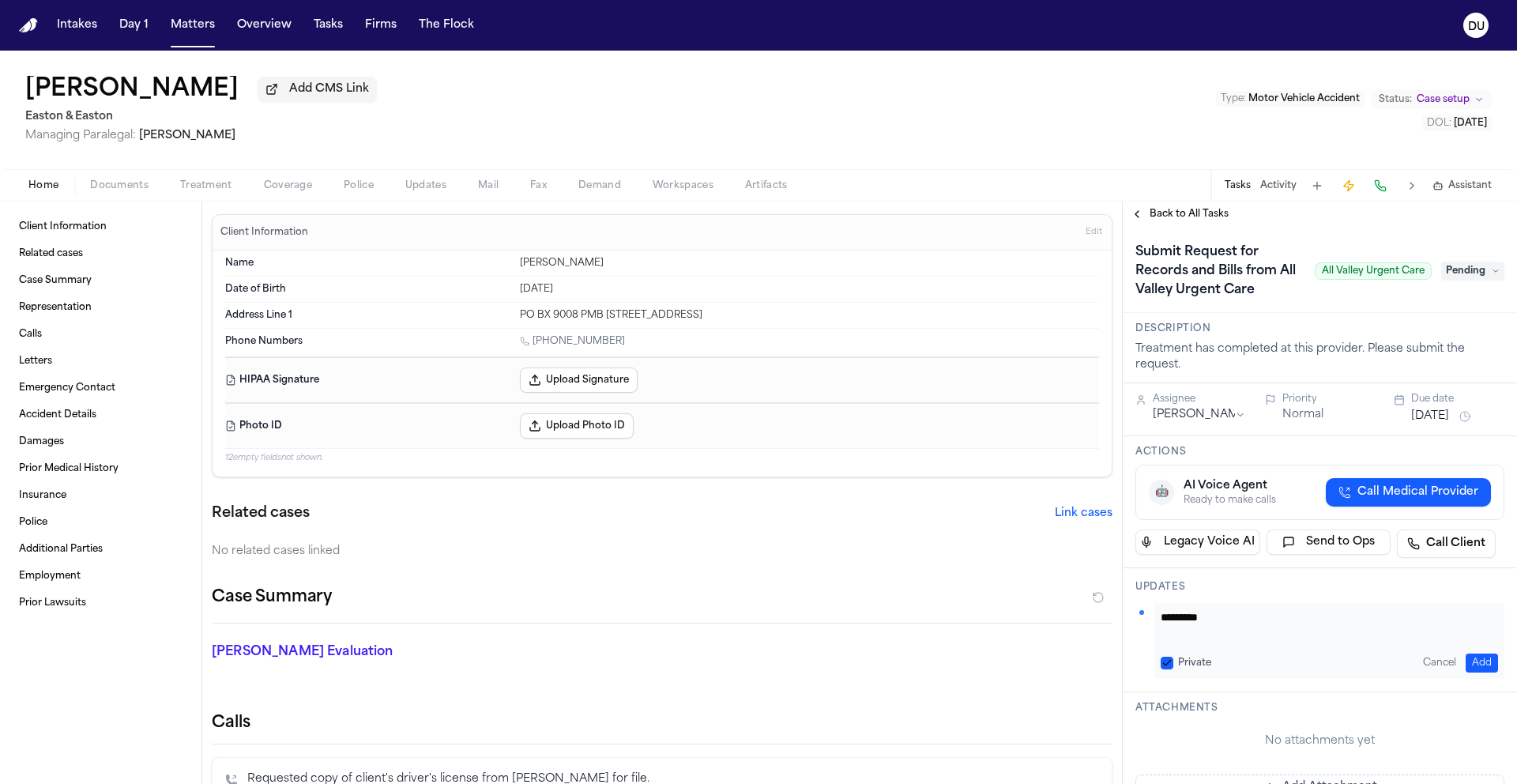
click at [1468, 664] on button "Add" at bounding box center [1482, 662] width 32 height 19
click at [1469, 268] on span "Pending" at bounding box center [1473, 271] width 63 height 19
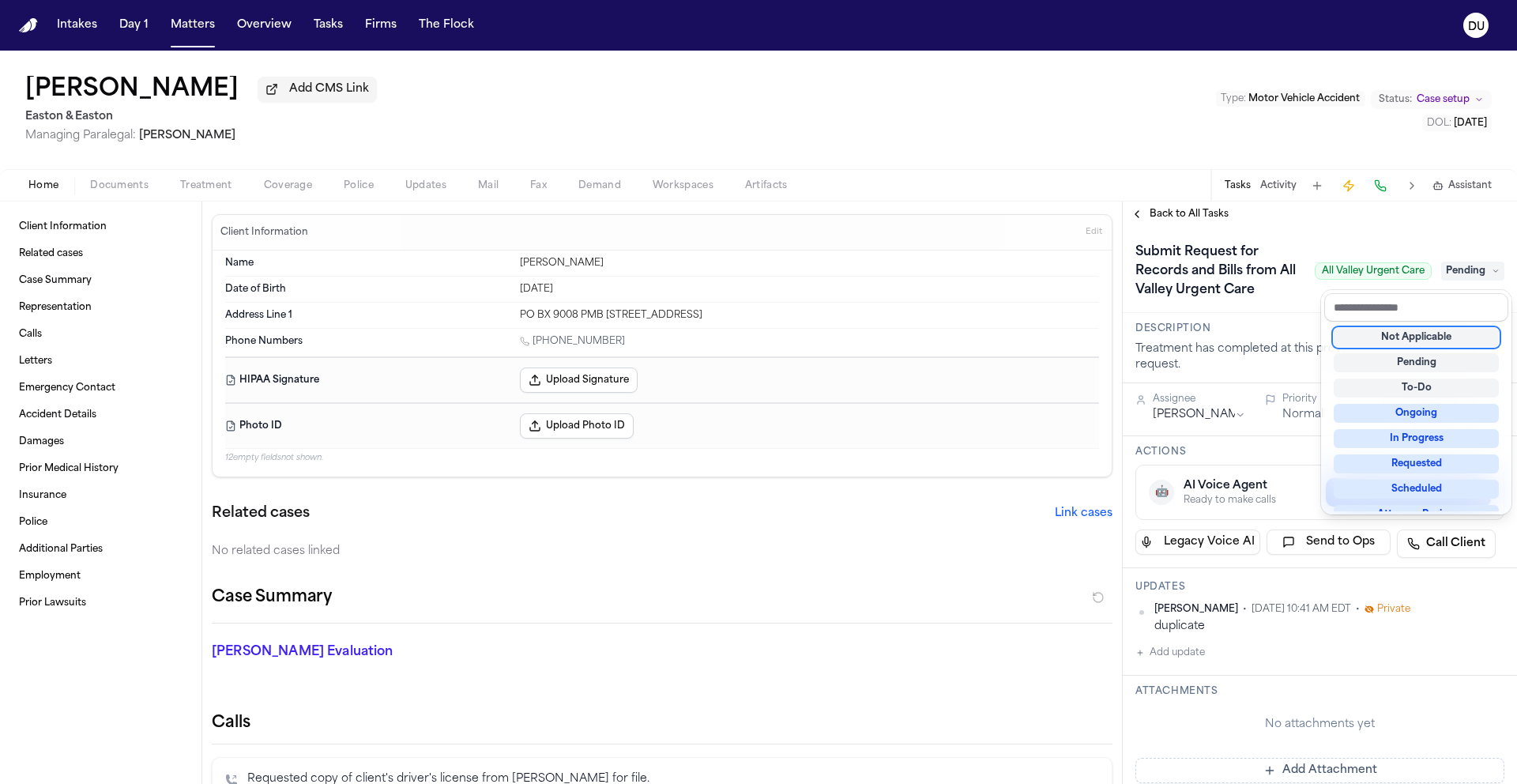
click at [1436, 340] on div "Not Applicable" at bounding box center [1416, 337] width 165 height 19
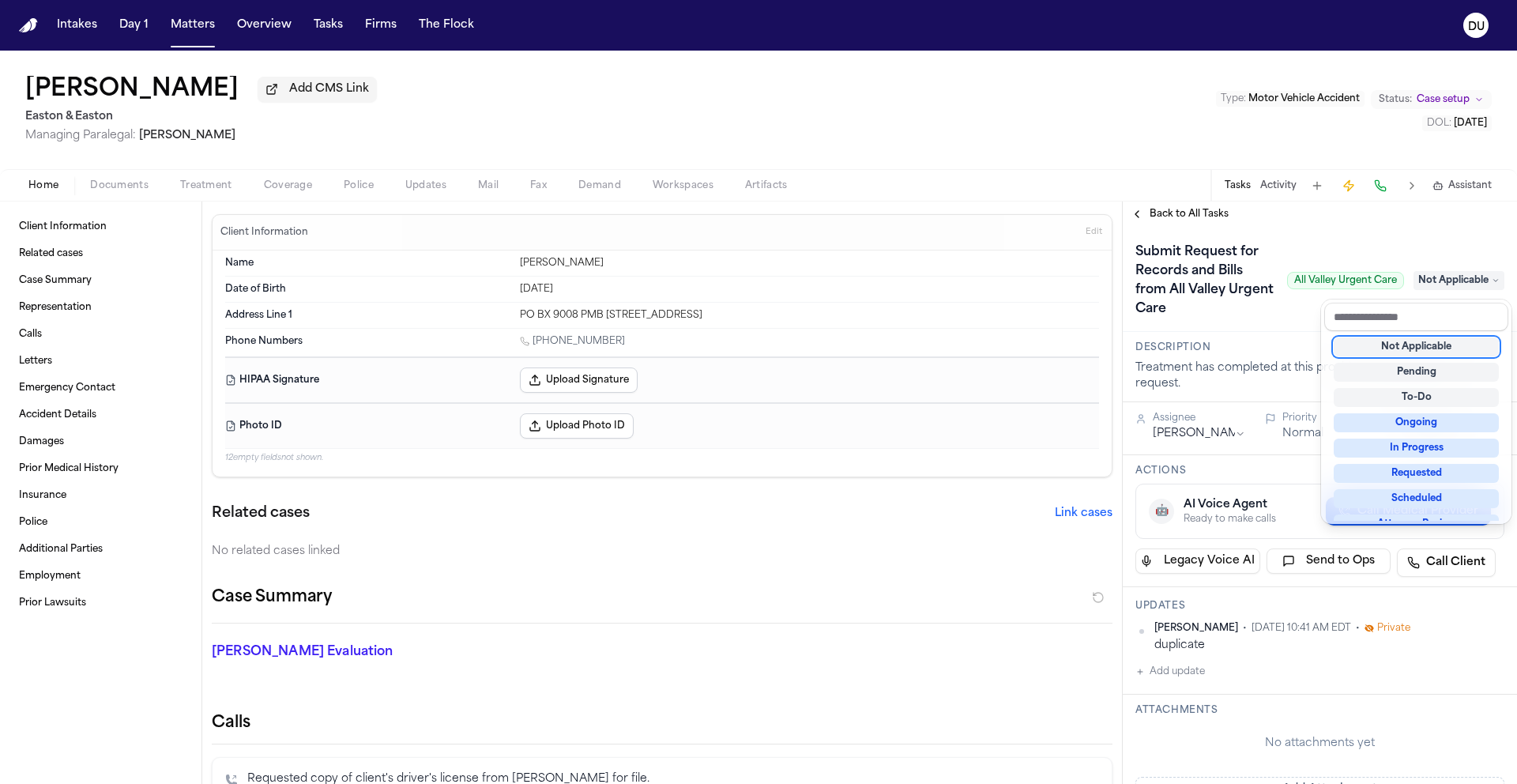
click at [1187, 225] on div "**********" at bounding box center [1320, 493] width 394 height 583
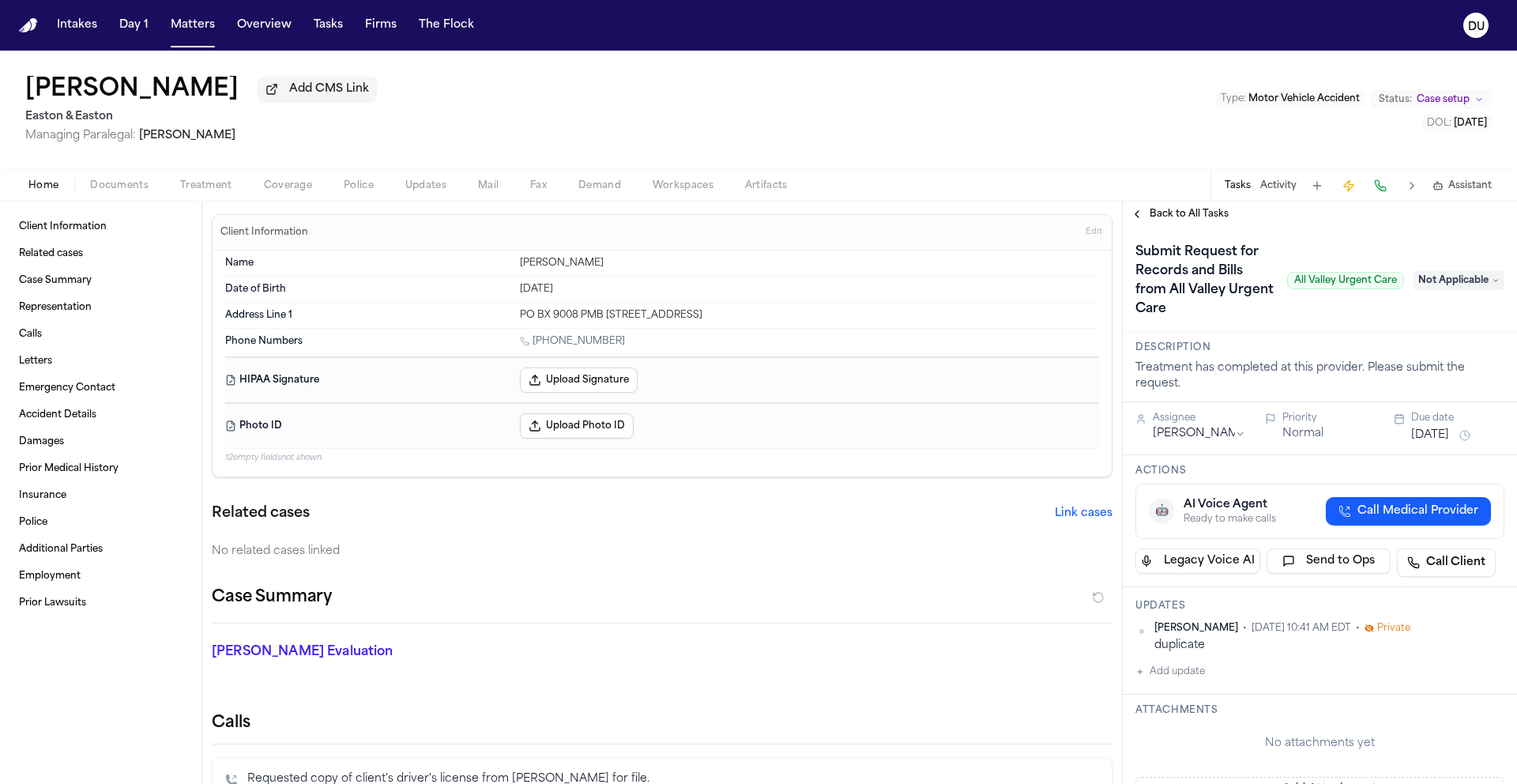
click at [1190, 221] on span "Back to All Tasks" at bounding box center [1189, 214] width 79 height 13
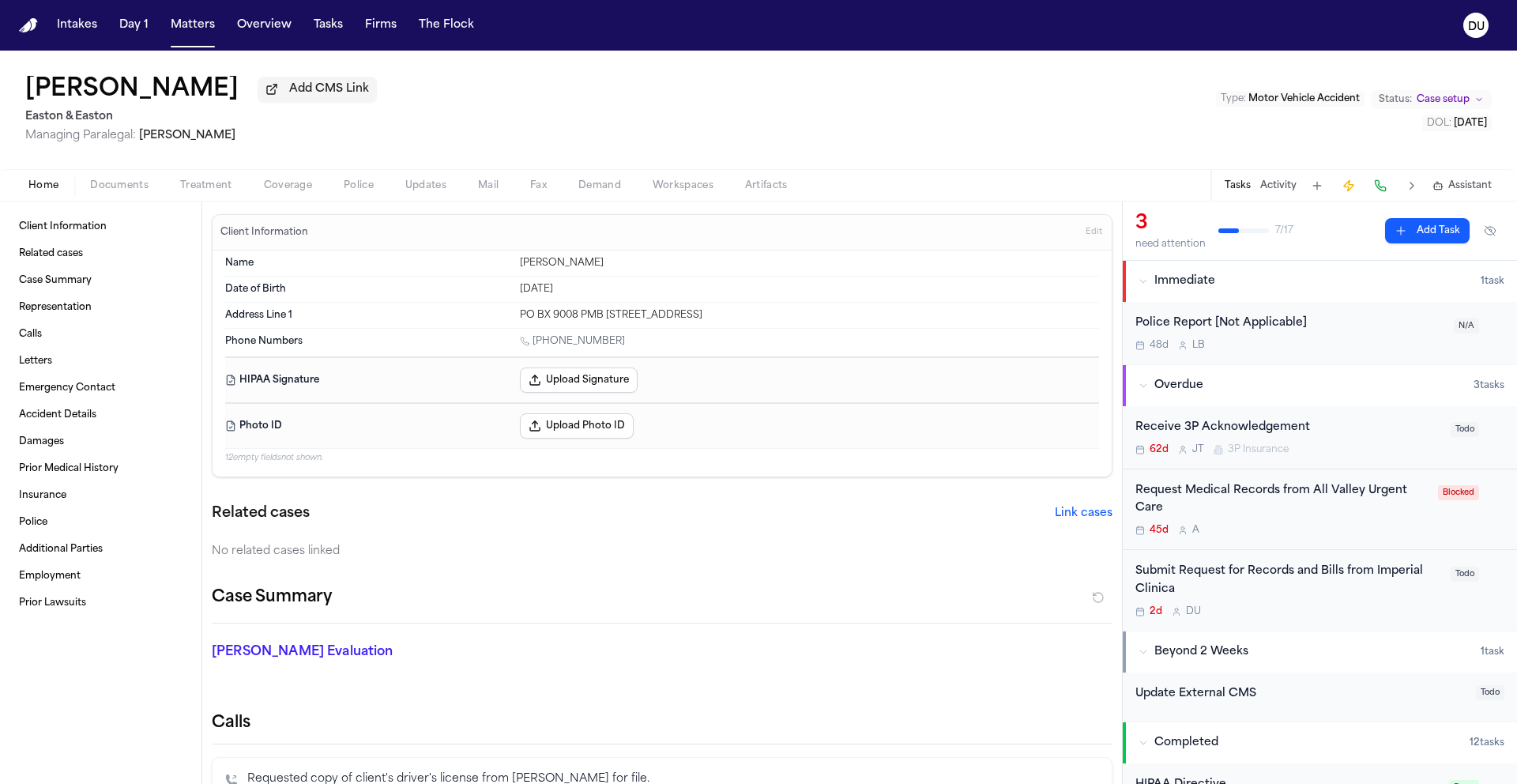
click at [1308, 496] on div "Request Medical Records from All Valley Urgent Care" at bounding box center [1282, 499] width 293 height 36
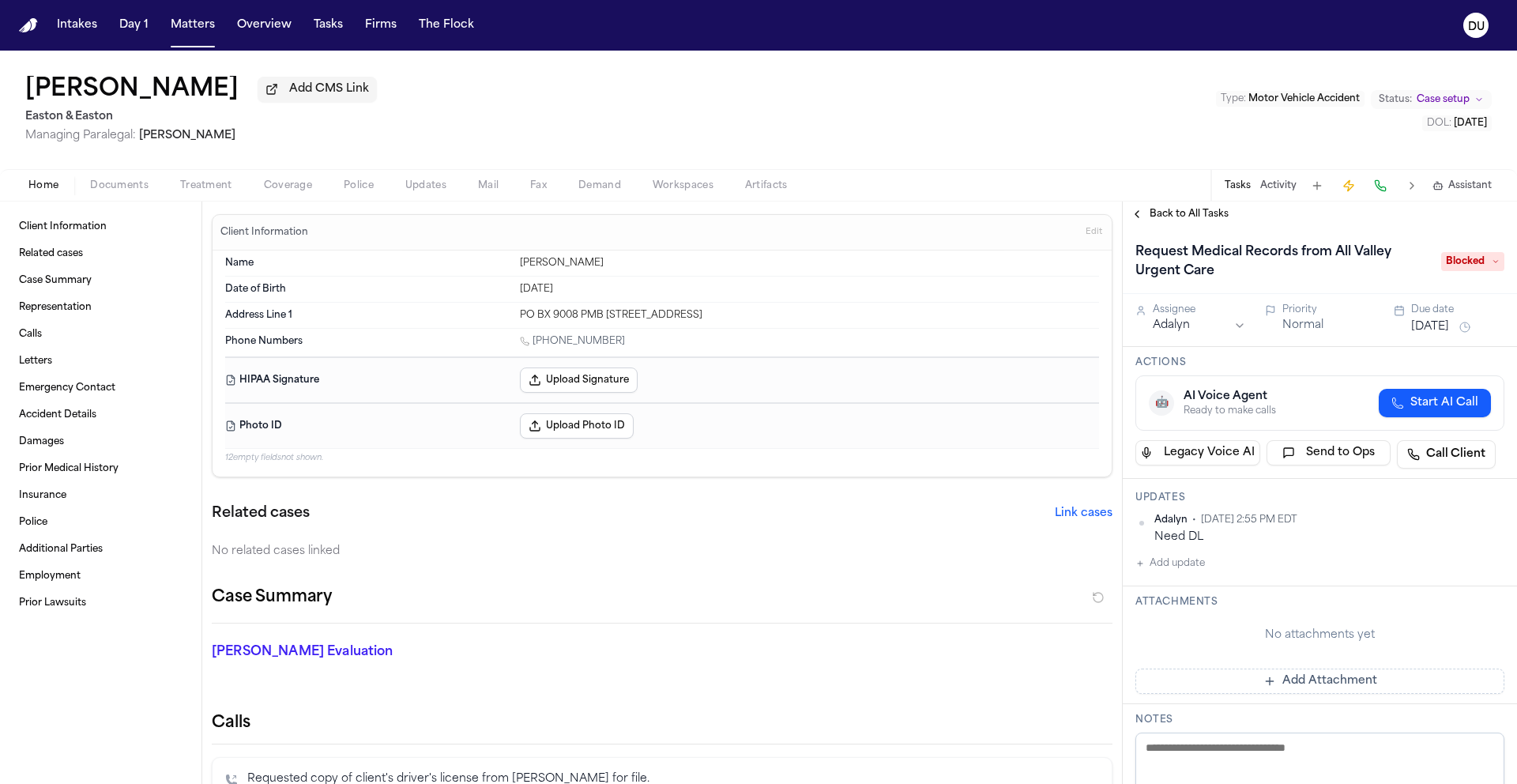
click at [1453, 266] on span "Blocked" at bounding box center [1473, 261] width 63 height 19
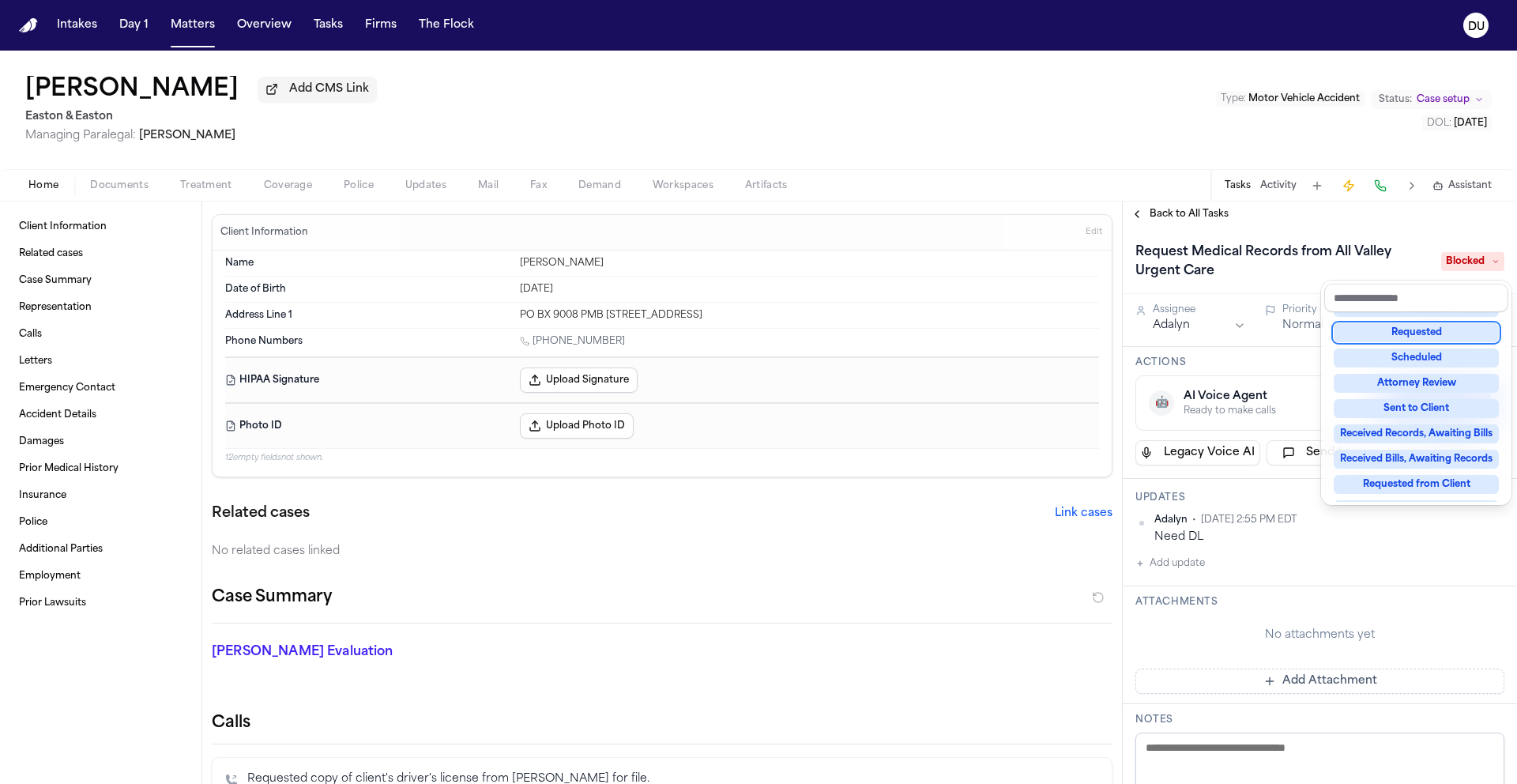
drag, startPoint x: 1421, startPoint y: 330, endPoint x: 1410, endPoint y: 334, distance: 11.7
click at [1421, 331] on div "Requested" at bounding box center [1416, 332] width 165 height 19
click at [1200, 325] on div "Request Medical Records from All Valley Urgent Care Requested Assignee Adalyn P…" at bounding box center [1320, 706] width 394 height 958
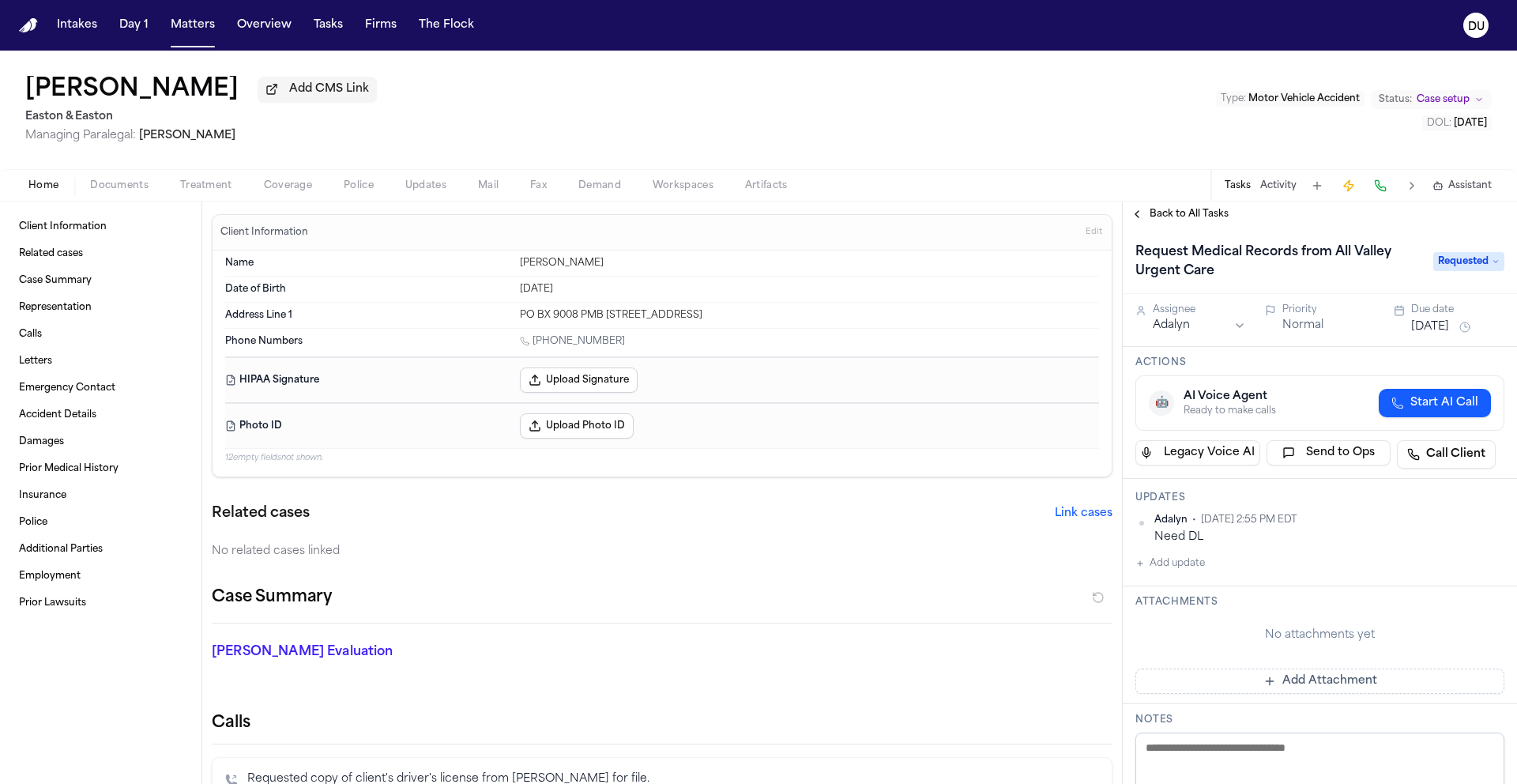
click at [1202, 328] on html "Intakes Day 1 Matters Overview Tasks Firms The Flock DU Myra Lorenzana Add CMS …" at bounding box center [758, 392] width 1517 height 784
click at [1185, 568] on button "Add update" at bounding box center [1170, 563] width 70 height 19
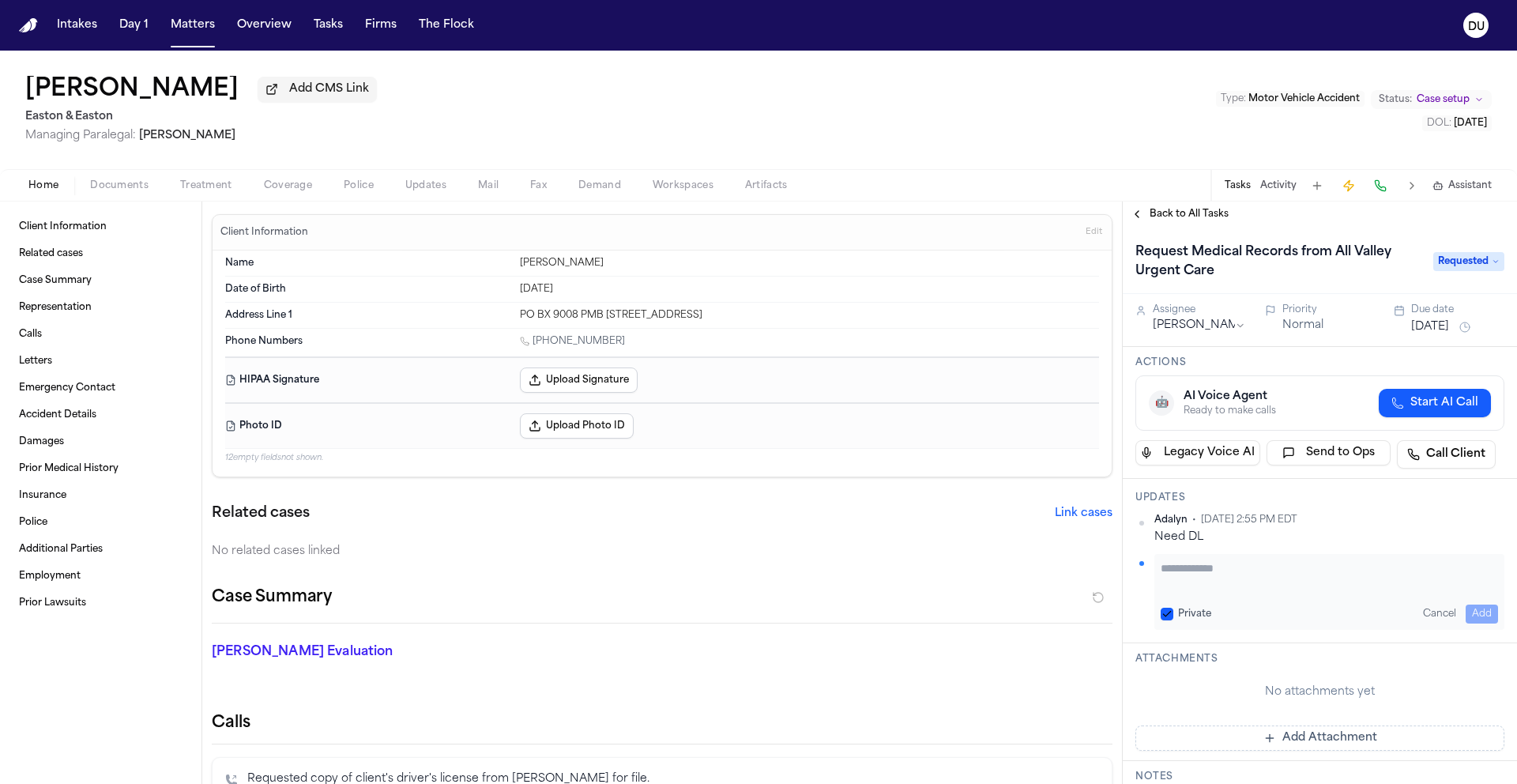
click at [1241, 580] on textarea "Add your update" at bounding box center [1330, 576] width 338 height 31
type textarea "**********"
click at [1472, 616] on button "Add" at bounding box center [1482, 613] width 32 height 19
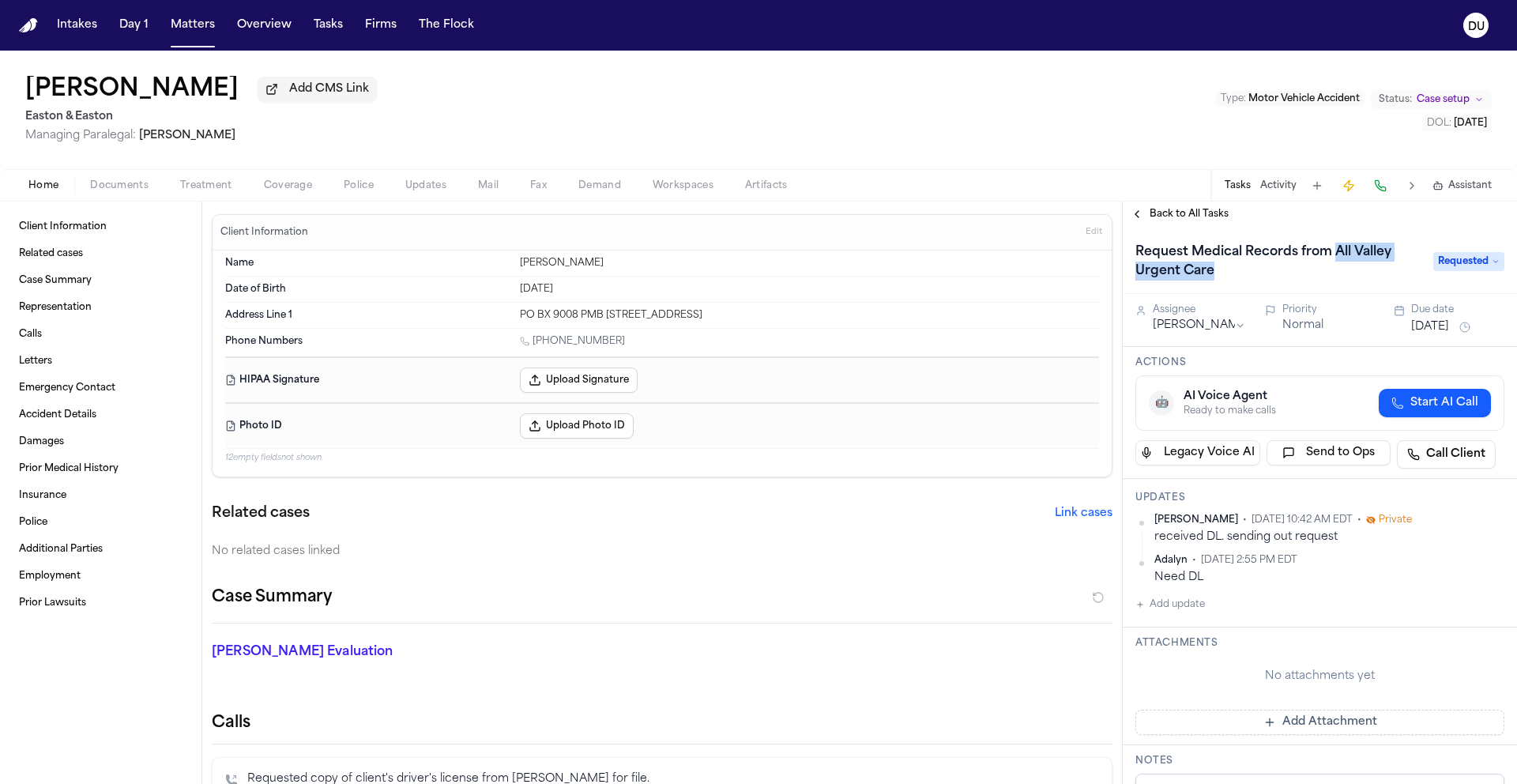
drag, startPoint x: 1335, startPoint y: 257, endPoint x: 1383, endPoint y: 272, distance: 50.3
click at [1387, 271] on h1 "Request Medical Records from All Valley Urgent Care" at bounding box center [1277, 261] width 294 height 44
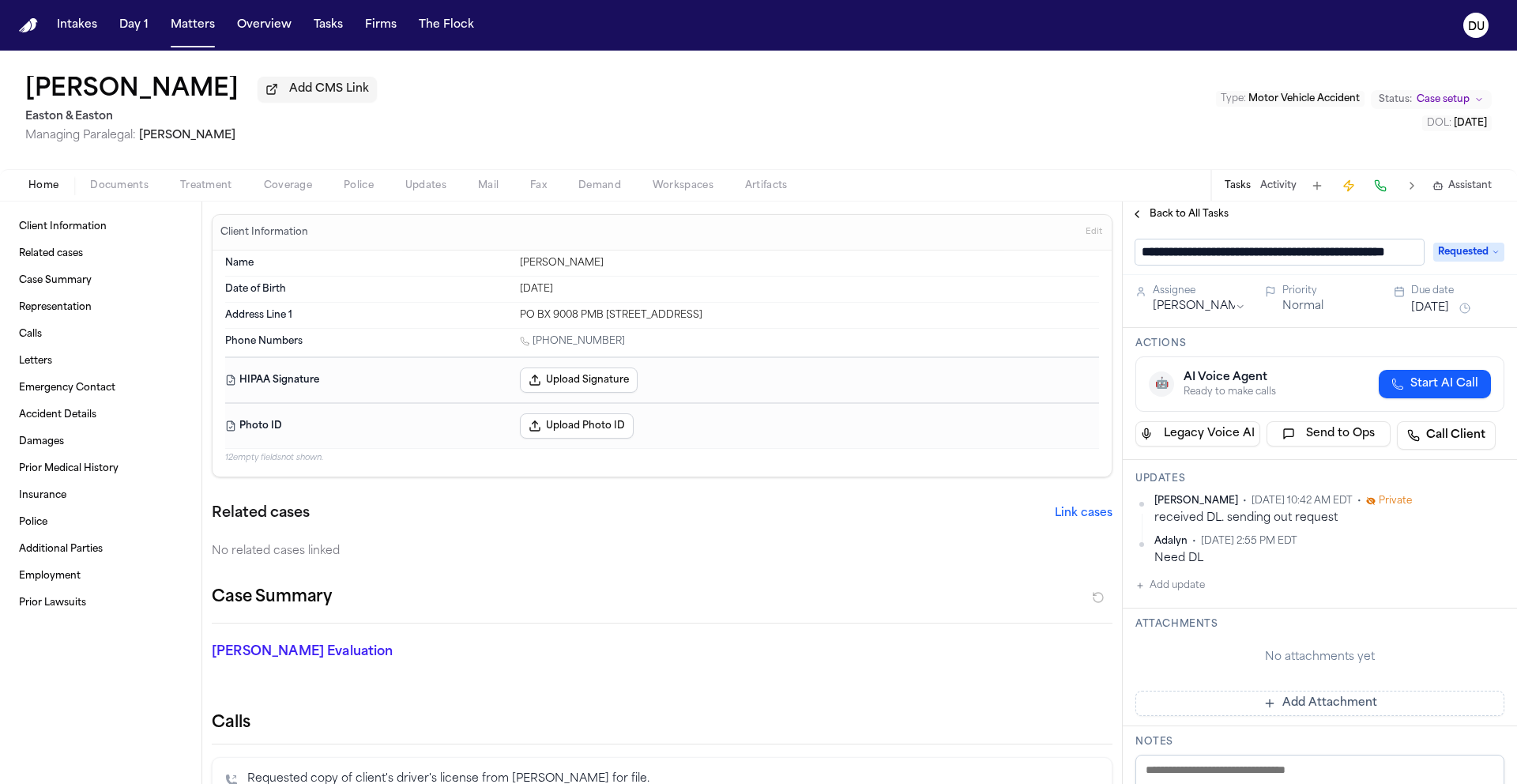
scroll to position [0, 74]
drag, startPoint x: 1269, startPoint y: 257, endPoint x: 1408, endPoint y: 258, distance: 139.0
click at [1408, 258] on input "**********" at bounding box center [1273, 252] width 276 height 26
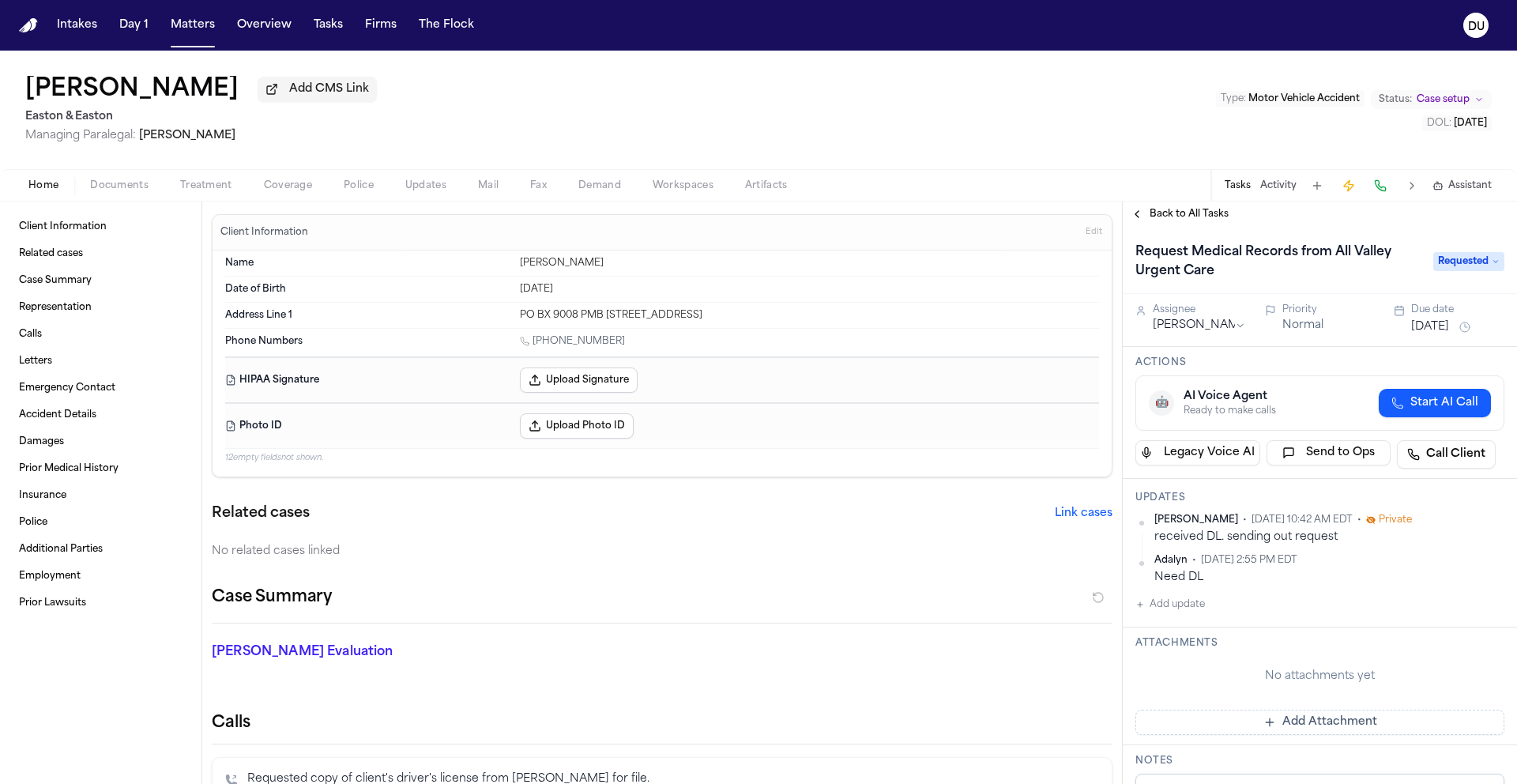
click at [1478, 267] on span "Requested" at bounding box center [1469, 261] width 71 height 19
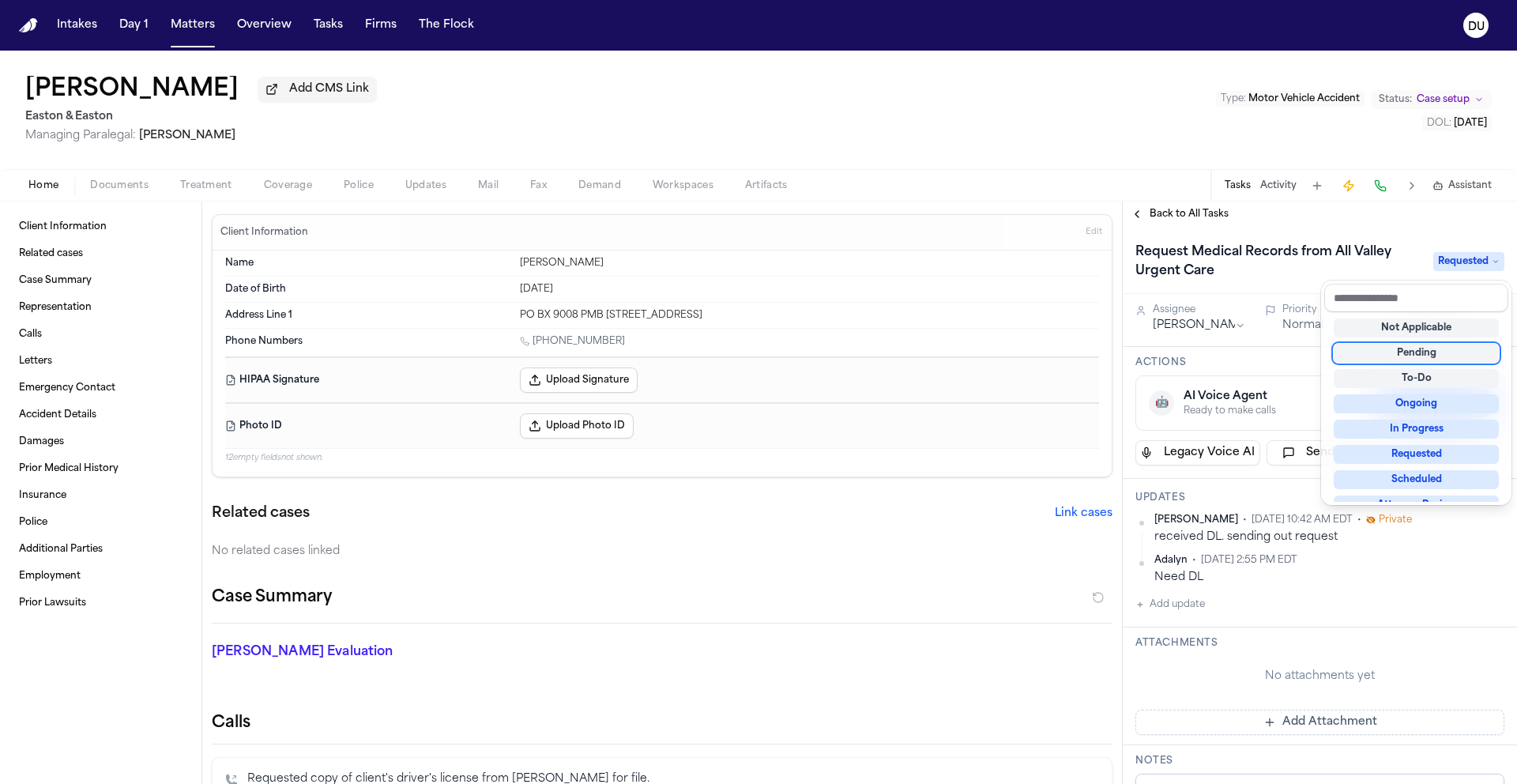
click at [1428, 357] on div "Pending" at bounding box center [1416, 352] width 165 height 19
click at [1403, 349] on div "Pending" at bounding box center [1416, 346] width 165 height 19
click at [1362, 251] on div "Request Medical Records from All Valley Urgent Care Pending" at bounding box center [1320, 261] width 369 height 44
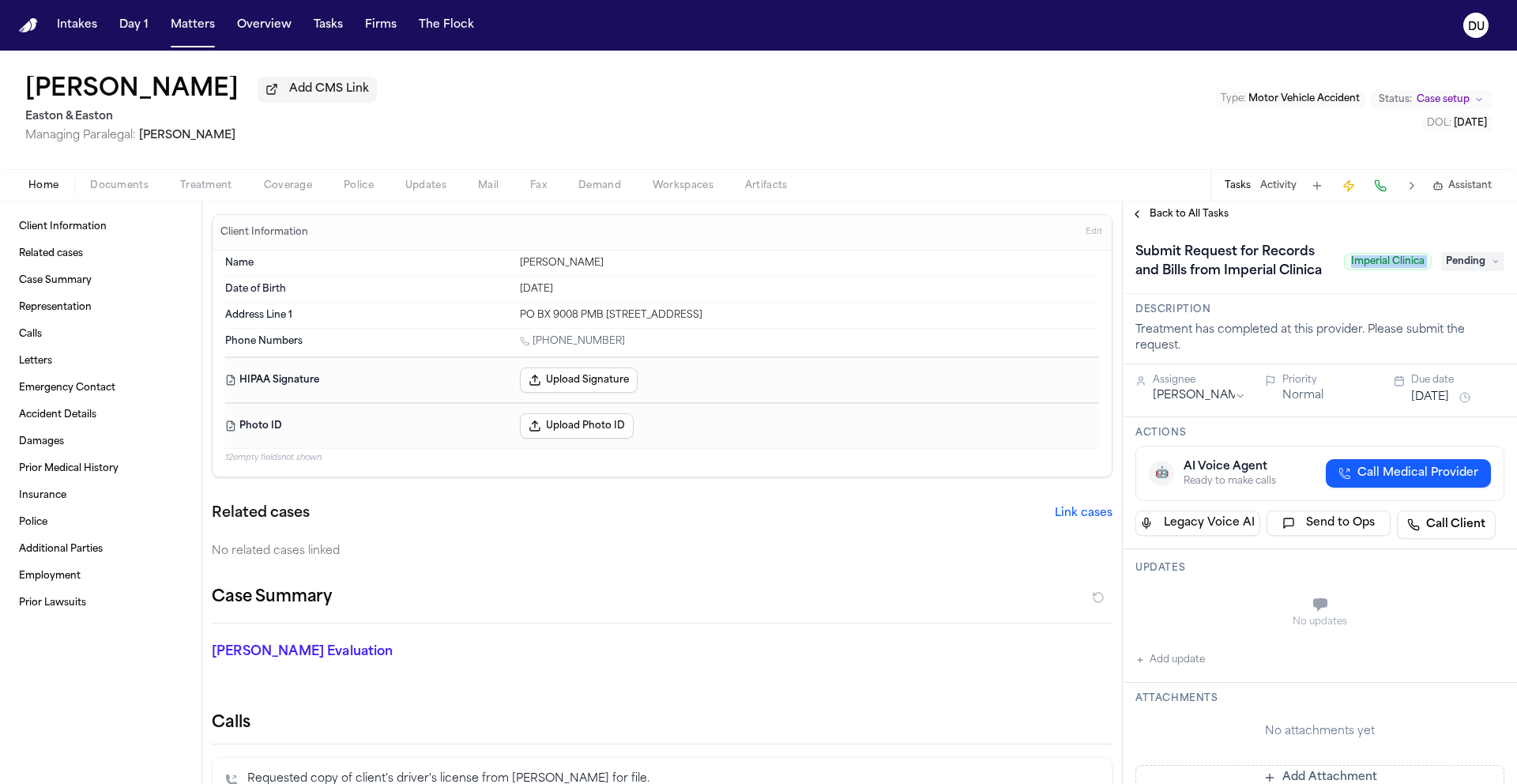
drag, startPoint x: 1338, startPoint y: 277, endPoint x: 1435, endPoint y: 277, distance: 97.0
click at [1435, 277] on div "Submit Request for Records and Bills from Imperial Clinica Imperial Clinica Pen…" at bounding box center [1320, 261] width 369 height 44
copy span "Imperial Clinica"
click at [1468, 271] on span "Pending" at bounding box center [1473, 261] width 63 height 19
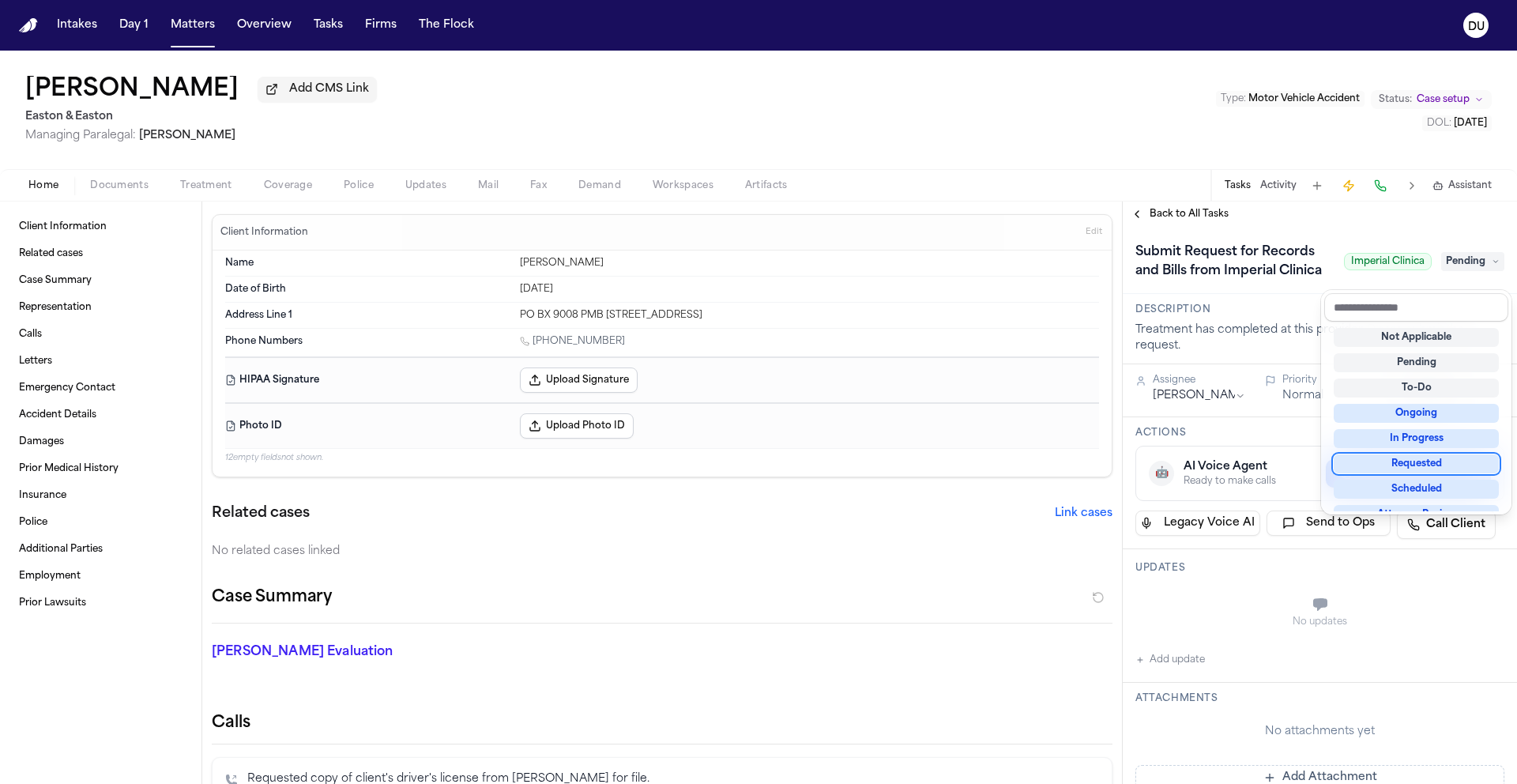
click at [1419, 465] on div "Requested" at bounding box center [1416, 463] width 165 height 19
click at [1257, 284] on div "Submit Request for Records and Bills from Imperial Clinica Imperial Clinica Req…" at bounding box center [1320, 261] width 369 height 44
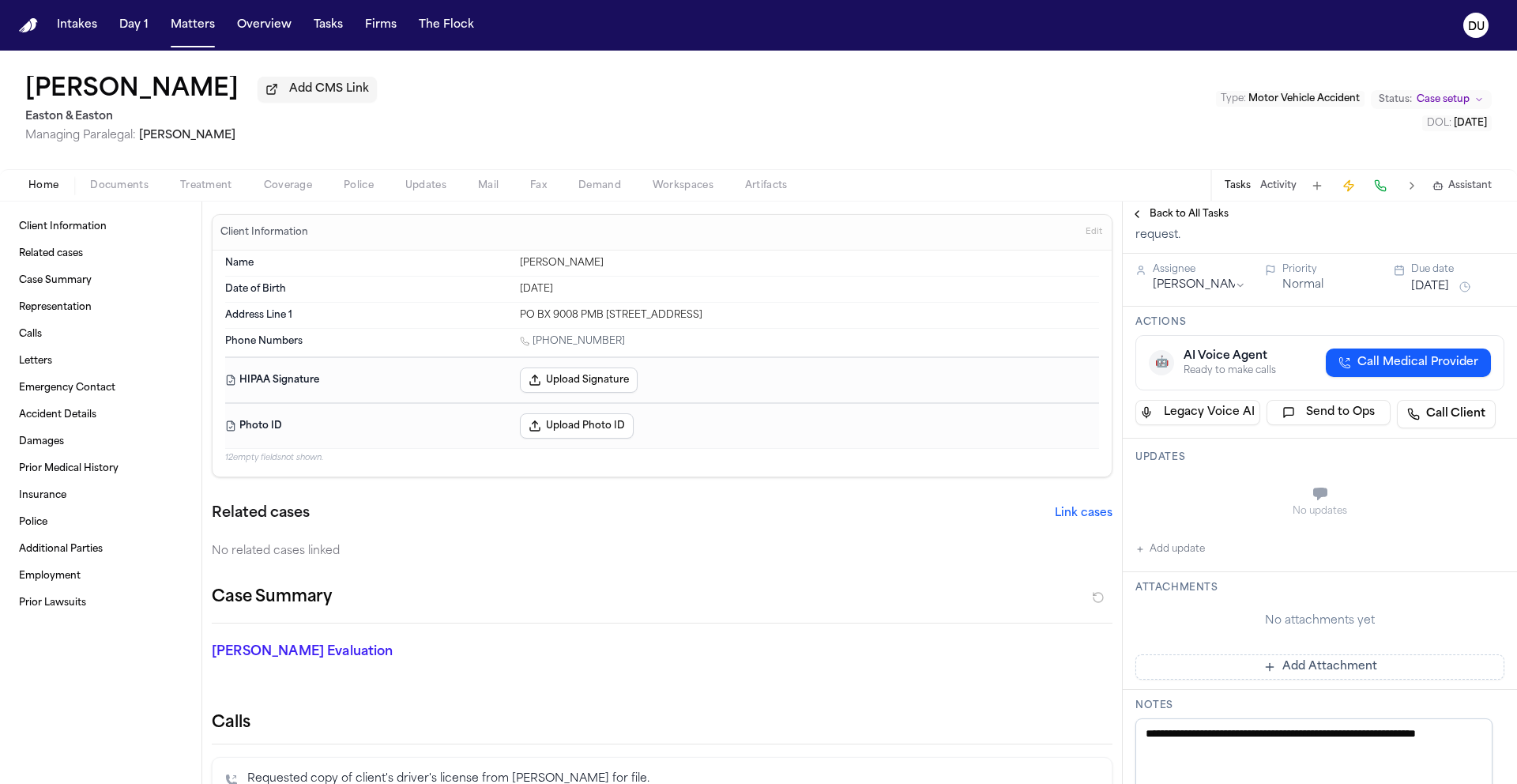
scroll to position [112, 0]
click at [1161, 558] on button "Add update" at bounding box center [1170, 548] width 70 height 19
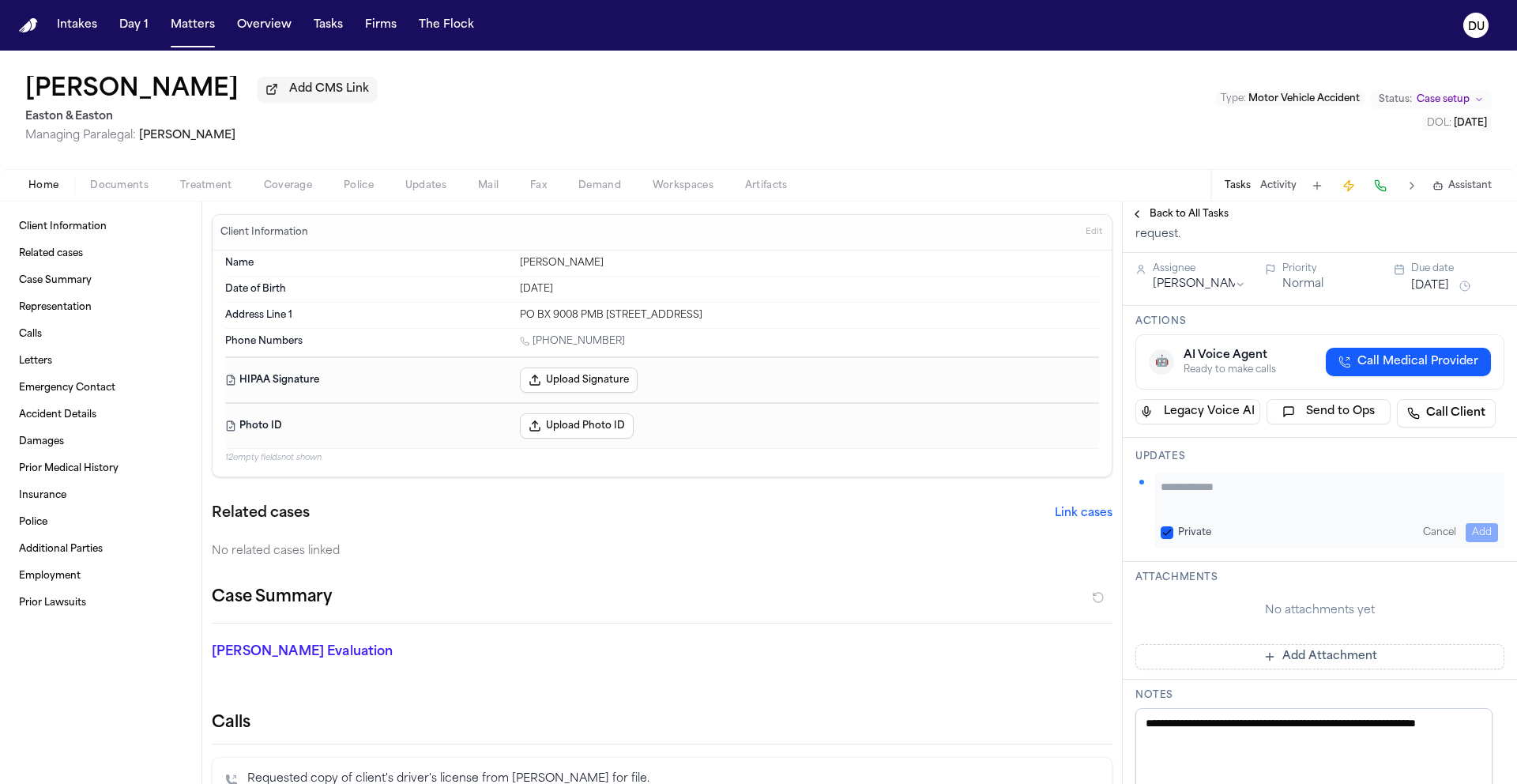
click at [1244, 653] on div "No attachments yet Add Attachment" at bounding box center [1320, 630] width 369 height 79
click at [1267, 669] on button "Add Attachment" at bounding box center [1320, 656] width 369 height 26
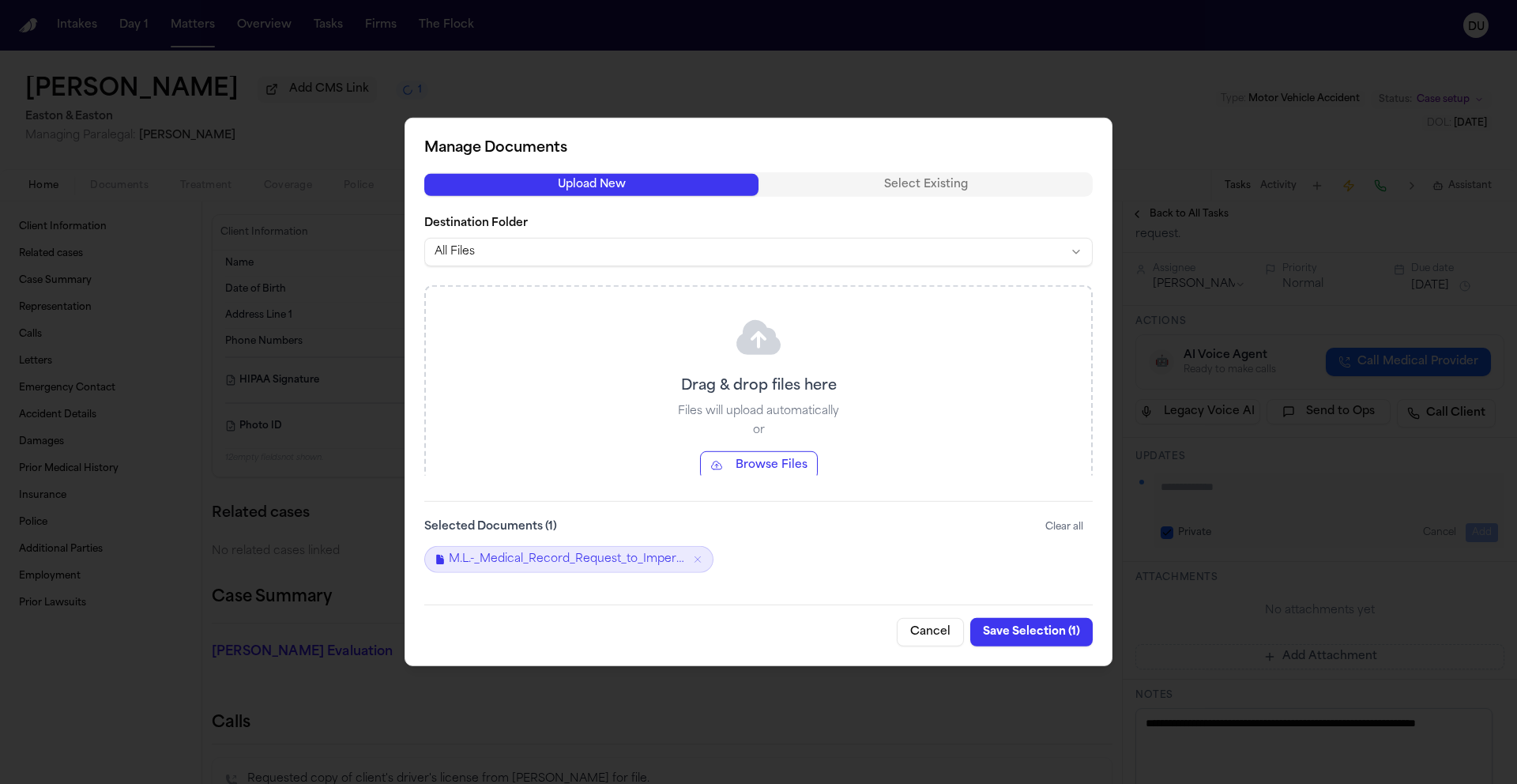
click at [1032, 633] on button "Save Selection ( 1 )" at bounding box center [1031, 632] width 123 height 28
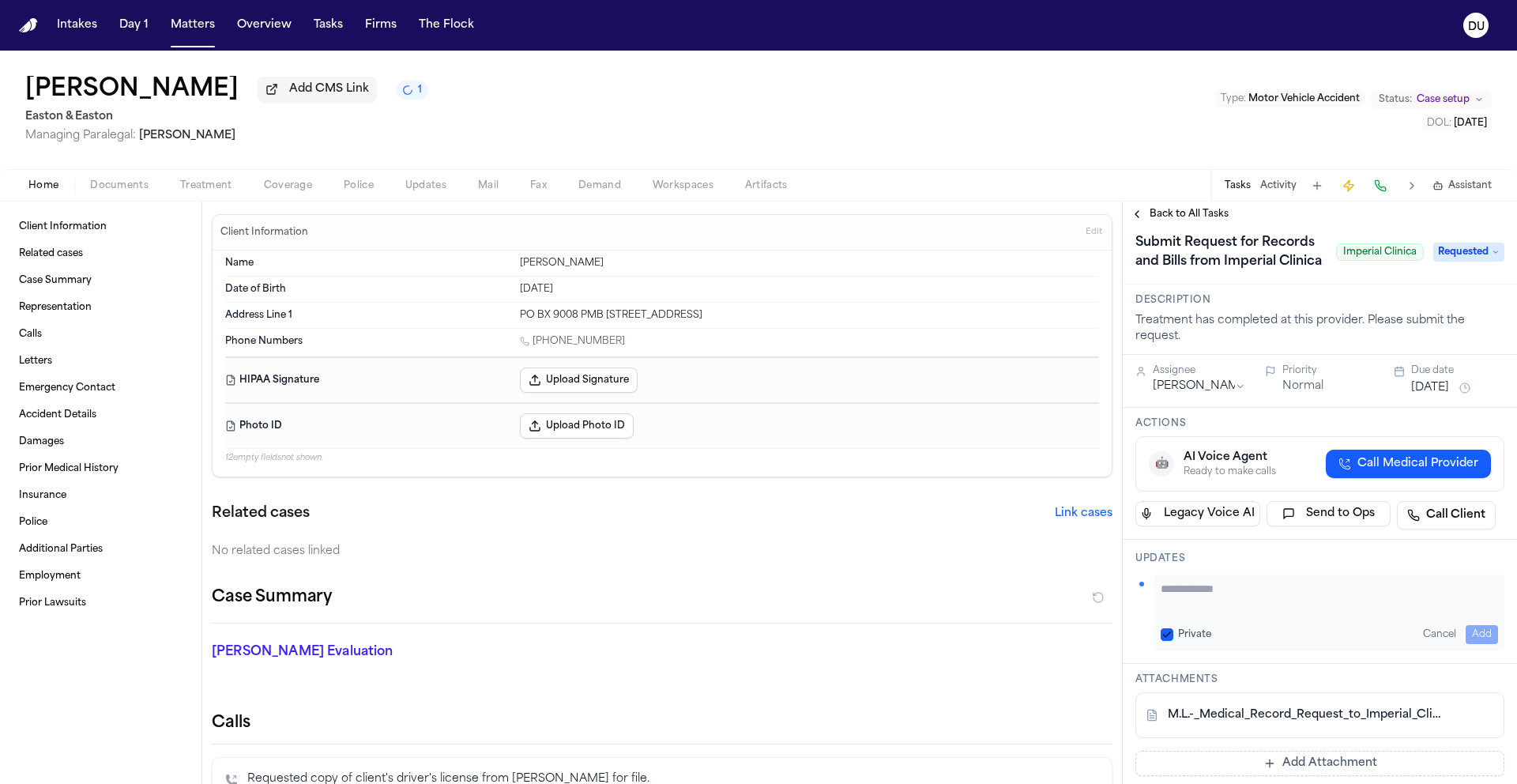
scroll to position [0, 0]
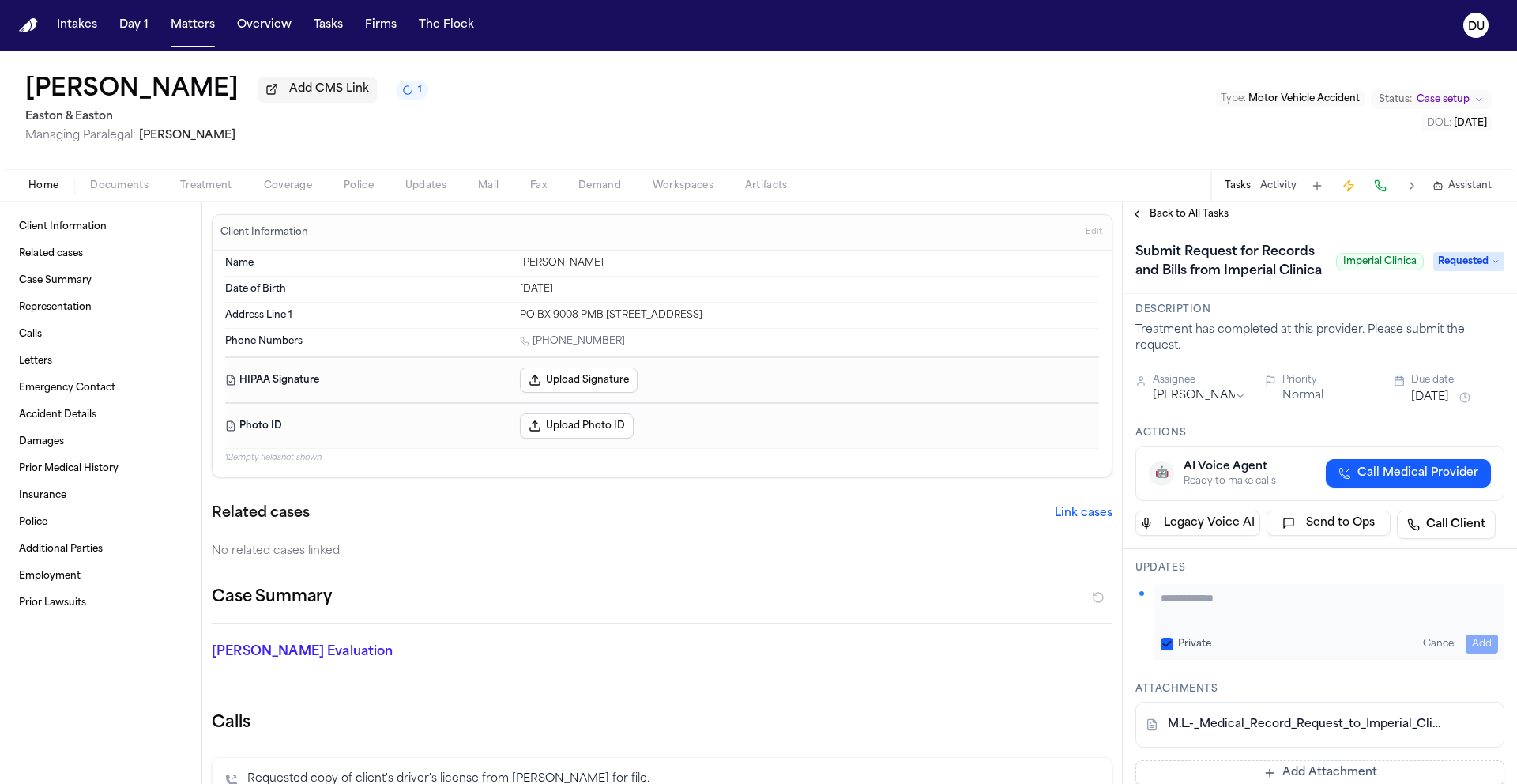
click at [1316, 238] on div "Submit Request for Records and Bills from Imperial Clinica Imperial Clinica Req…" at bounding box center [1320, 260] width 394 height 67
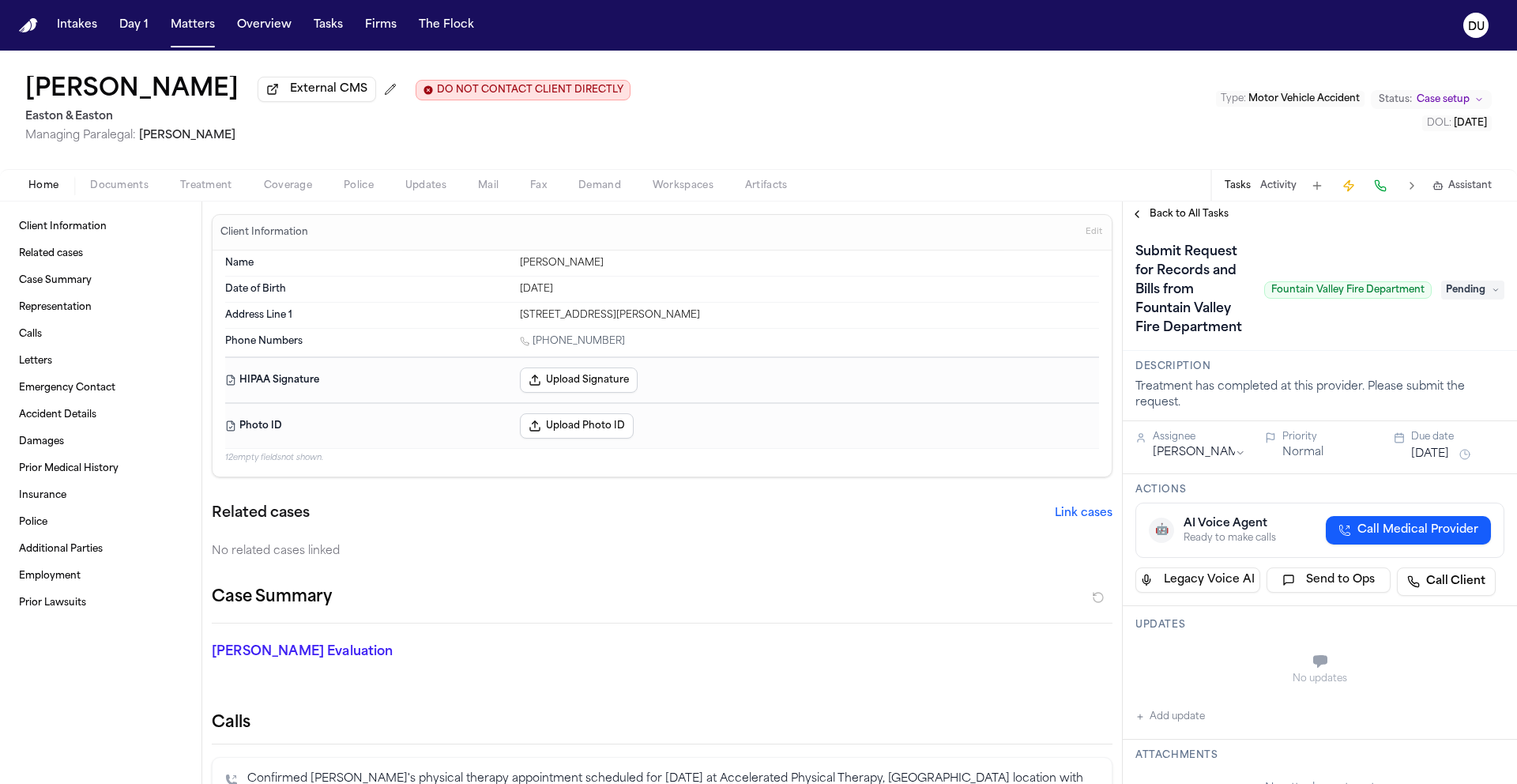
click at [40, 20] on nav "Intakes Day 1 Matters Overview Tasks Firms The Flock DU" at bounding box center [758, 26] width 1517 height 51
click at [28, 28] on img "Home" at bounding box center [27, 26] width 19 height 15
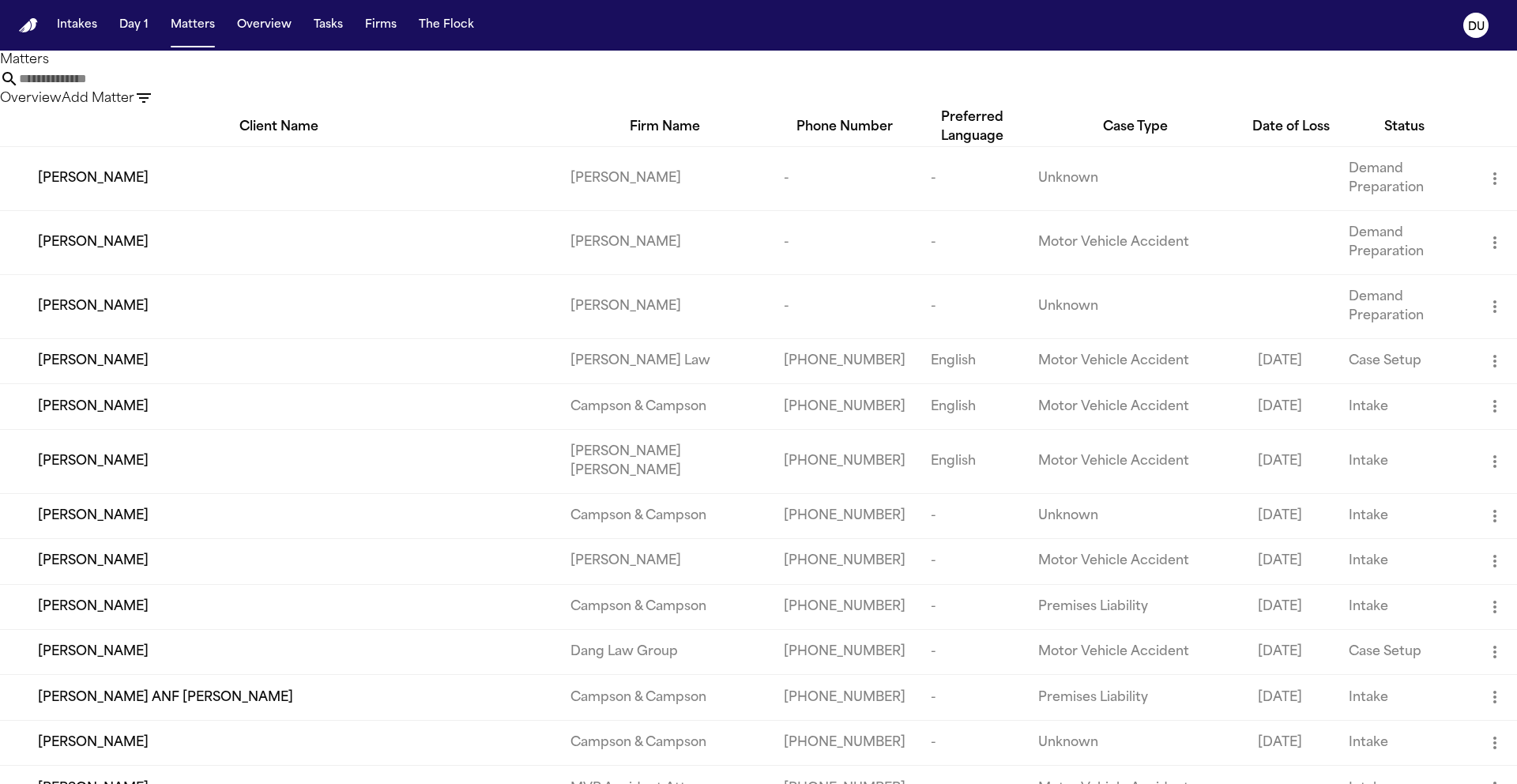
click at [145, 88] on input "text" at bounding box center [81, 78] width 127 height 19
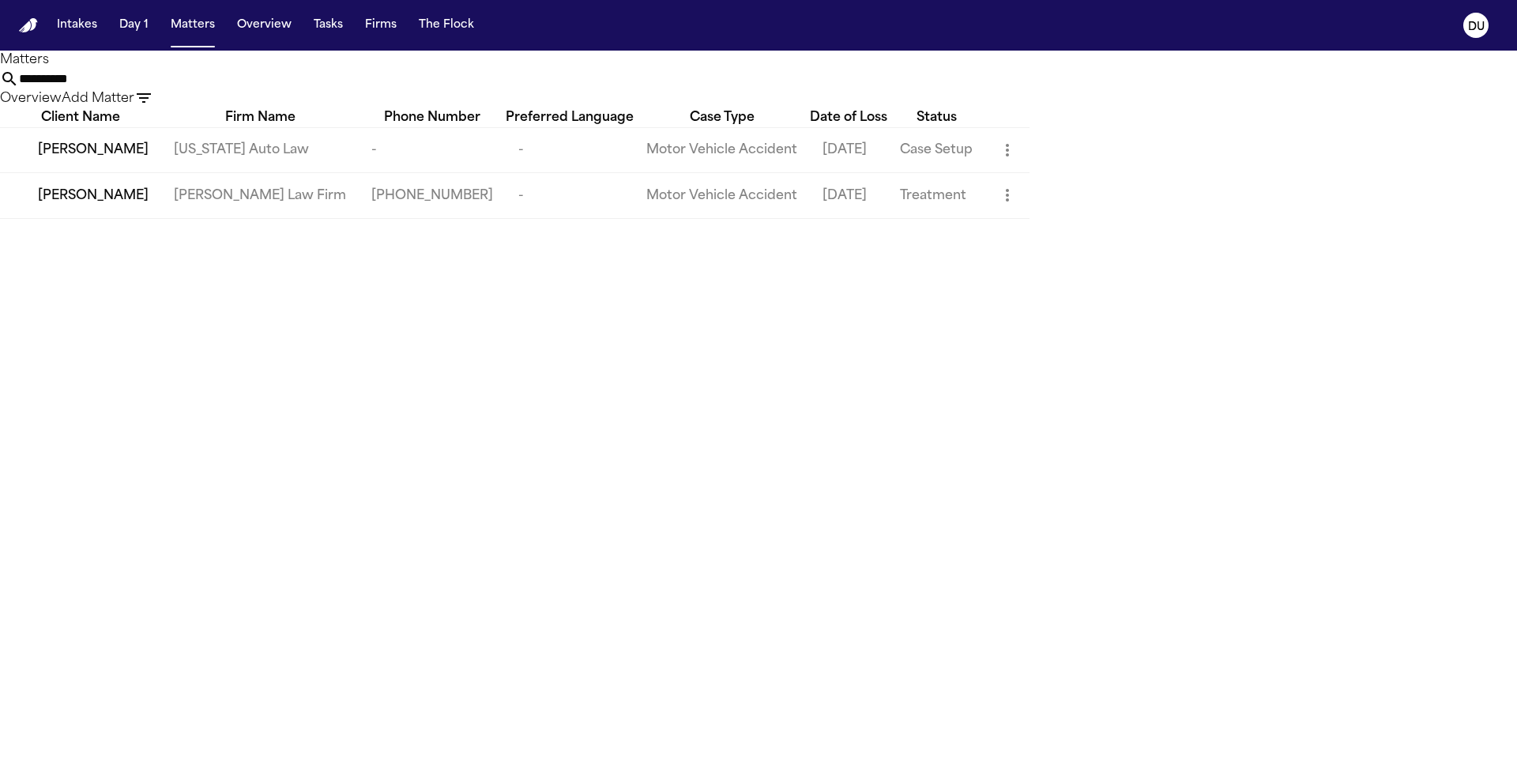
type input "**********"
click at [161, 208] on td "Carlos Portillo" at bounding box center [80, 195] width 161 height 45
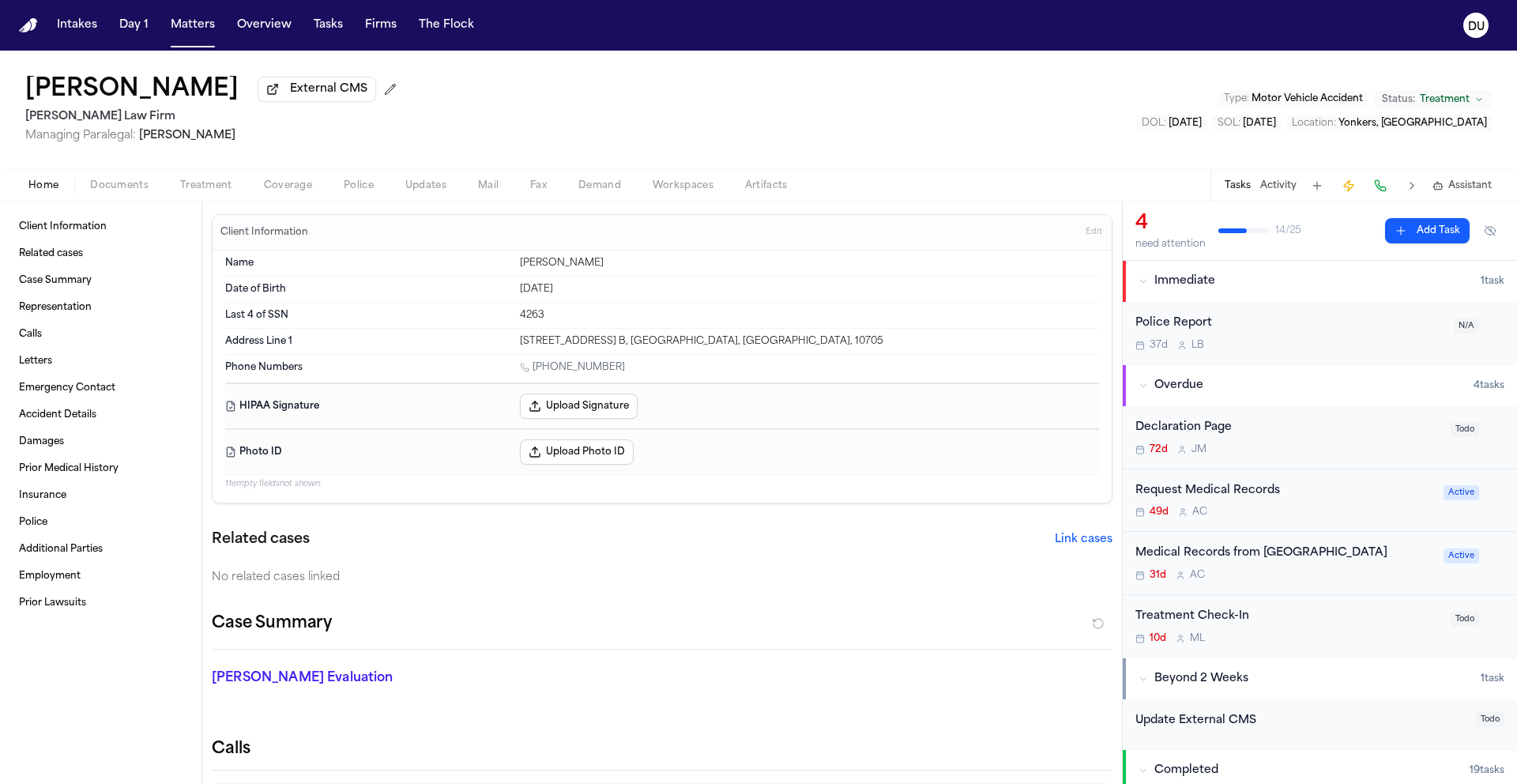
scroll to position [3, 0]
click at [1169, 559] on div "Medical Records from Saint Joseph's Medical Center" at bounding box center [1284, 550] width 298 height 19
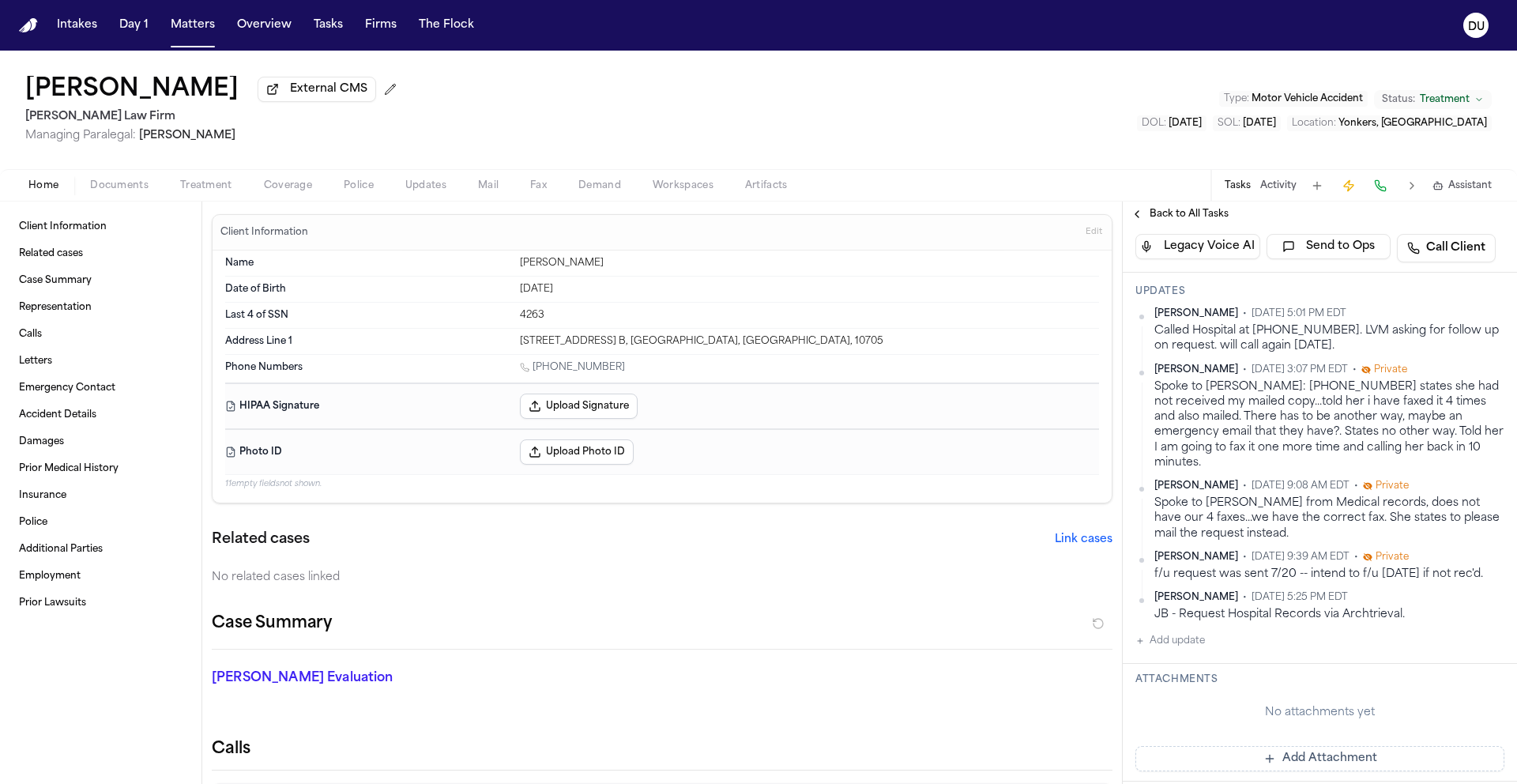
scroll to position [297, 0]
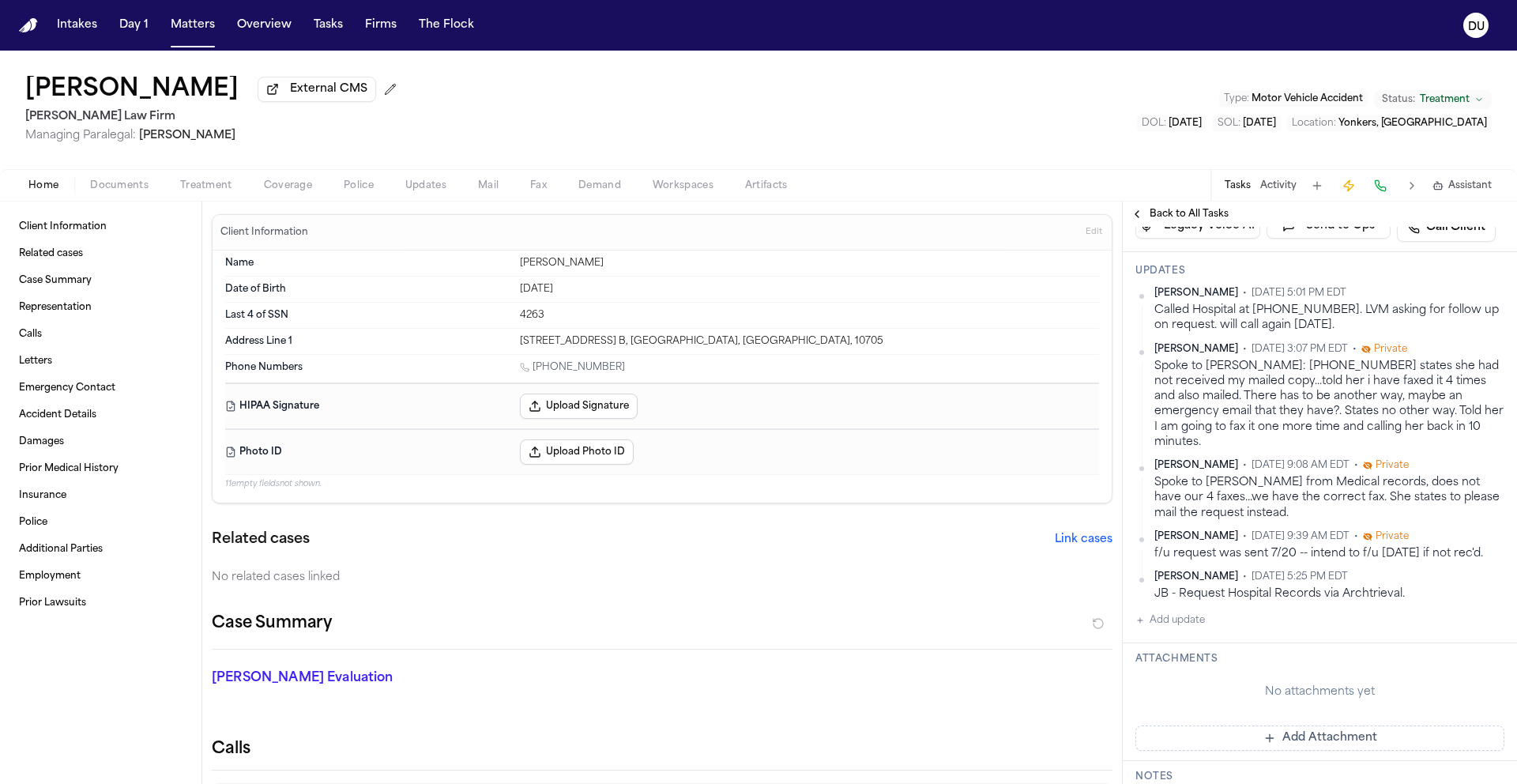
click at [1179, 630] on button "Add update" at bounding box center [1170, 620] width 70 height 19
click at [1240, 649] on textarea "Add your update" at bounding box center [1330, 633] width 338 height 31
type textarea "**********"
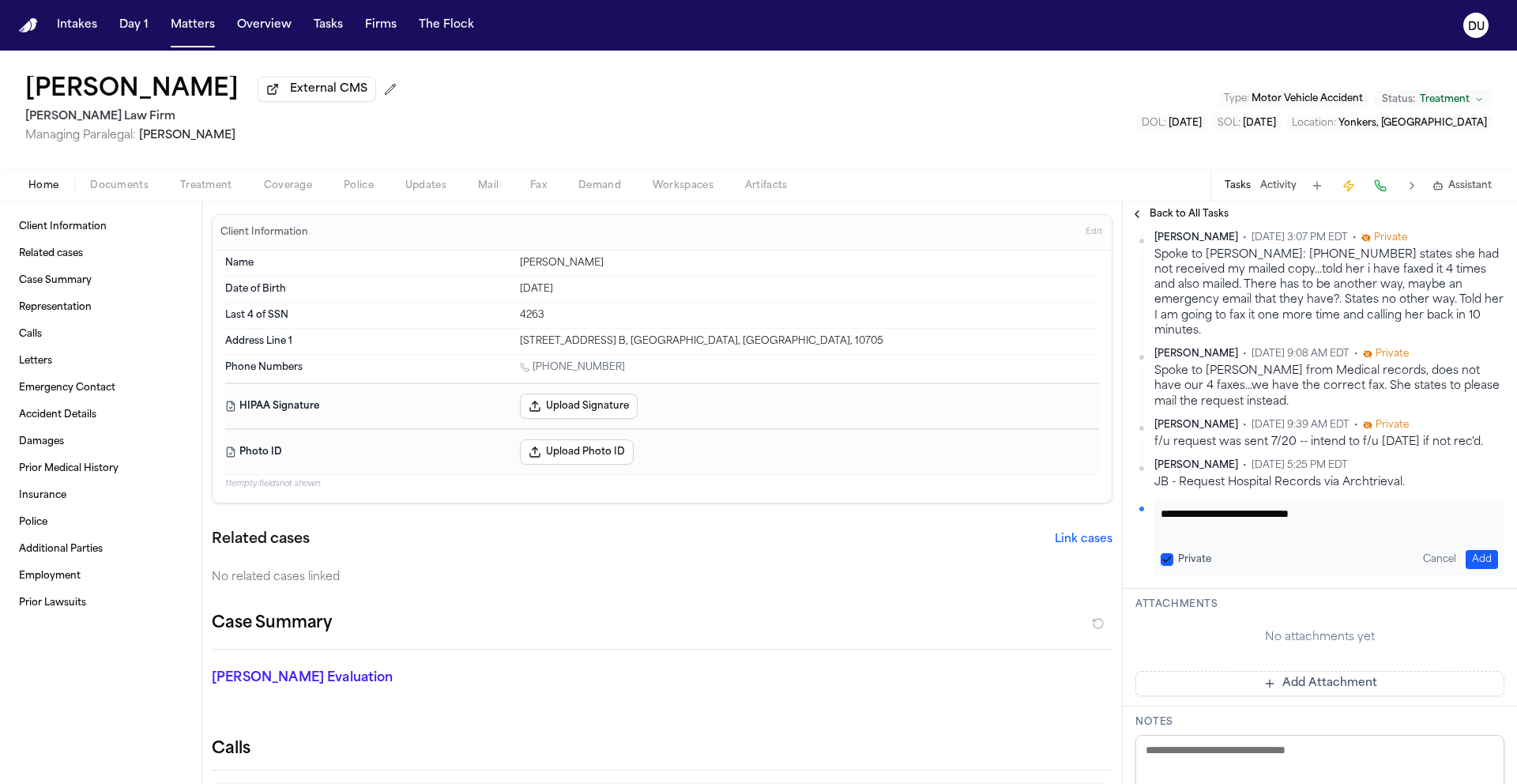
click at [1478, 569] on button "Add" at bounding box center [1482, 559] width 32 height 19
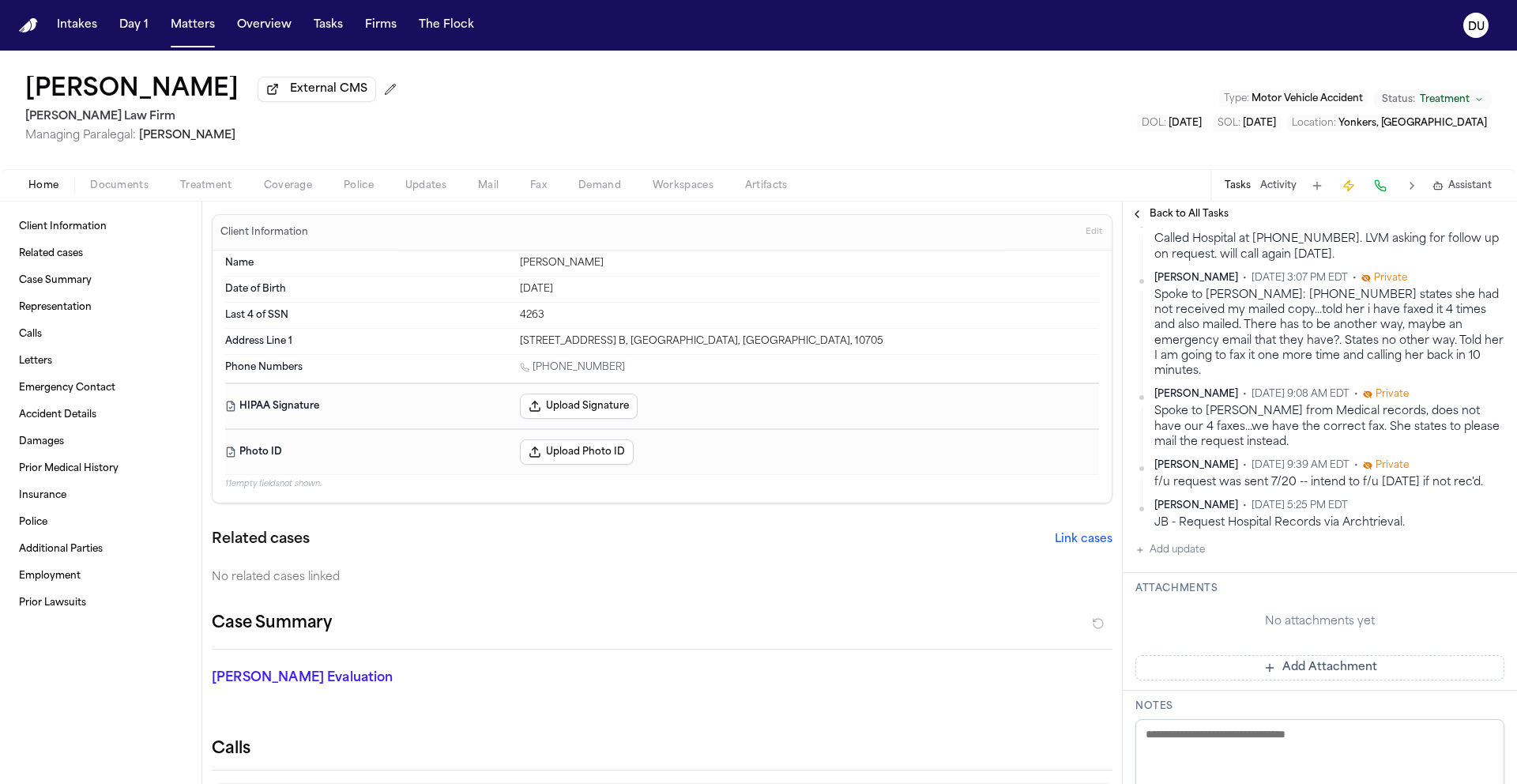
scroll to position [448, 0]
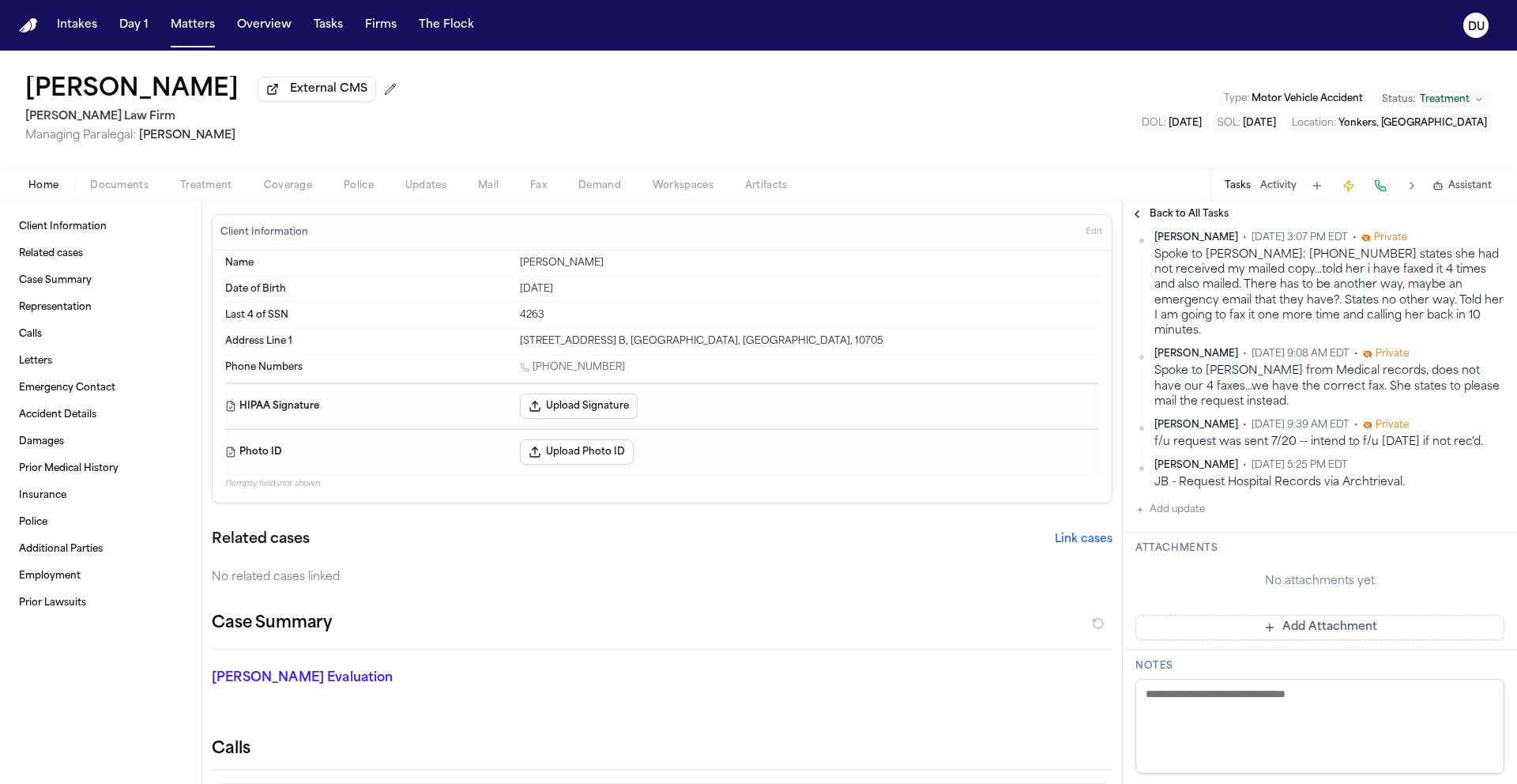
click at [1285, 640] on button "Add Attachment" at bounding box center [1320, 628] width 369 height 26
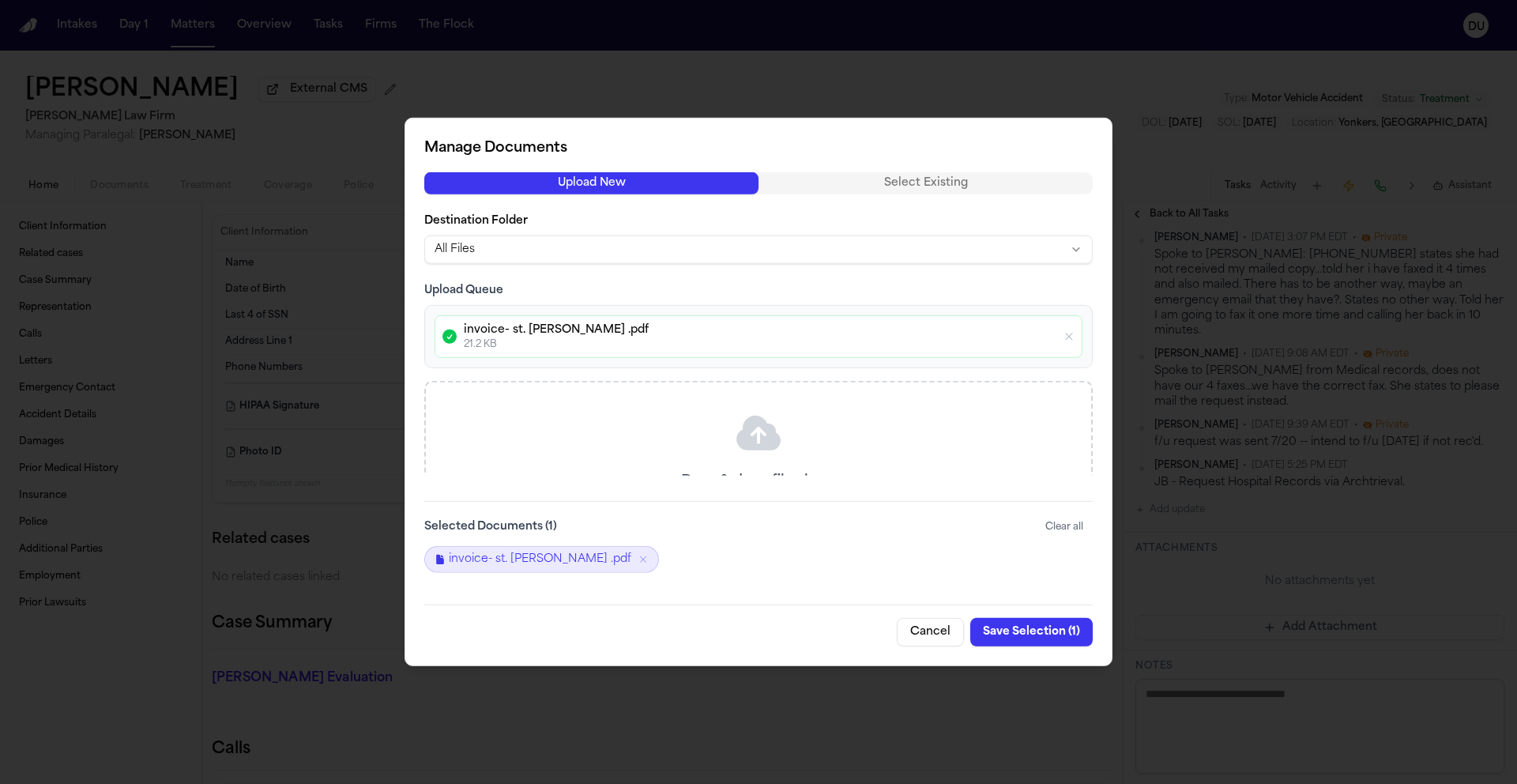
click at [1025, 631] on button "Save Selection ( 1 )" at bounding box center [1031, 632] width 123 height 28
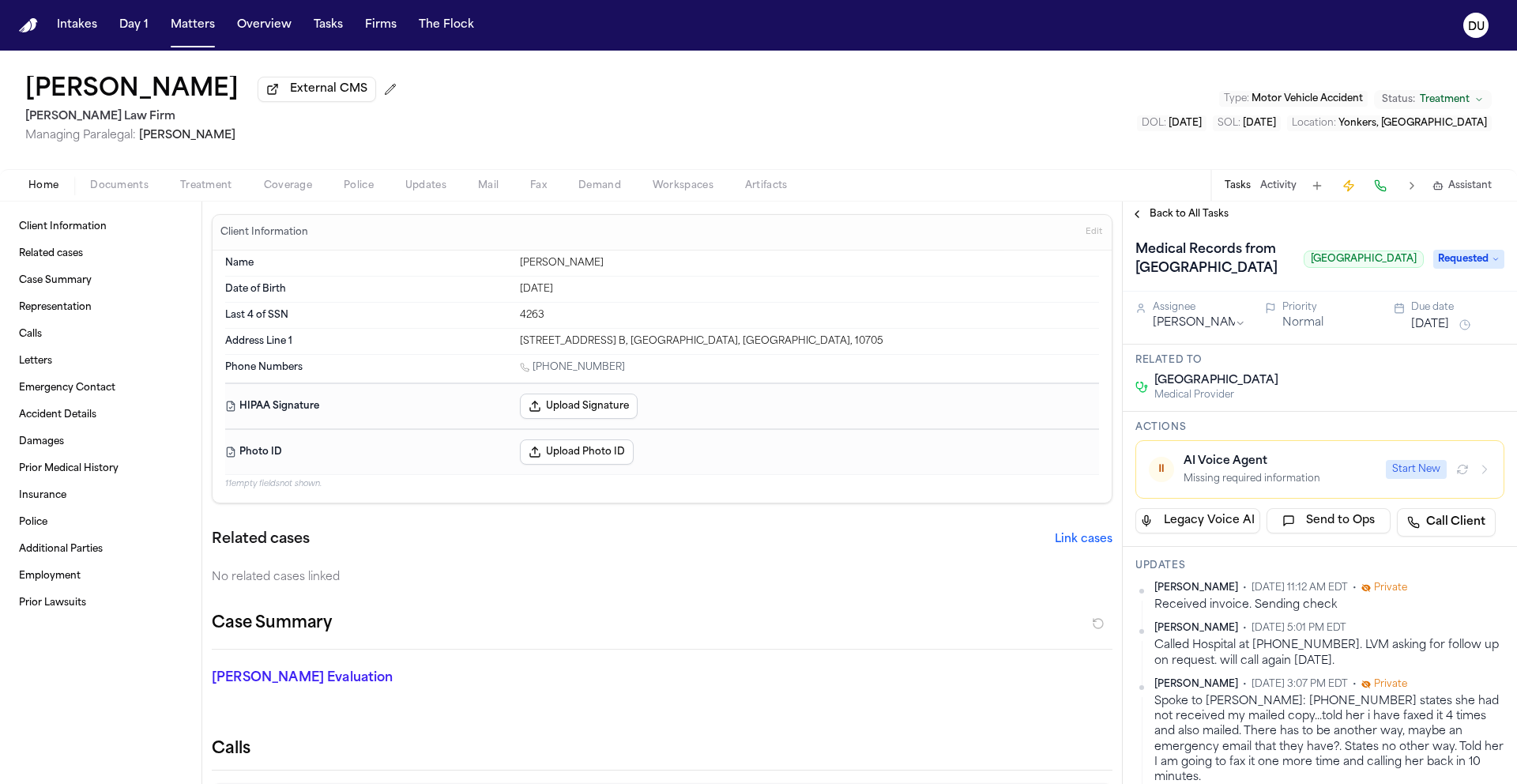
scroll to position [0, 0]
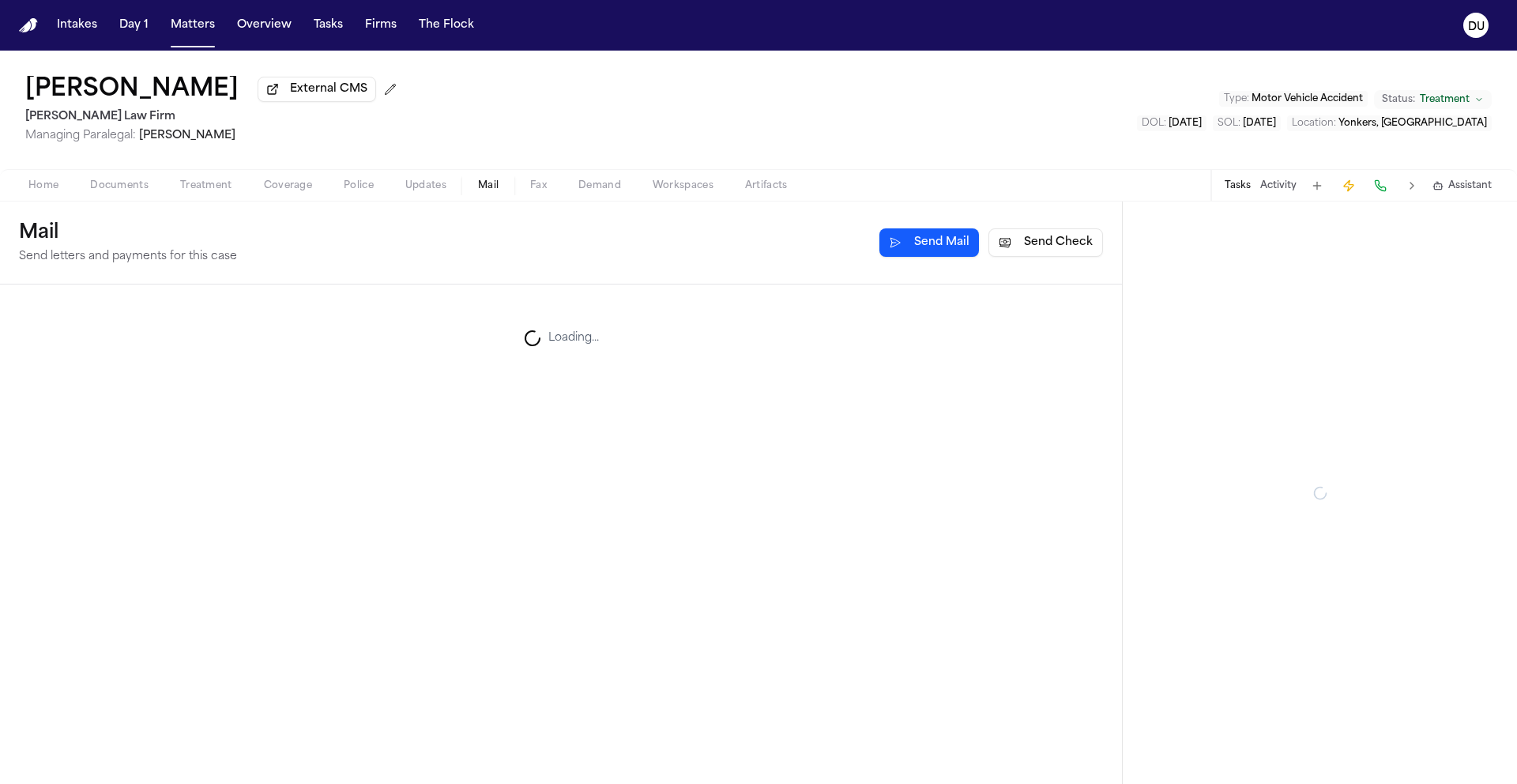
click at [497, 189] on span "Mail" at bounding box center [488, 185] width 21 height 13
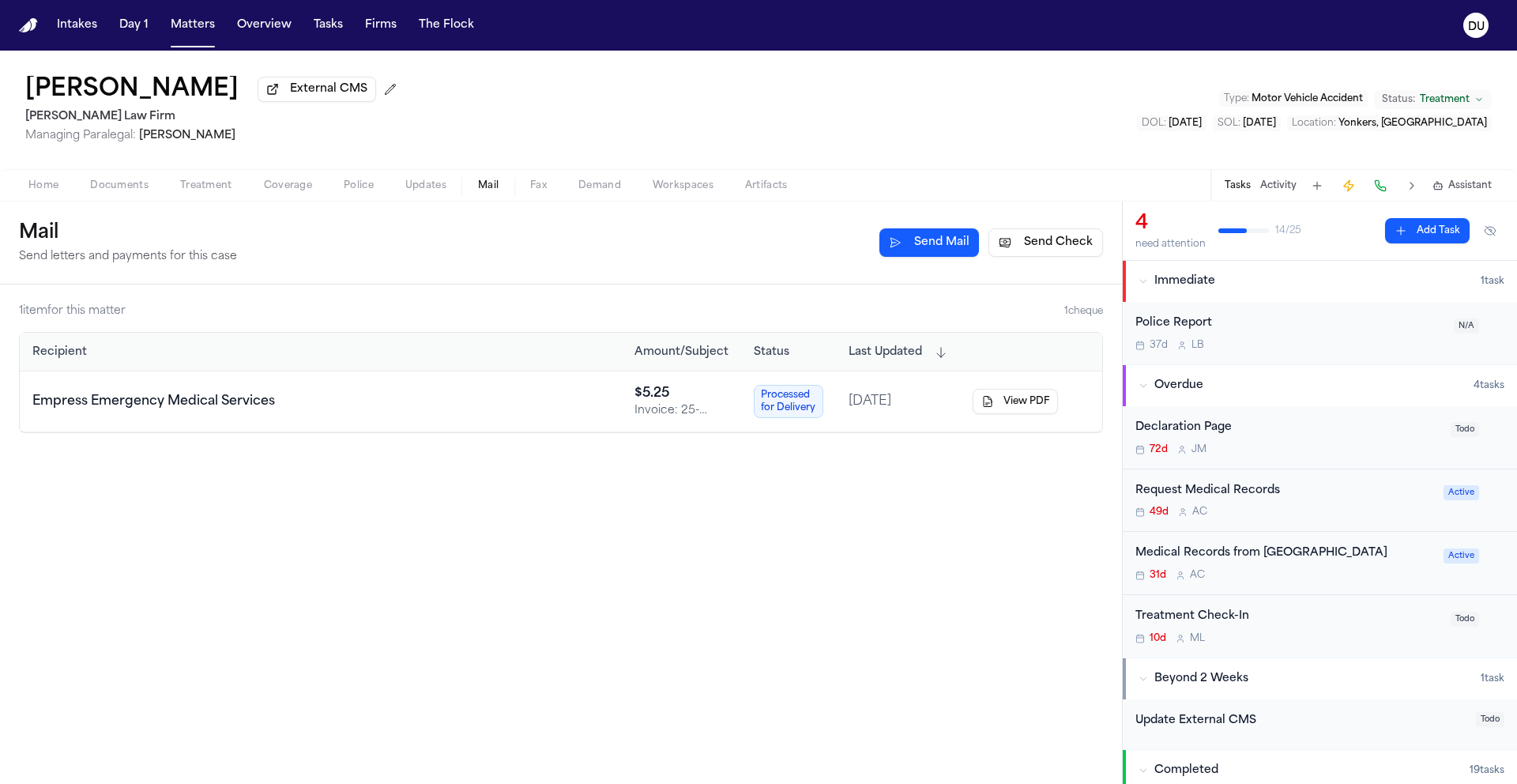
click at [1034, 248] on button "Send Check" at bounding box center [1046, 242] width 115 height 28
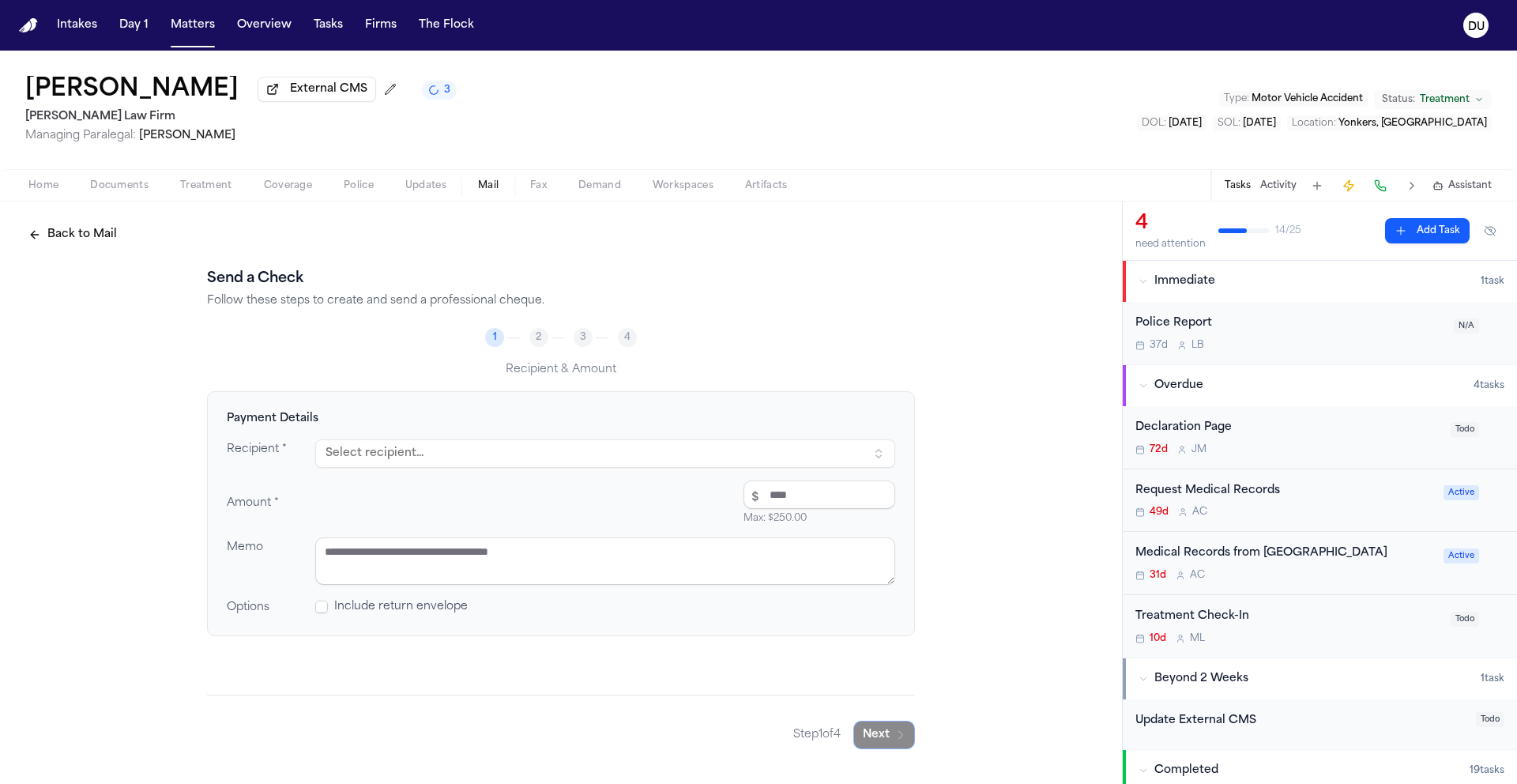
click at [445, 466] on button "Select recipient..." at bounding box center [604, 453] width 580 height 28
type input "*"
click at [1473, 27] on text "DU" at bounding box center [1476, 26] width 17 height 11
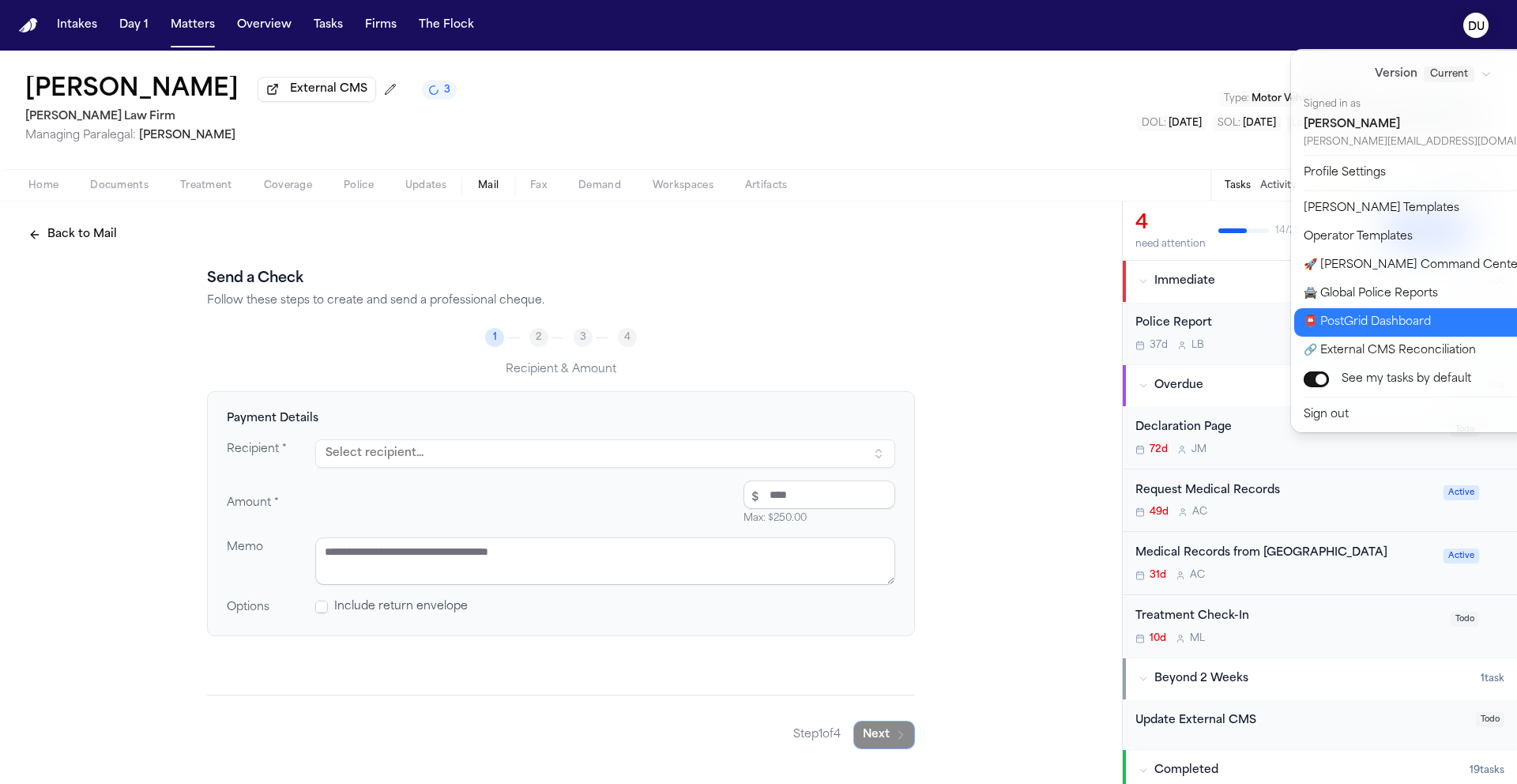
click at [1358, 331] on button "📮 PostGrid Dashboard" at bounding box center [1442, 322] width 297 height 28
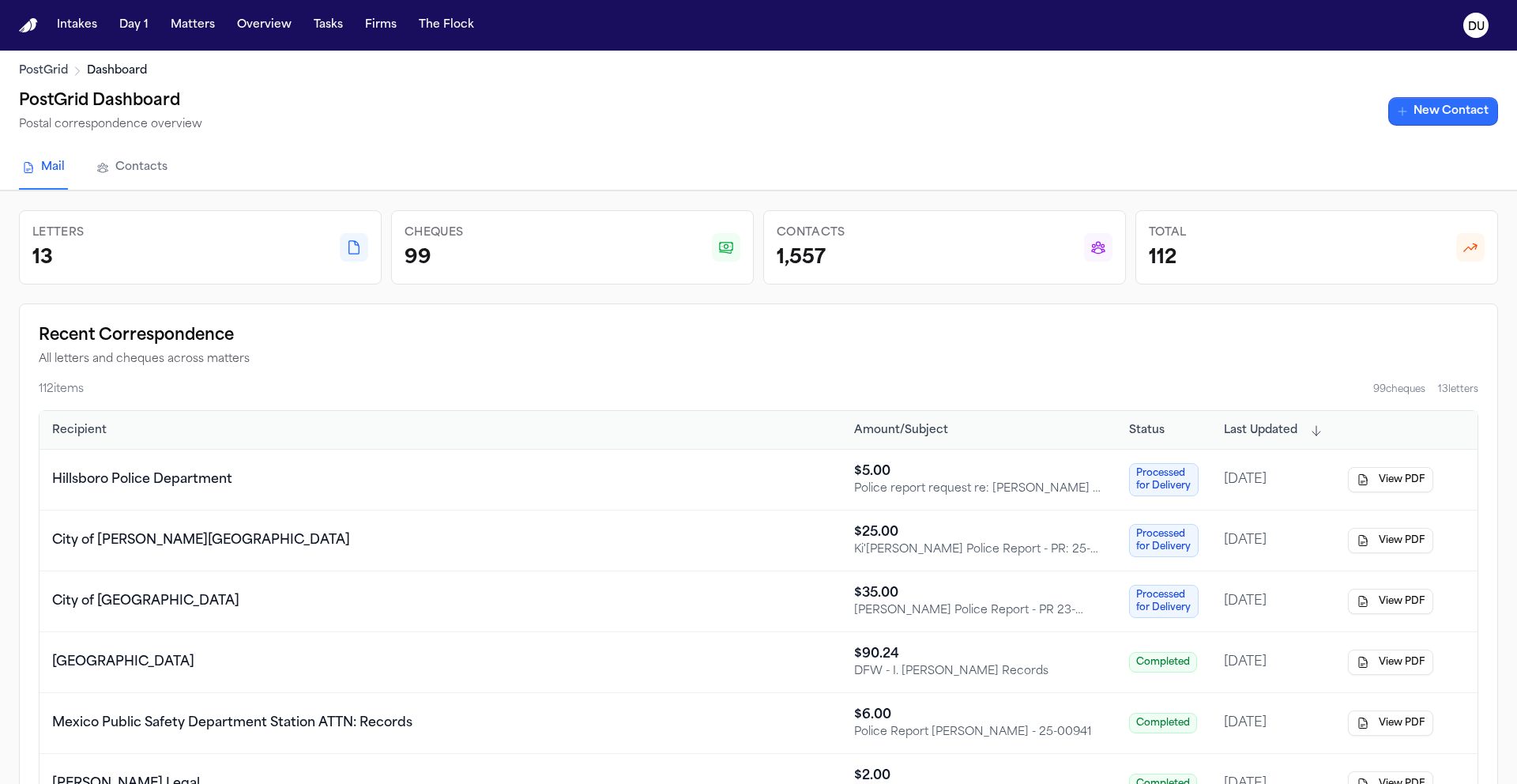
click at [1431, 113] on link "New Contact" at bounding box center [1443, 111] width 110 height 28
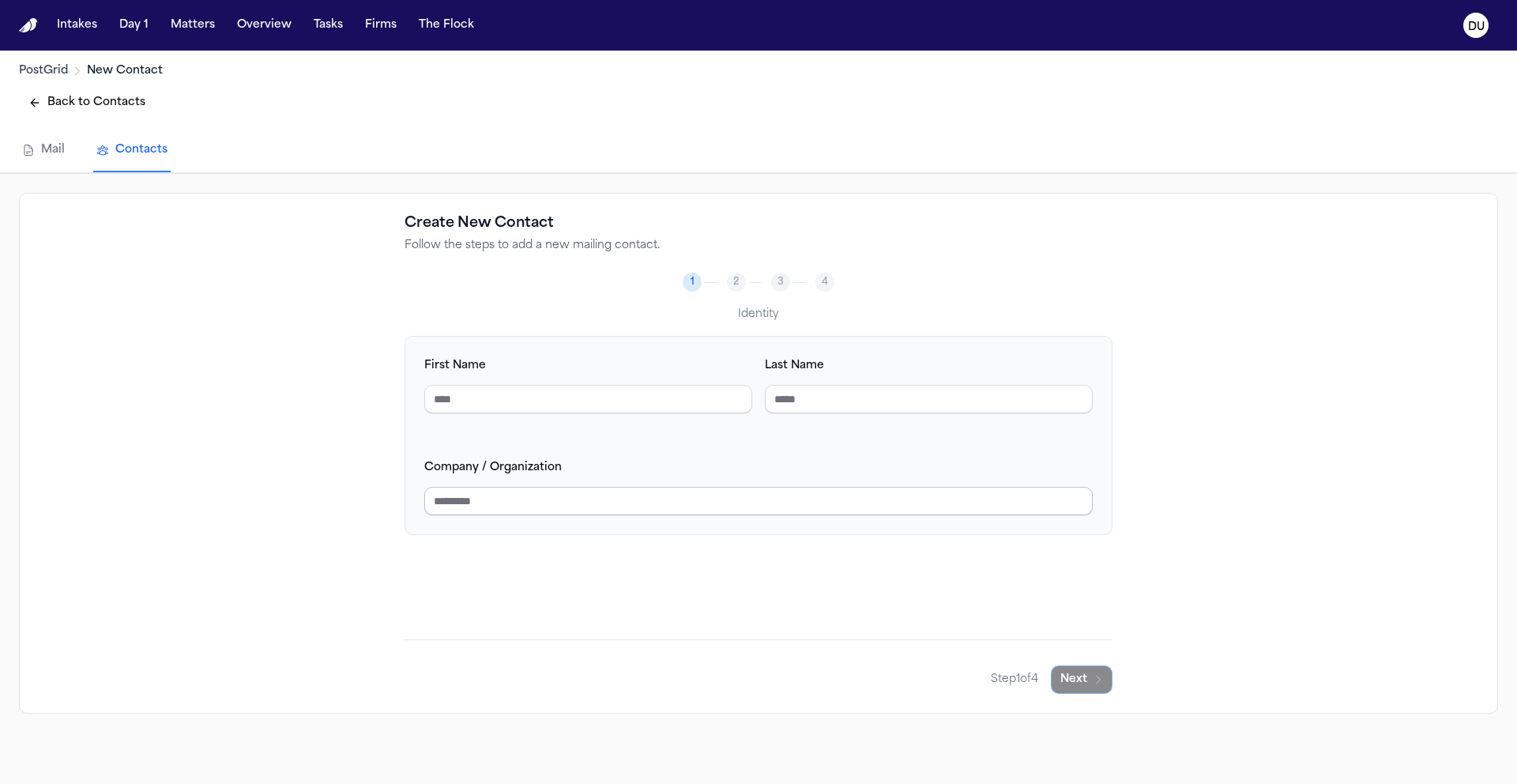
click at [522, 500] on input "Company / Organization" at bounding box center [758, 500] width 668 height 28
type input "**********"
click at [1075, 680] on button "Next" at bounding box center [1081, 679] width 62 height 28
click at [783, 401] on input "Phone Number" at bounding box center [929, 398] width 328 height 28
type input "**********"
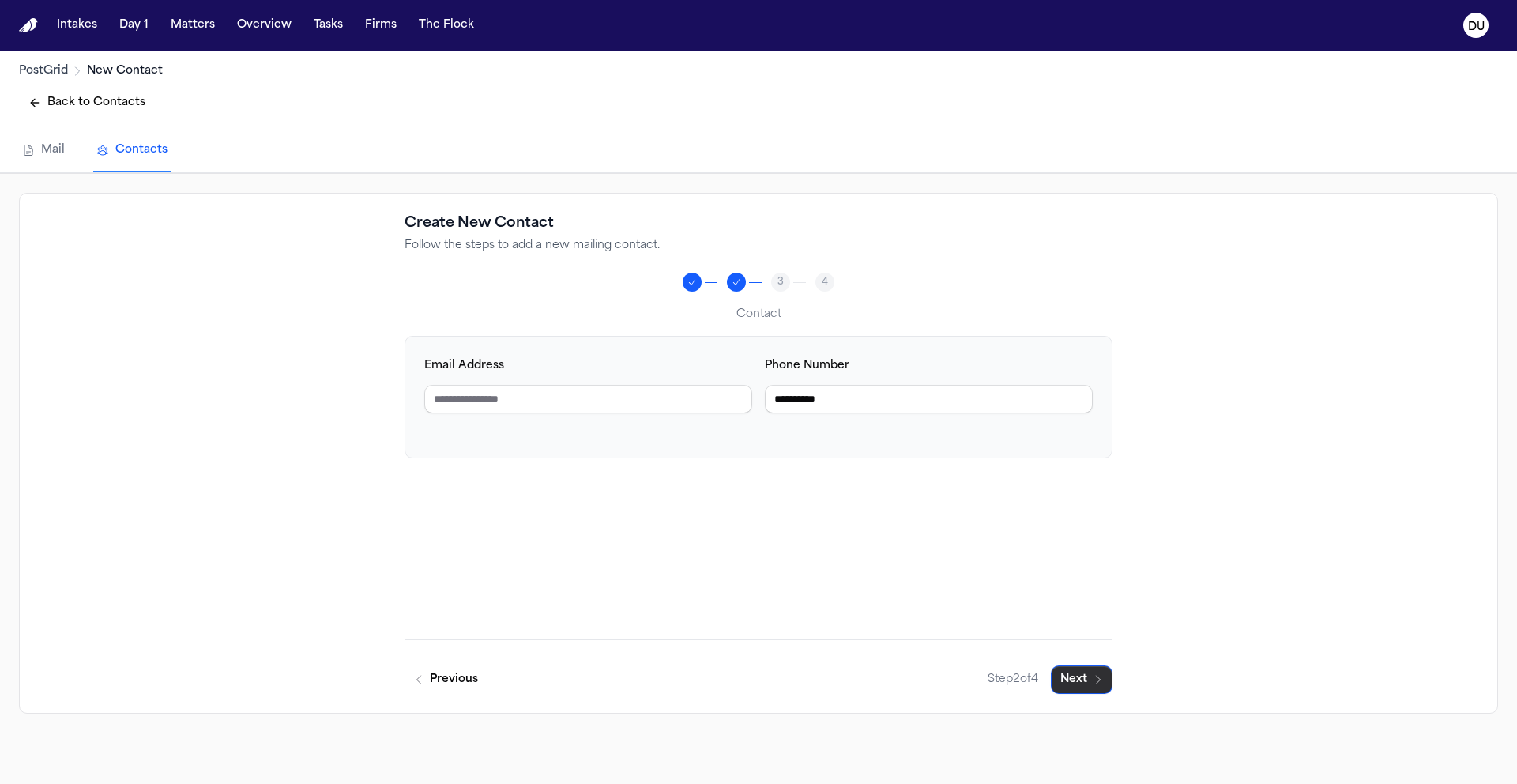
click at [1102, 685] on icon "button" at bounding box center [1098, 679] width 13 height 13
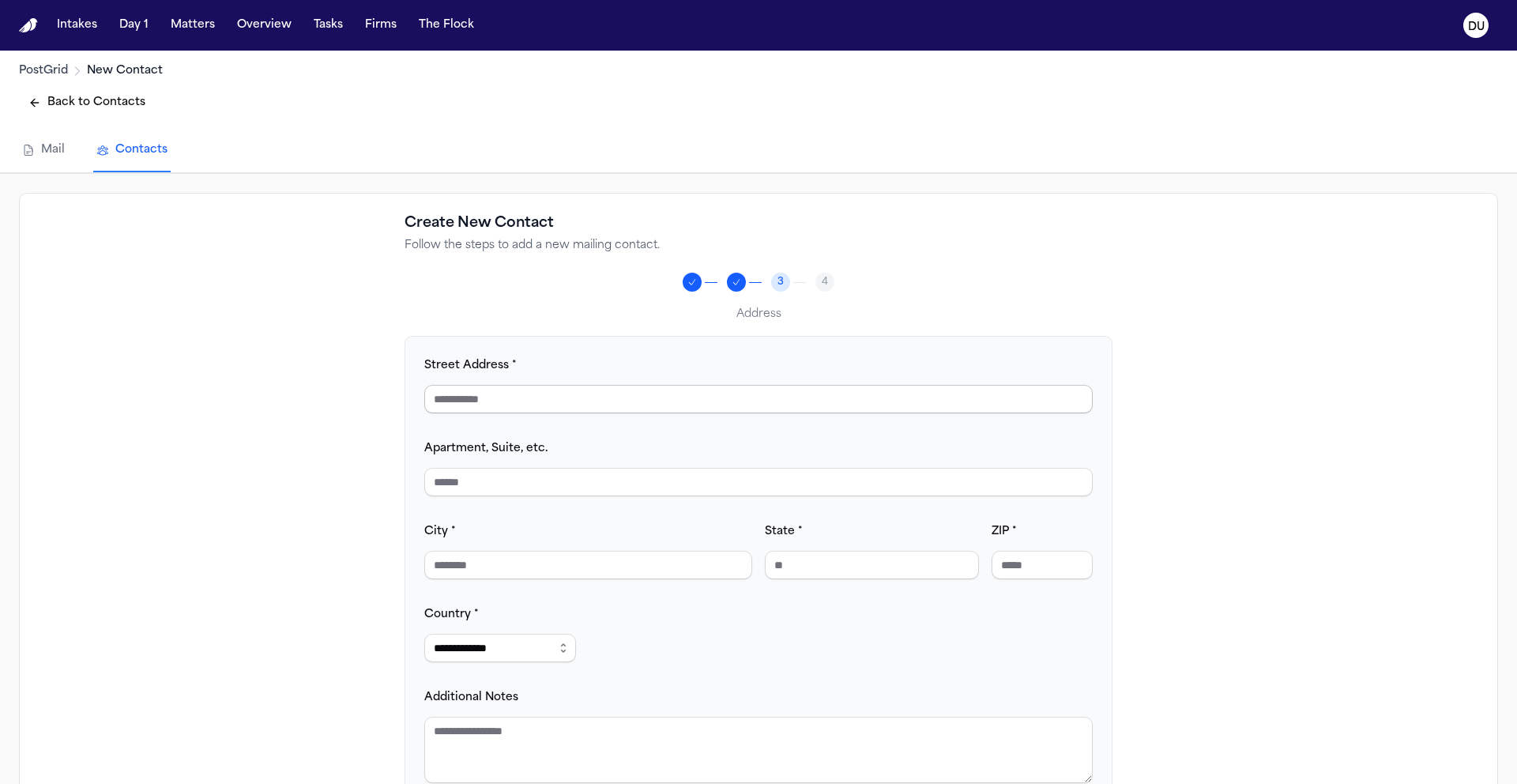
click at [610, 404] on input "Street Address *" at bounding box center [758, 398] width 668 height 28
type input "**********"
click at [566, 570] on input "City *" at bounding box center [588, 564] width 328 height 28
type input "*******"
type input "**"
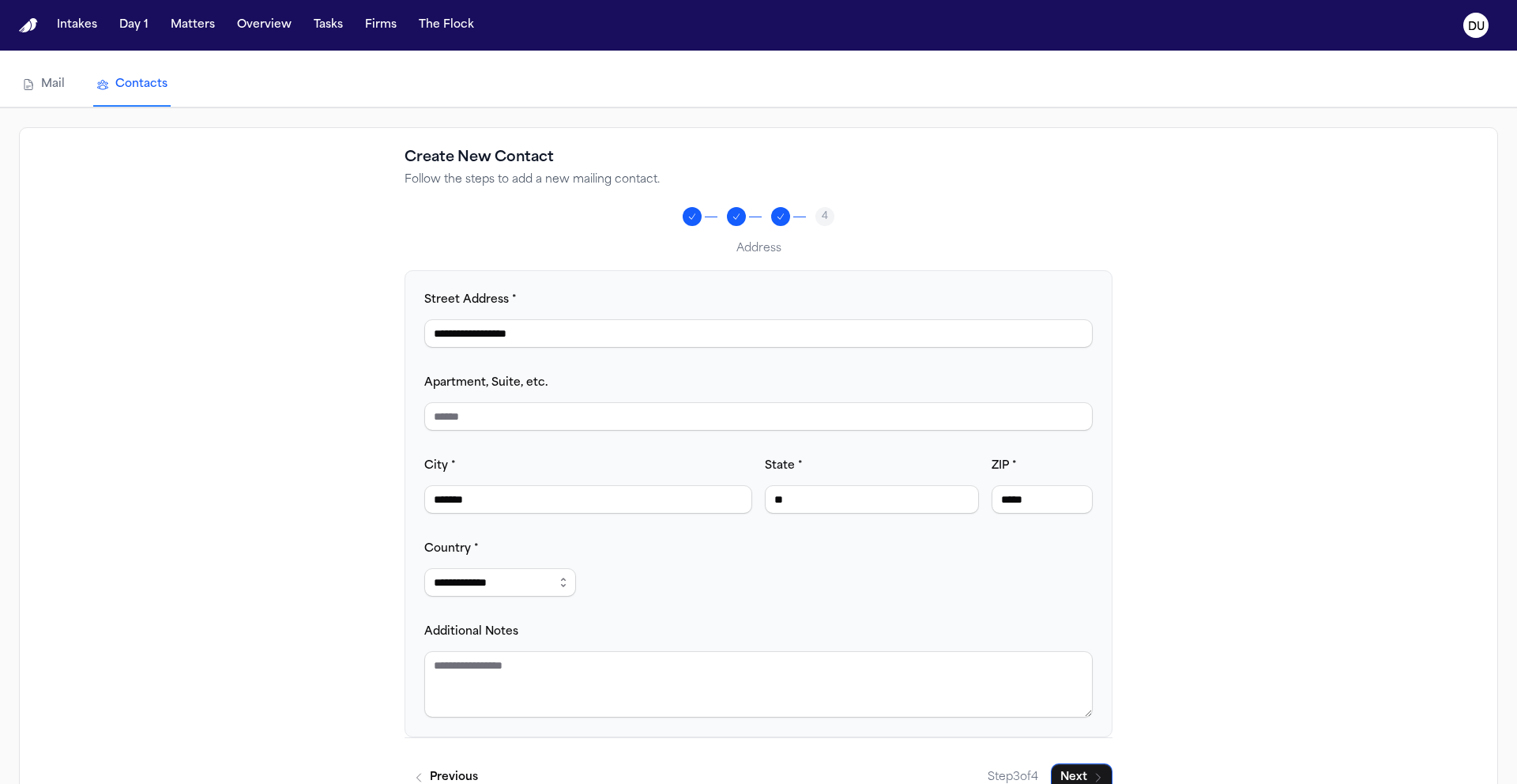
scroll to position [116, 0]
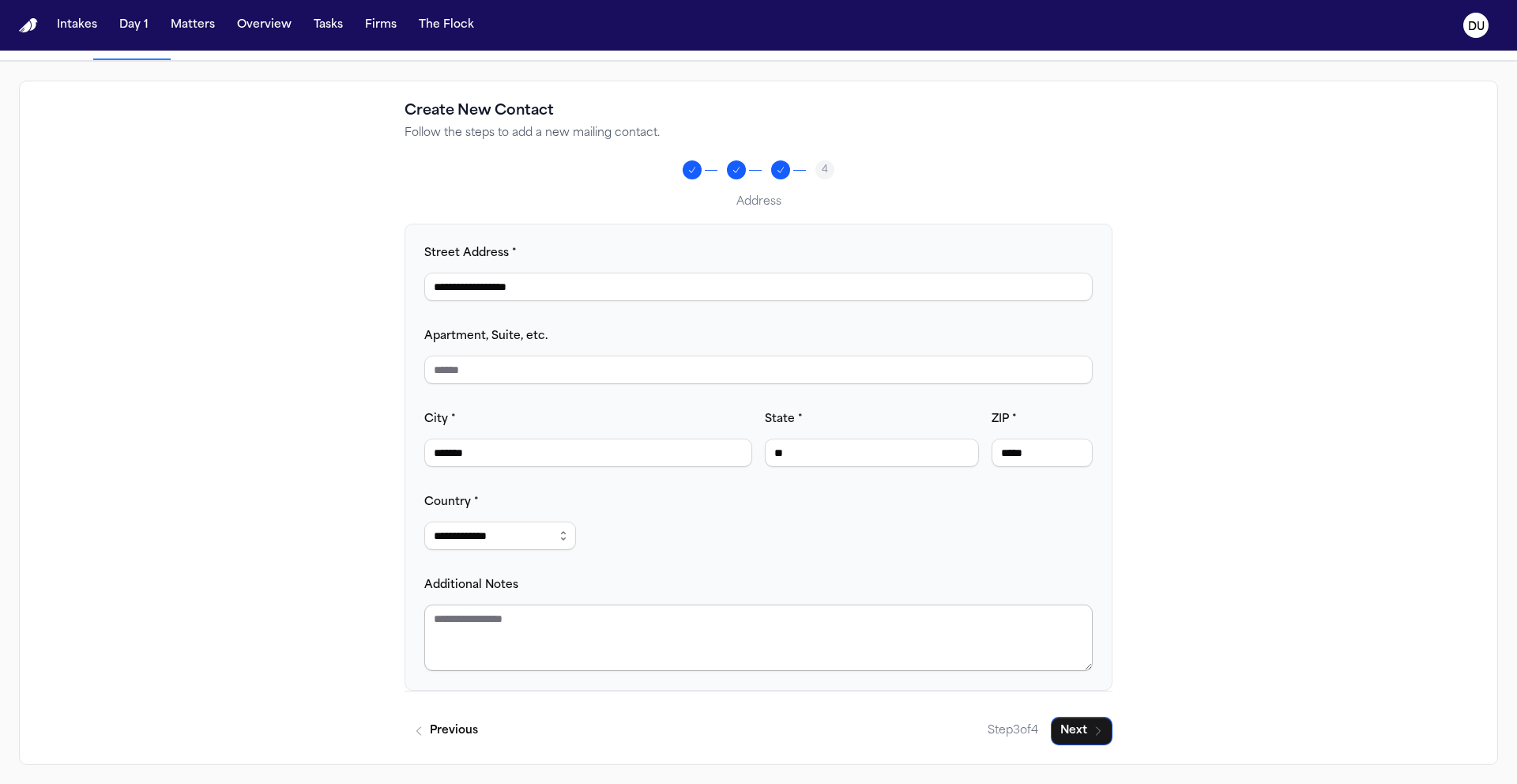
type input "*****"
click at [695, 636] on textarea "Additional Notes" at bounding box center [758, 638] width 668 height 67
type textarea "**********"
click at [1088, 737] on button "Next" at bounding box center [1081, 730] width 62 height 28
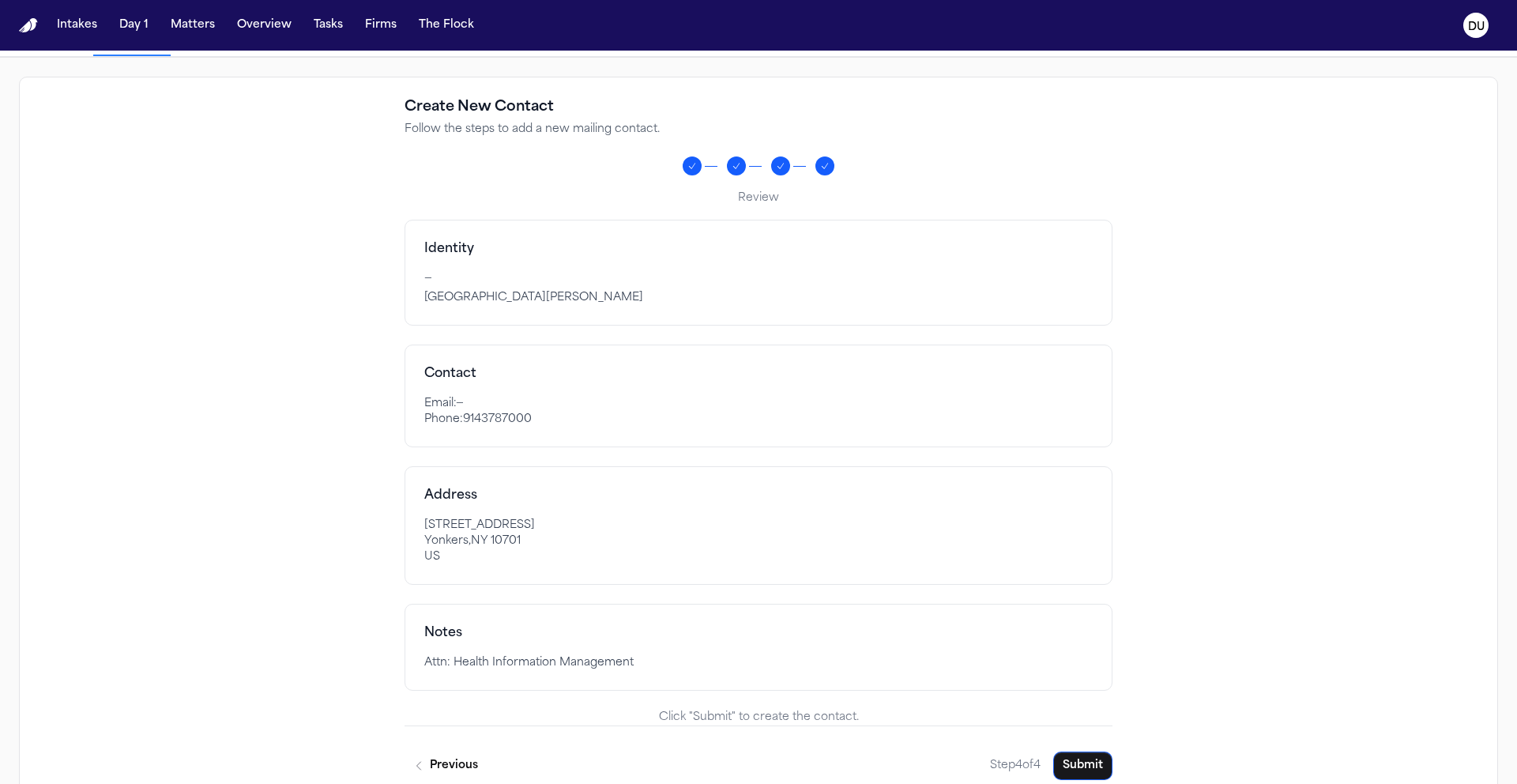
scroll to position [151, 0]
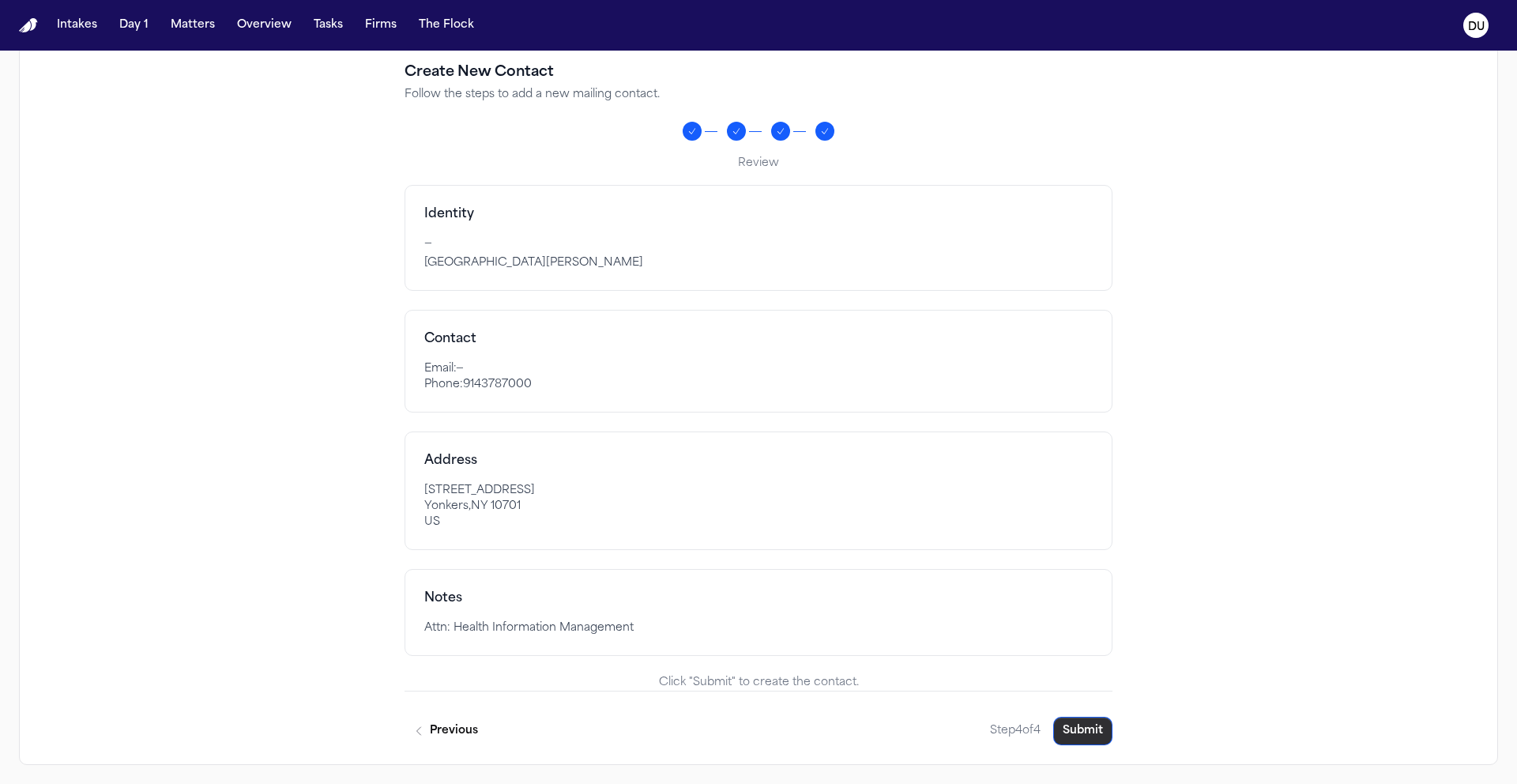
click at [1091, 730] on button "Submit" at bounding box center [1083, 730] width 59 height 28
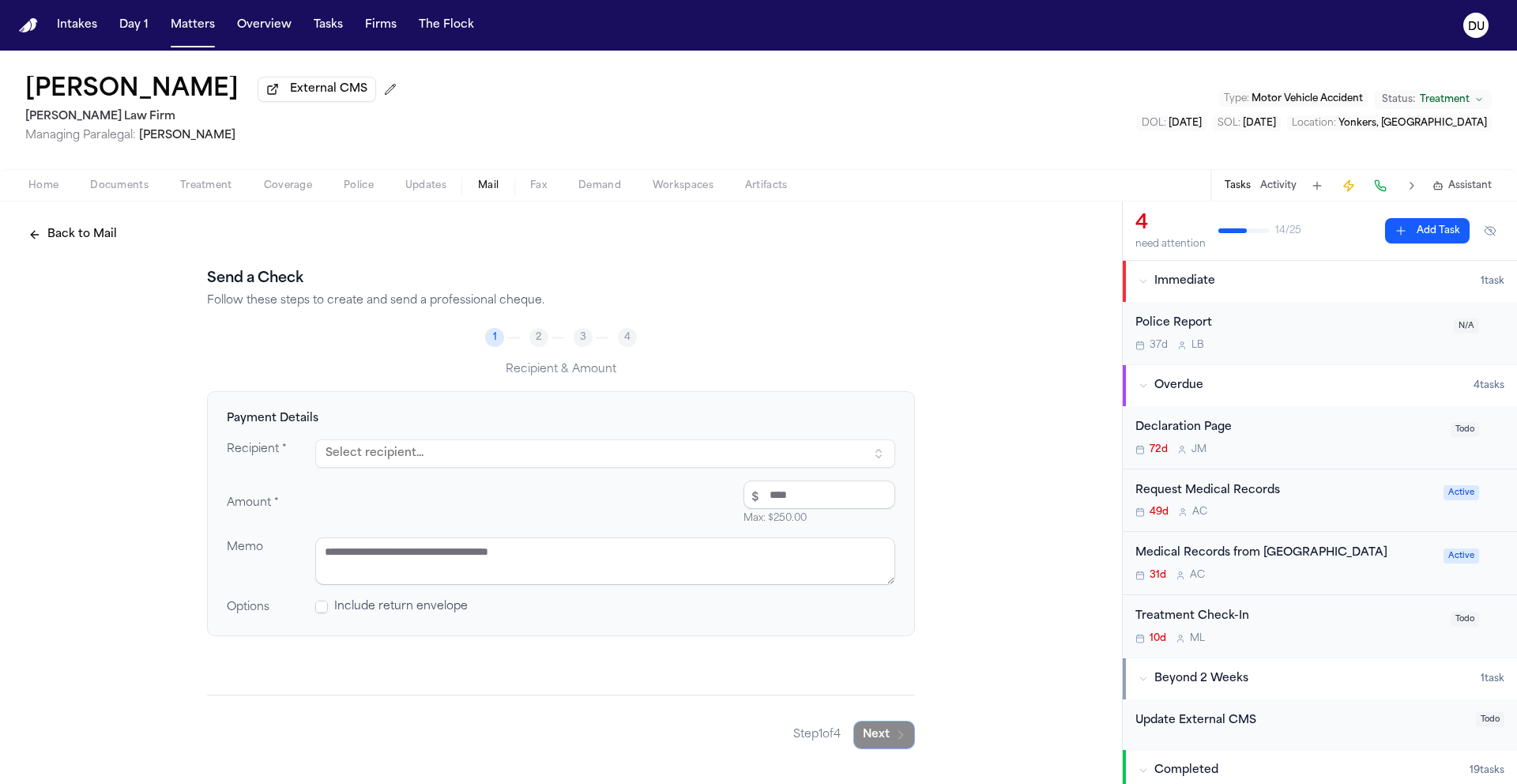
click at [501, 457] on button "Select recipient..." at bounding box center [604, 453] width 580 height 28
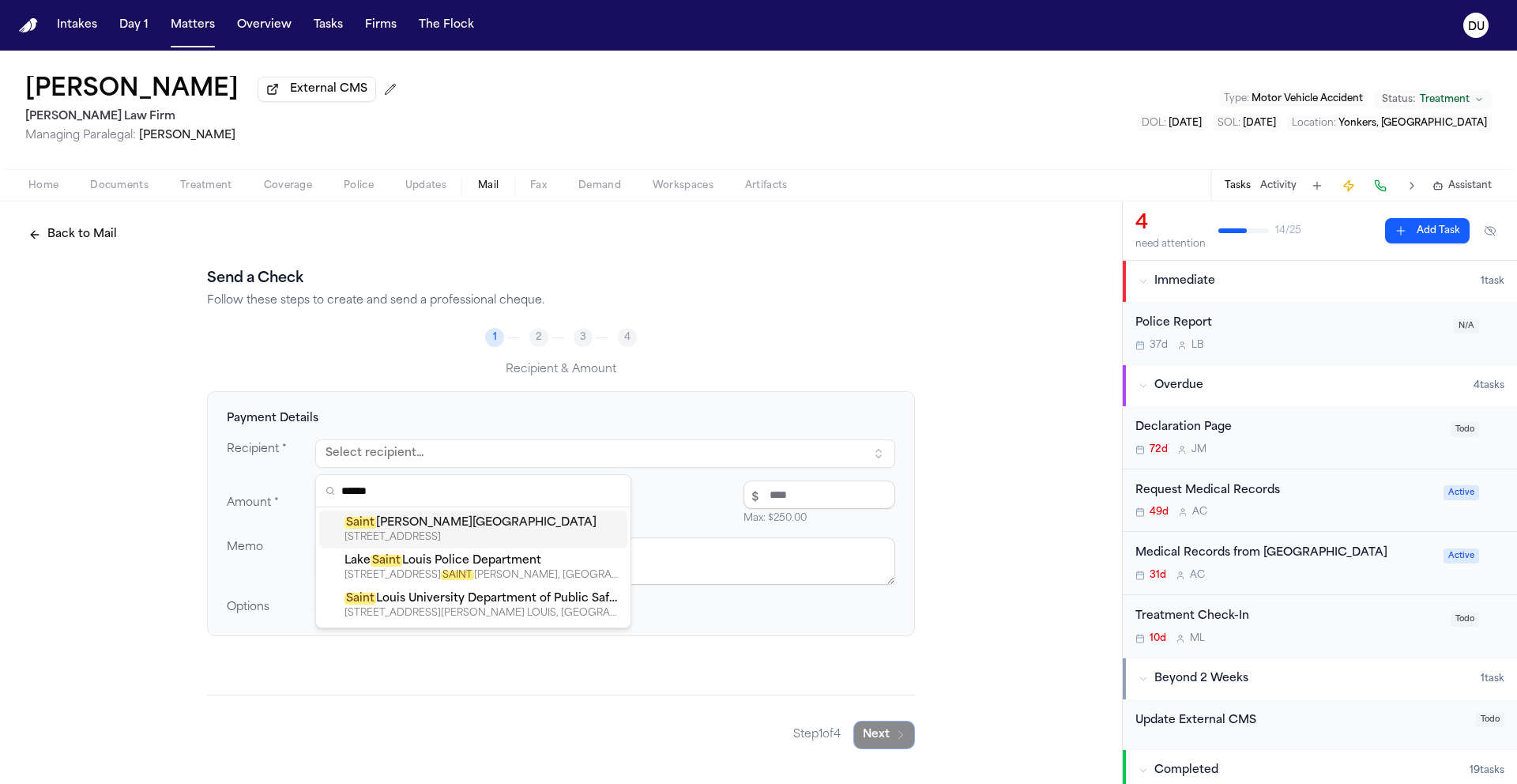
type input "*****"
click at [485, 535] on div "127 S BROADWAY, YONKERS, NY, 10701-4006" at bounding box center [483, 537] width 277 height 13
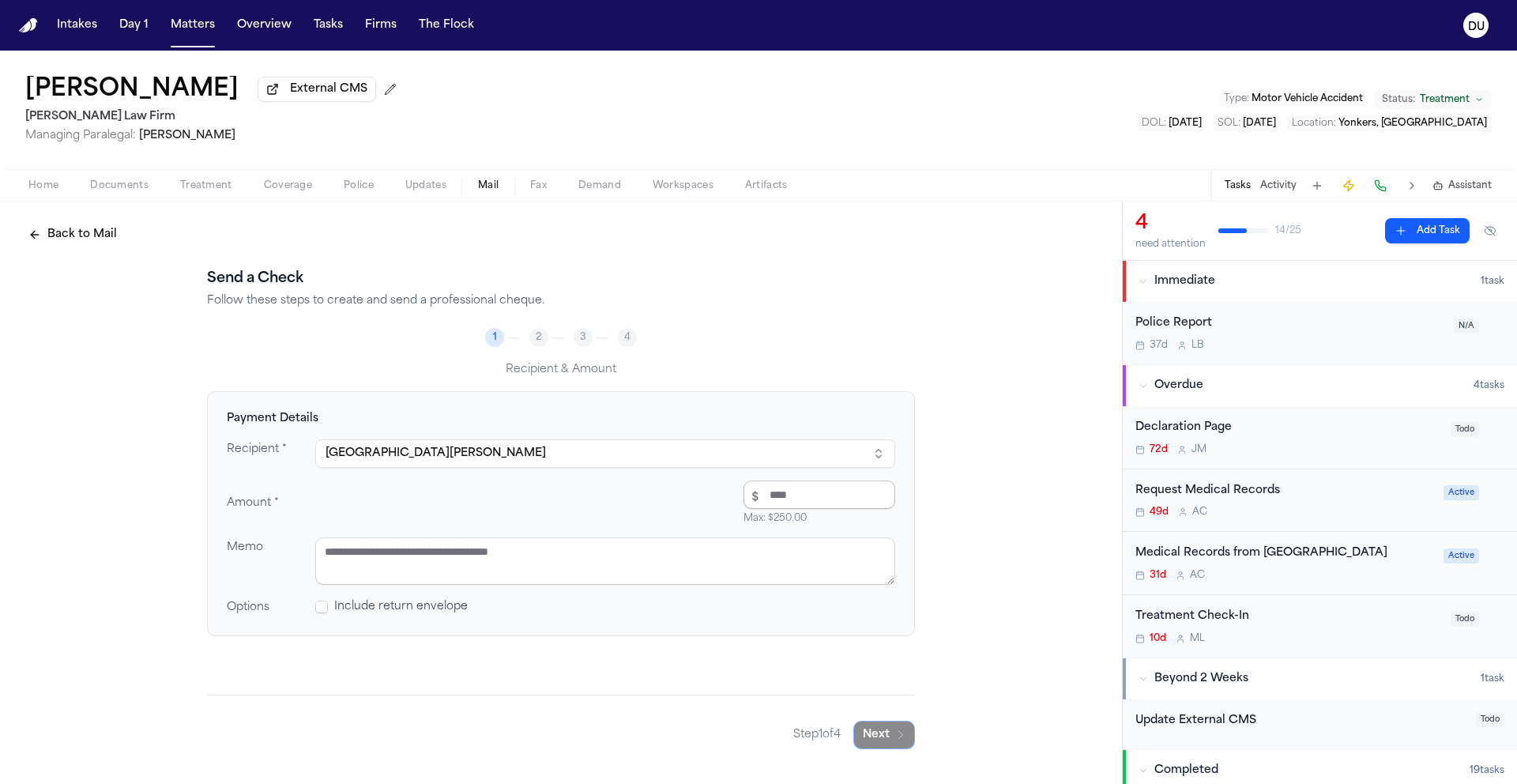
click at [771, 497] on input "number" at bounding box center [819, 495] width 152 height 28
type input "*****"
click at [515, 566] on textarea at bounding box center [604, 561] width 580 height 47
click at [889, 736] on button "Next" at bounding box center [884, 734] width 62 height 28
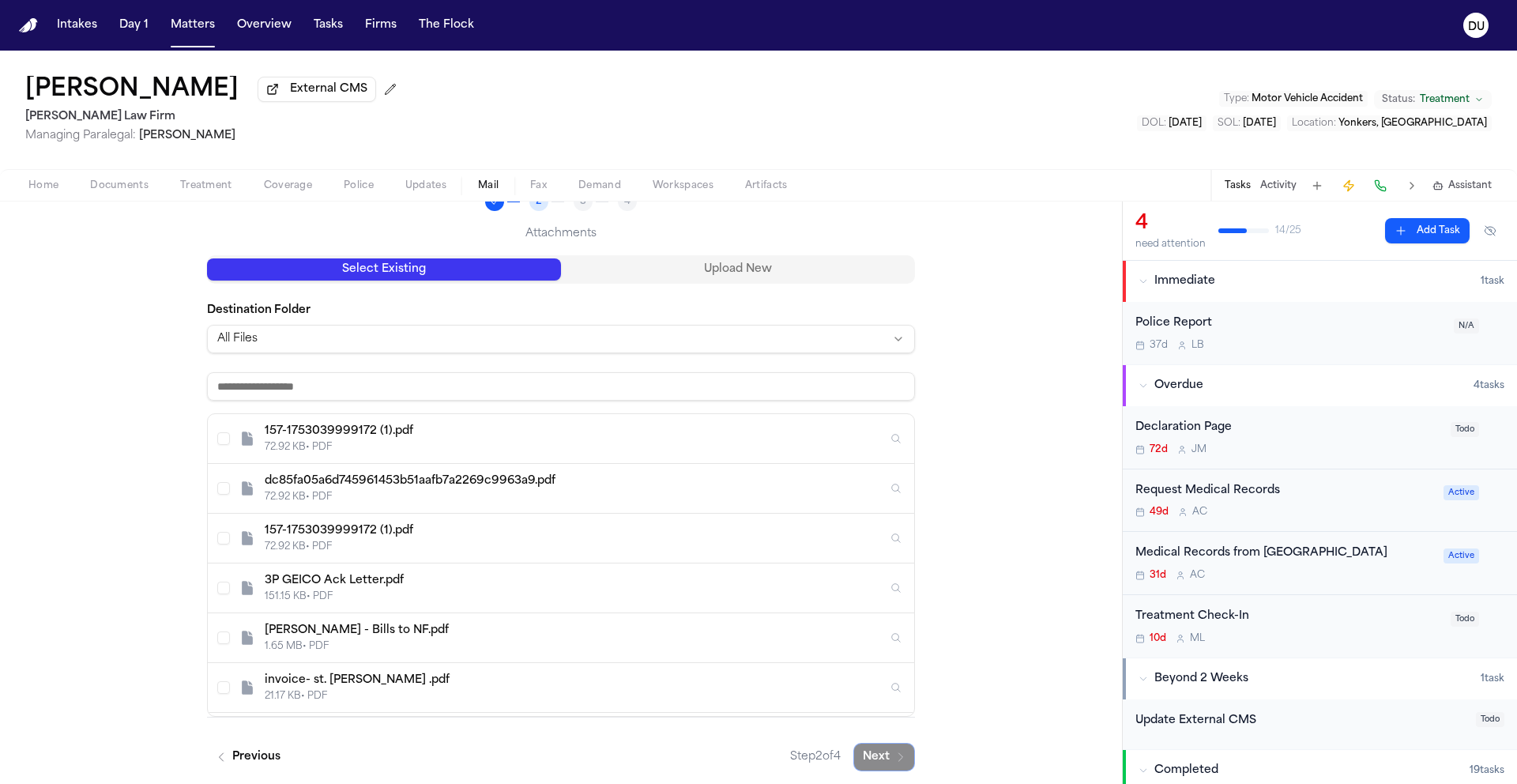
scroll to position [3, 0]
click at [217, 688] on button "Select C. Portillo - Invoice for Medical Records from St. Joseph's Medical Cent…" at bounding box center [223, 684] width 13 height 13
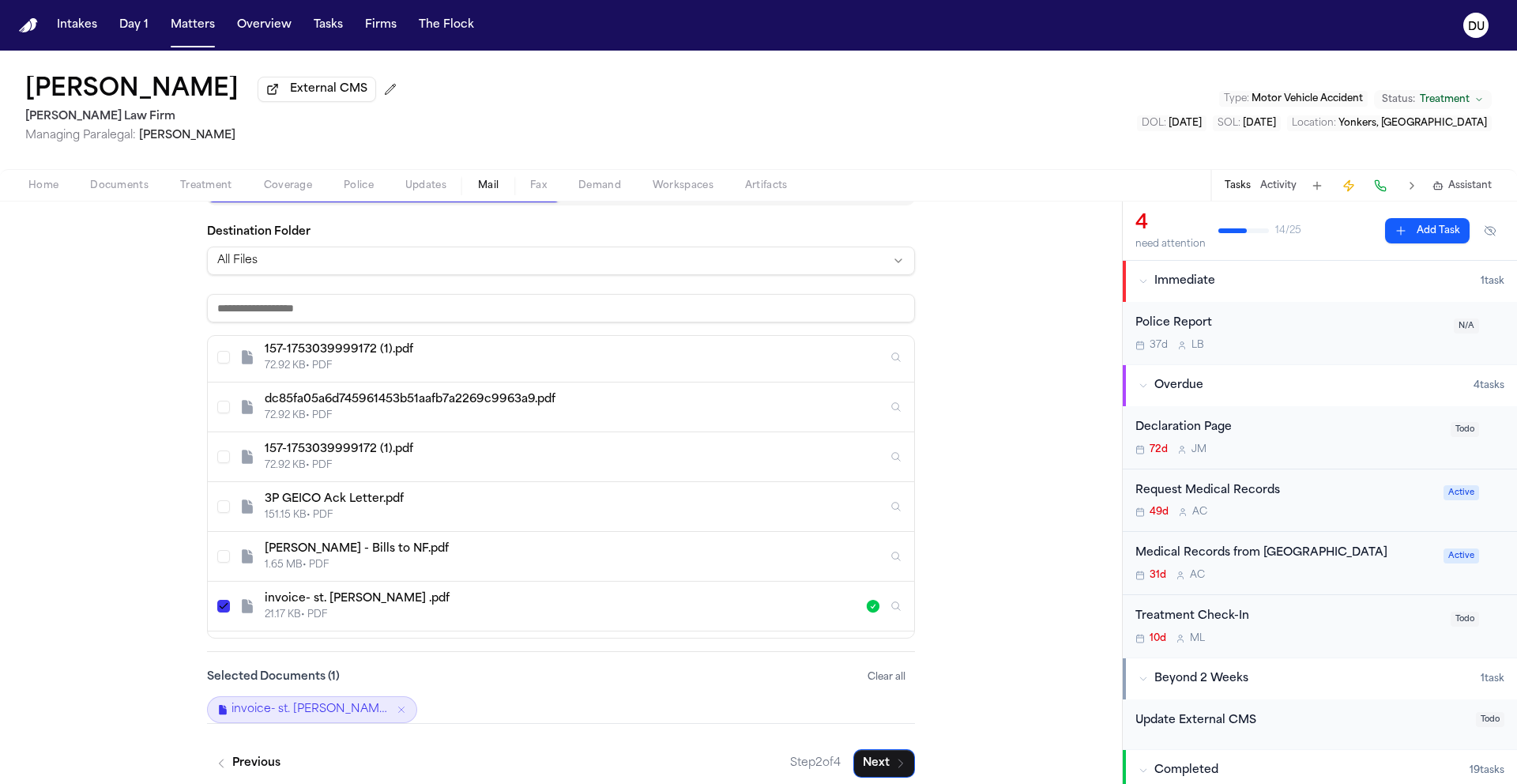
scroll to position [230, 0]
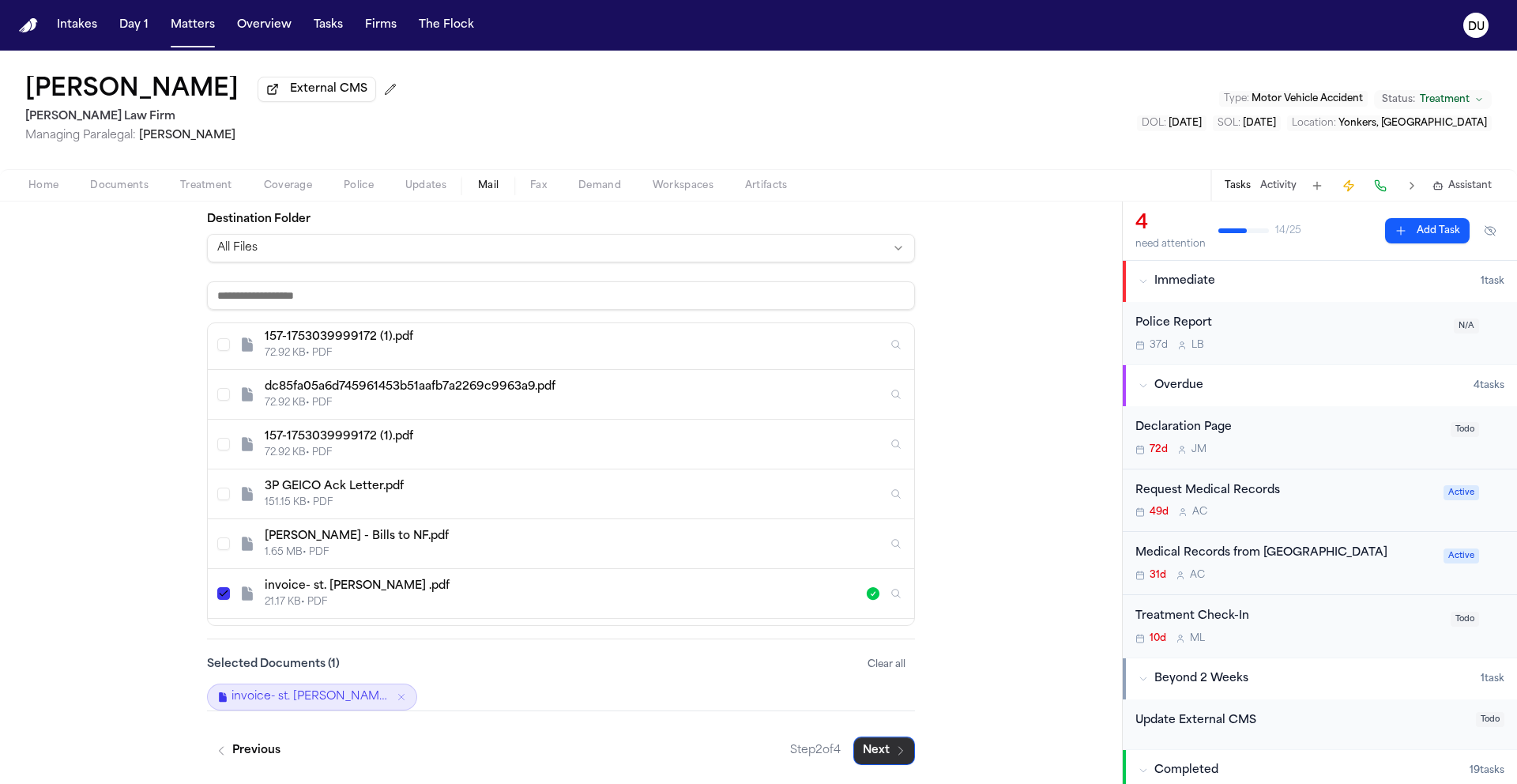
click at [875, 757] on button "Next" at bounding box center [884, 751] width 62 height 28
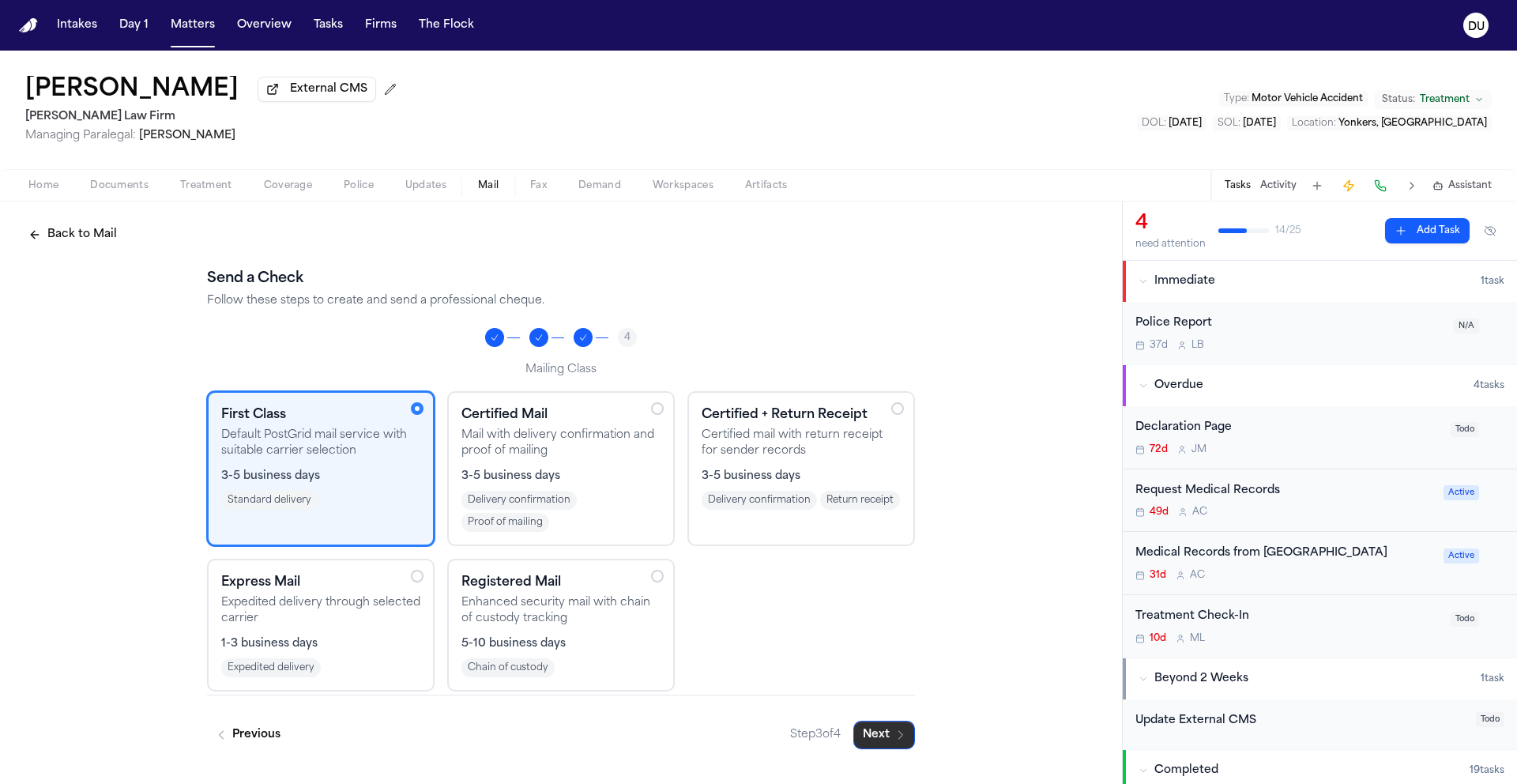
click at [875, 744] on button "Next" at bounding box center [884, 734] width 62 height 28
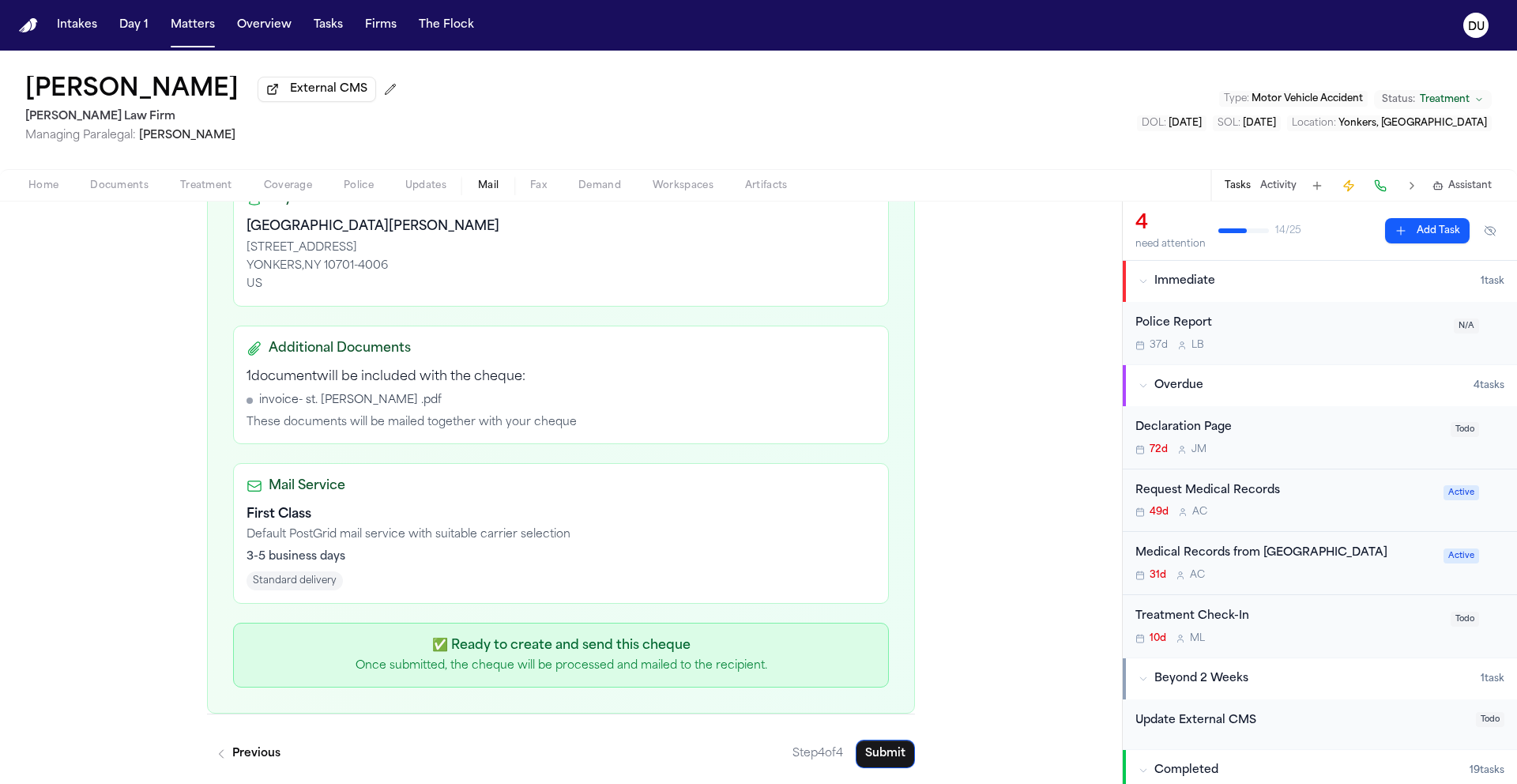
scroll to position [353, 0]
click at [877, 751] on button "Submit" at bounding box center [885, 751] width 59 height 28
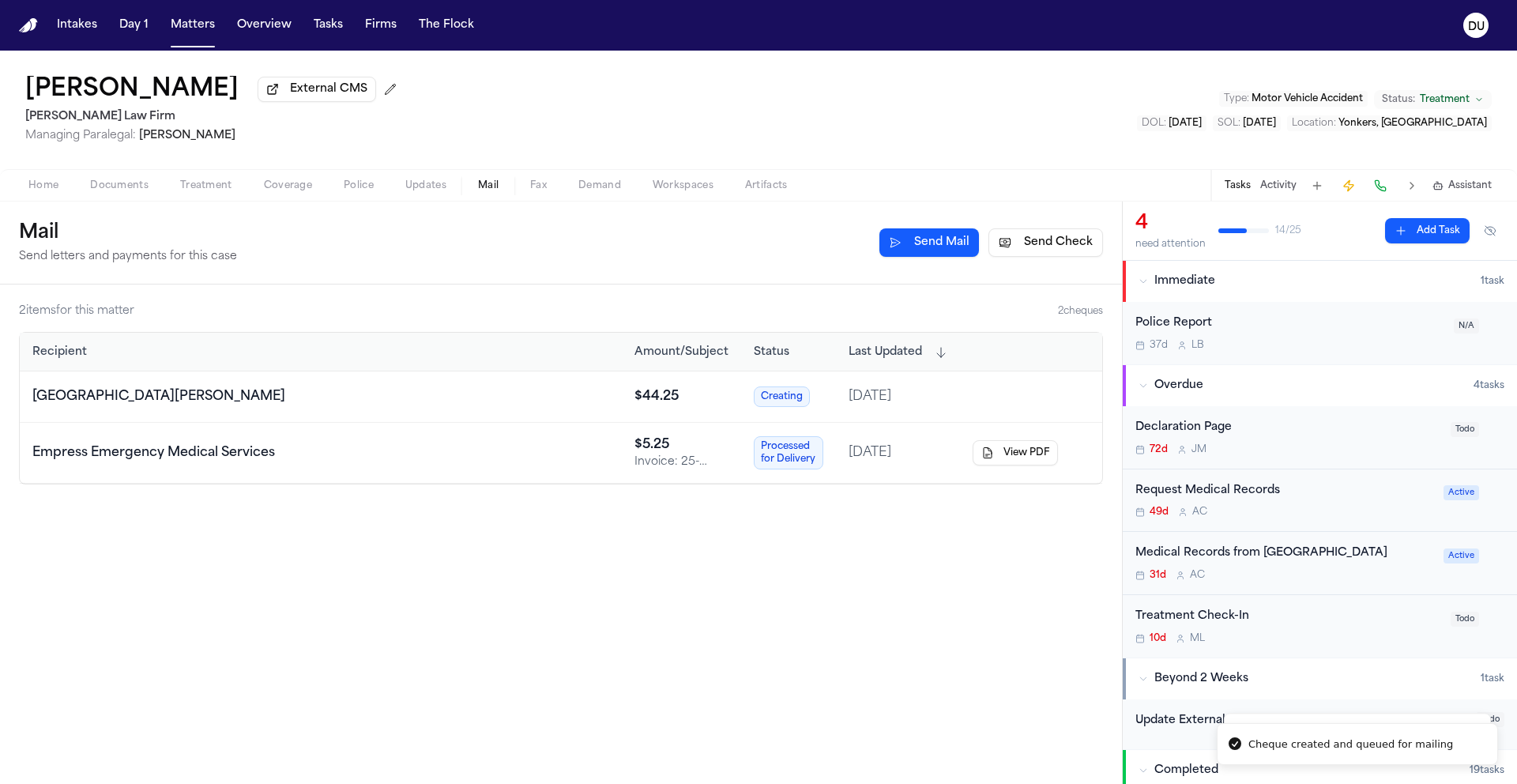
click at [1189, 562] on div "Medical Records from Saint Joseph's Medical Center" at bounding box center [1284, 553] width 298 height 19
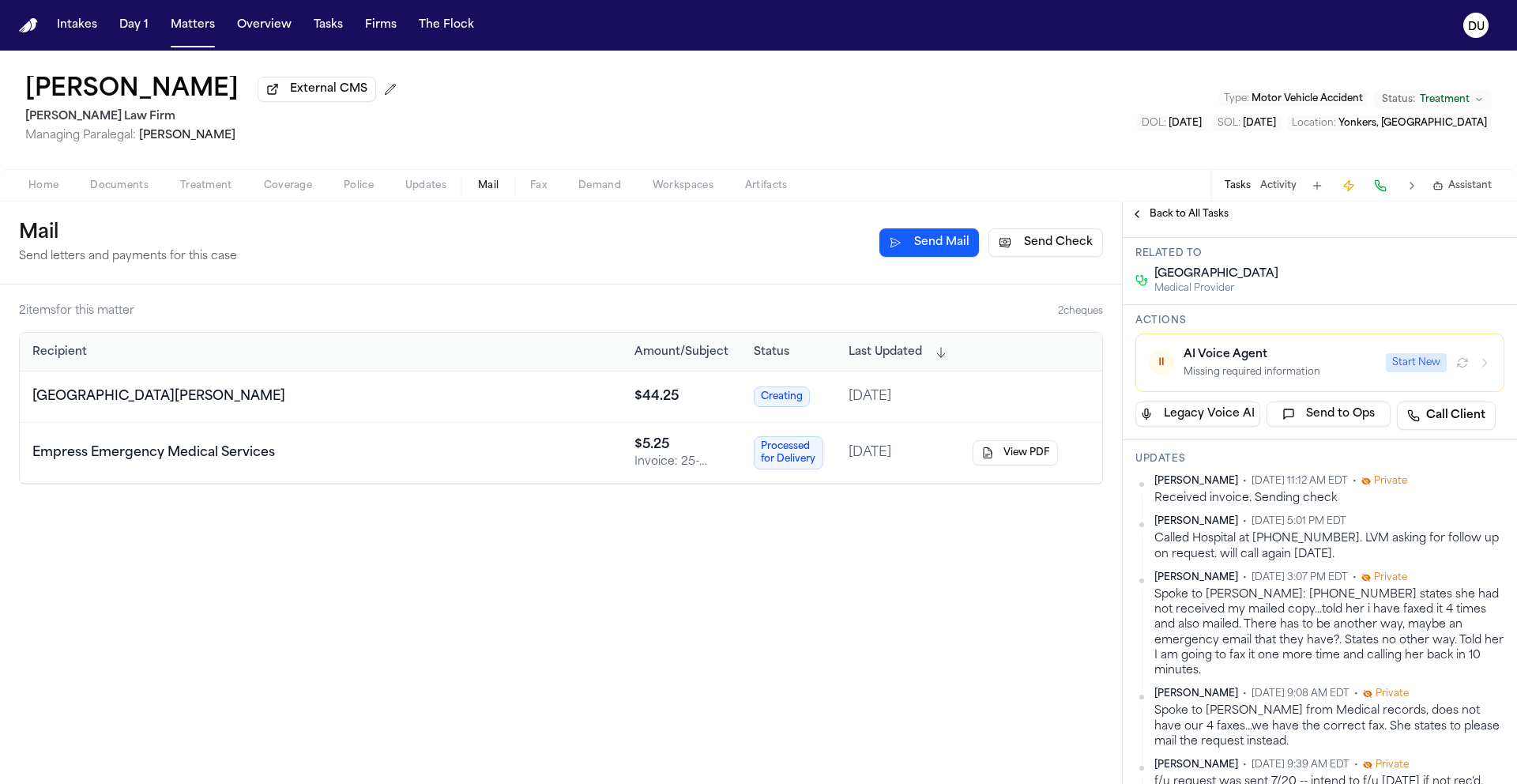
scroll to position [113, 0]
click at [1442, 222] on button "Sep 8, 2025" at bounding box center [1430, 214] width 38 height 16
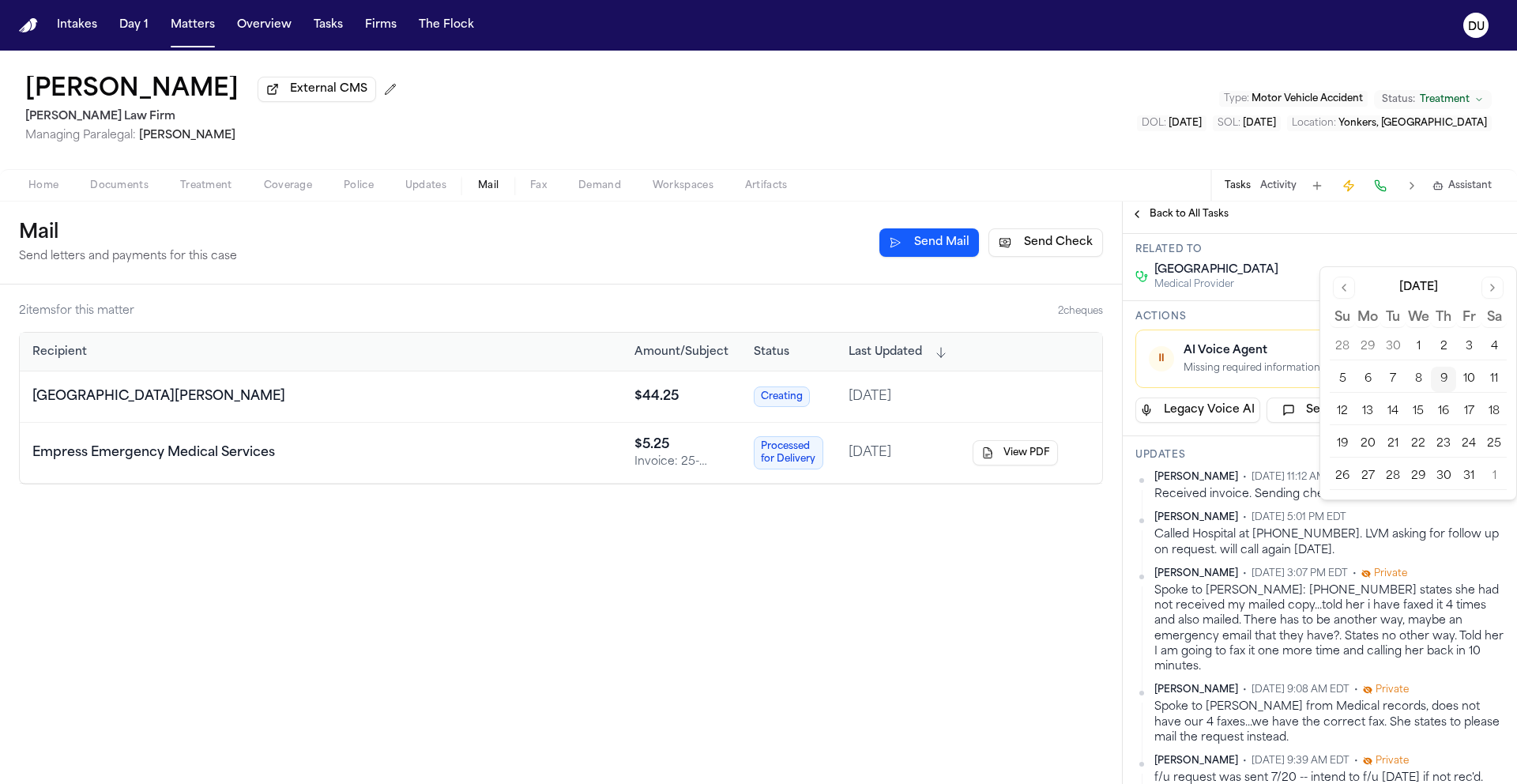
click at [1376, 443] on button "20" at bounding box center [1368, 444] width 26 height 26
click at [1369, 214] on div "Back to All Tasks" at bounding box center [1320, 214] width 394 height 13
click at [27, 30] on img "Home" at bounding box center [27, 26] width 19 height 15
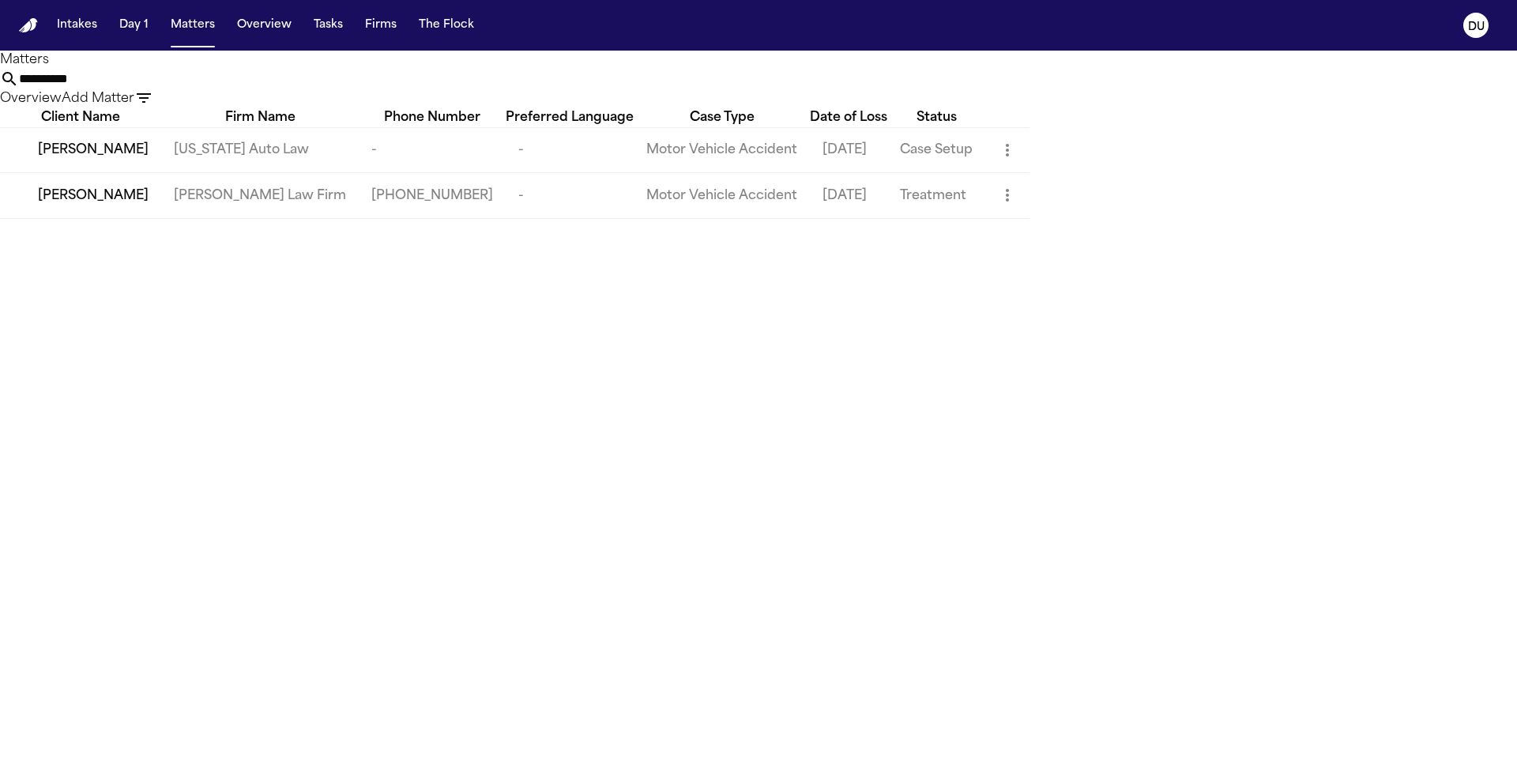
drag, startPoint x: 850, startPoint y: 91, endPoint x: 764, endPoint y: 91, distance: 86.0
click at [770, 91] on div "**********" at bounding box center [758, 88] width 1517 height 38
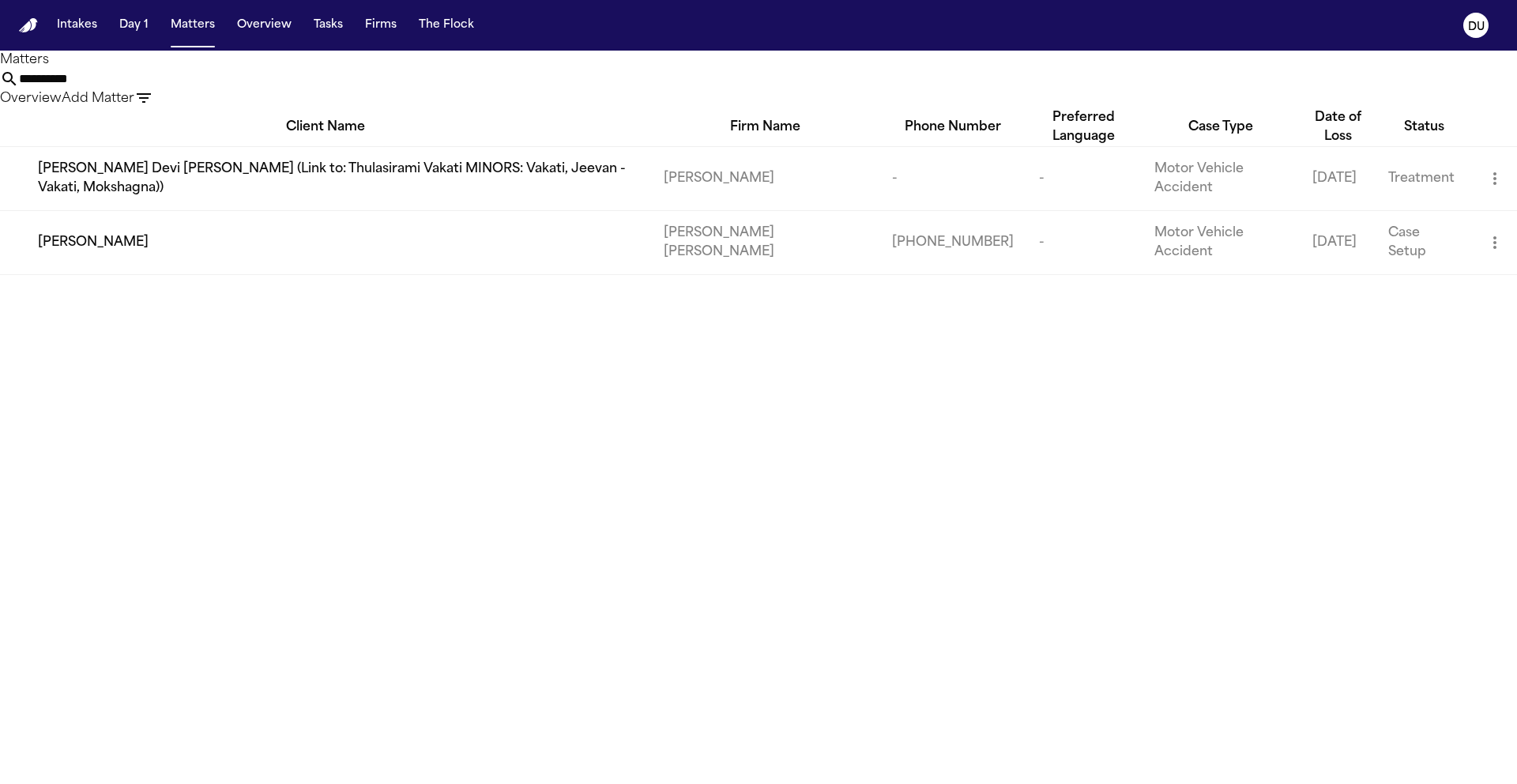
type input "**********"
click at [722, 247] on td "Blaska Holm" at bounding box center [765, 241] width 228 height 64
click at [501, 234] on div "Adrian Vereen" at bounding box center [339, 242] width 601 height 19
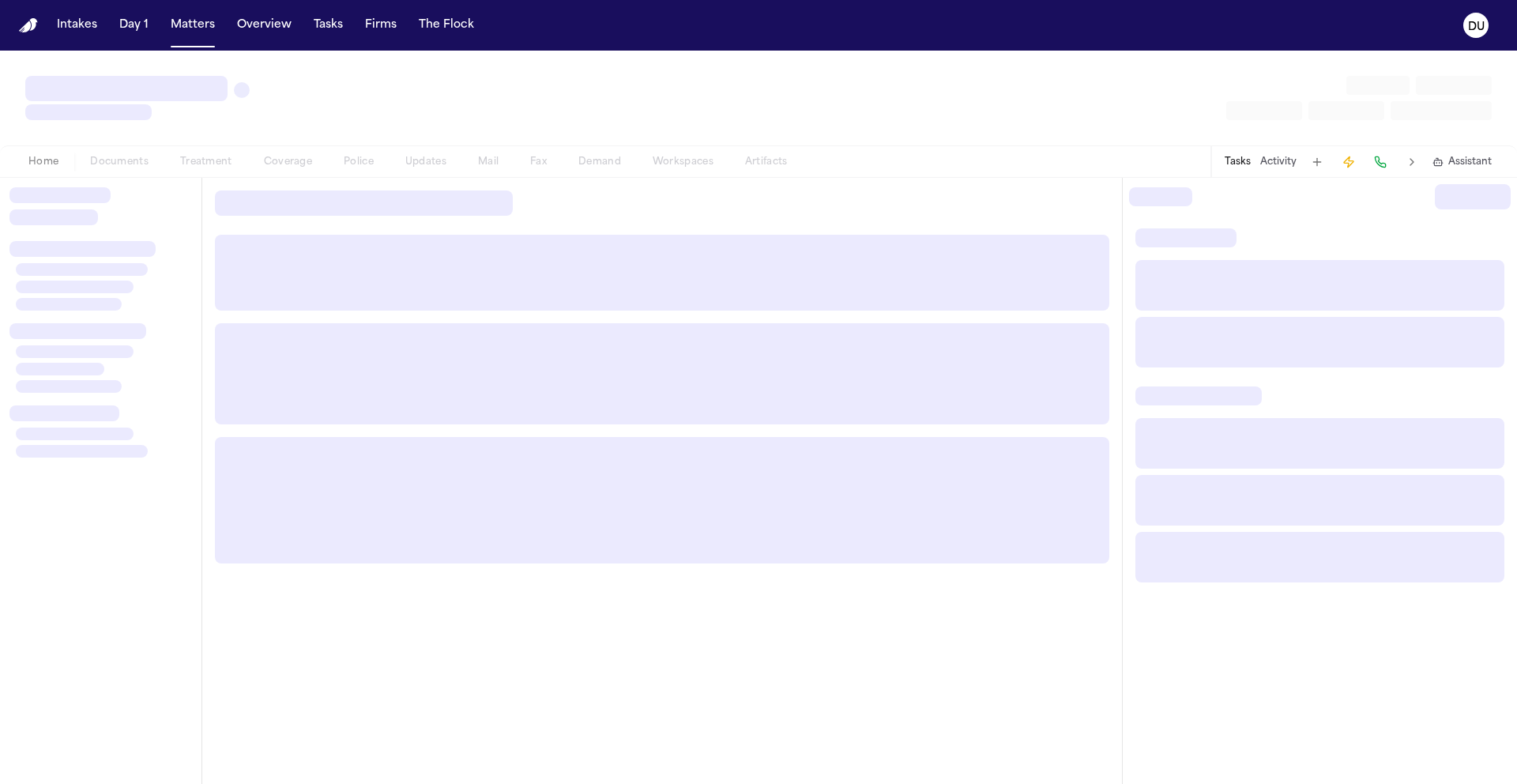
click at [501, 230] on div at bounding box center [661, 377] width 919 height 398
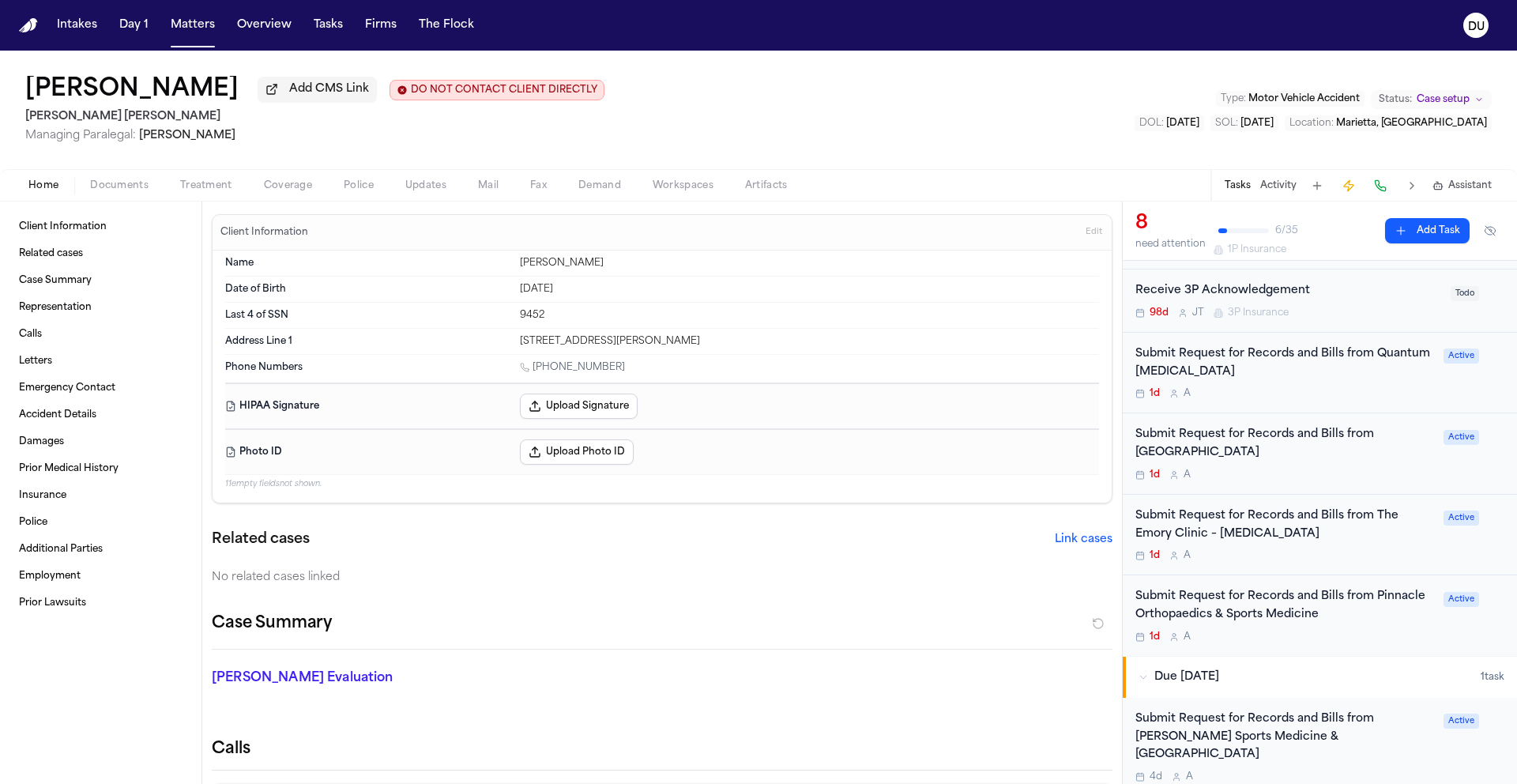
scroll to position [300, 0]
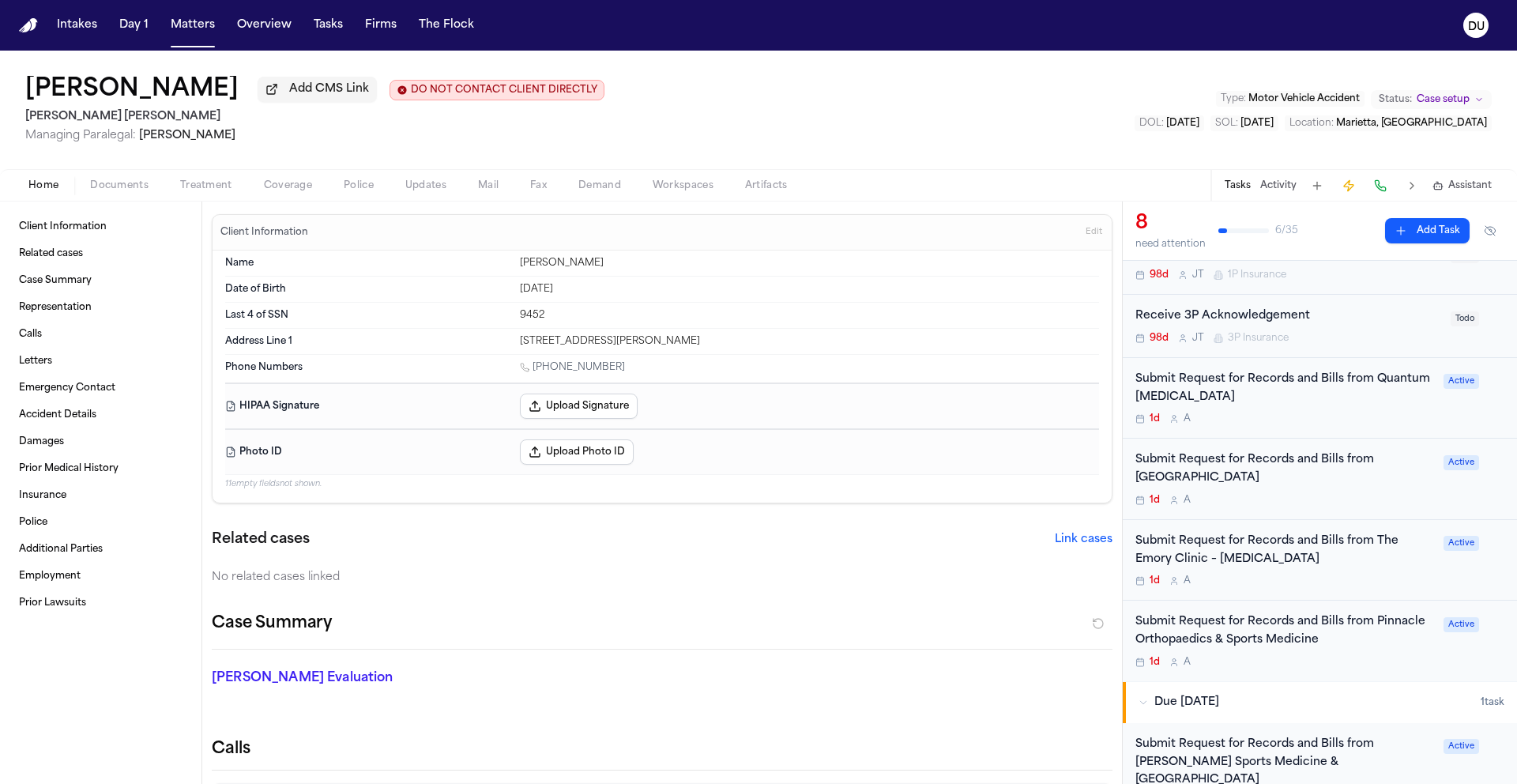
click at [1163, 389] on div "Submit Request for Records and Bills from Quantum Radiology" at bounding box center [1284, 389] width 298 height 36
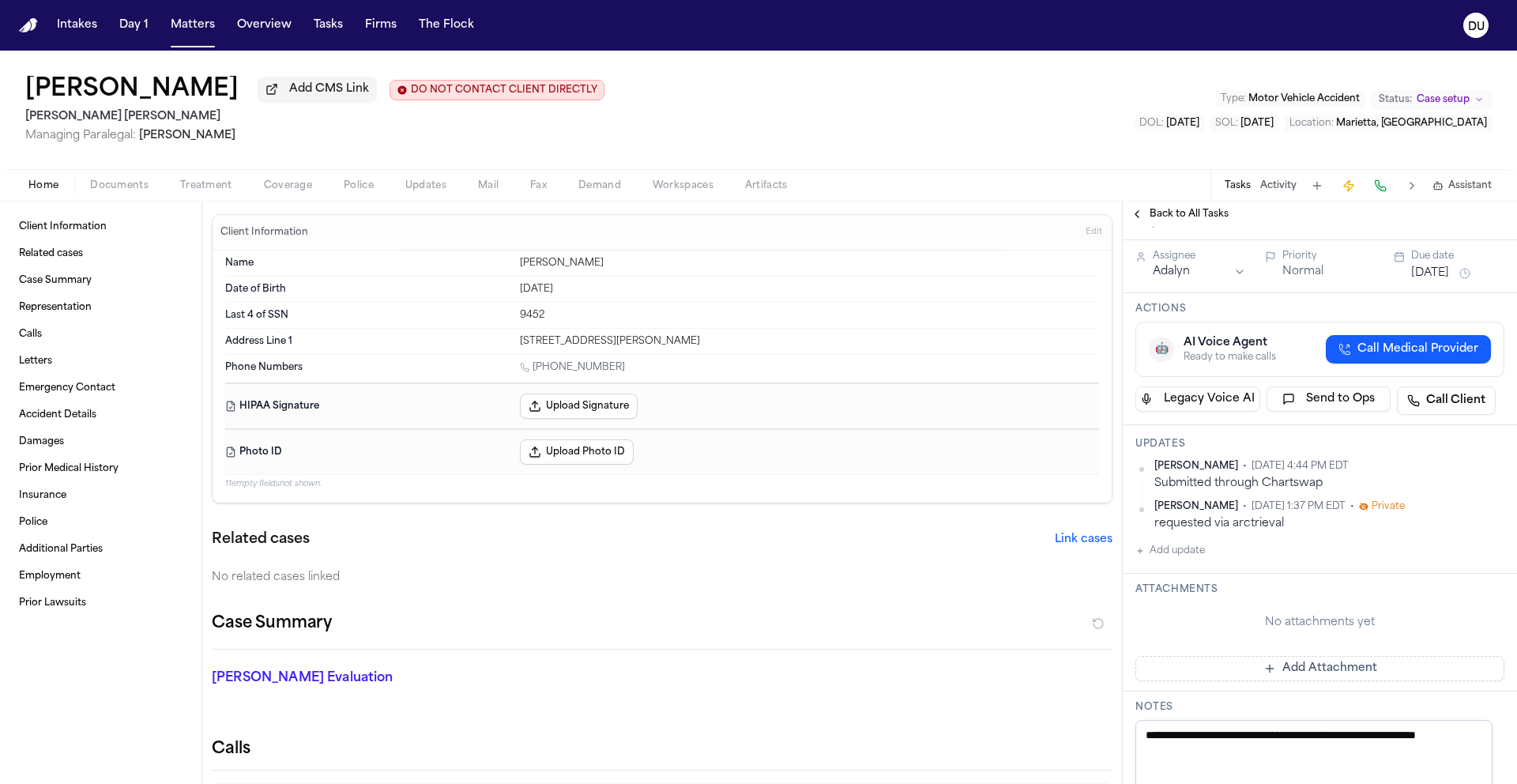
scroll to position [428, 0]
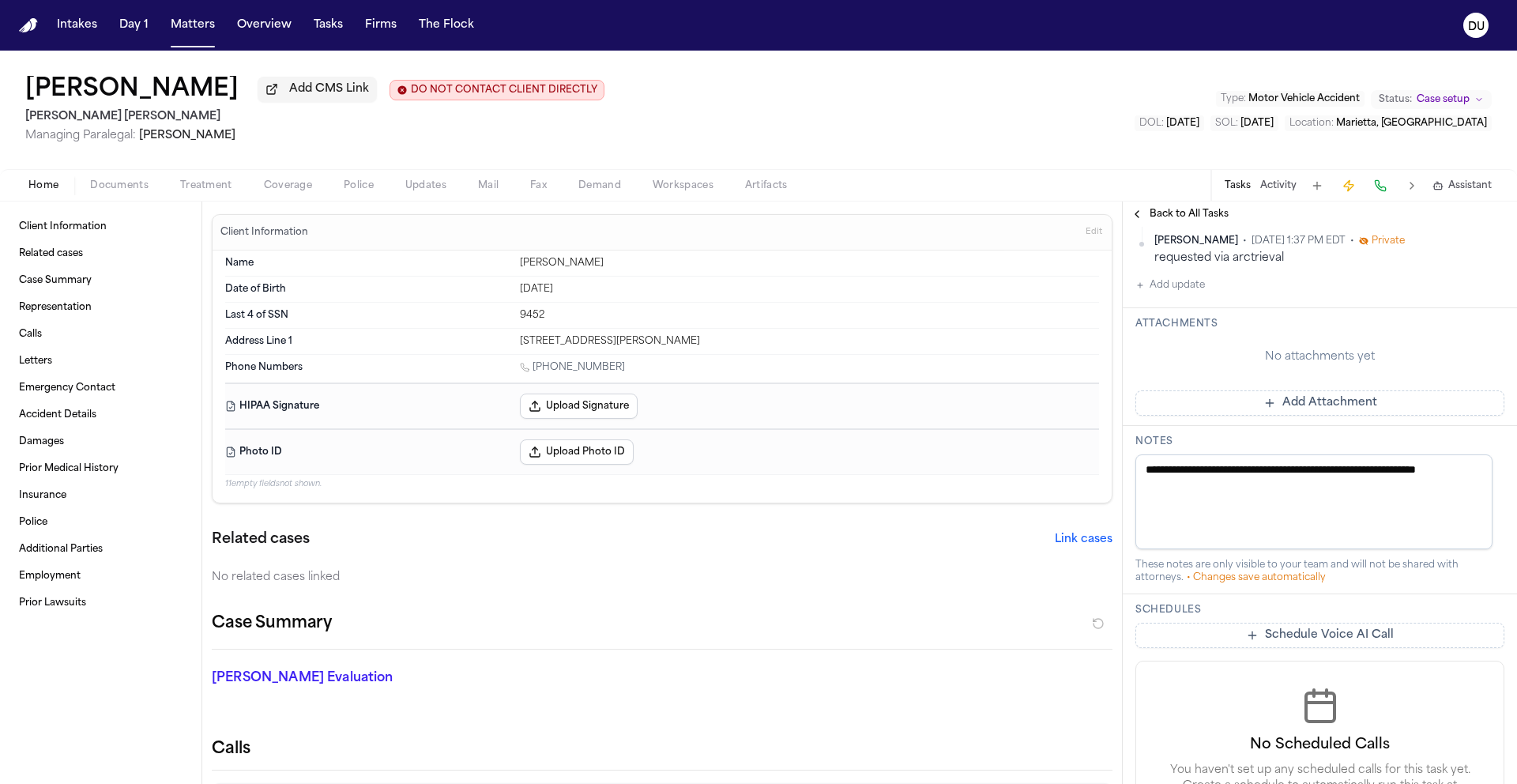
click at [1324, 391] on button "Add Attachment" at bounding box center [1320, 403] width 369 height 26
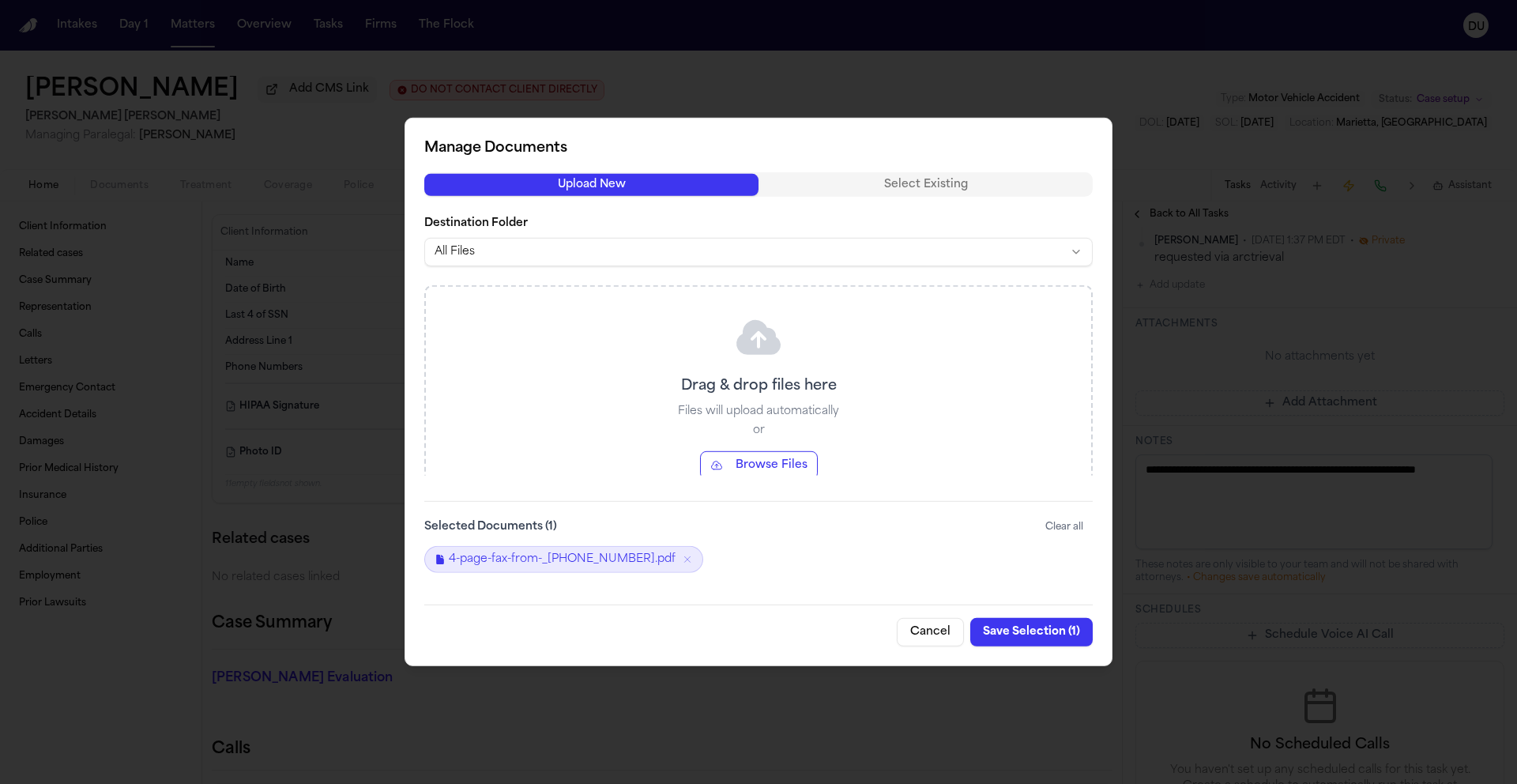
click at [1052, 634] on button "Save Selection ( 1 )" at bounding box center [1031, 632] width 123 height 28
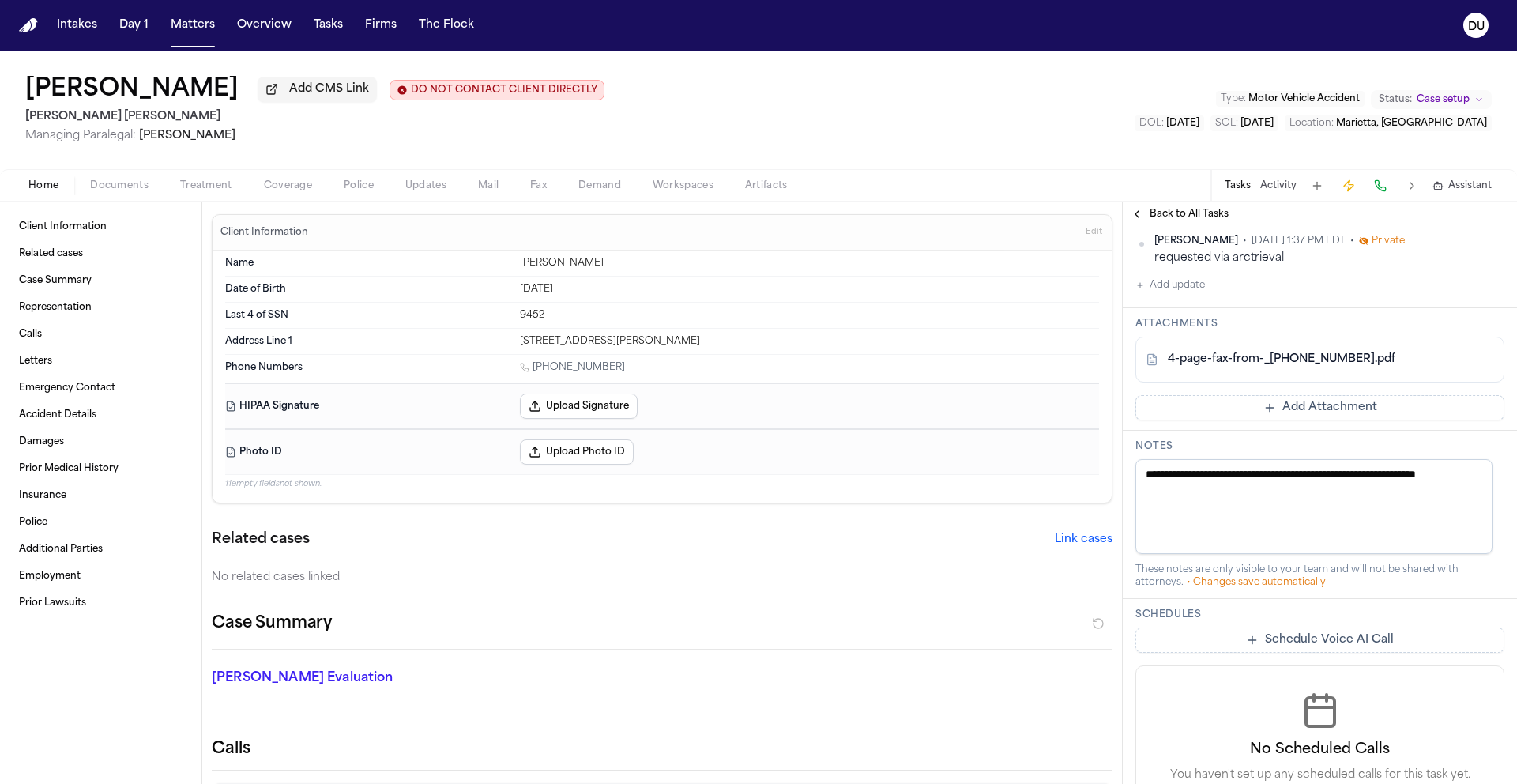
click at [30, 27] on img "Home" at bounding box center [27, 26] width 19 height 15
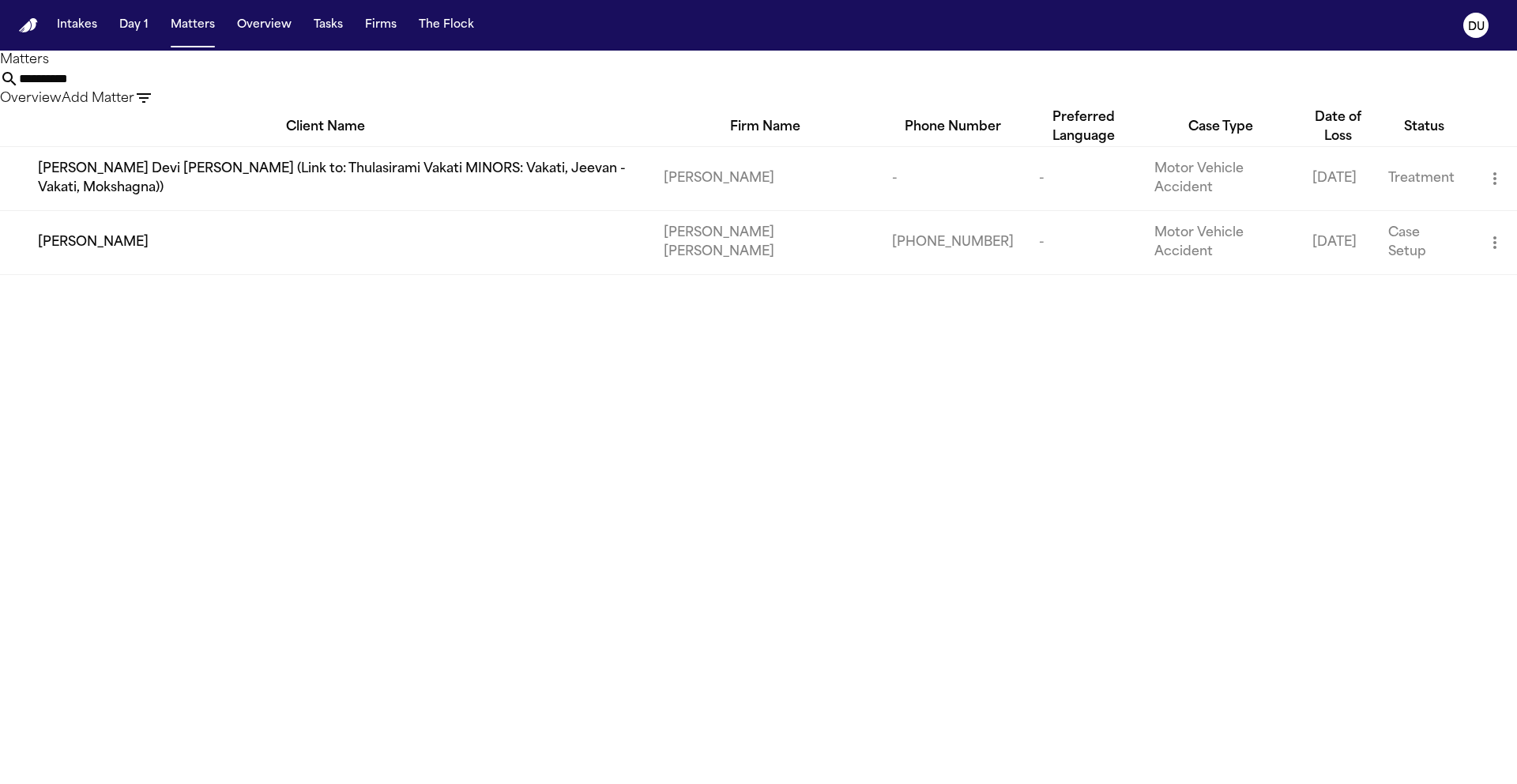
drag, startPoint x: 952, startPoint y: 84, endPoint x: 724, endPoint y: 85, distance: 228.0
click at [725, 85] on div "**********" at bounding box center [758, 88] width 1517 height 38
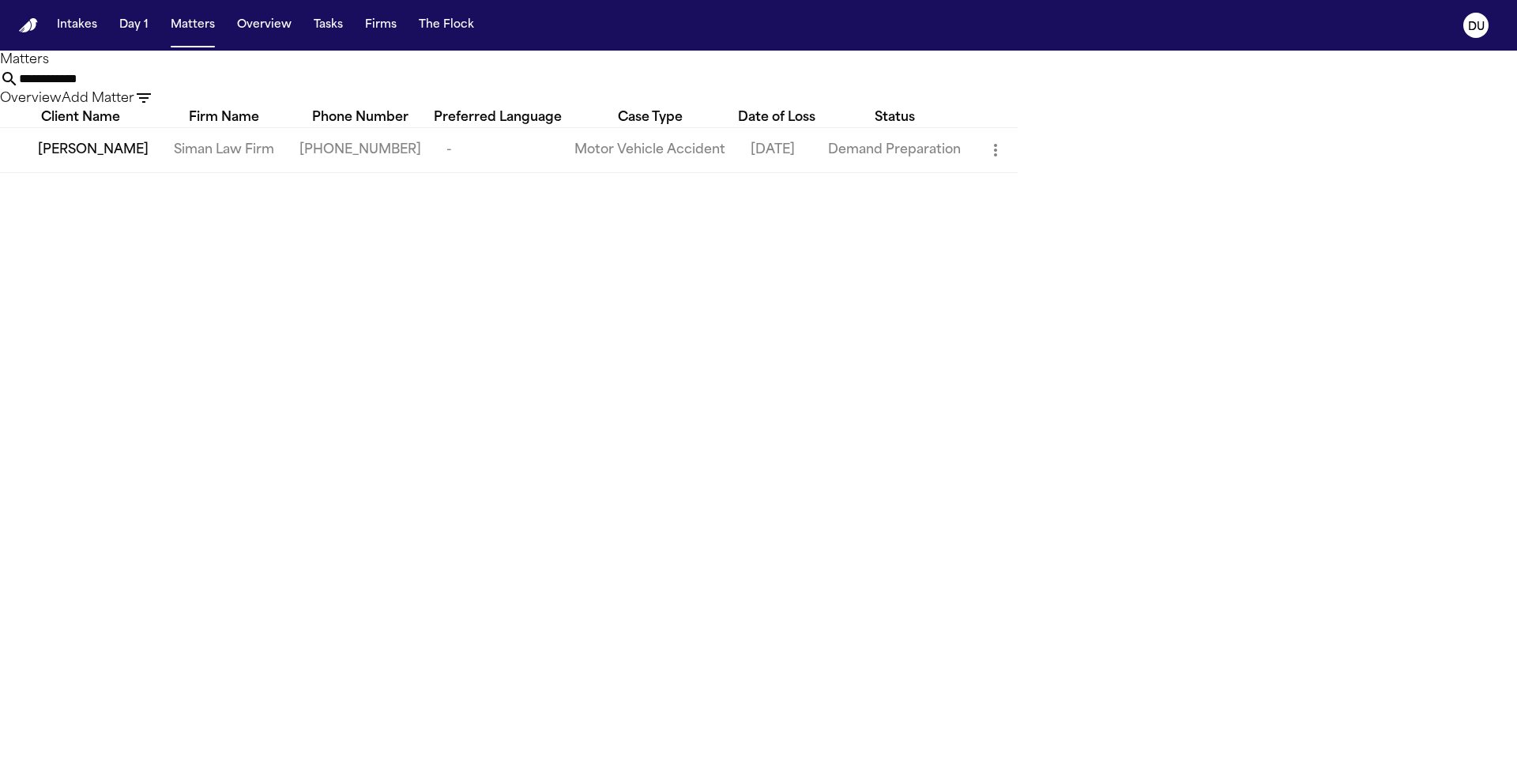
type input "**********"
click at [128, 160] on span "Rachelle Blaine" at bounding box center [93, 149] width 111 height 19
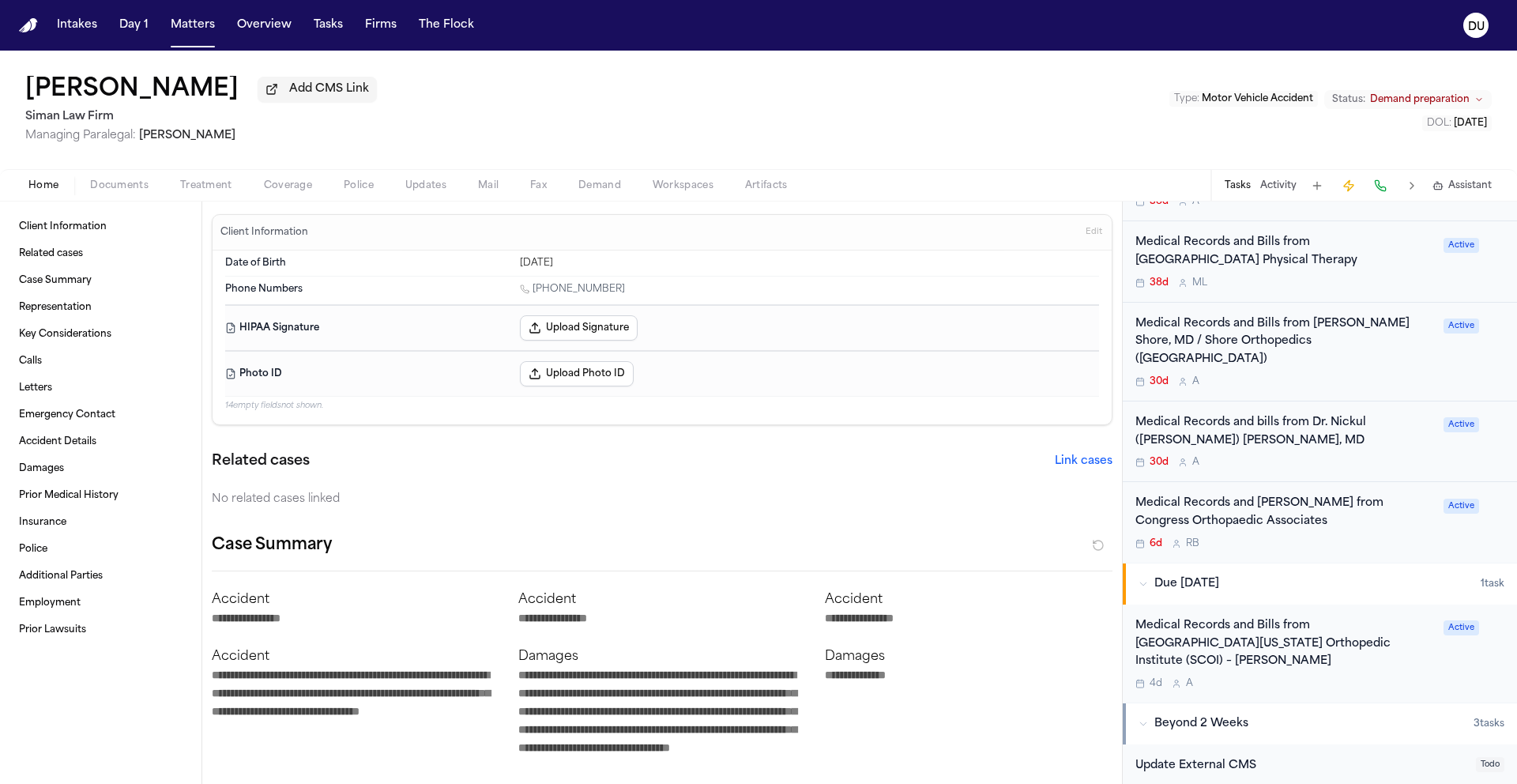
scroll to position [712, 0]
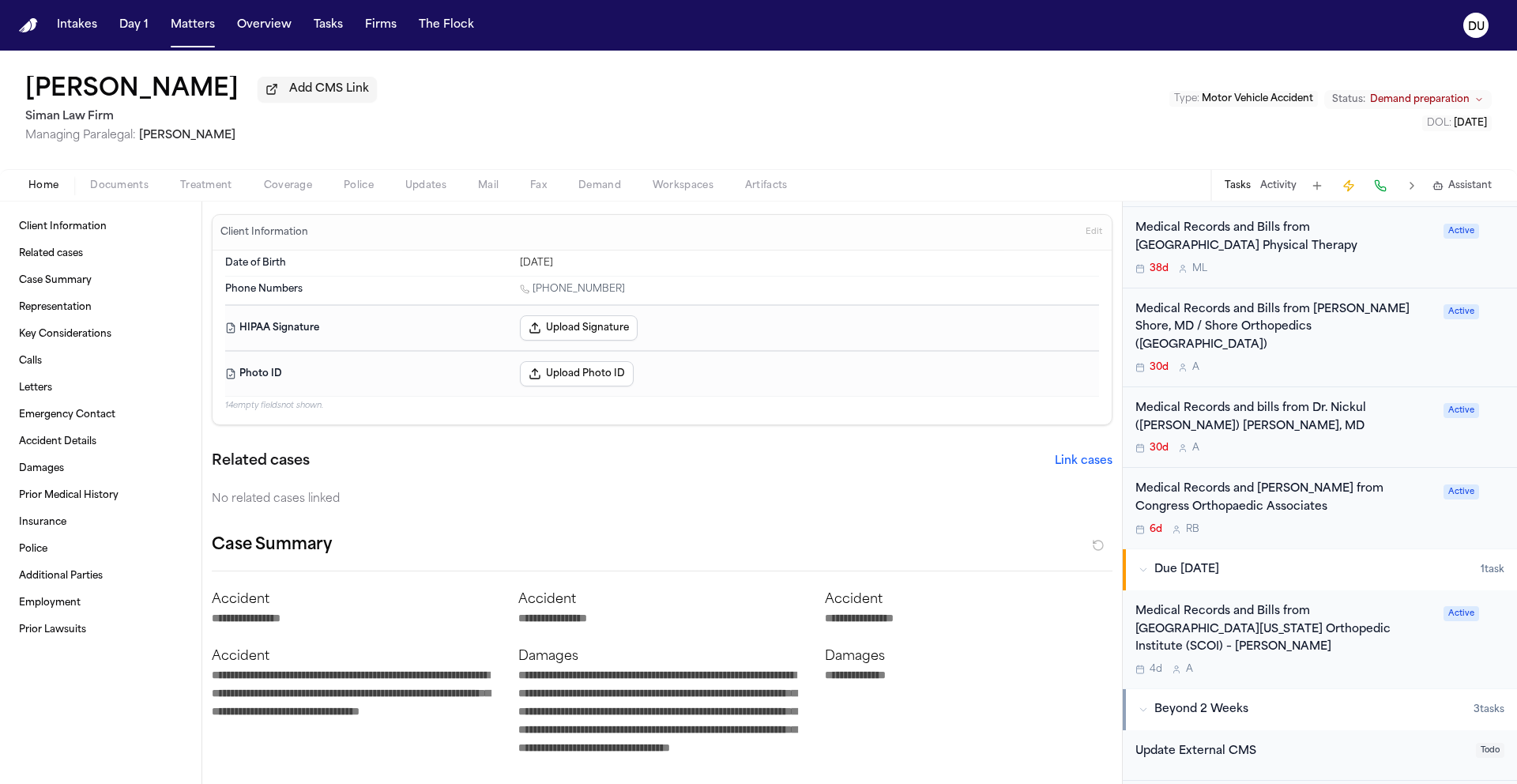
click at [1269, 602] on div "Medical Records and Bills from Southern California Orthopedic Institute (SCOI) …" at bounding box center [1284, 629] width 298 height 54
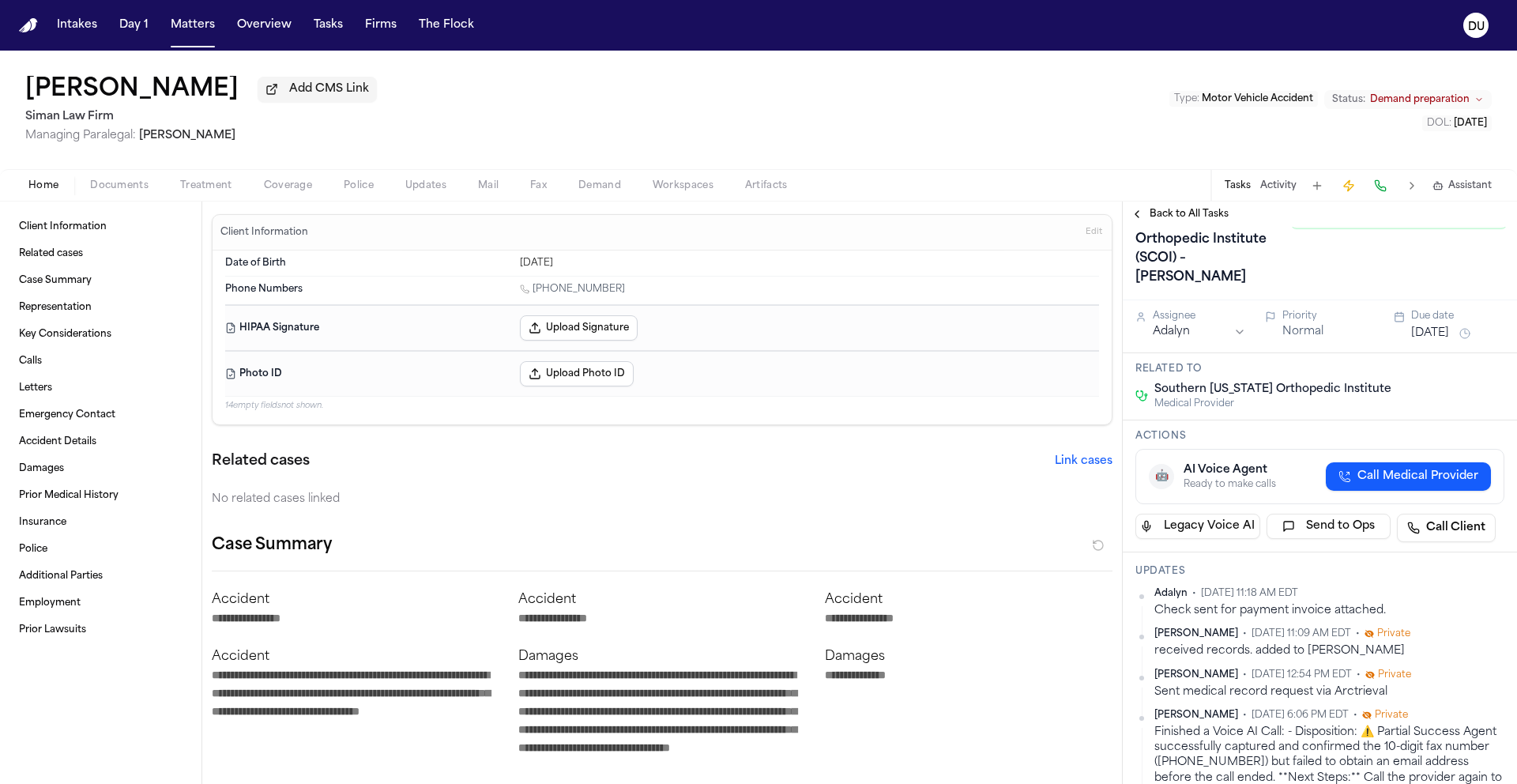
scroll to position [380, 0]
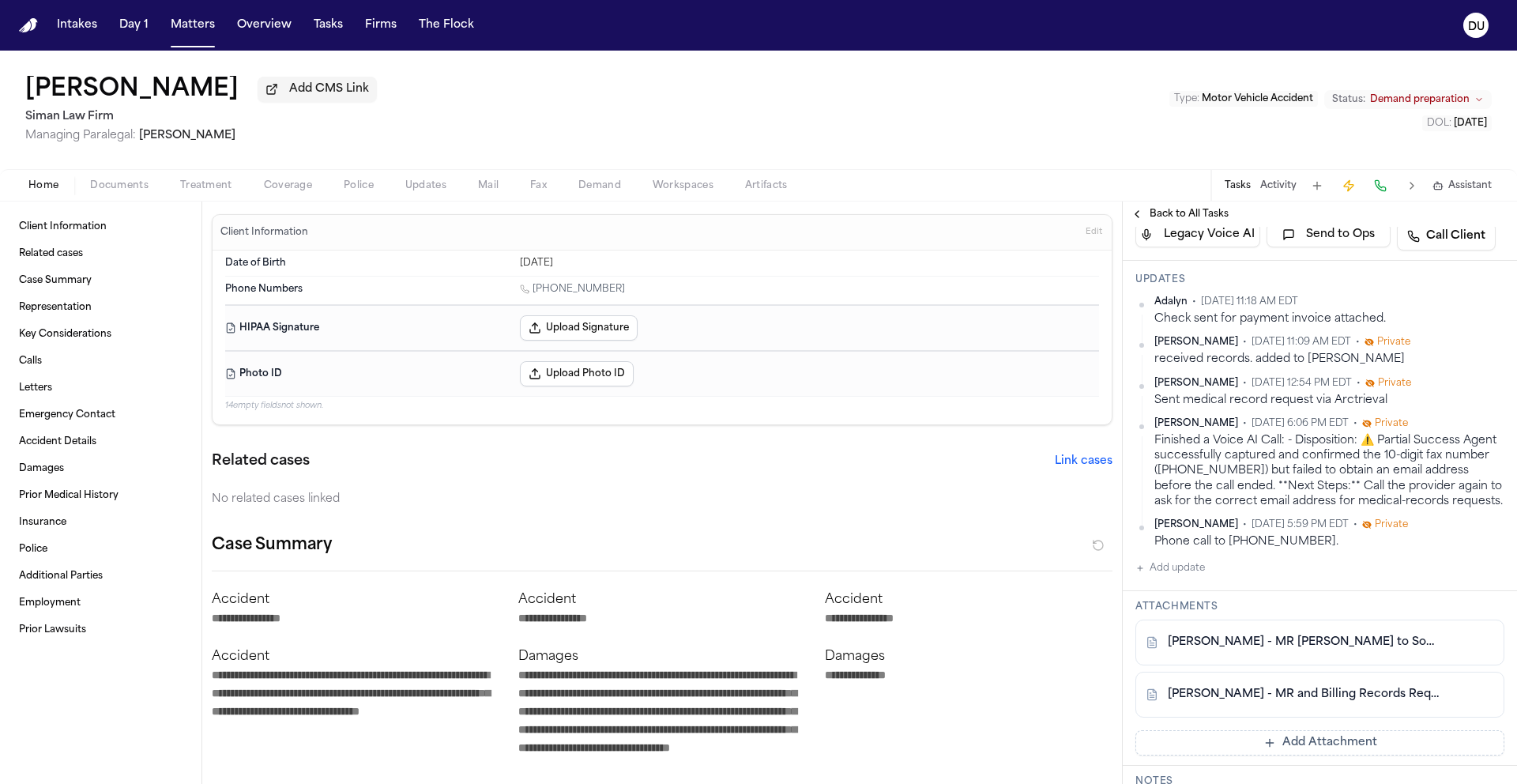
click at [1182, 221] on span "Back to All Tasks" at bounding box center [1189, 214] width 79 height 13
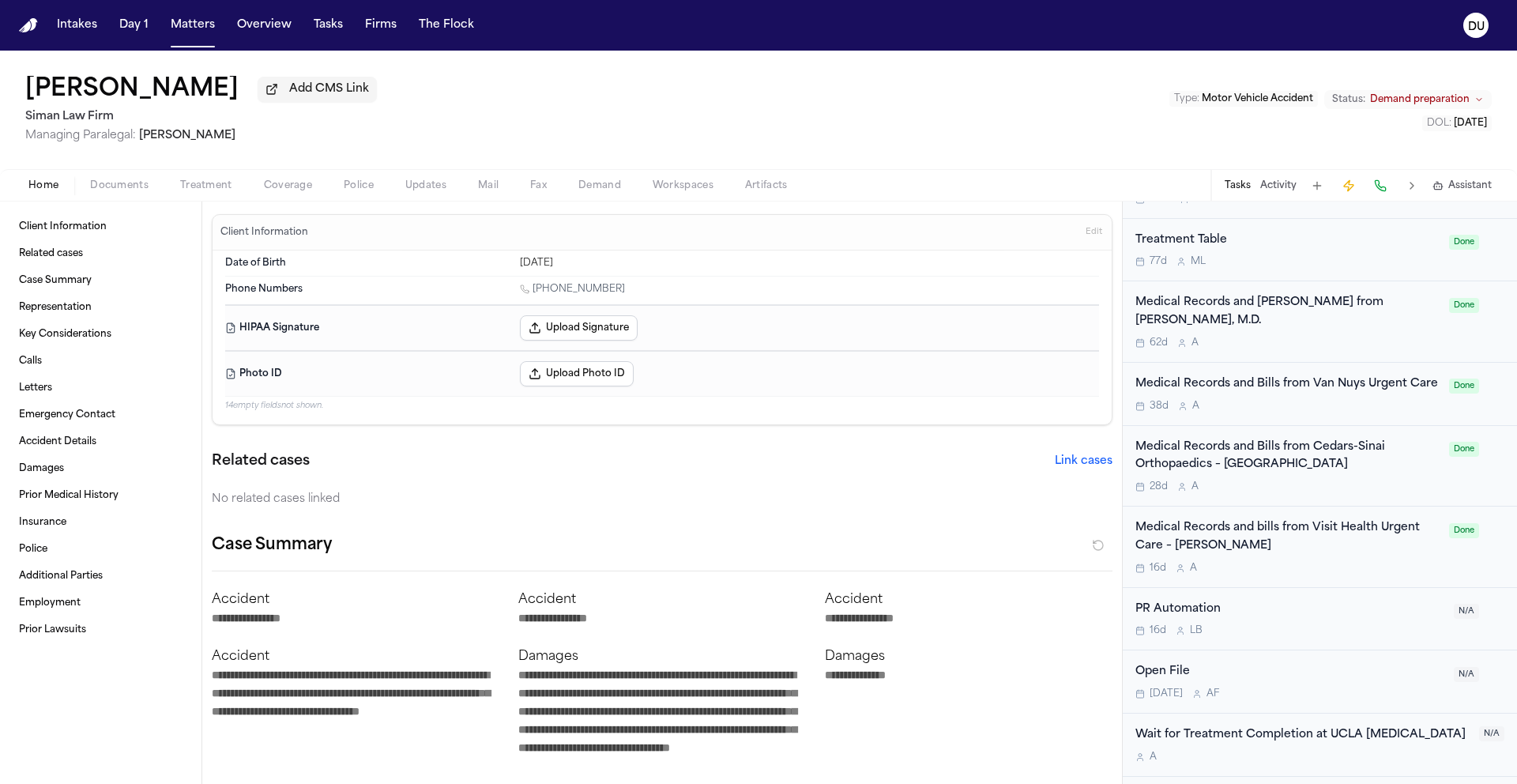
scroll to position [2170, 0]
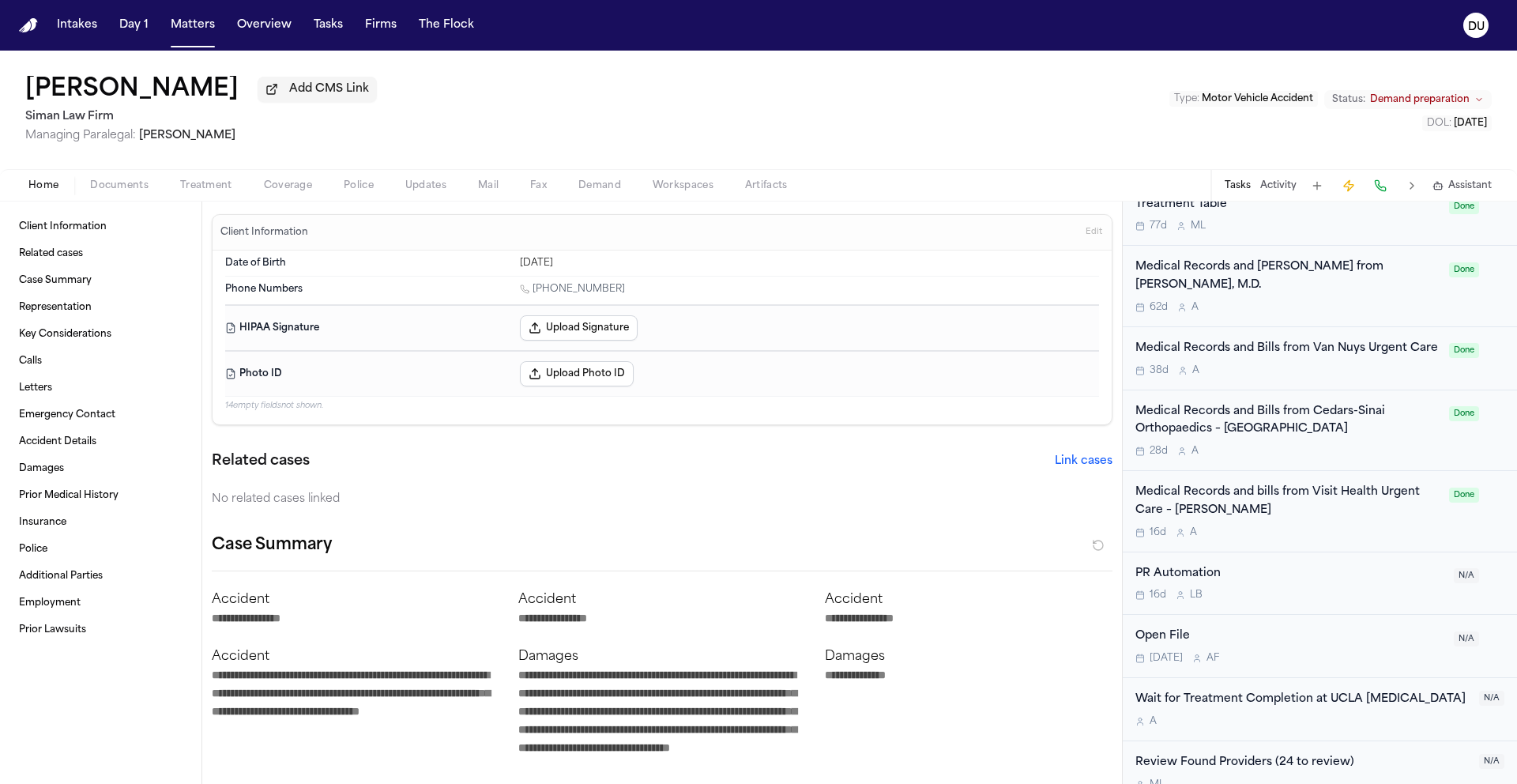
click at [1241, 340] on div "Medical Records and Bills from Van Nuys Urgent Care" at bounding box center [1287, 348] width 304 height 19
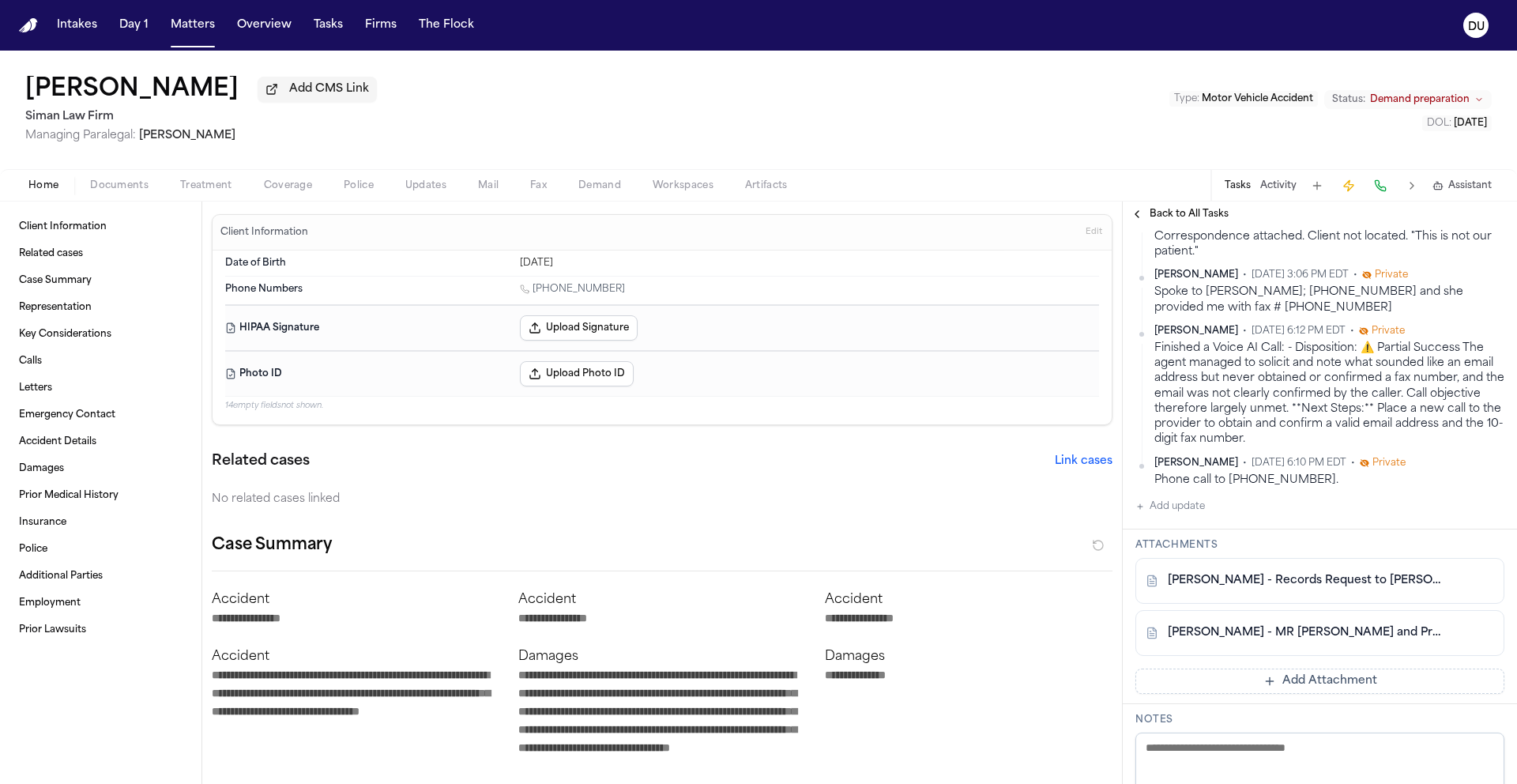
scroll to position [509, 0]
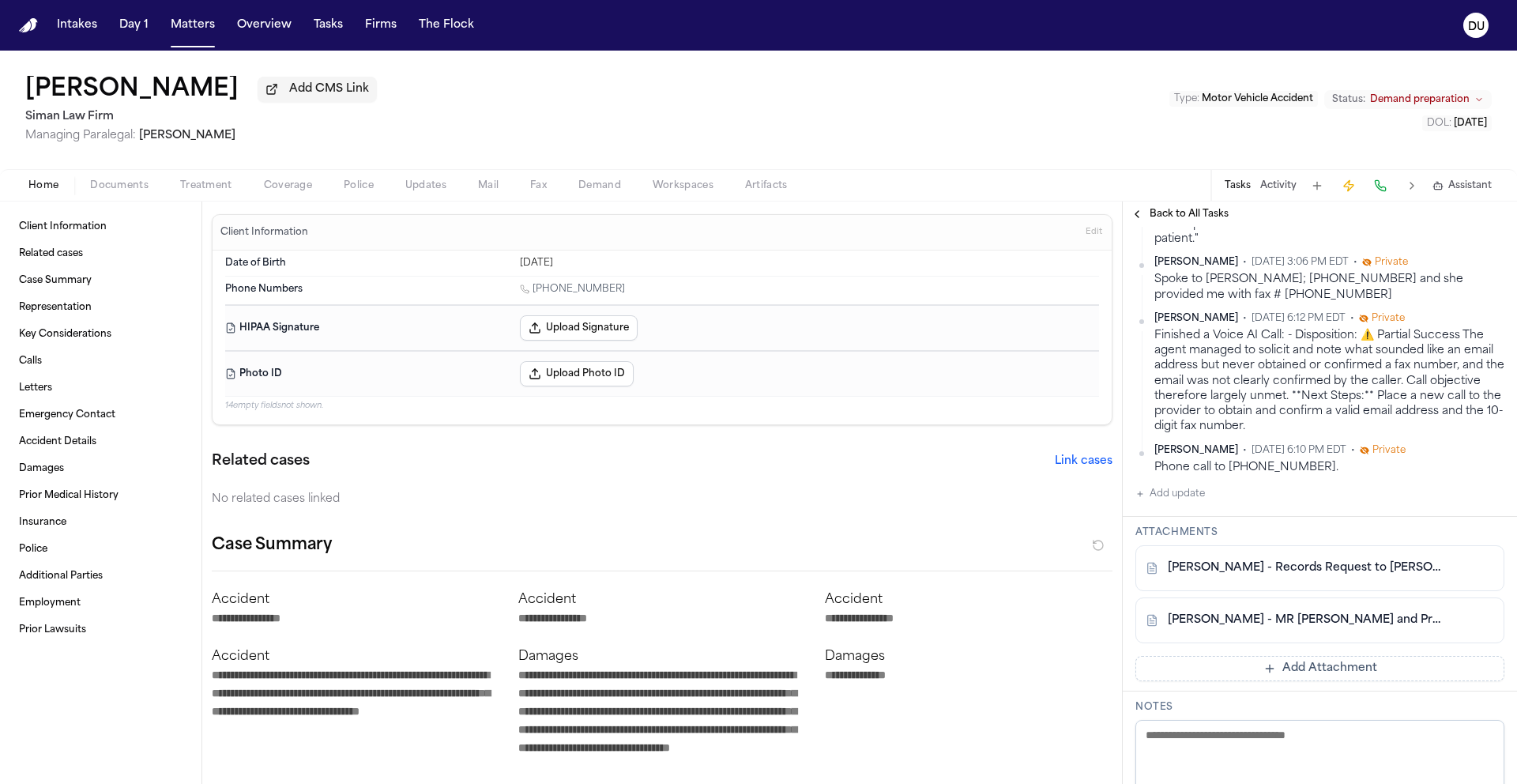
click at [1319, 673] on button "Add Attachment" at bounding box center [1320, 668] width 369 height 26
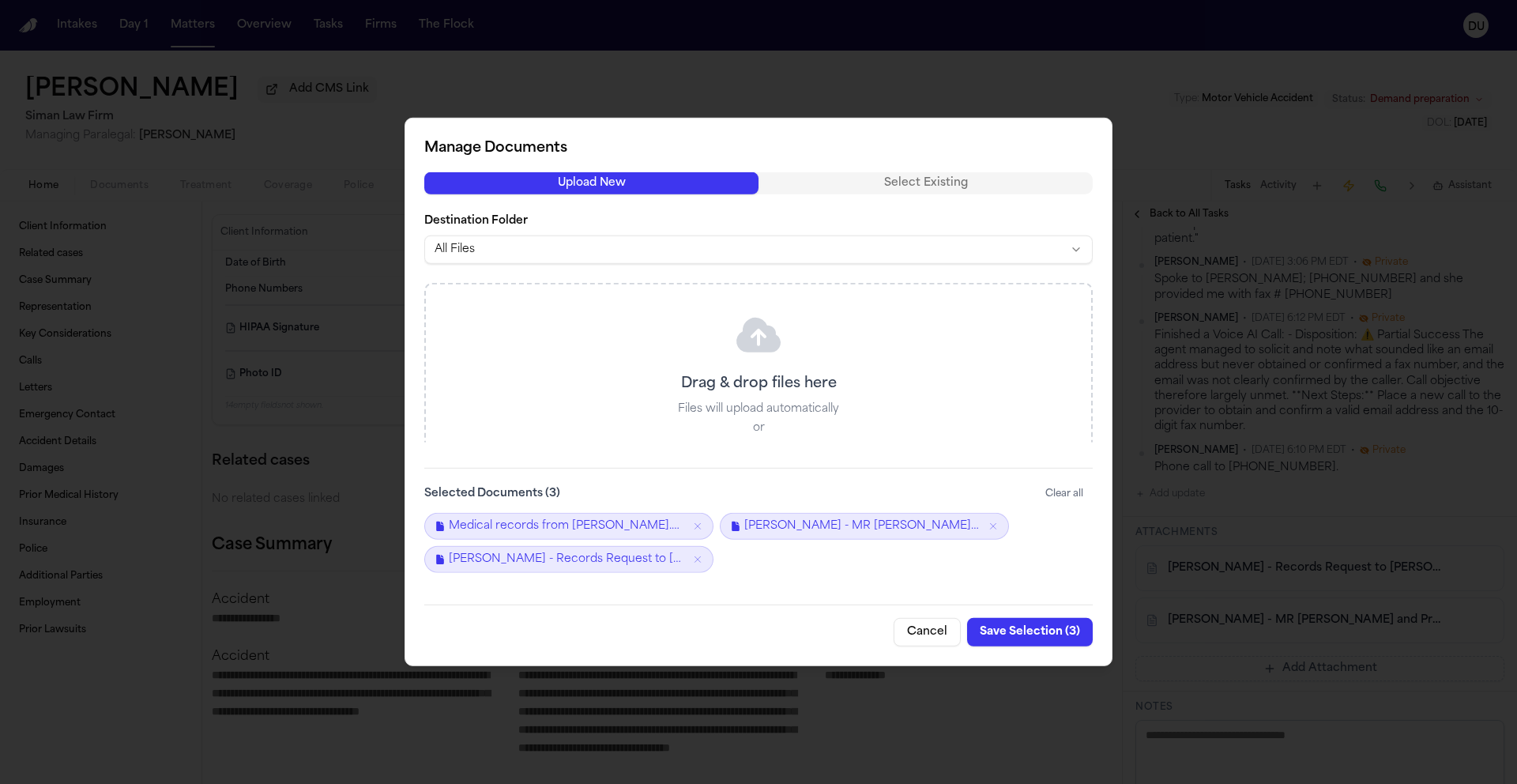
click at [1031, 639] on button "Save Selection ( 3 )" at bounding box center [1030, 632] width 126 height 28
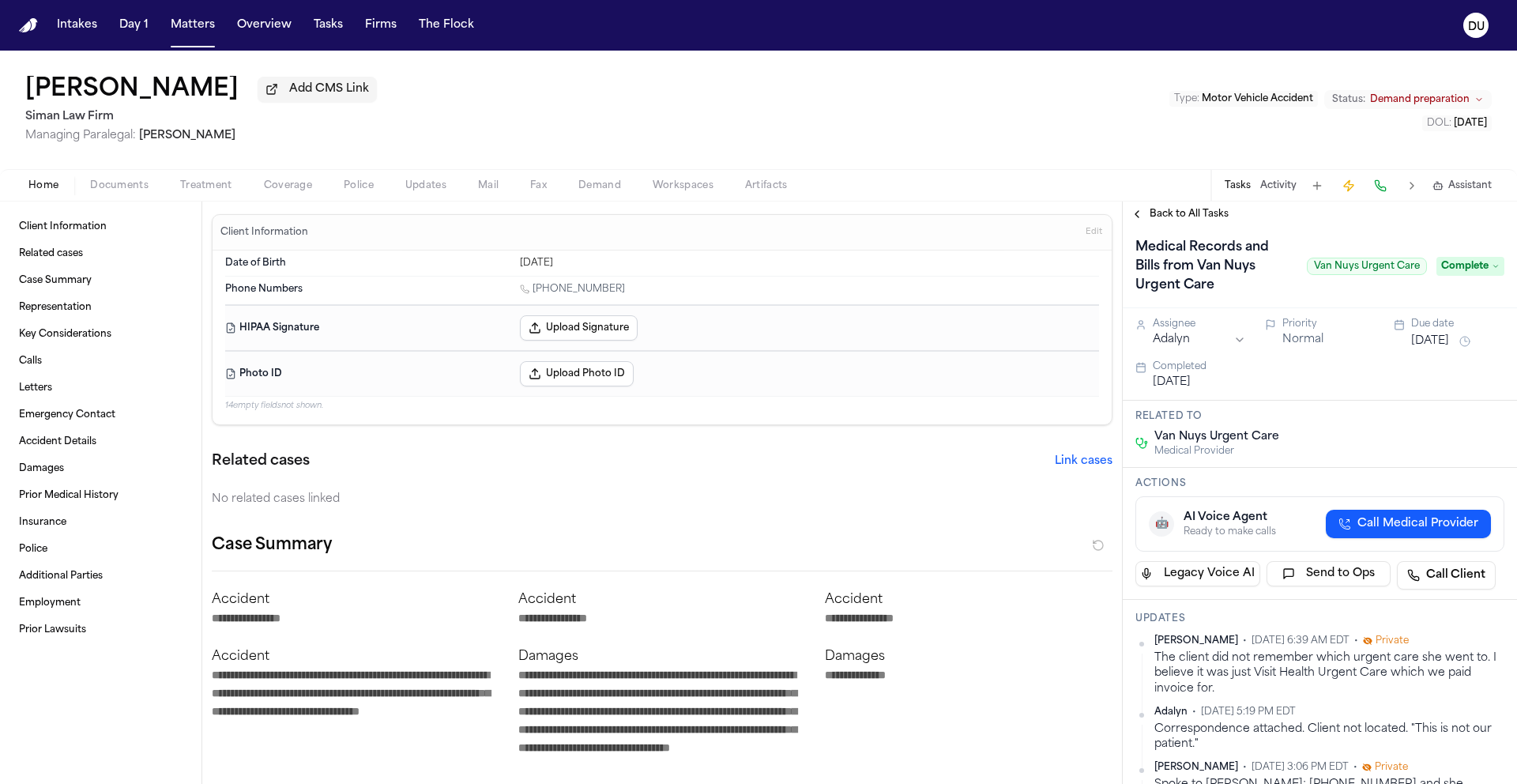
scroll to position [0, 0]
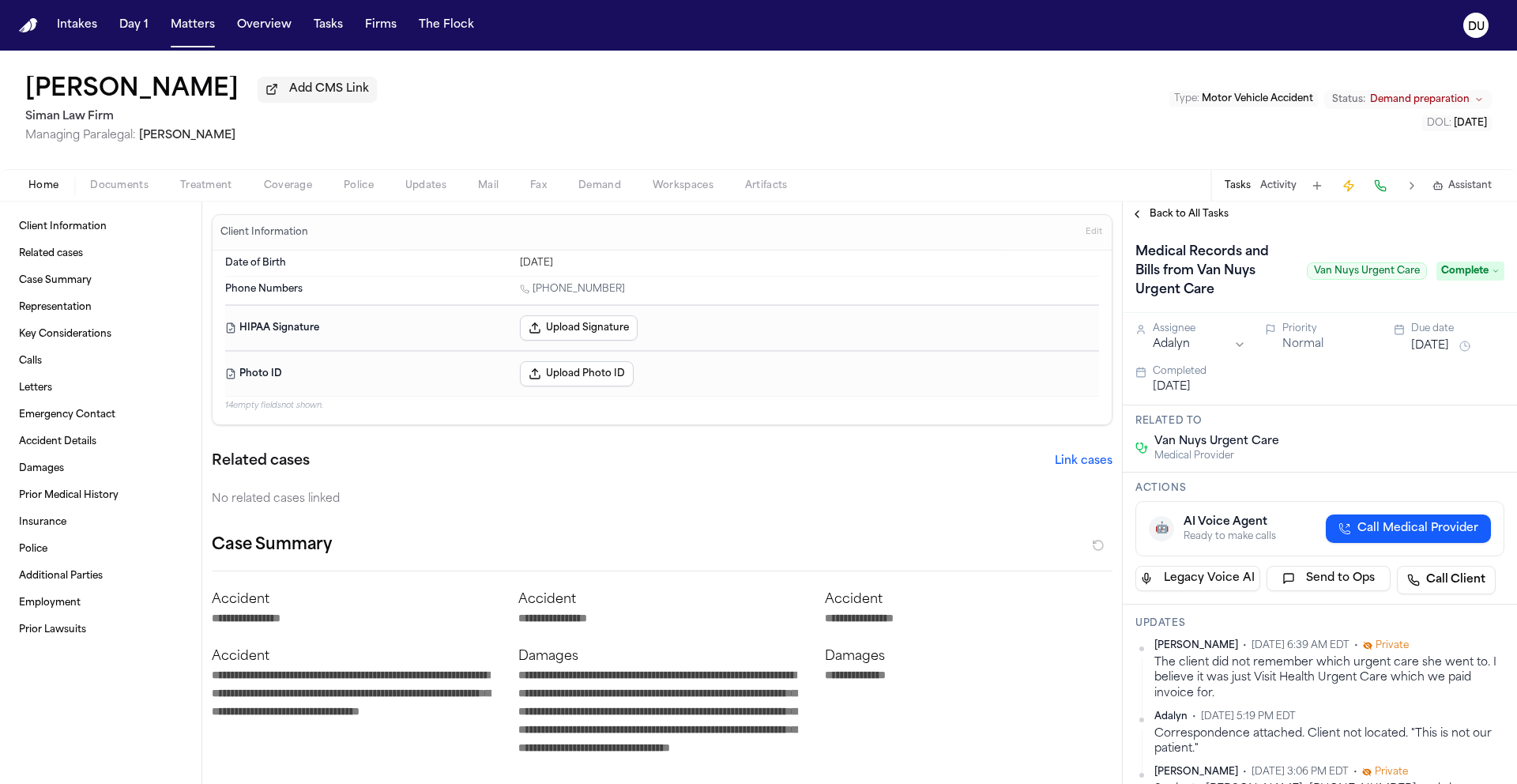
click at [1184, 216] on span "Back to All Tasks" at bounding box center [1189, 214] width 79 height 13
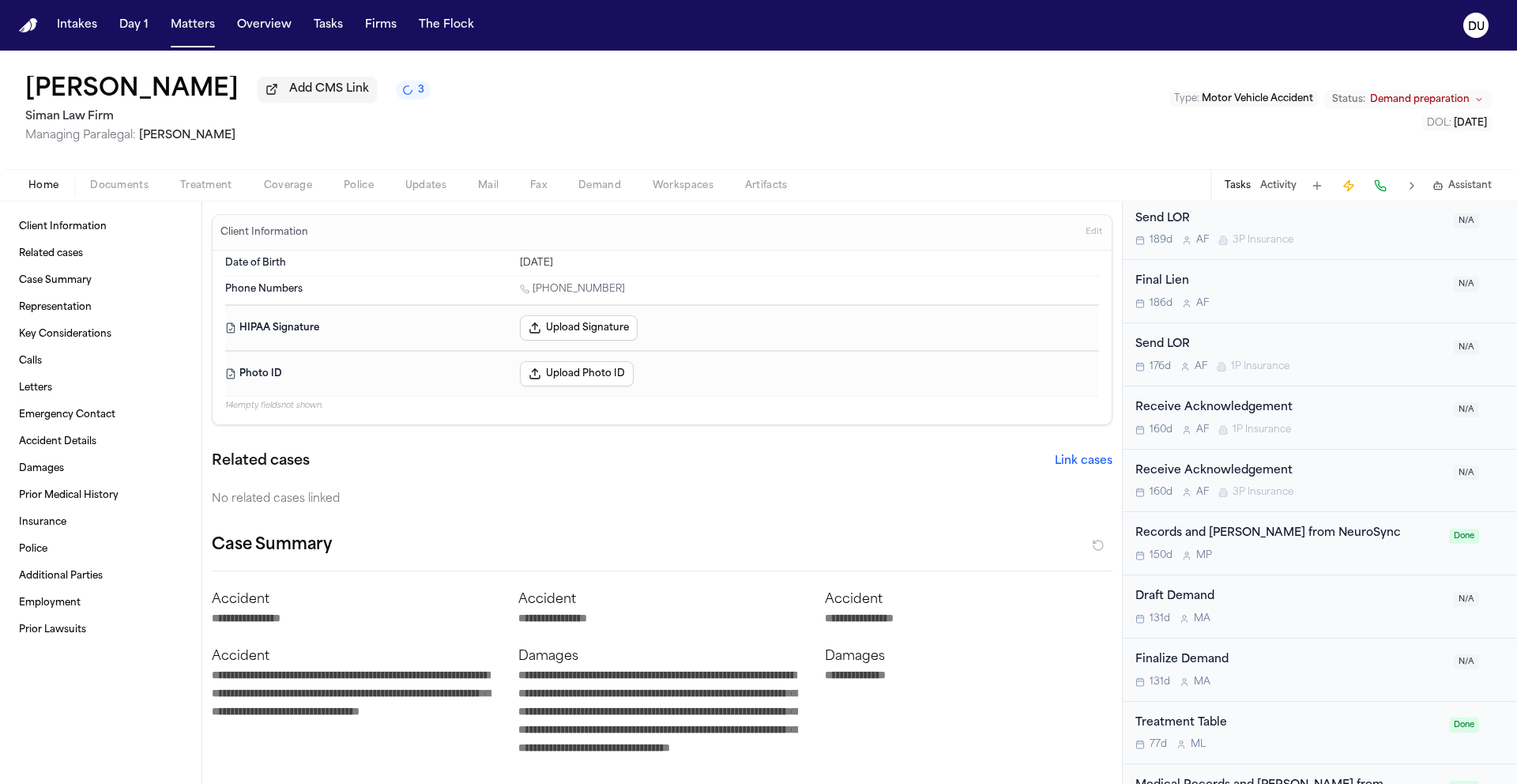
scroll to position [1932, 0]
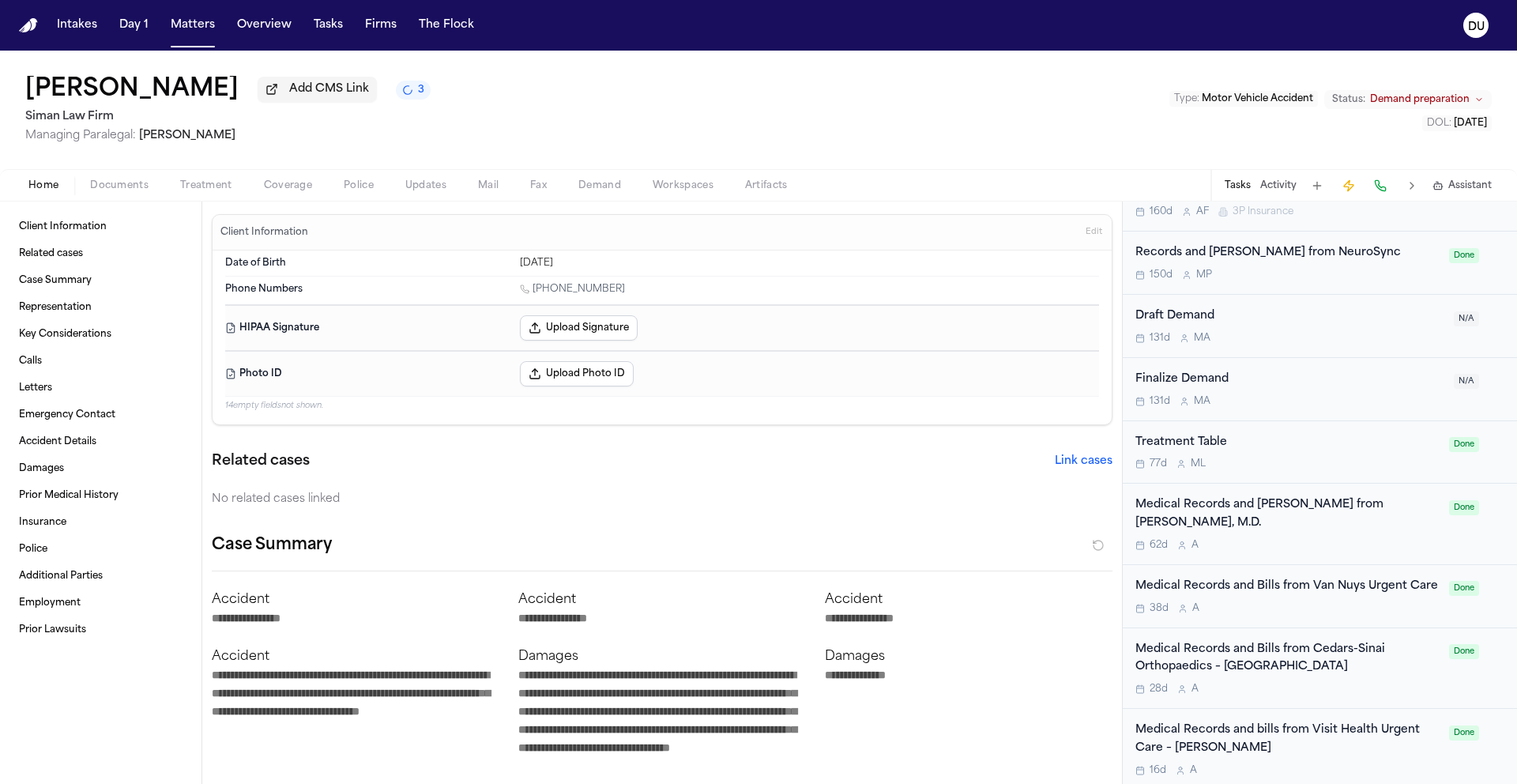
click at [1304, 578] on div "Medical Records and Bills from Van Nuys Urgent Care" at bounding box center [1287, 587] width 304 height 19
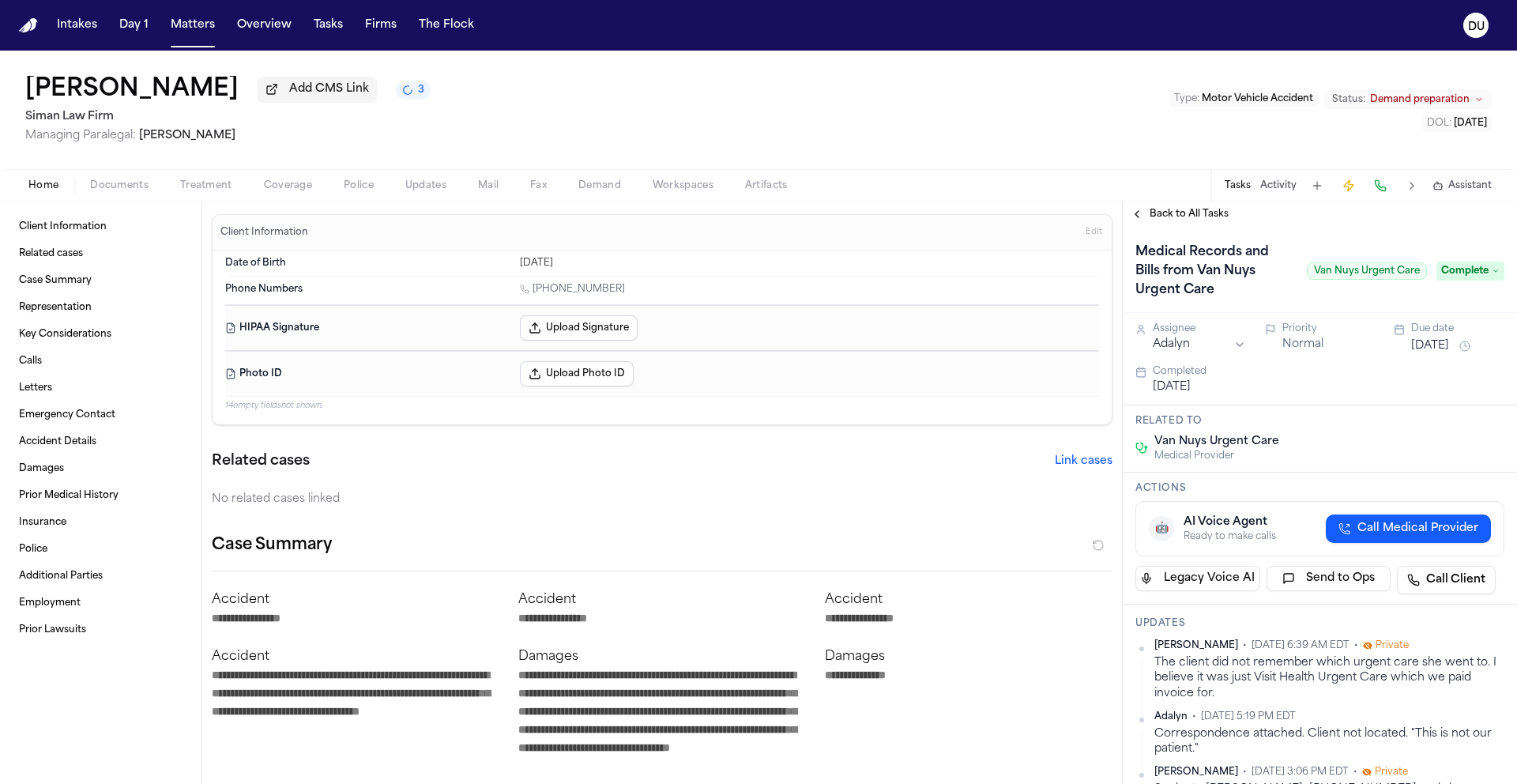
click at [1465, 281] on span "Complete" at bounding box center [1470, 271] width 68 height 19
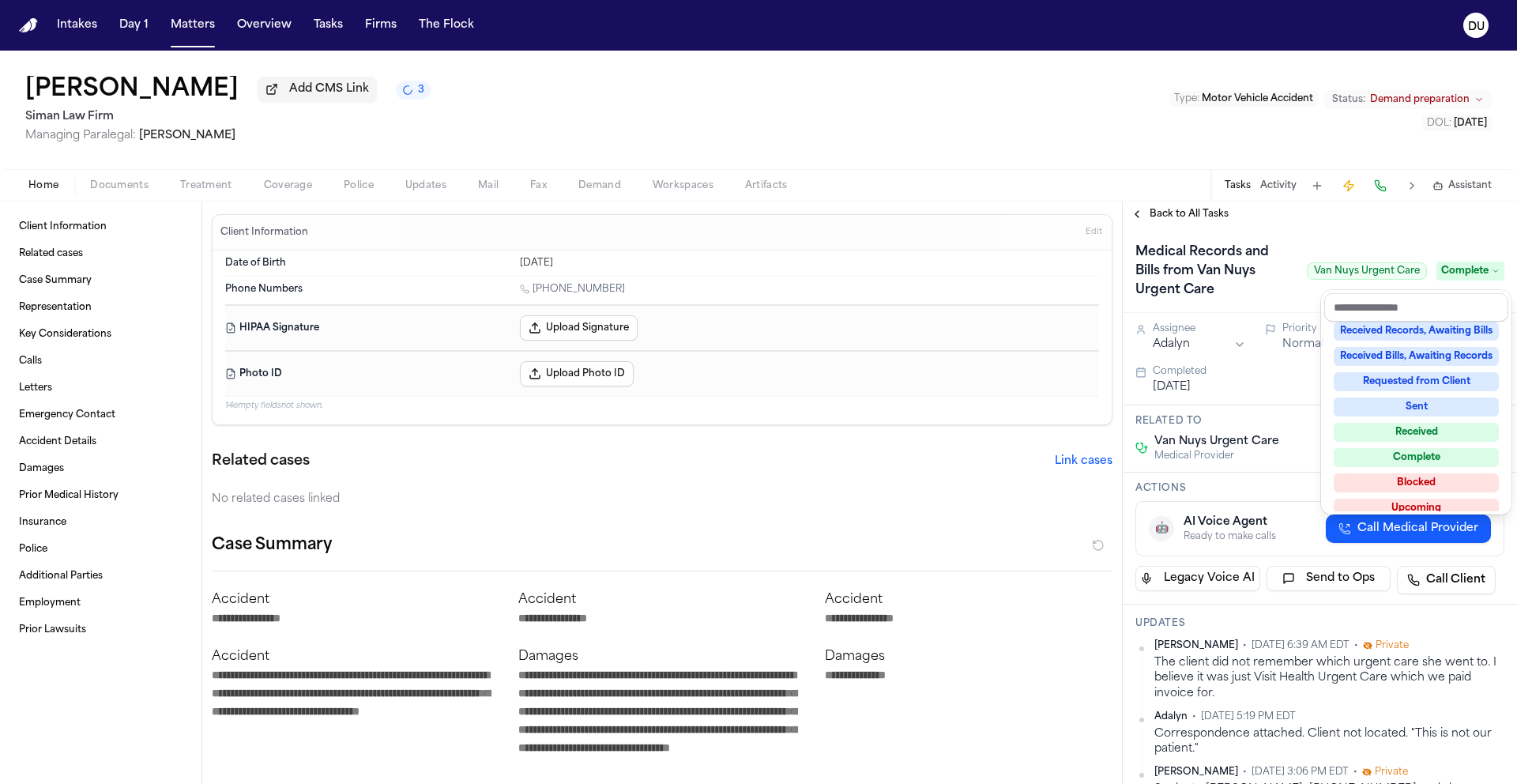
scroll to position [183, 0]
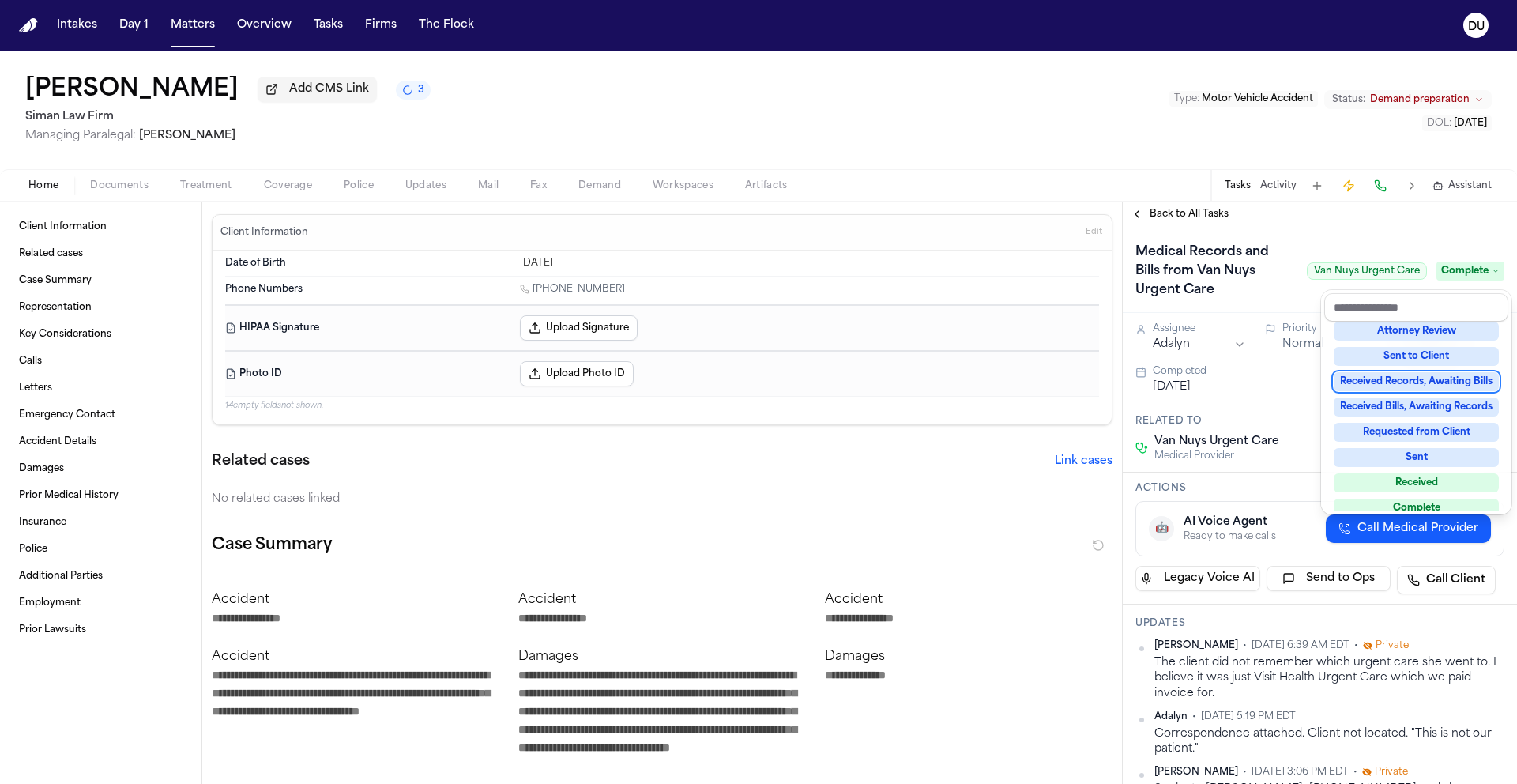
click at [1434, 384] on div "Received Records, Awaiting Bills" at bounding box center [1416, 381] width 165 height 19
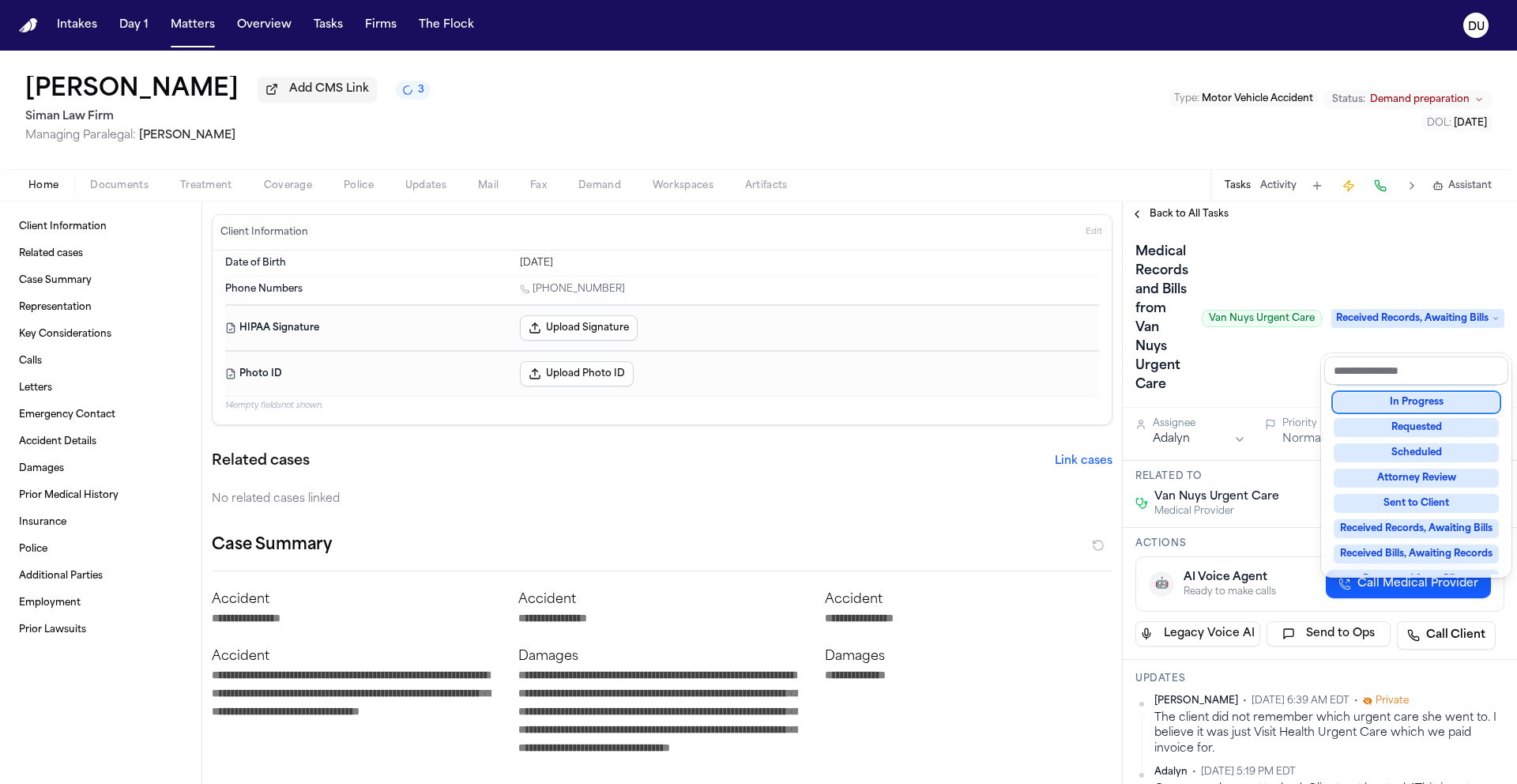
click at [1388, 247] on div "Medical Records and Bills from Van Nuys Urgent Care Van Nuys Urgent Care Receiv…" at bounding box center [1320, 318] width 369 height 158
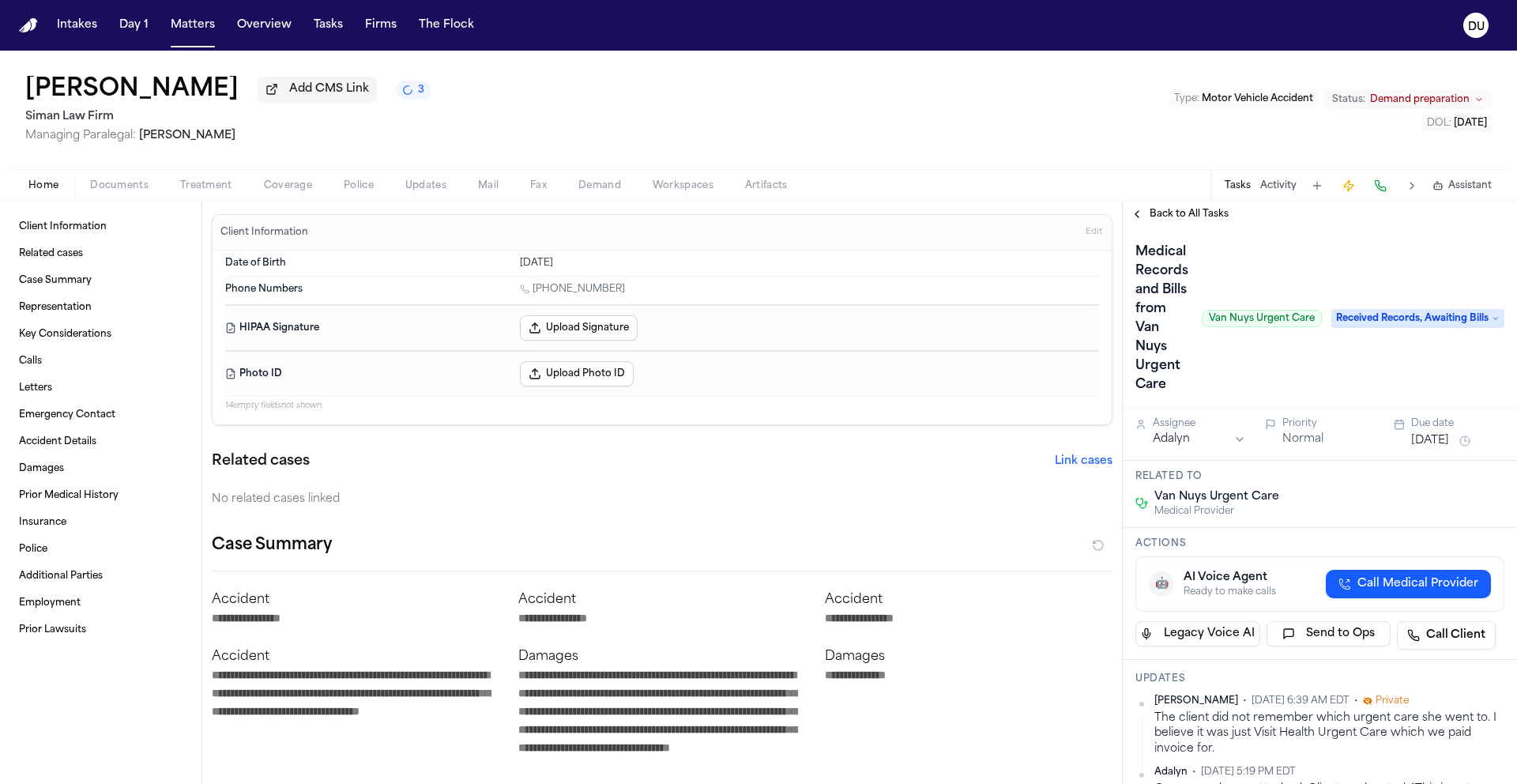
click at [1184, 219] on span "Back to All Tasks" at bounding box center [1189, 214] width 79 height 13
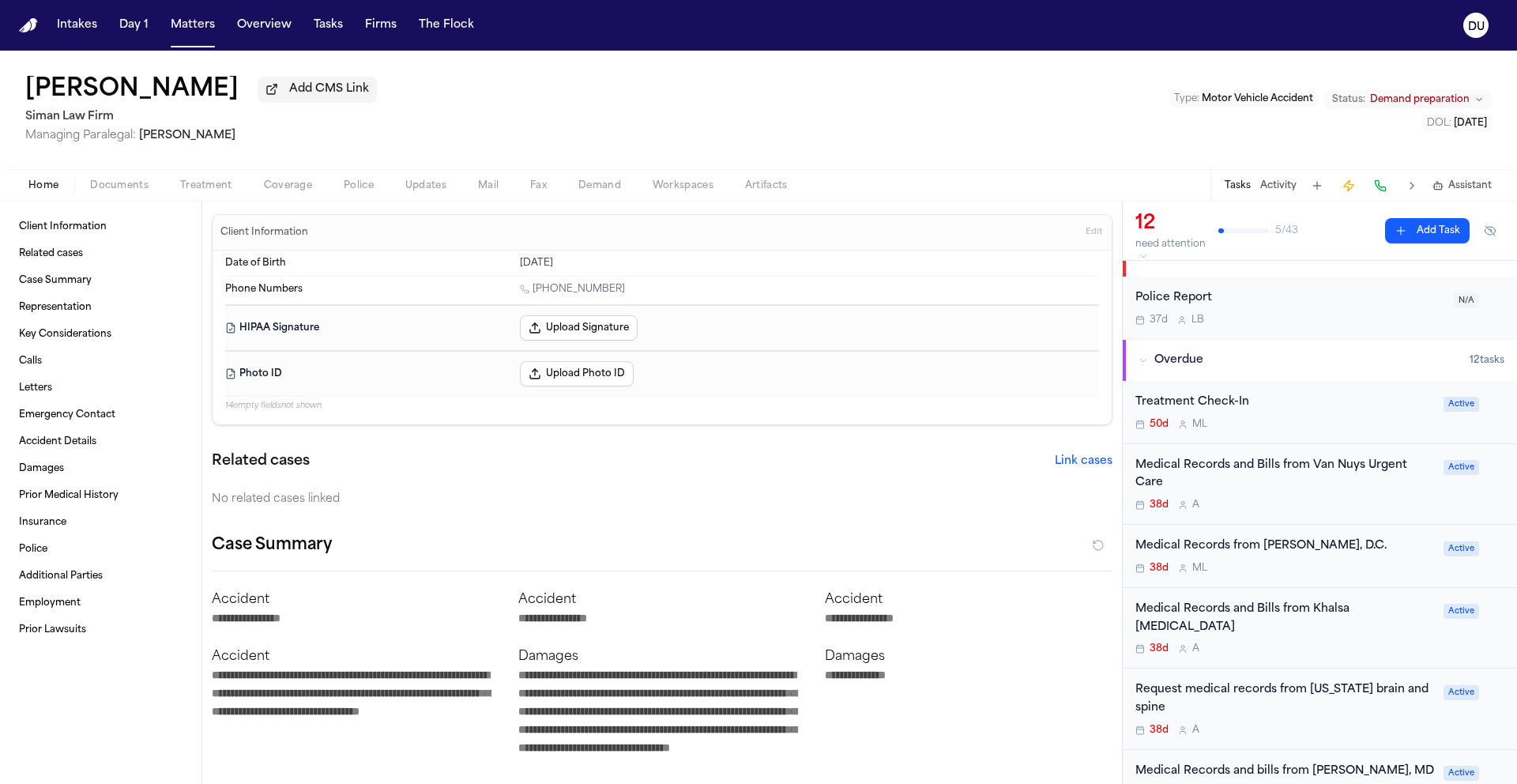
scroll to position [26, 0]
click at [1246, 470] on div "Medical Records and Bills from Van Nuys Urgent Care" at bounding box center [1284, 474] width 298 height 36
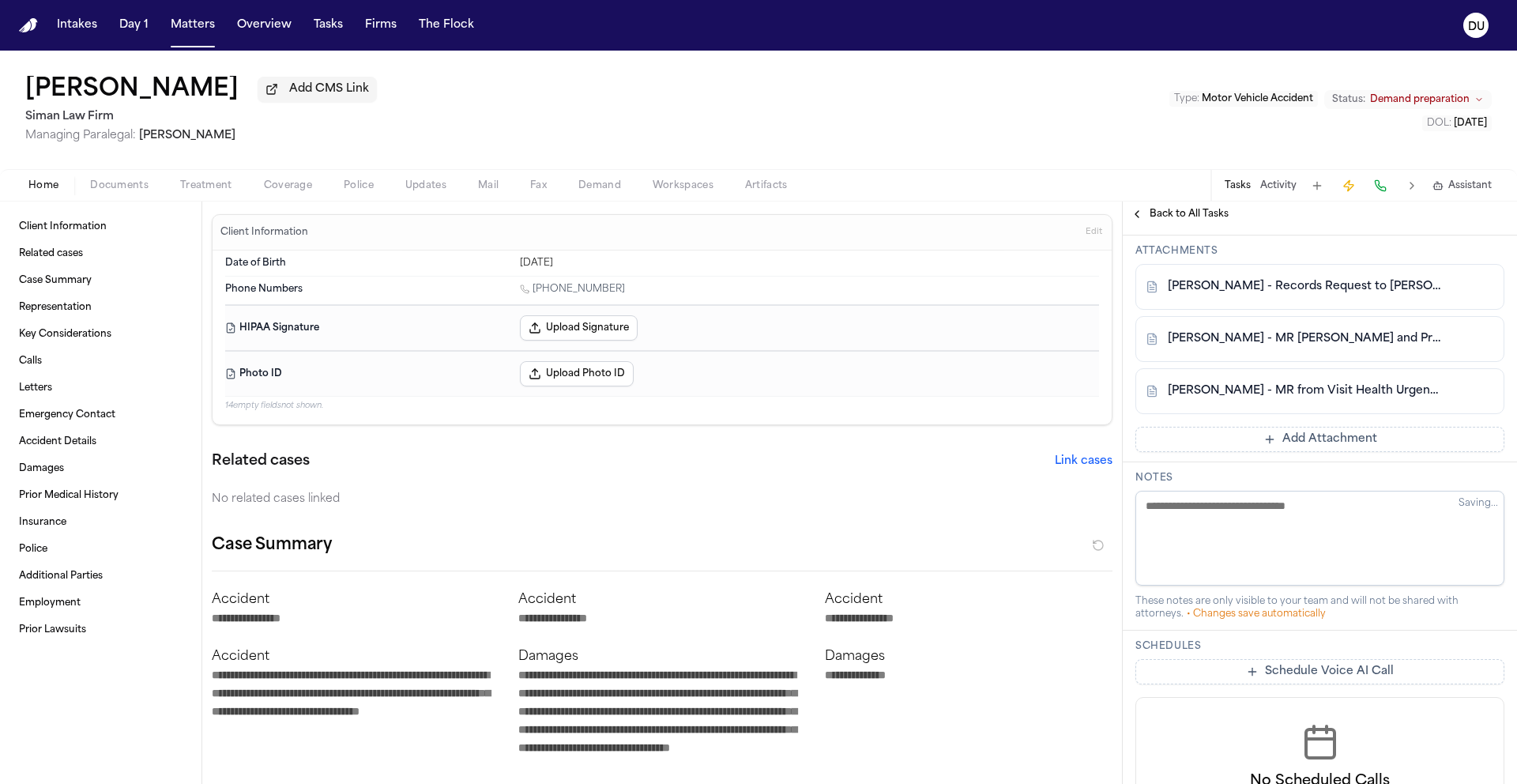
scroll to position [851, 0]
click at [1251, 395] on link "R. Blaine - MR from Visit Health Urgent Care Van Nuys - 10.2024 to 9.2025" at bounding box center [1304, 388] width 273 height 16
click at [23, 26] on img "Home" at bounding box center [27, 26] width 19 height 15
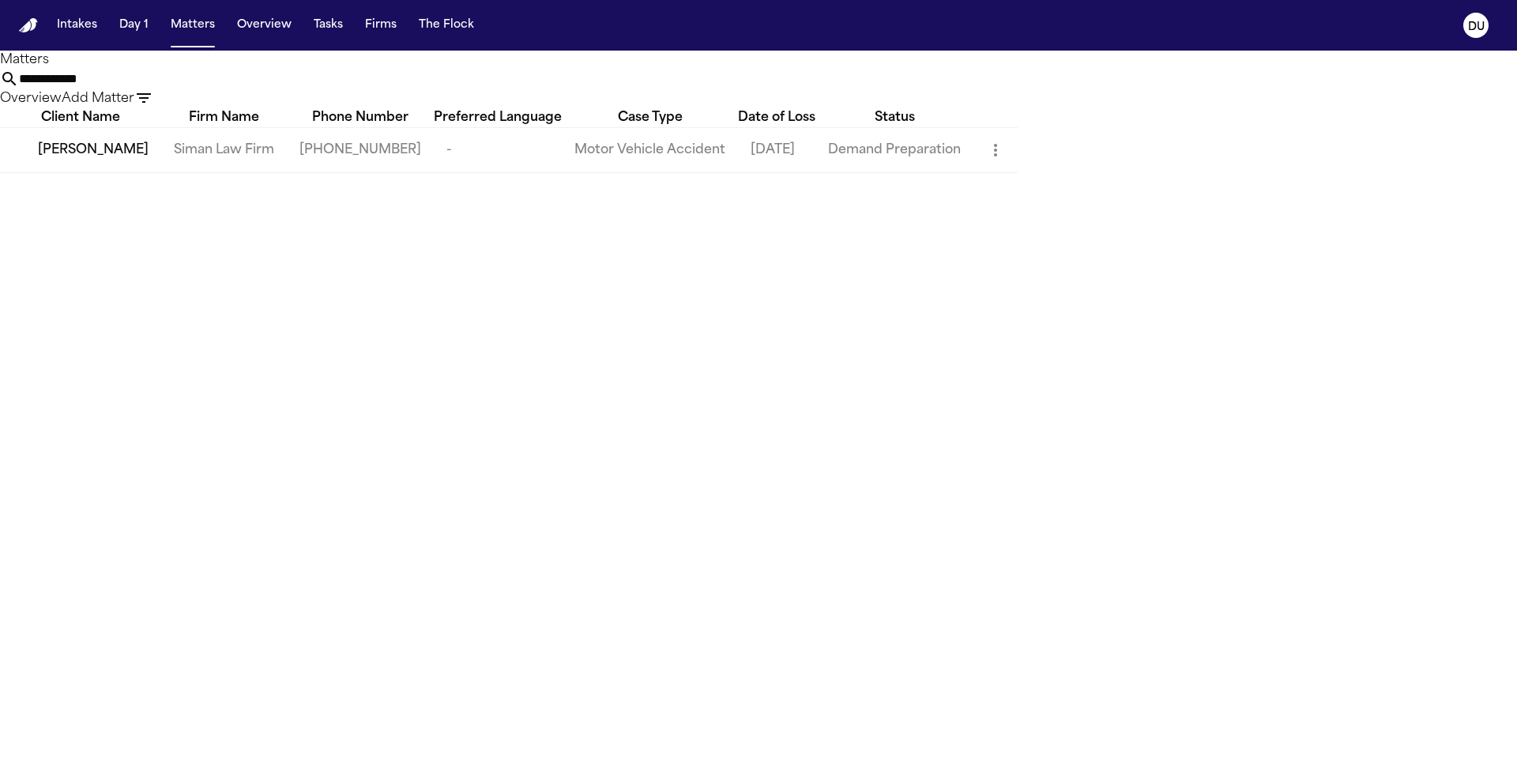
drag, startPoint x: 828, startPoint y: 90, endPoint x: 749, endPoint y: 91, distance: 79.0
click at [751, 90] on div "**********" at bounding box center [758, 88] width 1517 height 38
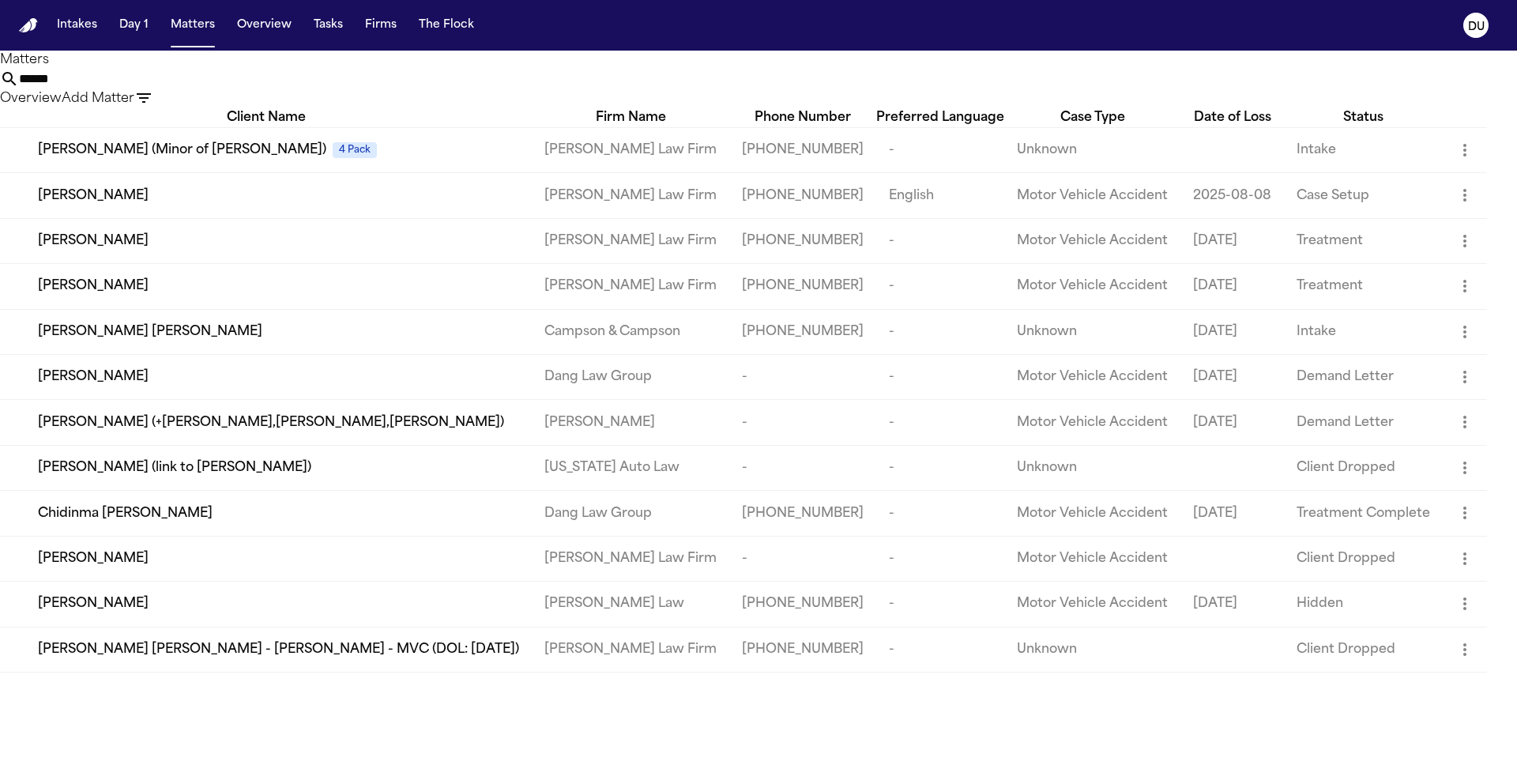
type input "******"
click at [414, 205] on div "Joseph Castilleja" at bounding box center [279, 195] width 481 height 19
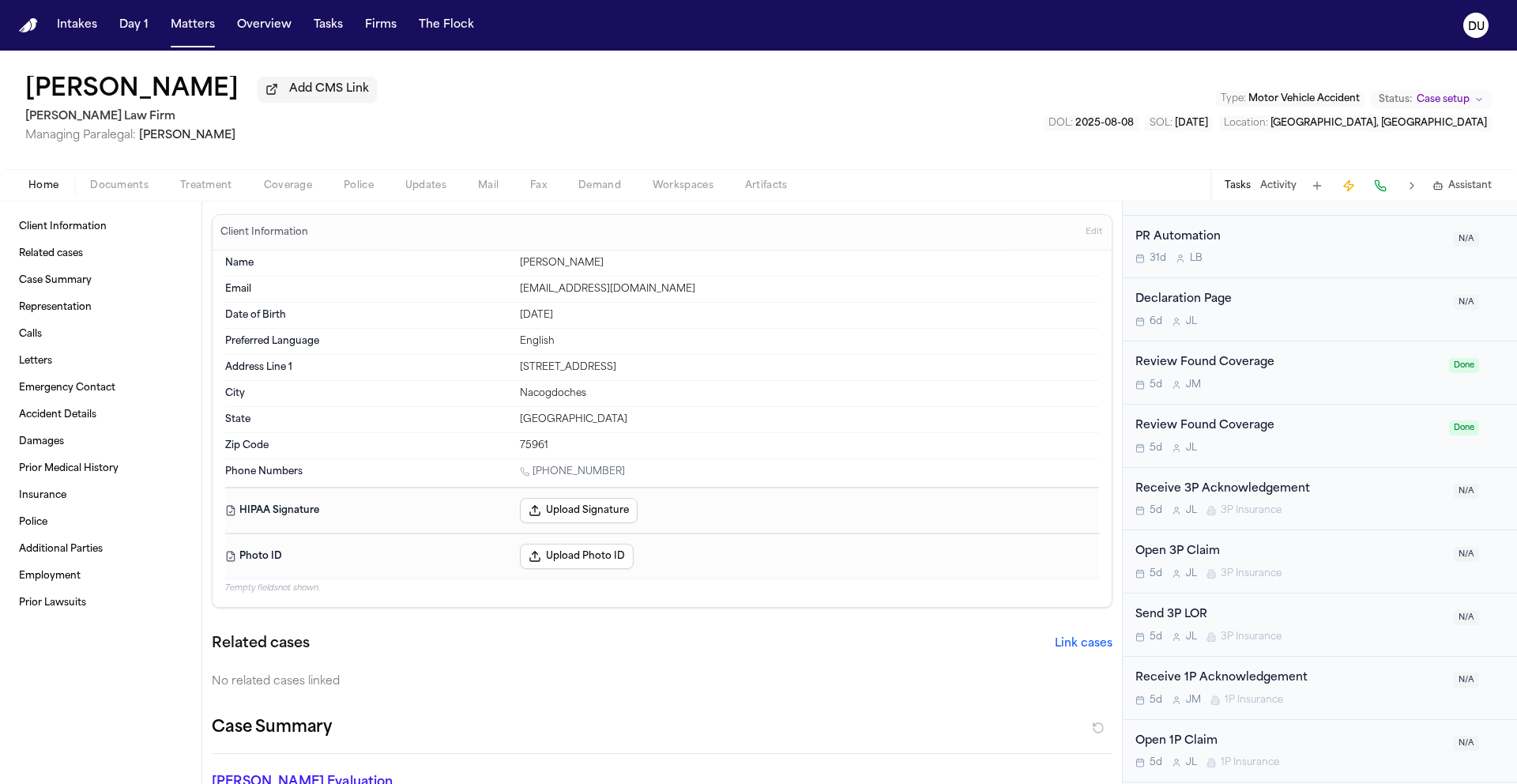
scroll to position [996, 0]
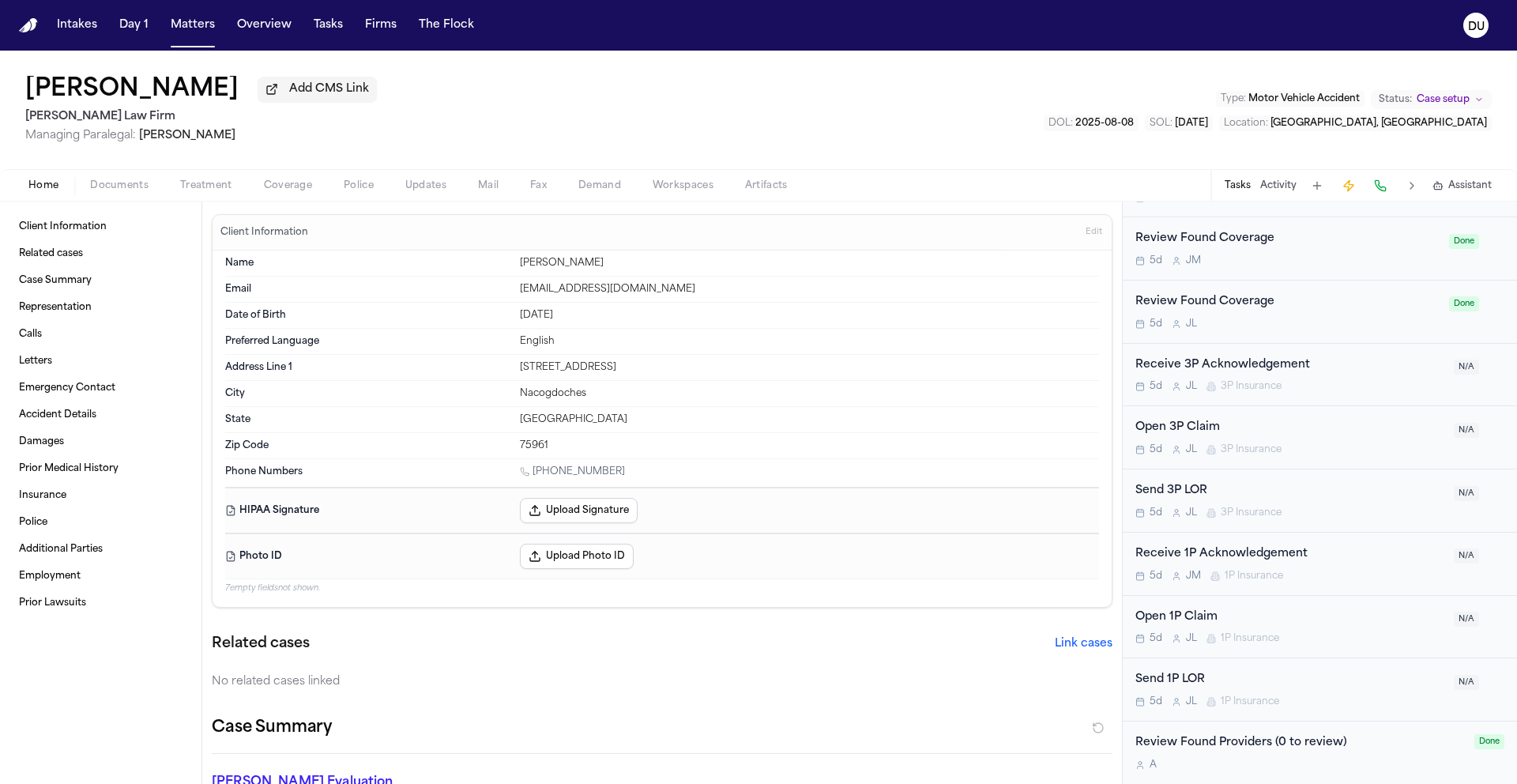
click at [1337, 743] on div "Review Found Providers (0 to review)" at bounding box center [1300, 743] width 330 height 19
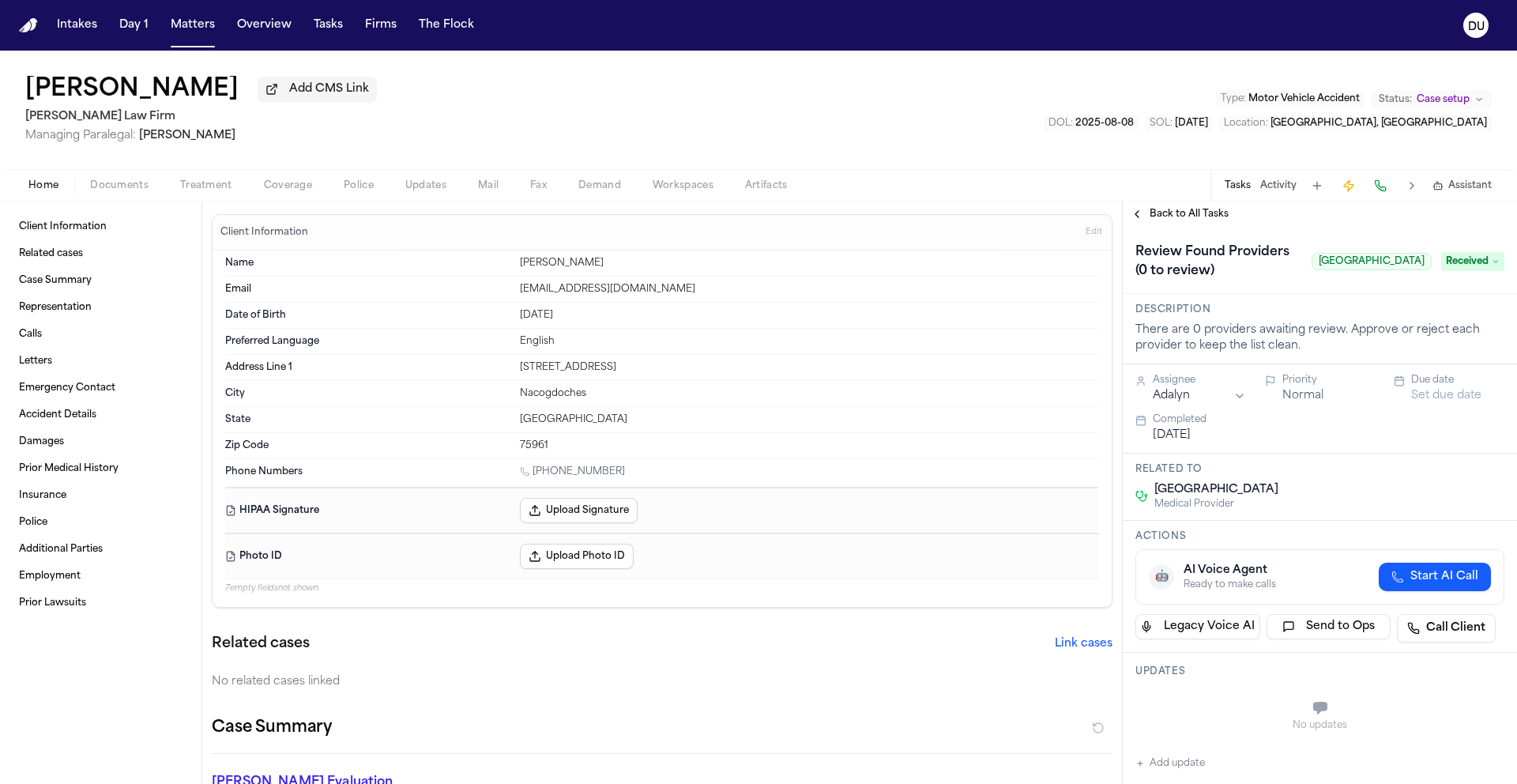
click at [1199, 218] on span "Back to All Tasks" at bounding box center [1189, 214] width 79 height 13
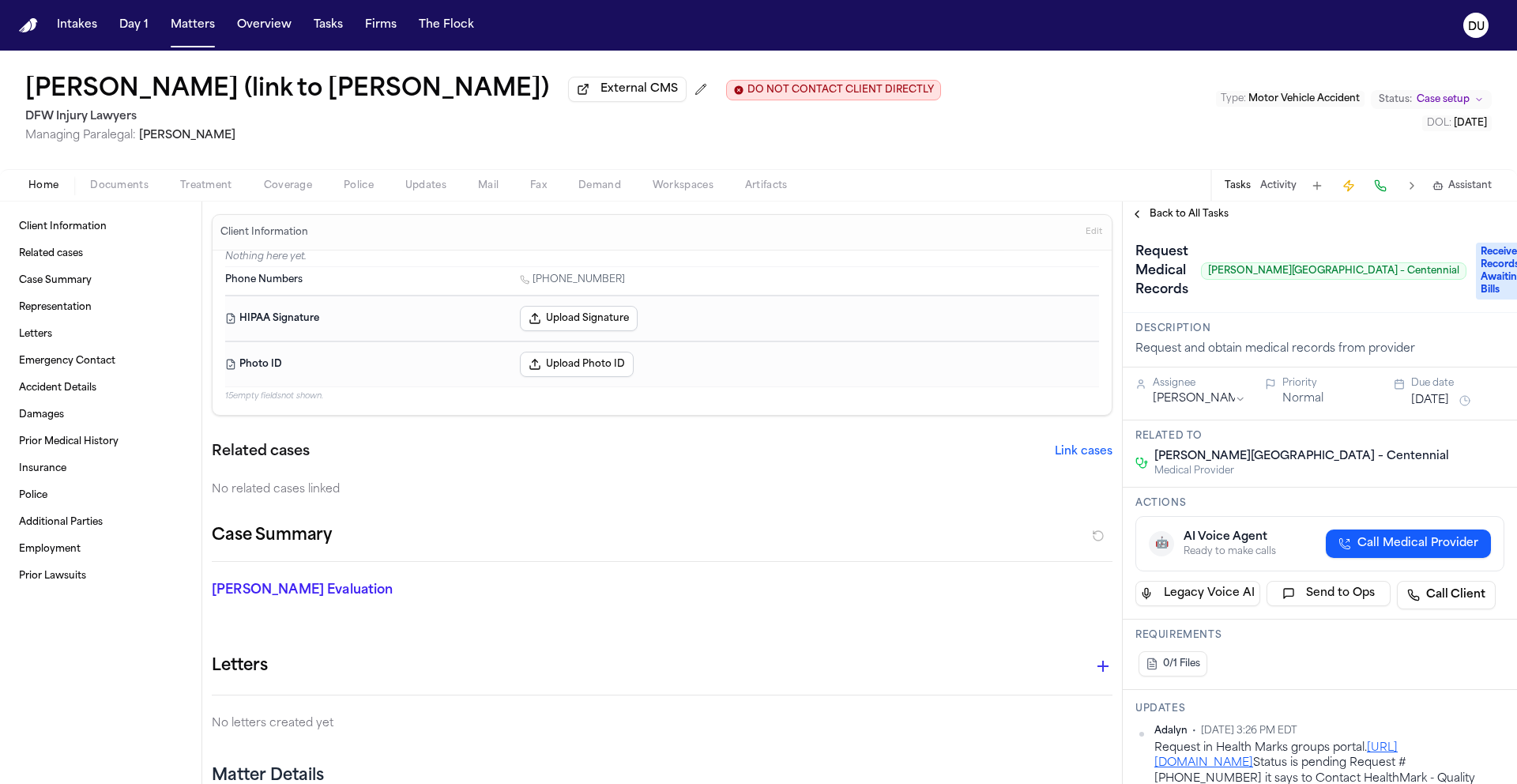
scroll to position [279, 0]
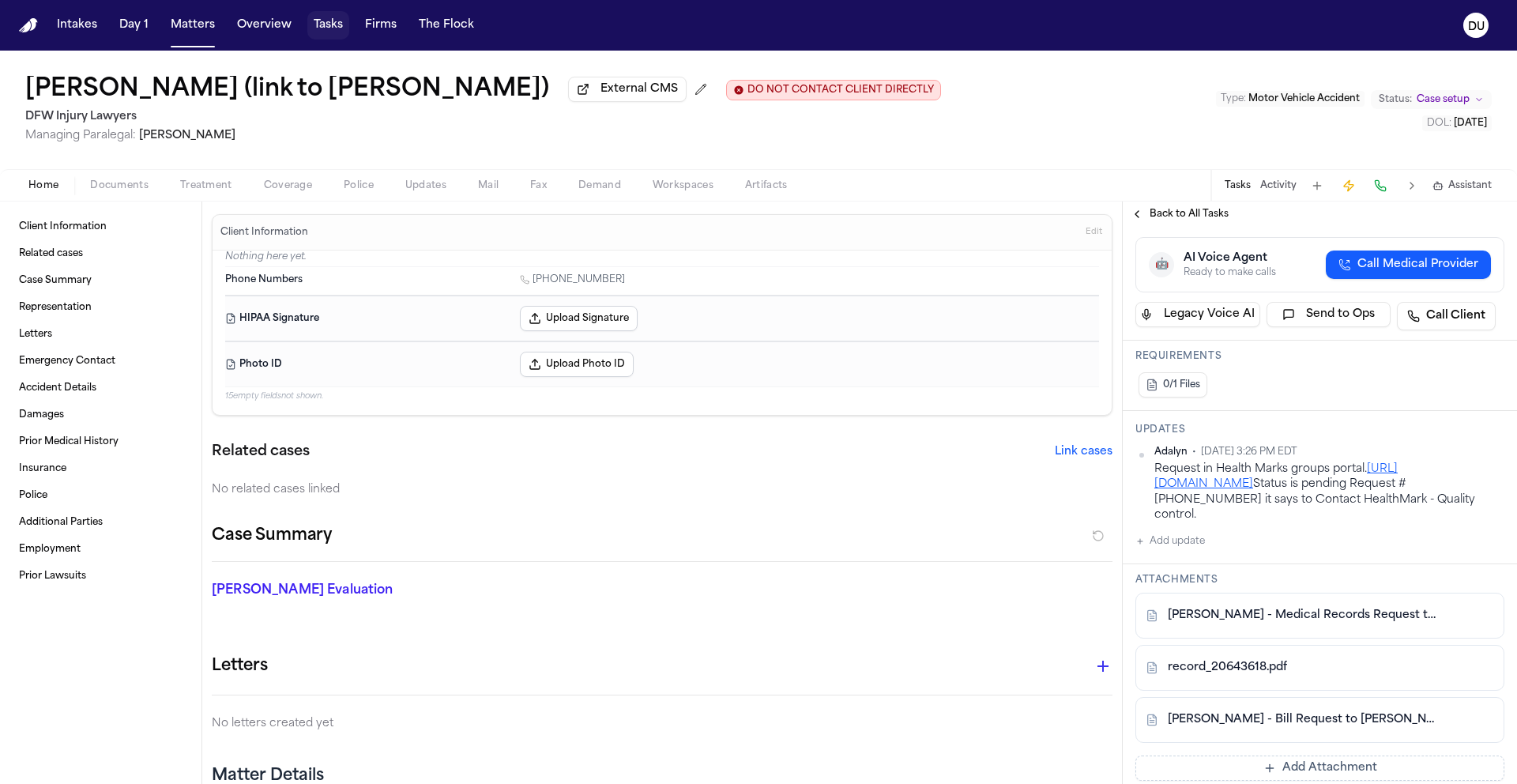
click at [330, 27] on button "Tasks" at bounding box center [328, 25] width 42 height 28
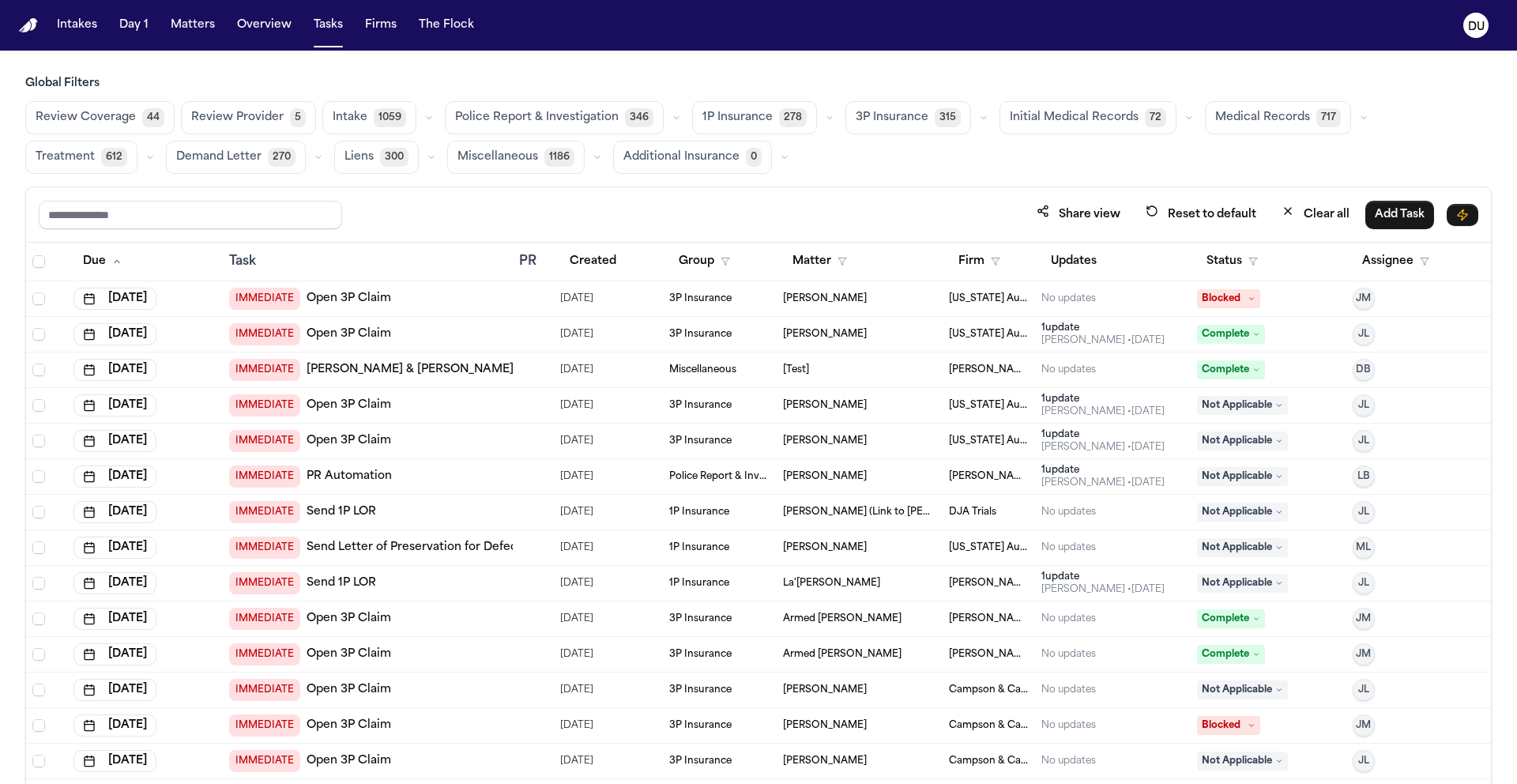
click at [1239, 132] on button "Medical Records 717" at bounding box center [1278, 118] width 146 height 33
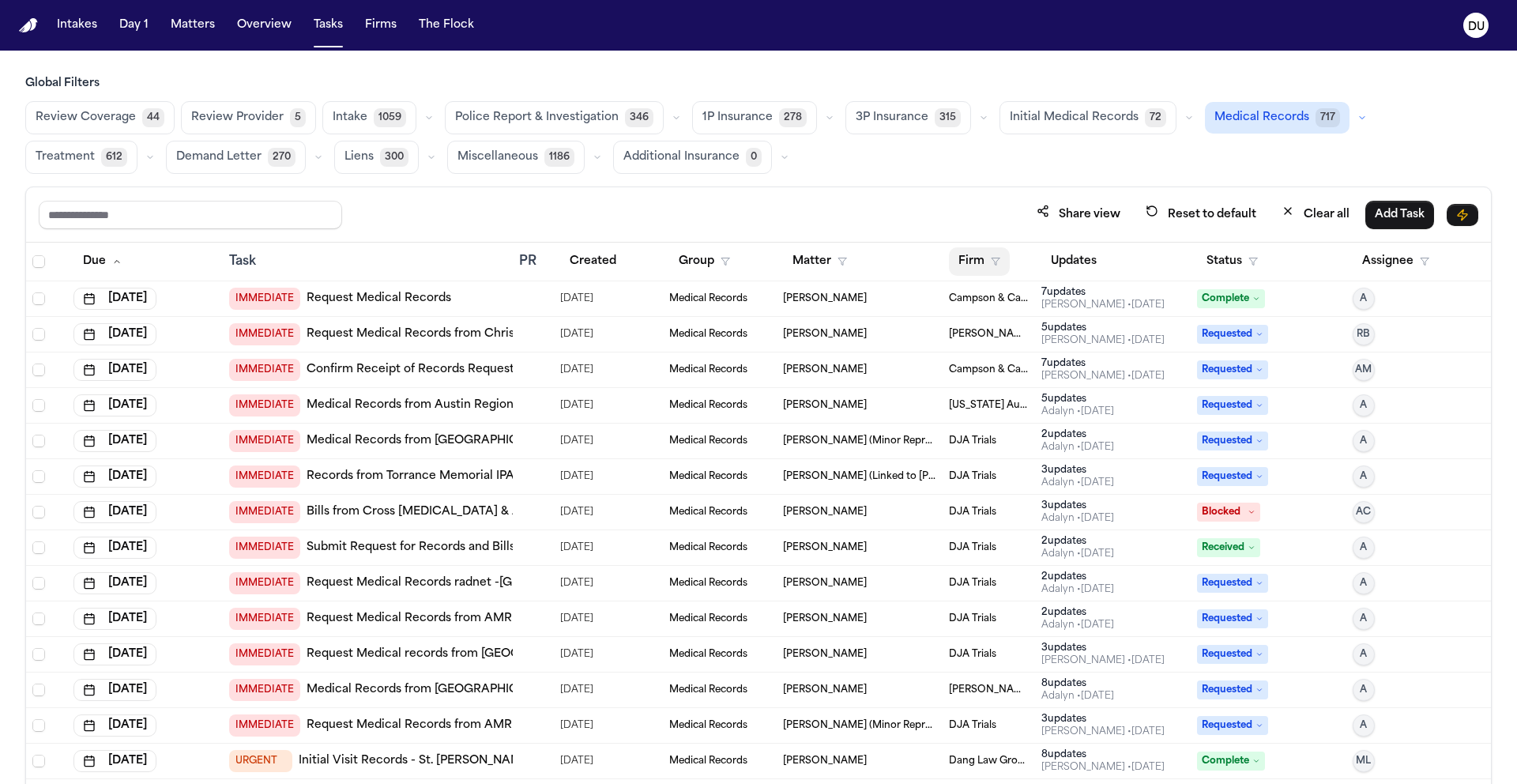
click at [974, 265] on button "Firm" at bounding box center [979, 261] width 61 height 28
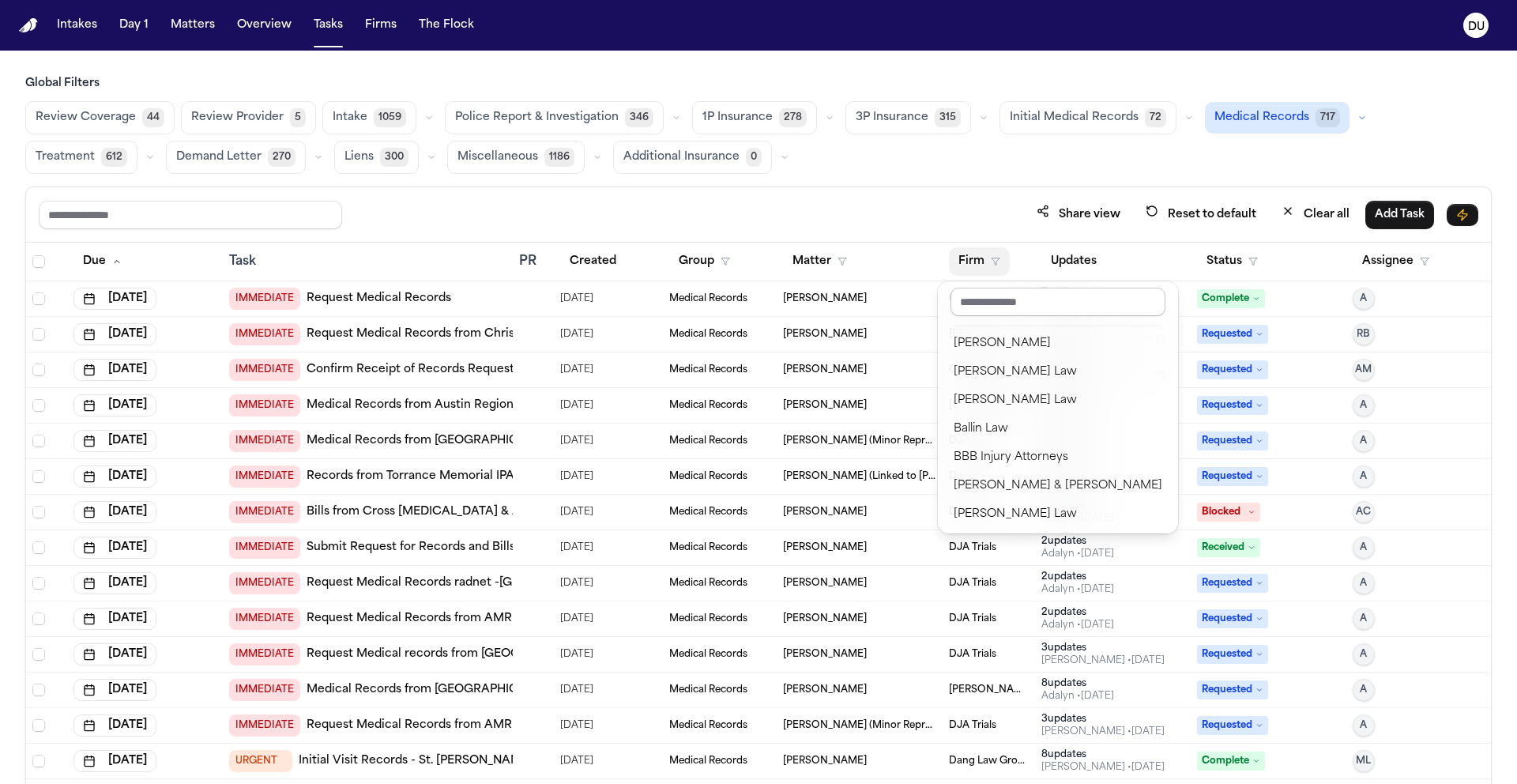
click at [1013, 305] on input "text" at bounding box center [1058, 301] width 215 height 28
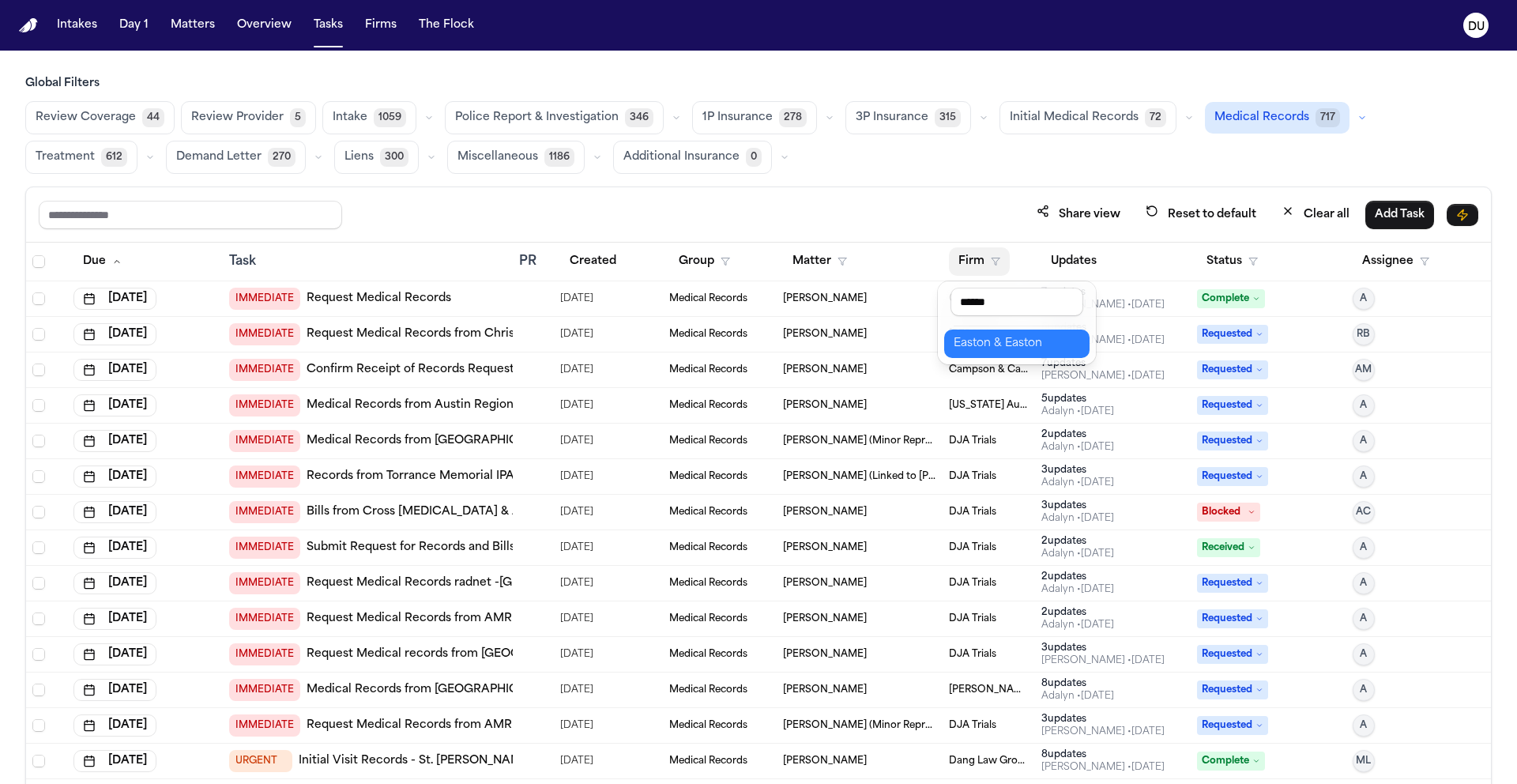
type input "******"
click at [1041, 354] on button "Easton & Easton" at bounding box center [1017, 343] width 145 height 28
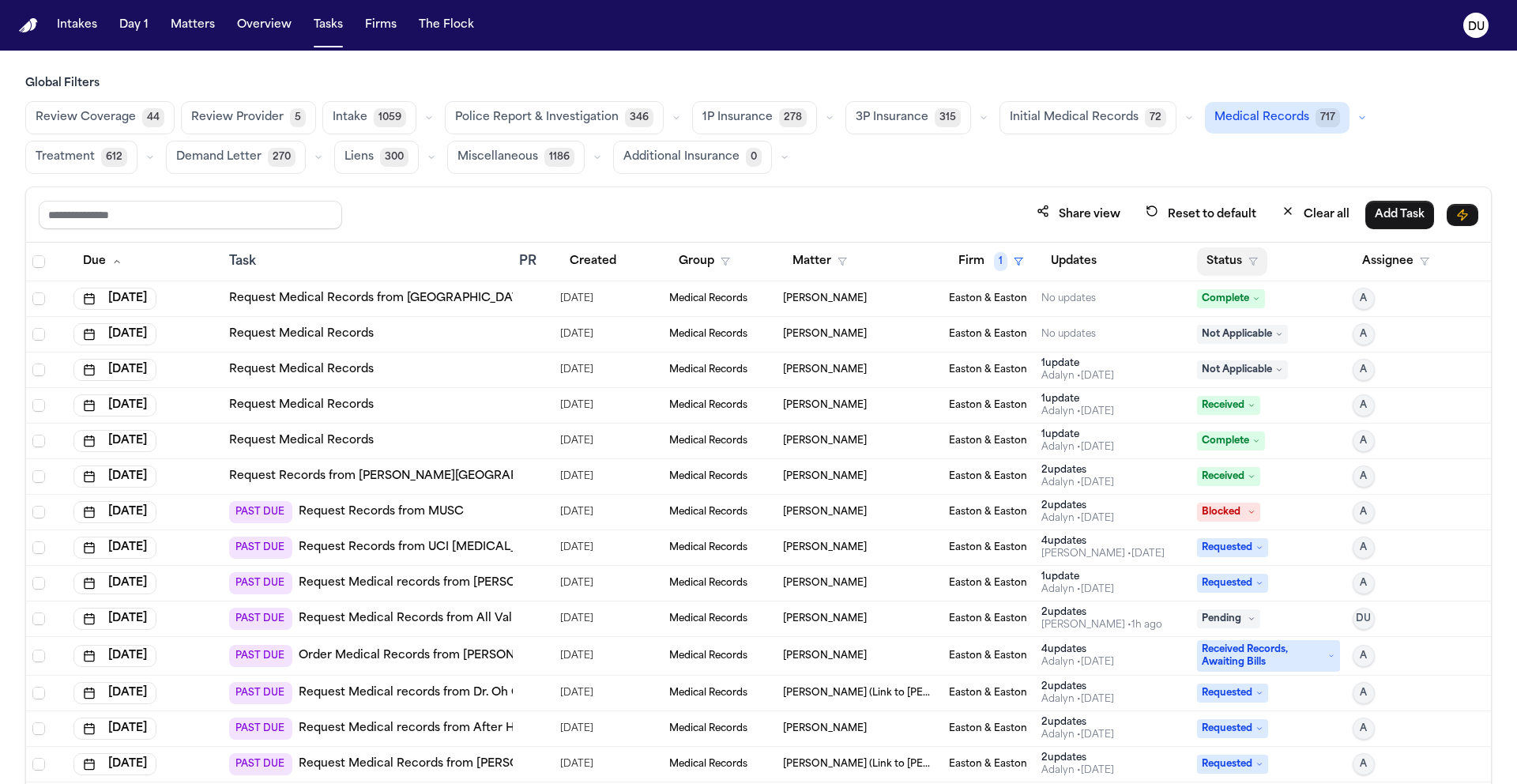
click at [1228, 260] on button "Status" at bounding box center [1232, 261] width 71 height 28
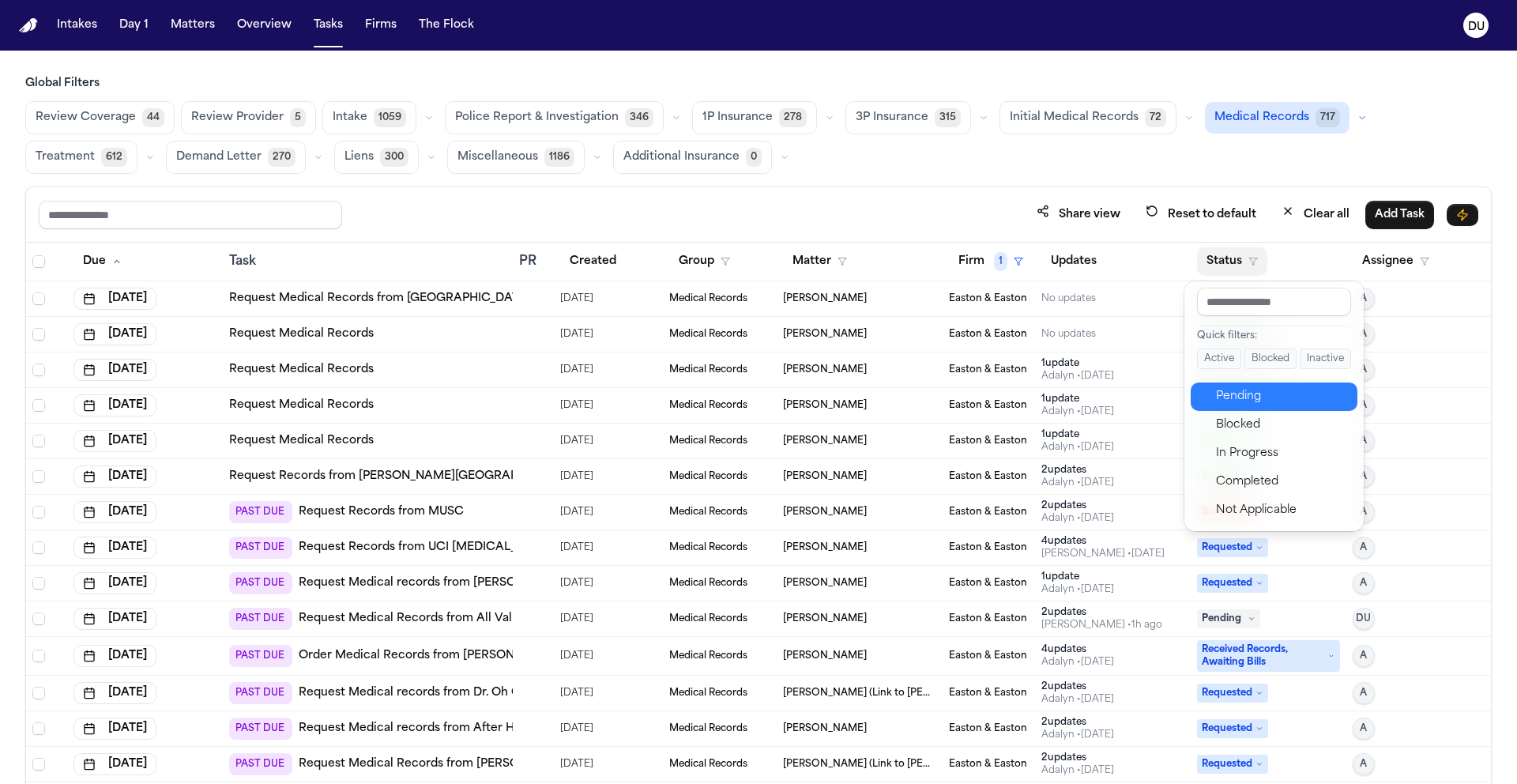
click at [1245, 404] on div "Pending" at bounding box center [1282, 396] width 131 height 19
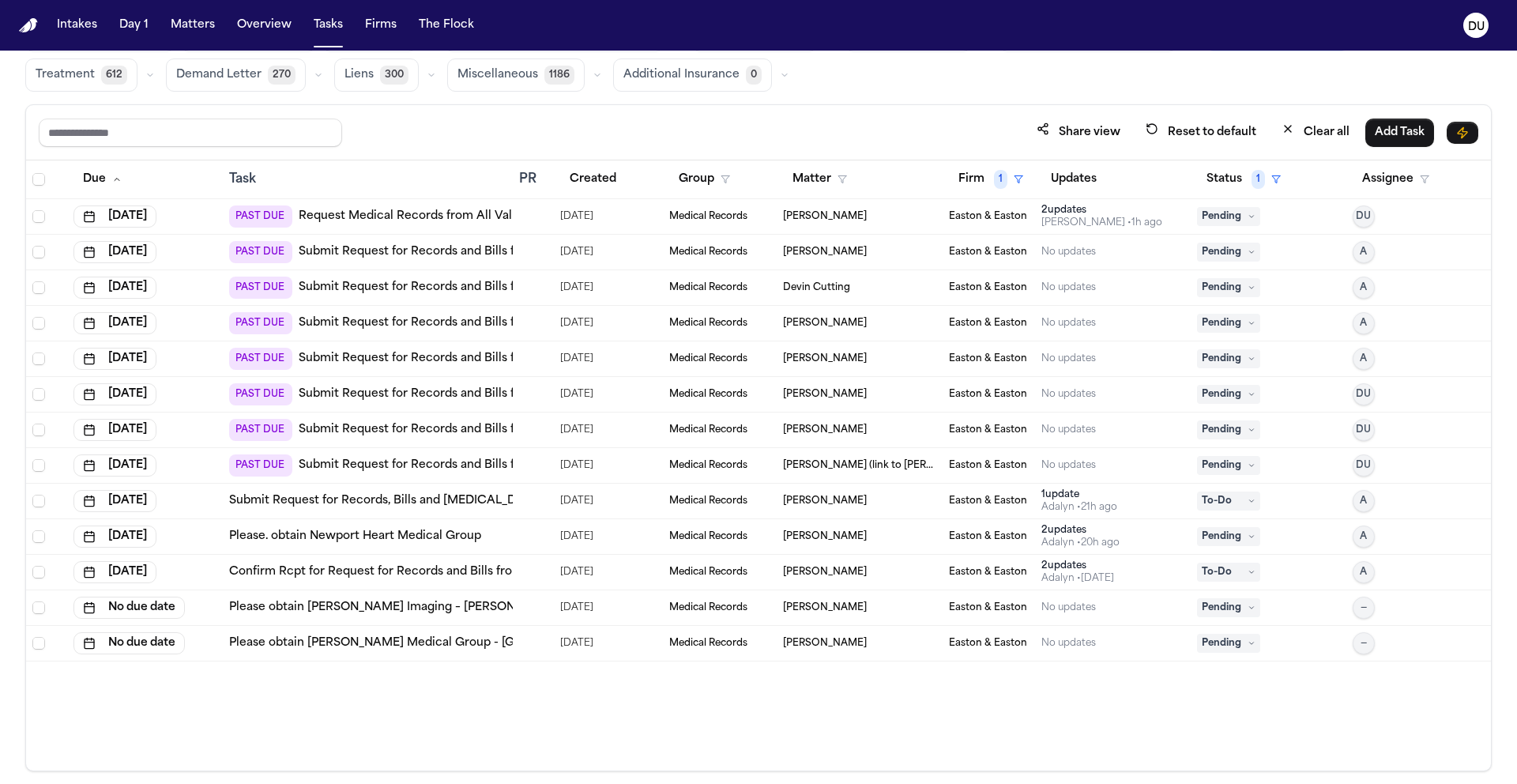
scroll to position [64, 0]
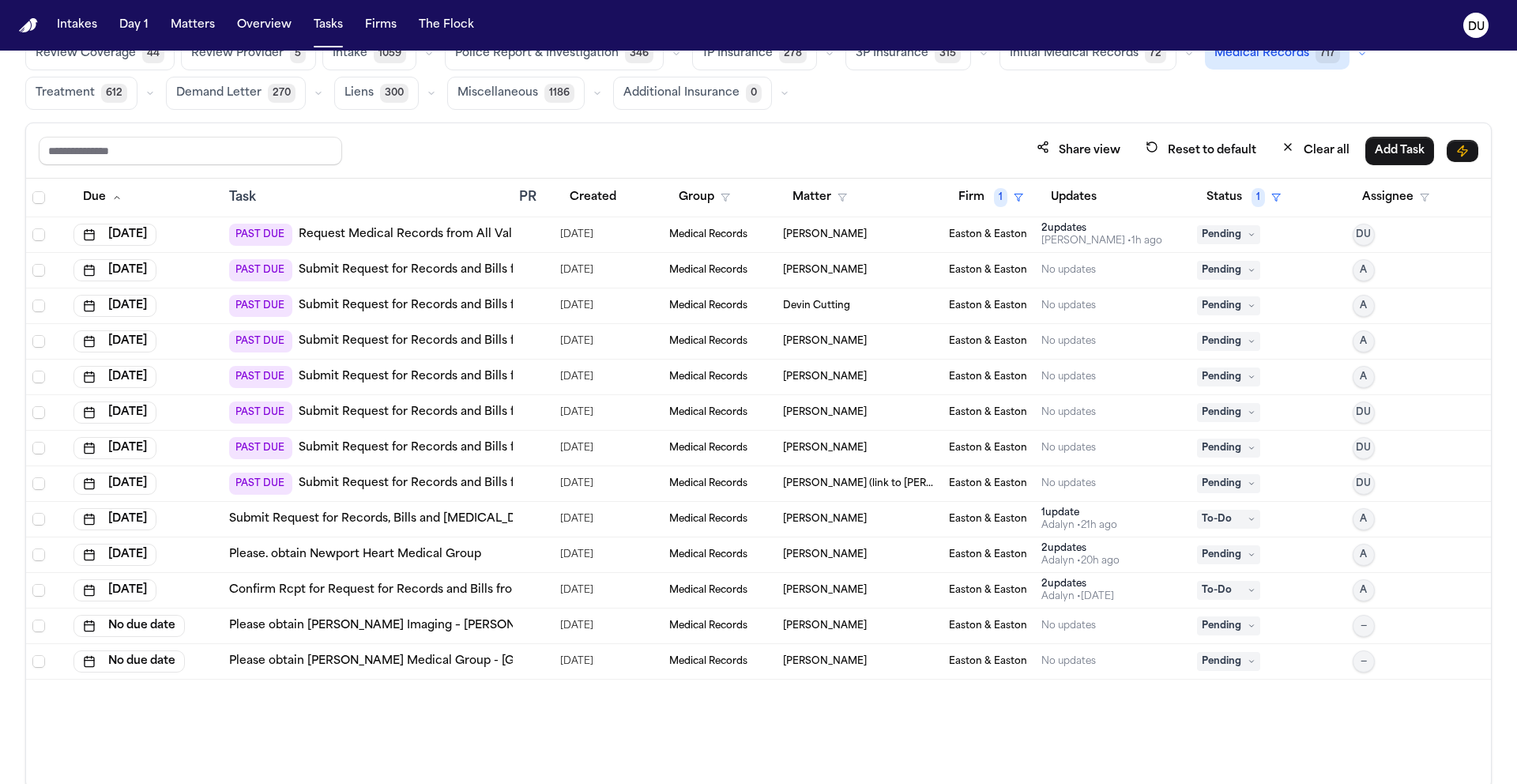
click at [472, 413] on link "Submit Request for Records and Bills from Fountain Valley Fire Department" at bounding box center [511, 412] width 426 height 16
